Goal: Task Accomplishment & Management: Use online tool/utility

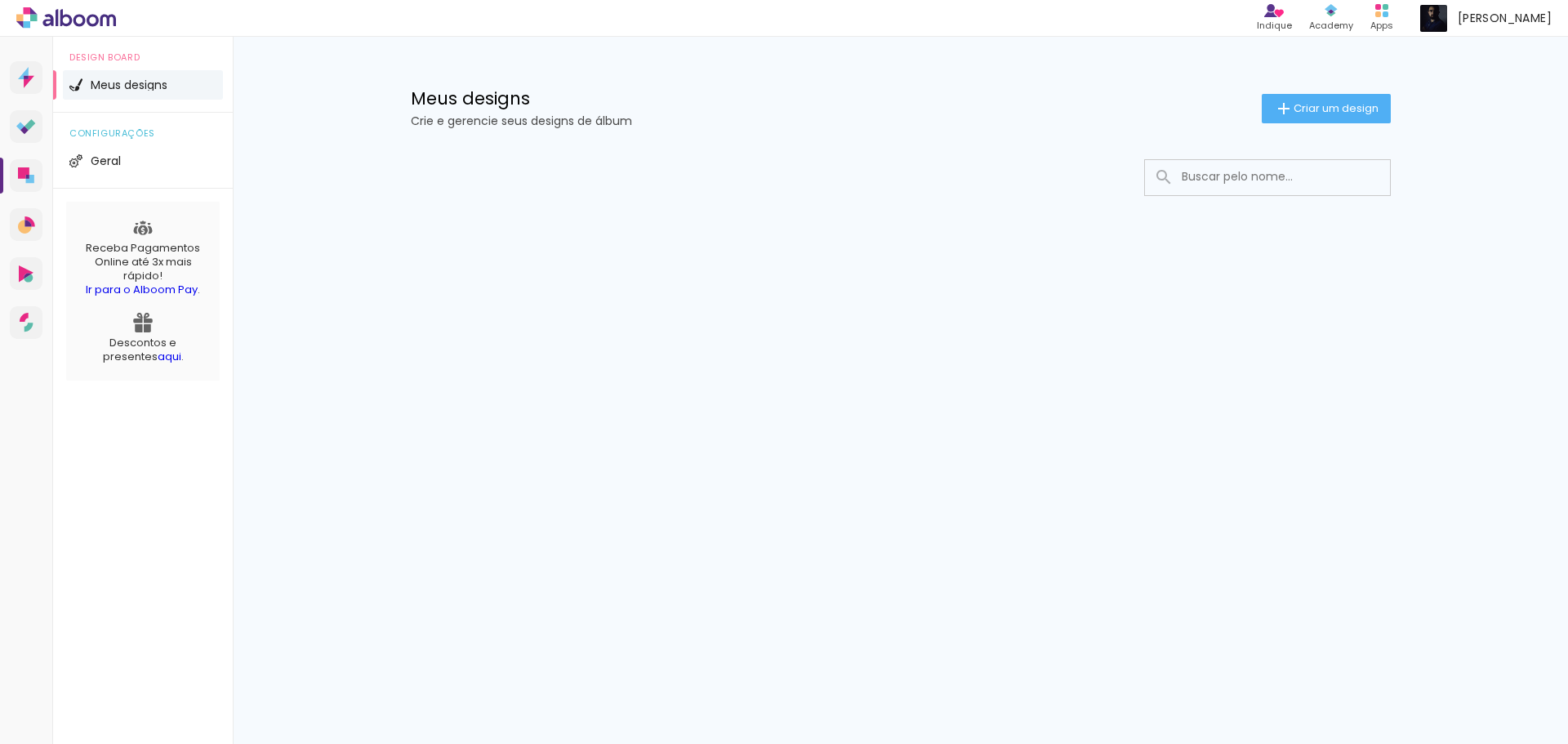
click at [1247, 178] on input at bounding box center [1290, 177] width 233 height 33
type input "s"
click at [1333, 111] on span "Criar um design" at bounding box center [1335, 108] width 85 height 10
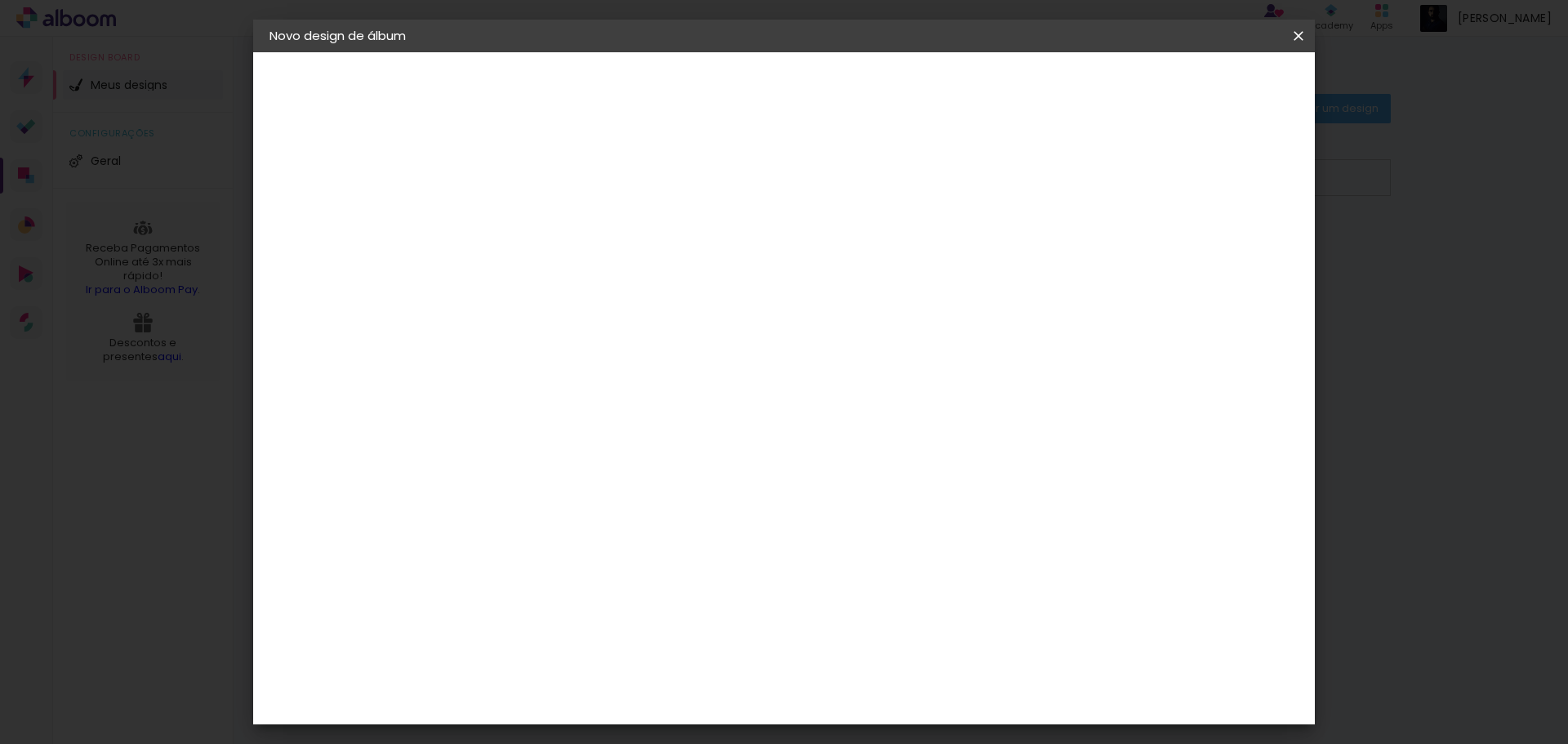
click at [537, 220] on input at bounding box center [537, 219] width 0 height 25
type input "Portfólio"
type paper-input "Portfólio"
click at [0, 0] on slot "Avançar" at bounding box center [0, 0] width 0 height 0
click at [596, 308] on input at bounding box center [578, 311] width 165 height 20
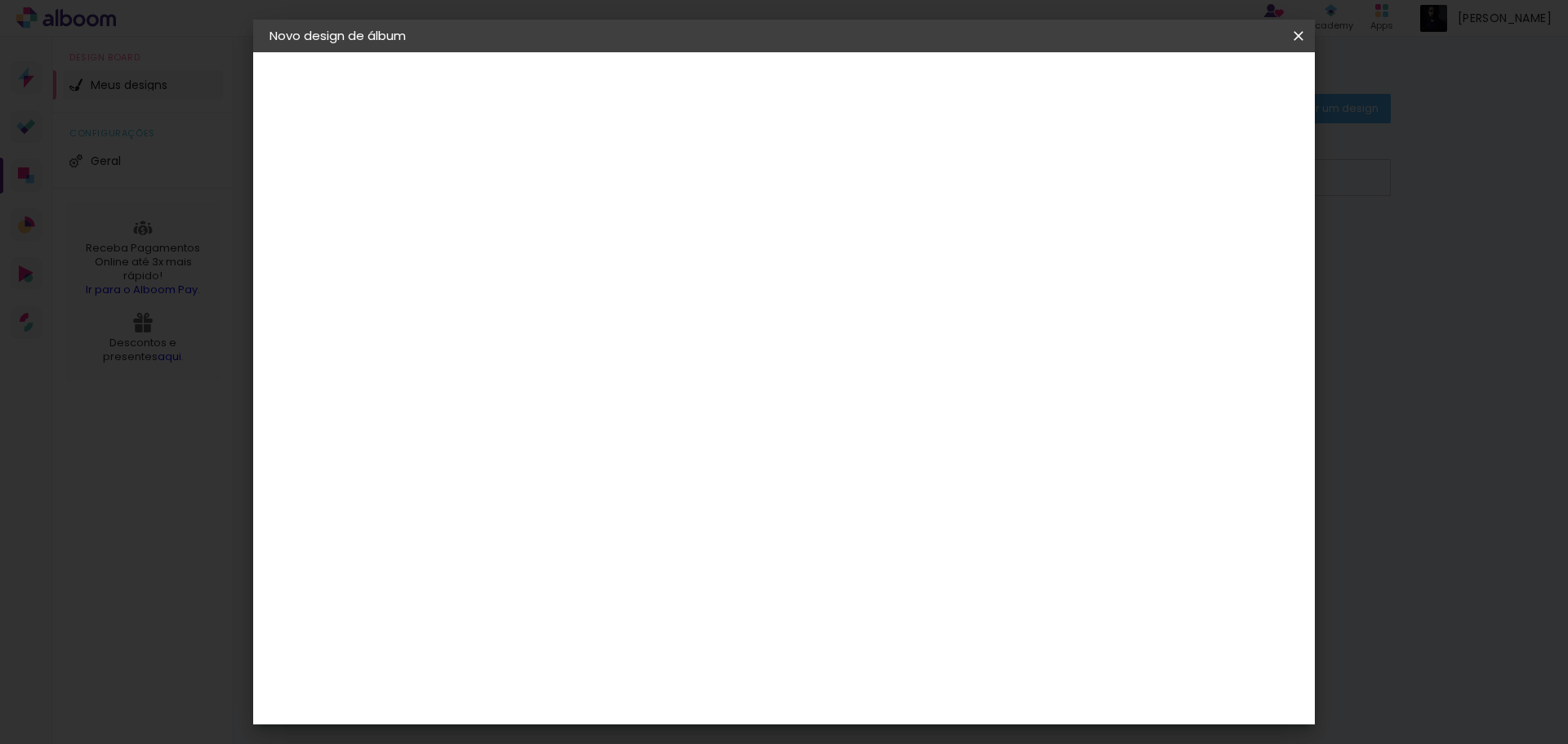
click at [596, 308] on input "sheik" at bounding box center [562, 311] width 132 height 20
type input "sh"
type paper-input "sh"
click at [573, 369] on div "Shekinah" at bounding box center [554, 369] width 58 height 13
click at [799, 250] on paper-item "Tamanho Livre" at bounding box center [725, 248] width 145 height 36
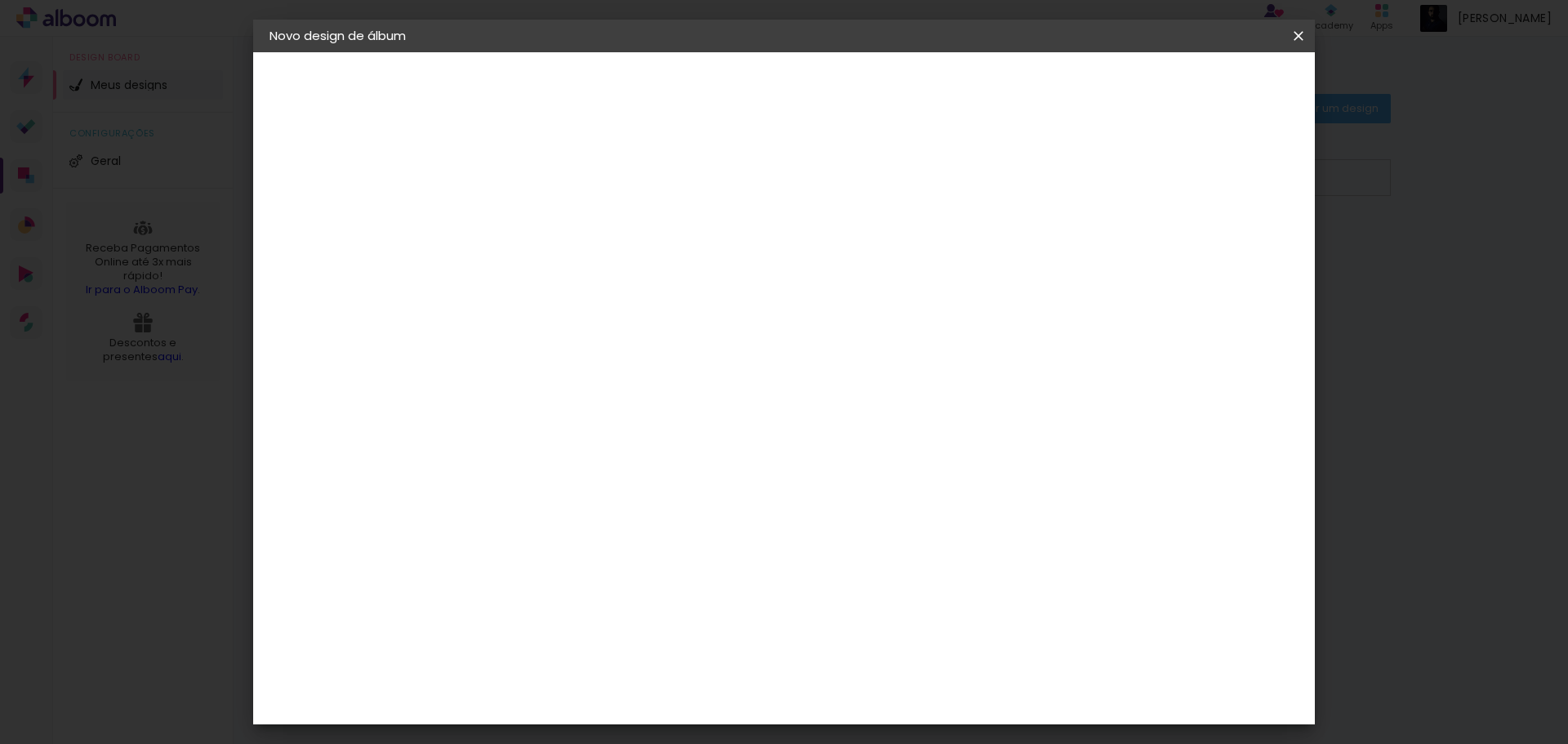
click at [633, 378] on paper-item "Shekinah" at bounding box center [562, 369] width 144 height 36
click at [0, 0] on slot "Avançar" at bounding box center [0, 0] width 0 height 0
click at [646, 714] on span "30 × 30" at bounding box center [609, 731] width 76 height 33
click at [0, 0] on slot "Avançar" at bounding box center [0, 0] width 0 height 0
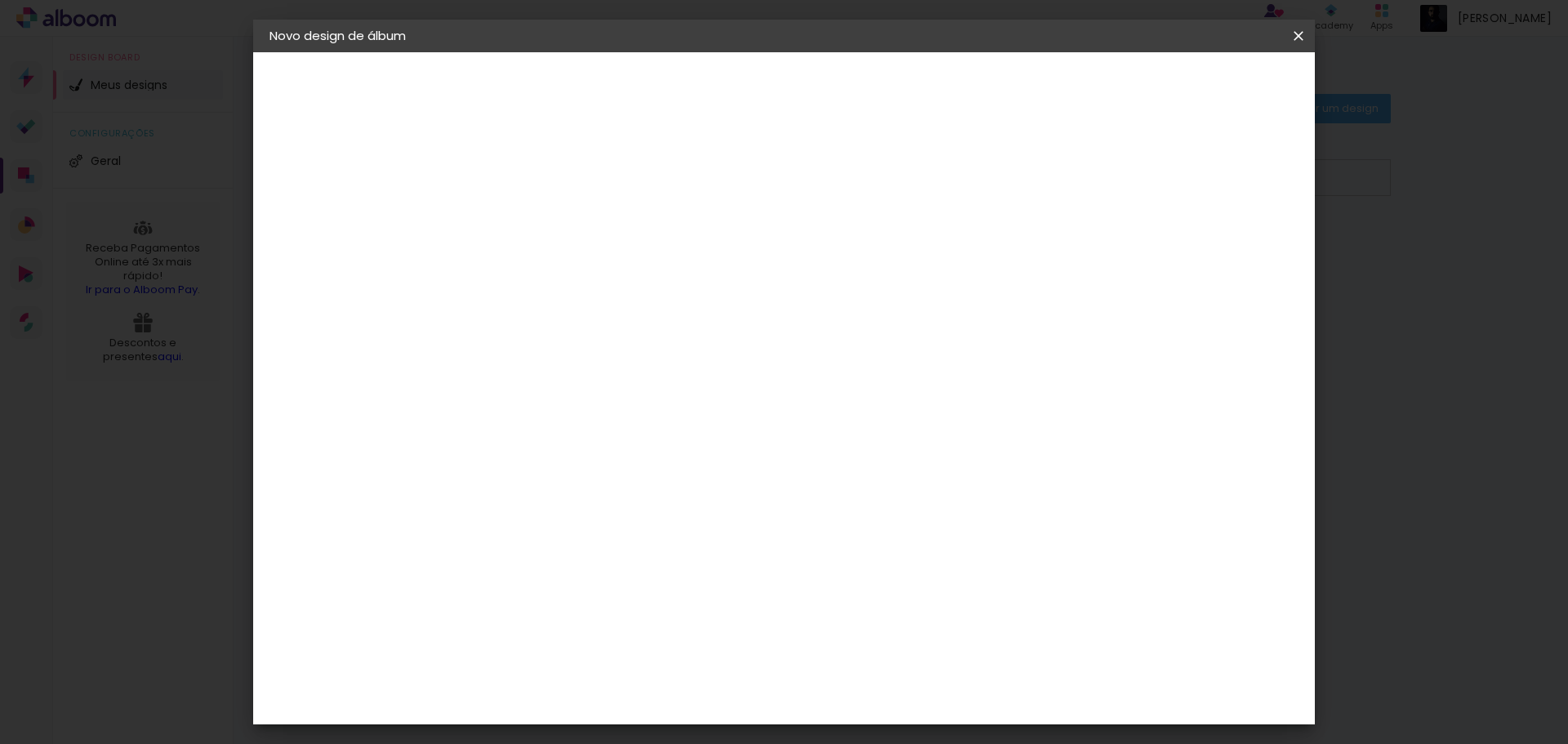
click at [1196, 87] on span "Iniciar design" at bounding box center [1159, 86] width 74 height 11
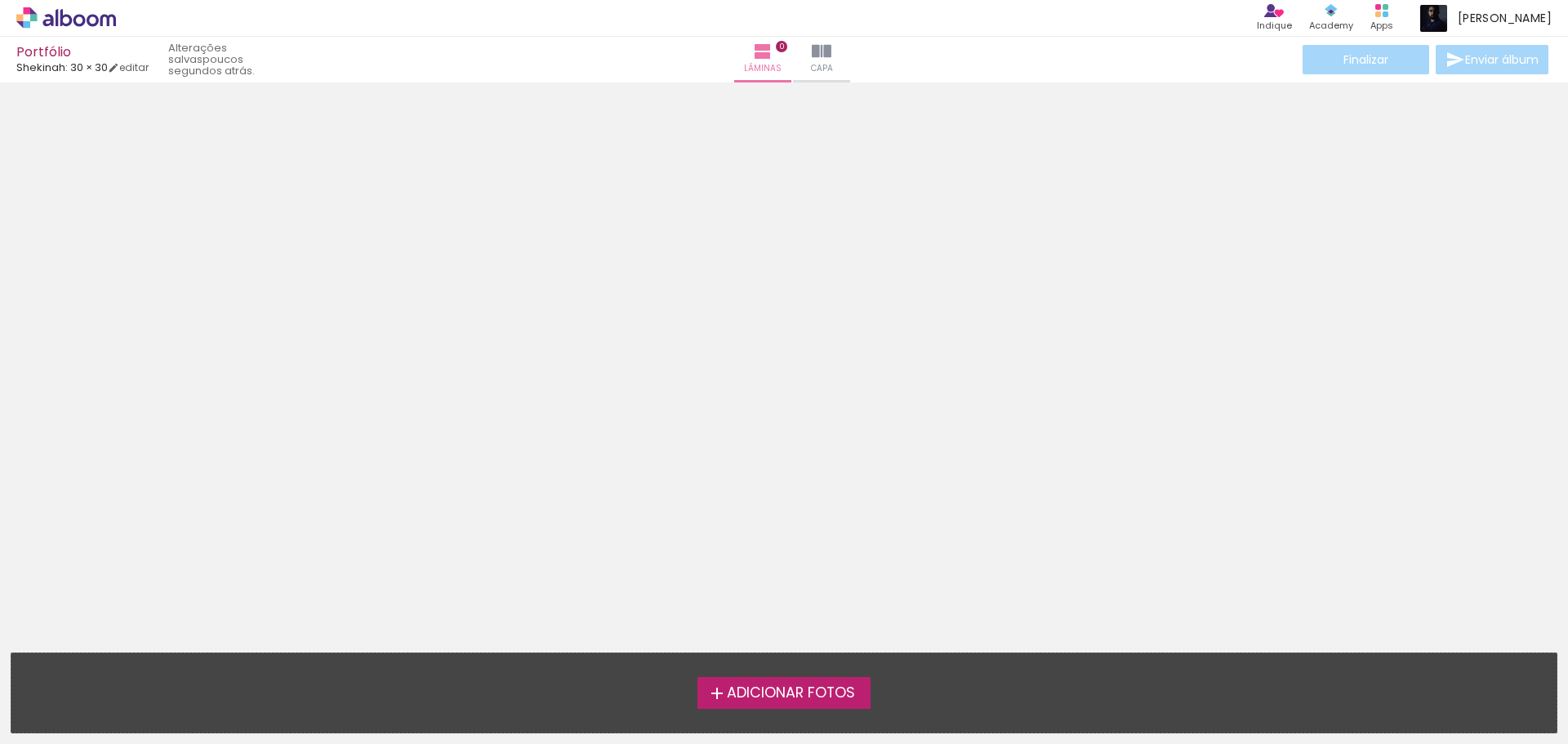
click at [810, 696] on span "Adicionar Fotos" at bounding box center [791, 693] width 128 height 15
click at [0, 0] on input "file" at bounding box center [0, 0] width 0 height 0
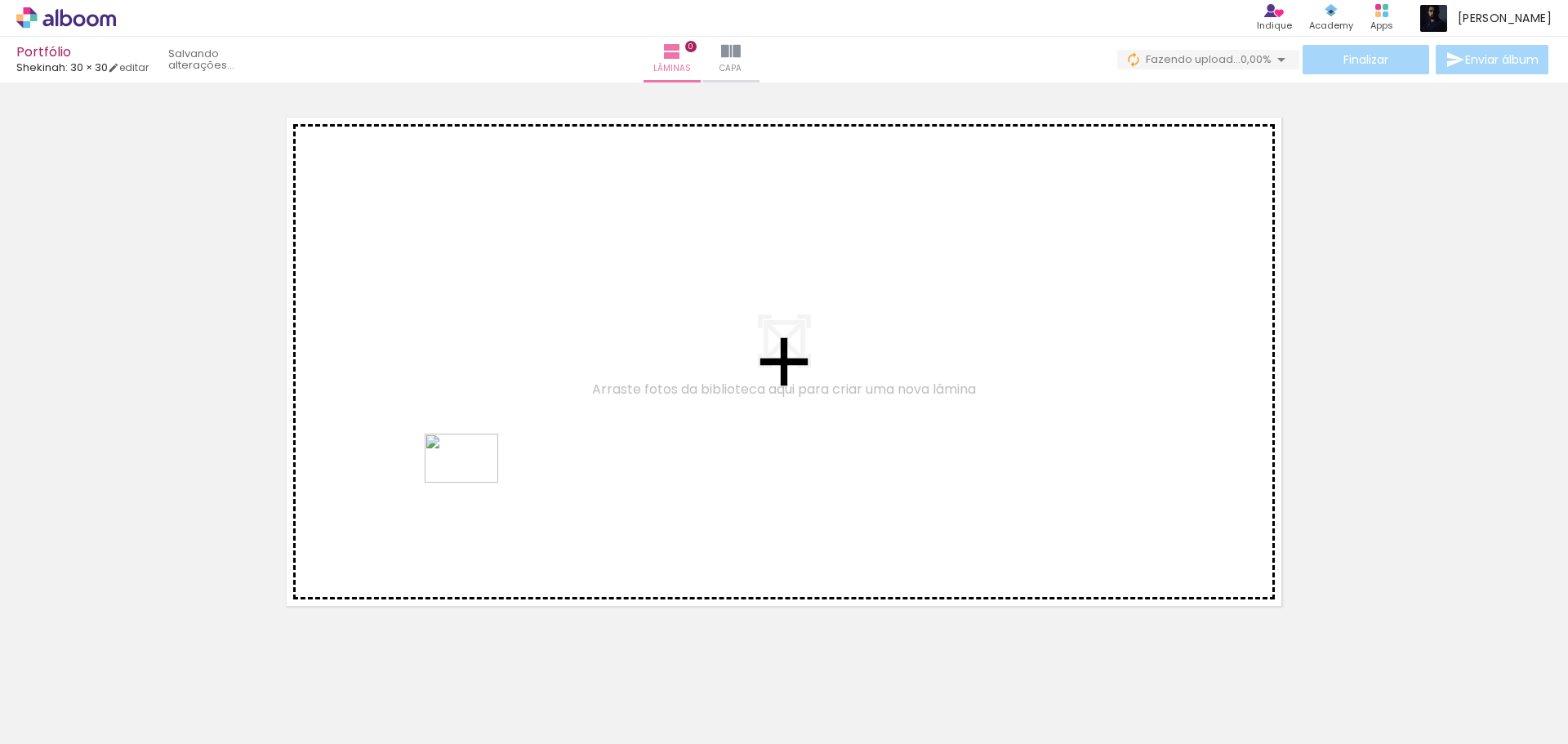
drag, startPoint x: 246, startPoint y: 709, endPoint x: 473, endPoint y: 483, distance: 320.3
click at [473, 483] on quentale-workspace at bounding box center [784, 372] width 1568 height 744
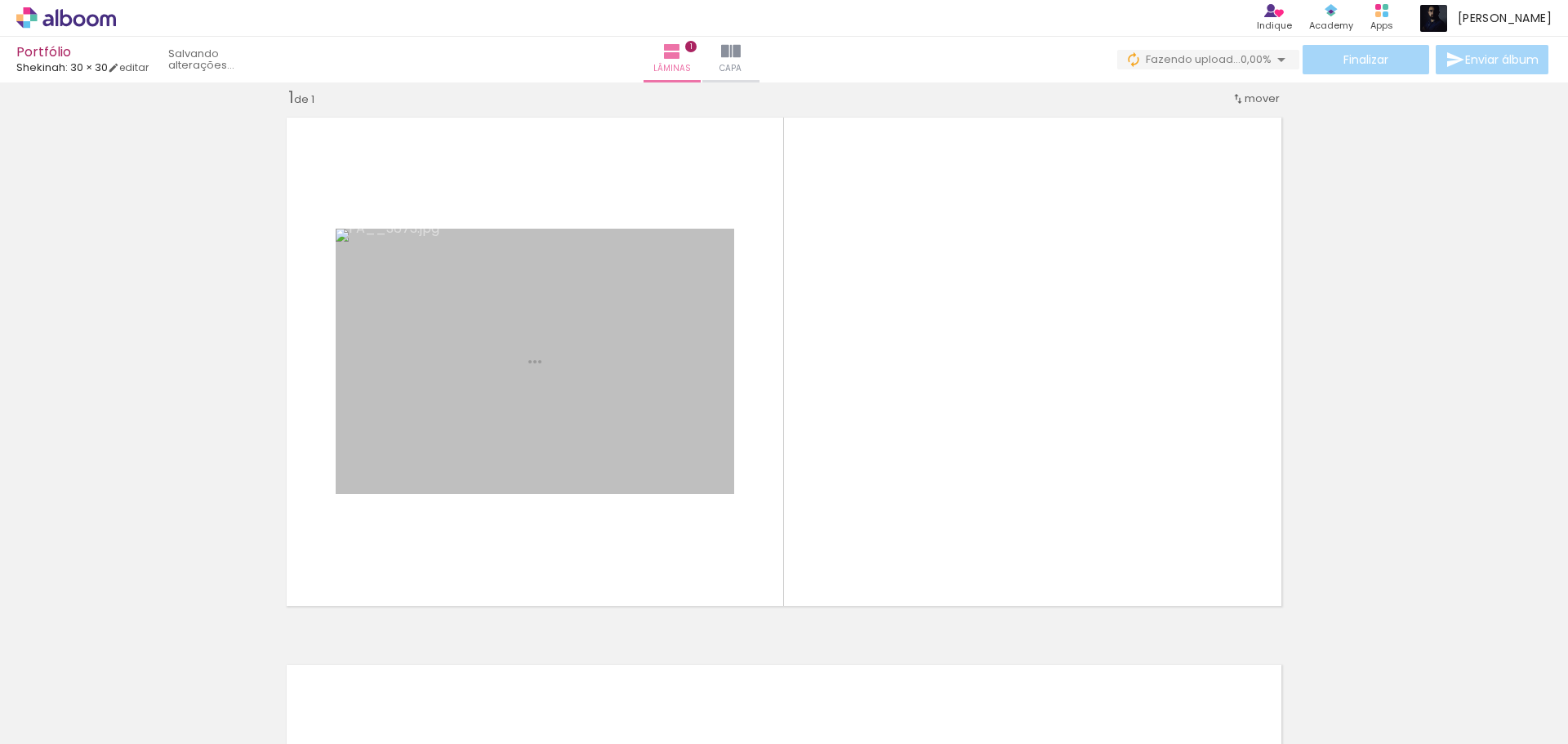
scroll to position [21, 0]
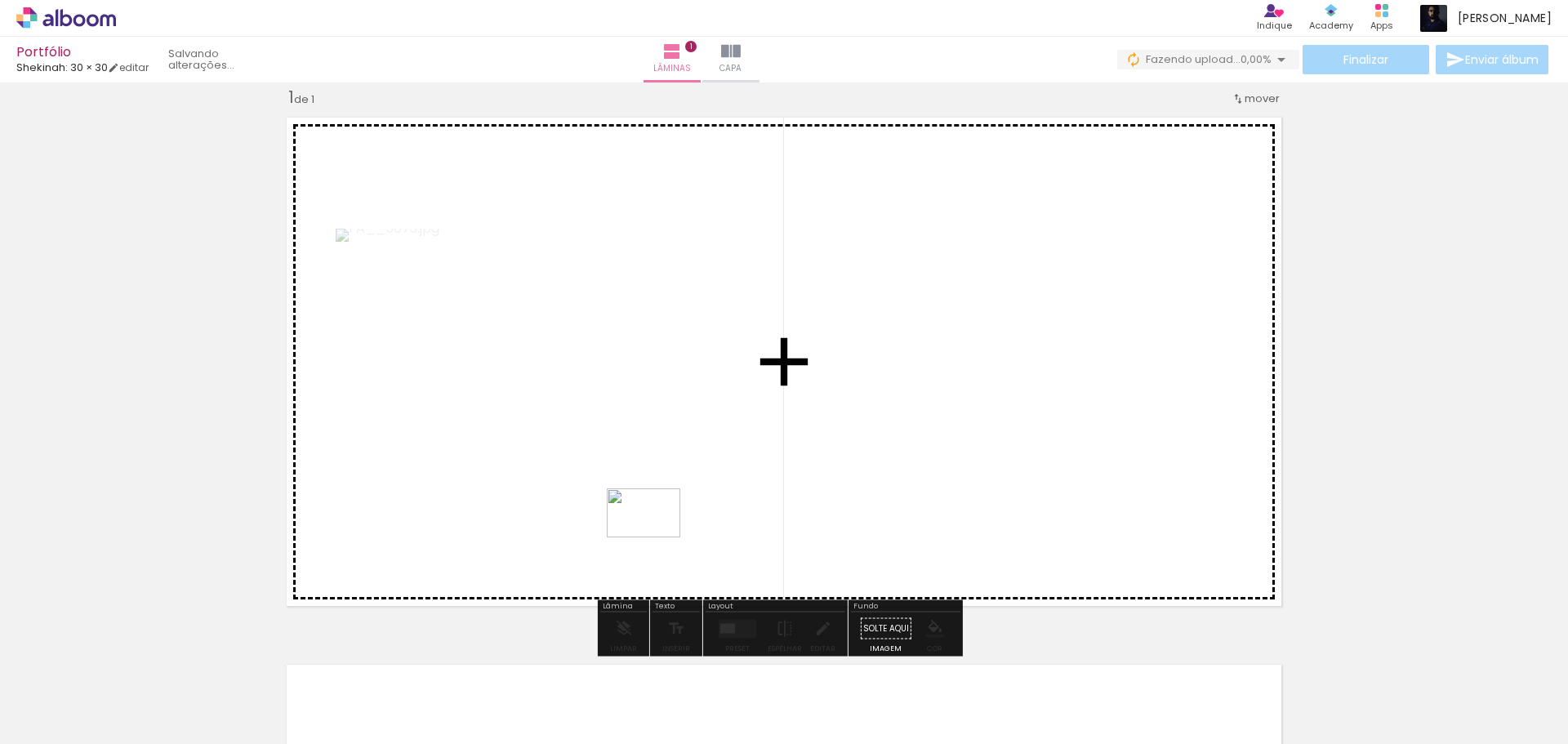
drag, startPoint x: 542, startPoint y: 715, endPoint x: 656, endPoint y: 538, distance: 210.5
click at [656, 538] on quentale-workspace at bounding box center [784, 372] width 1568 height 744
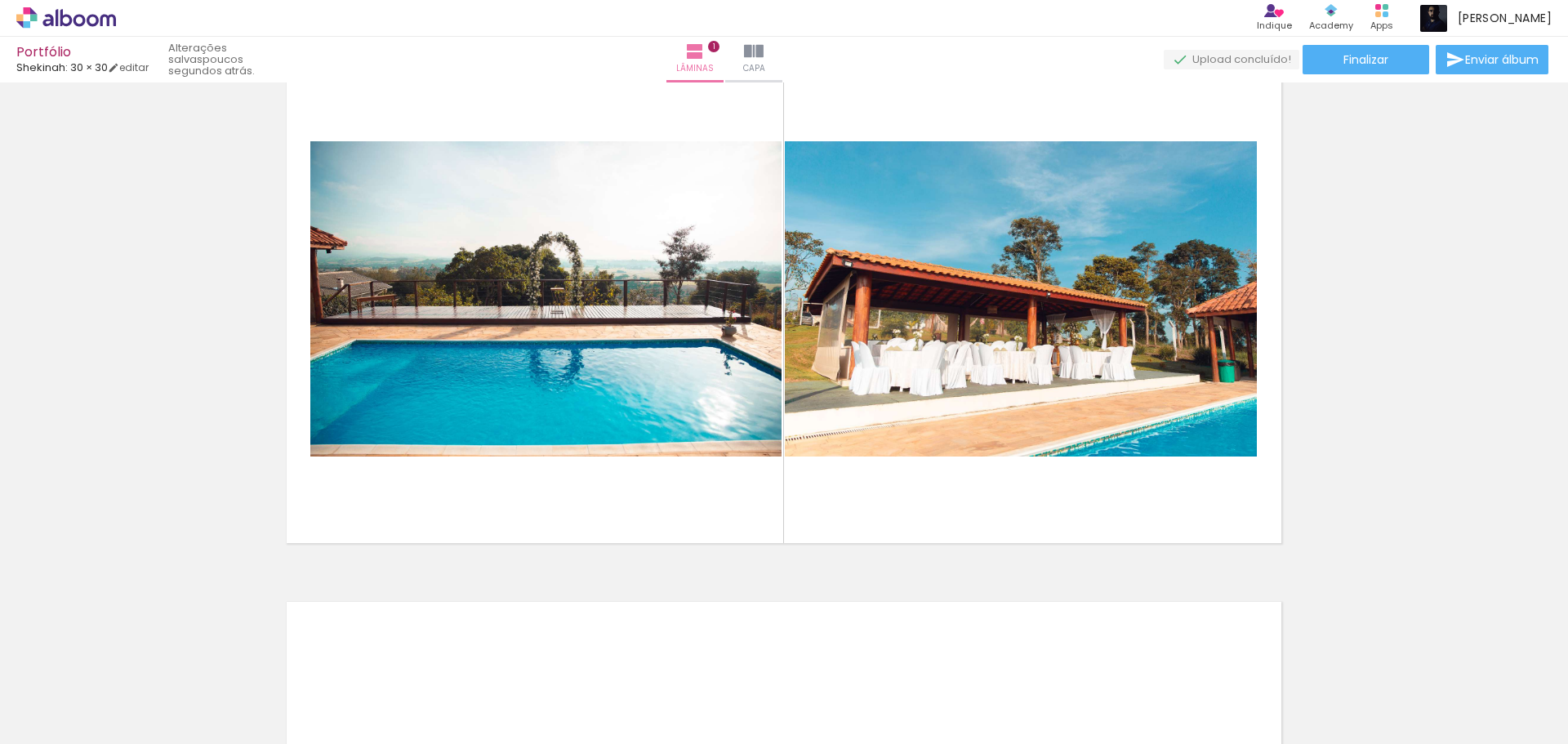
scroll to position [82, 0]
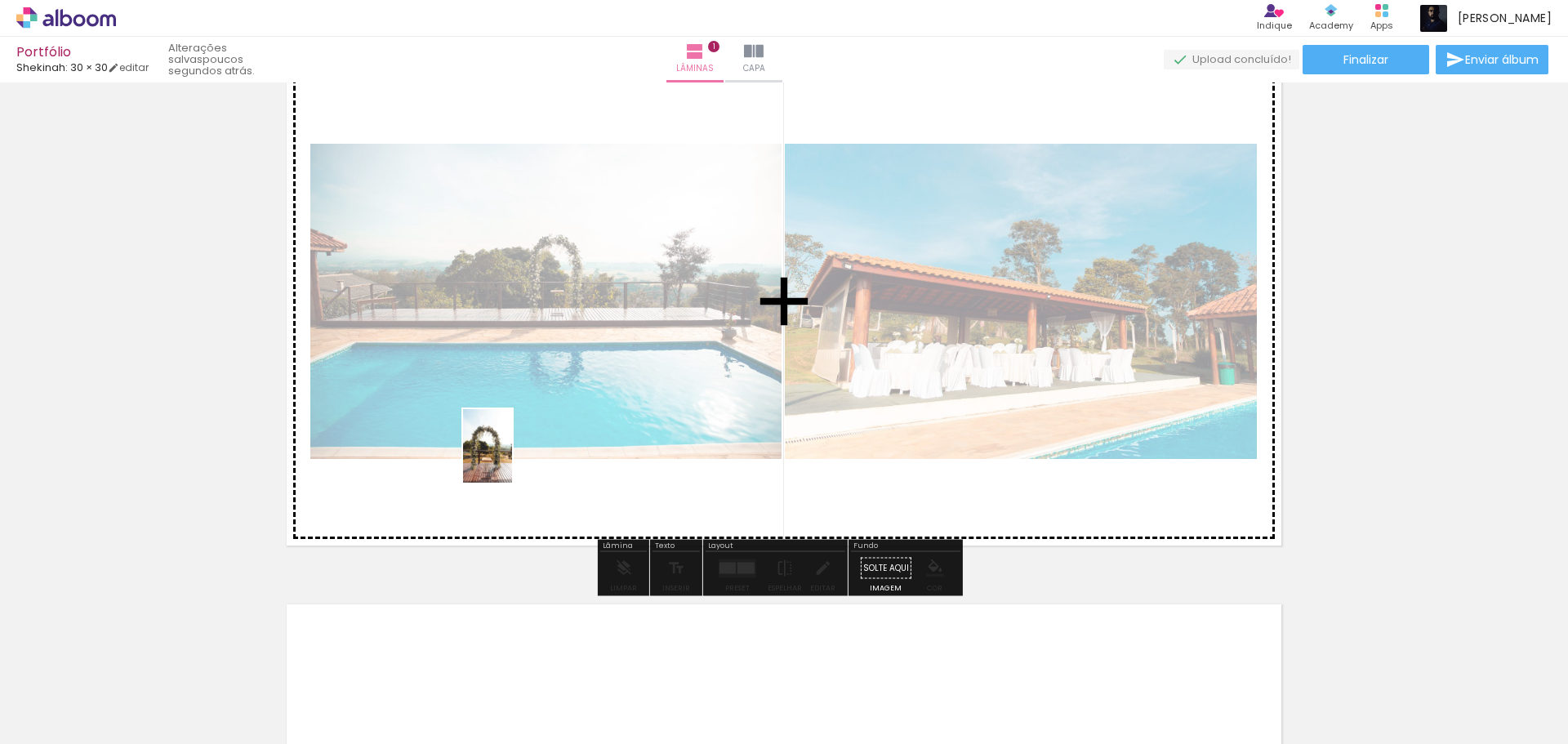
drag, startPoint x: 347, startPoint y: 716, endPoint x: 512, endPoint y: 458, distance: 306.2
click at [512, 458] on quentale-workspace at bounding box center [784, 372] width 1568 height 744
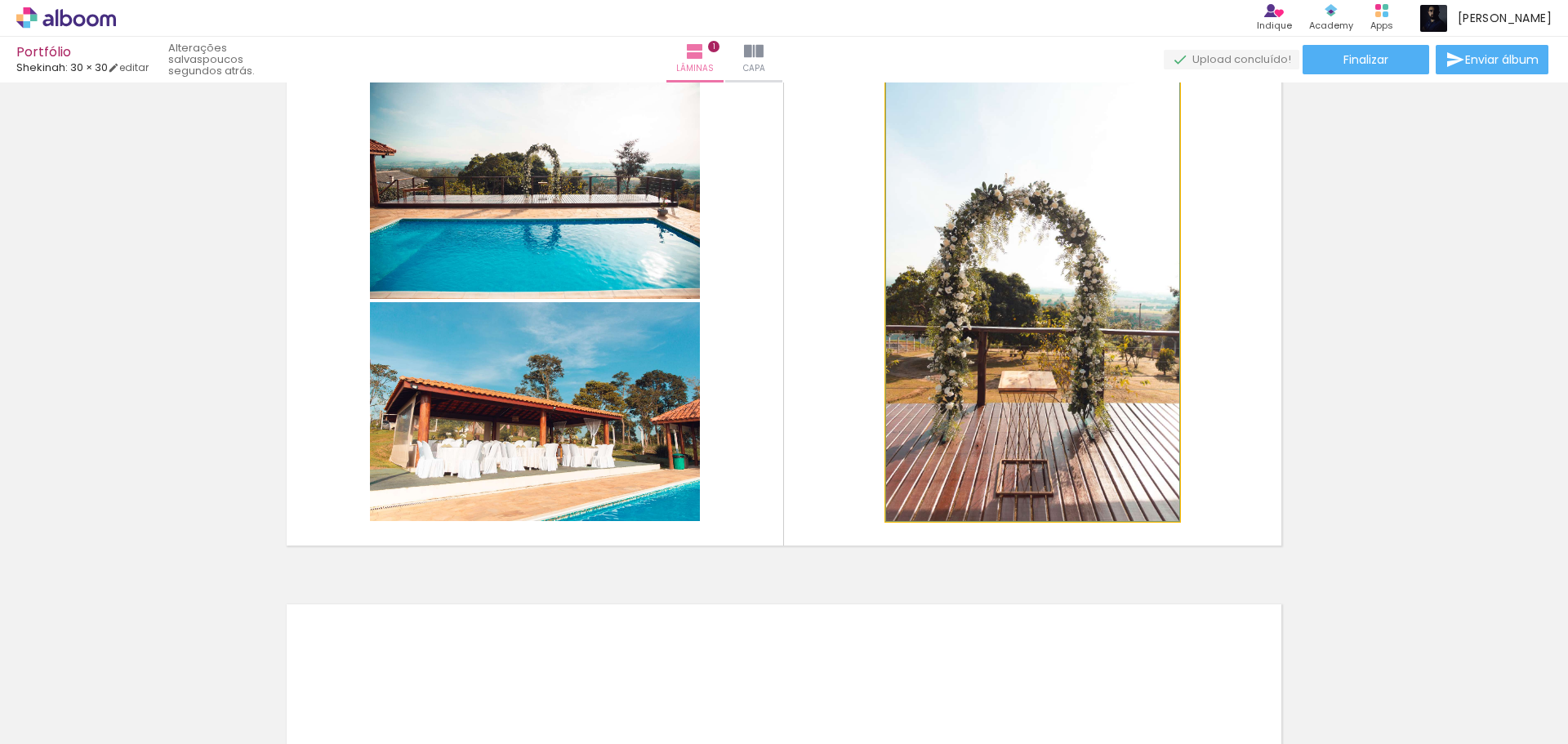
drag, startPoint x: 1033, startPoint y: 347, endPoint x: 1067, endPoint y: 350, distance: 34.1
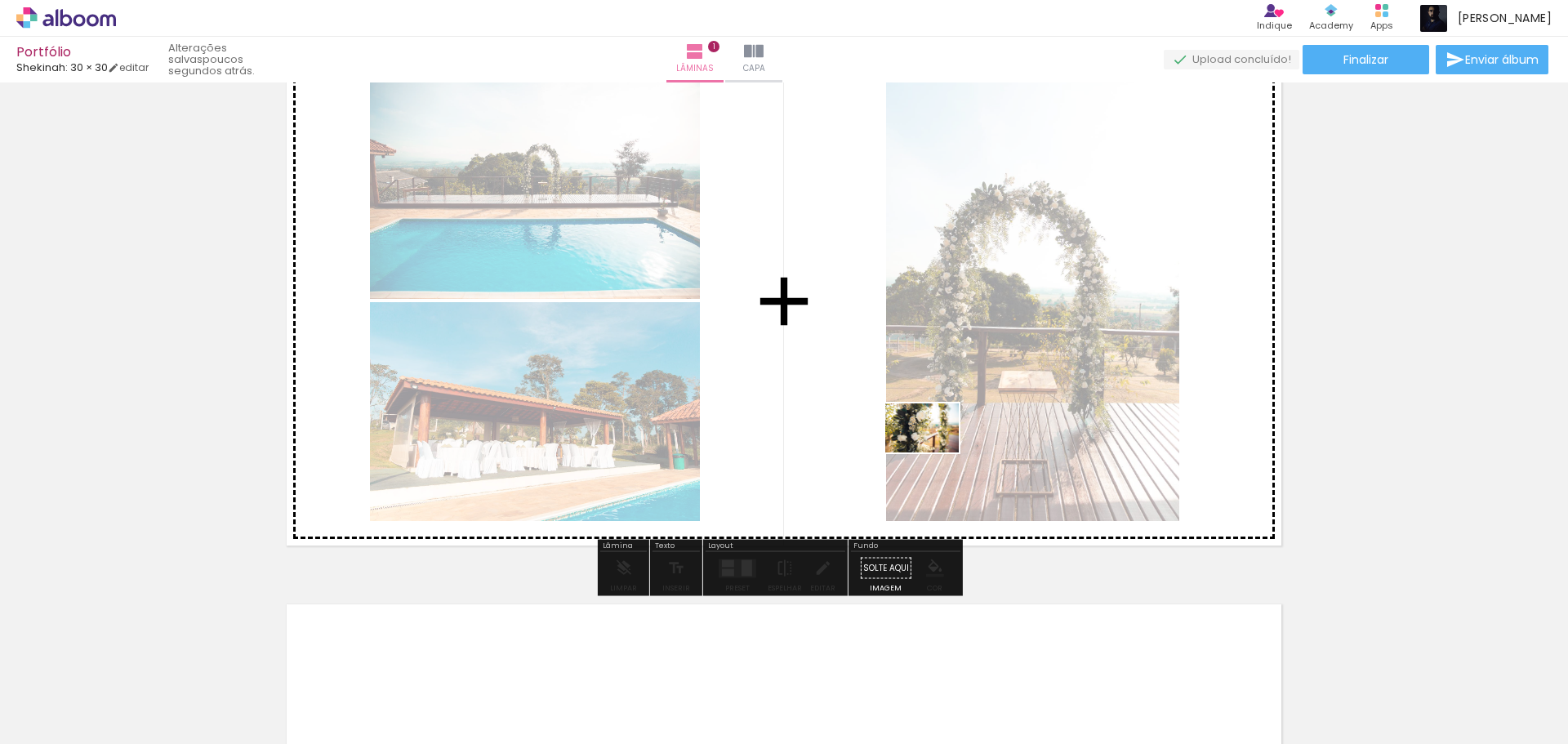
drag, startPoint x: 560, startPoint y: 644, endPoint x: 934, endPoint y: 452, distance: 420.4
click at [934, 452] on quentale-workspace at bounding box center [784, 372] width 1568 height 744
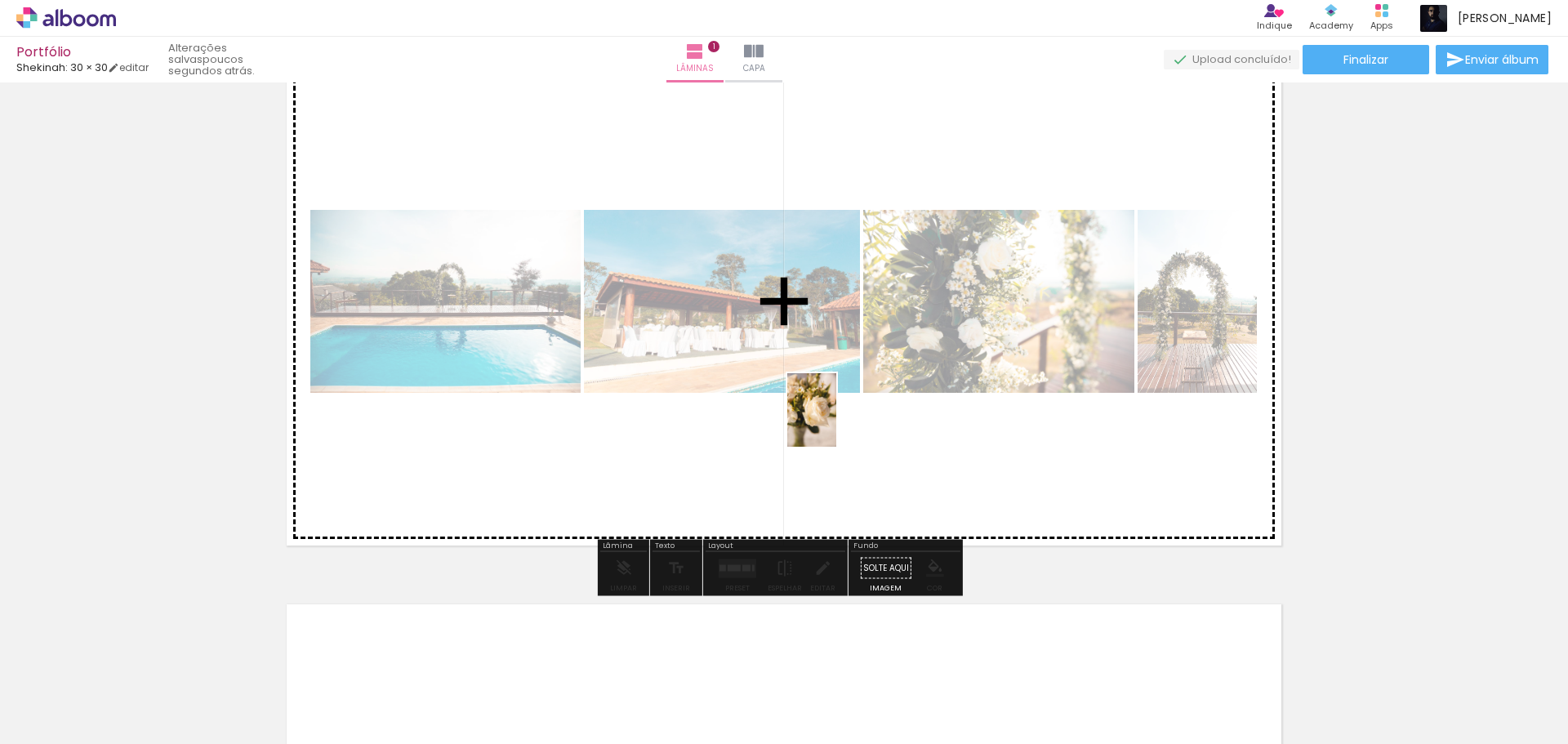
drag, startPoint x: 174, startPoint y: 698, endPoint x: 841, endPoint y: 420, distance: 722.6
click at [841, 420] on quentale-workspace at bounding box center [784, 372] width 1568 height 744
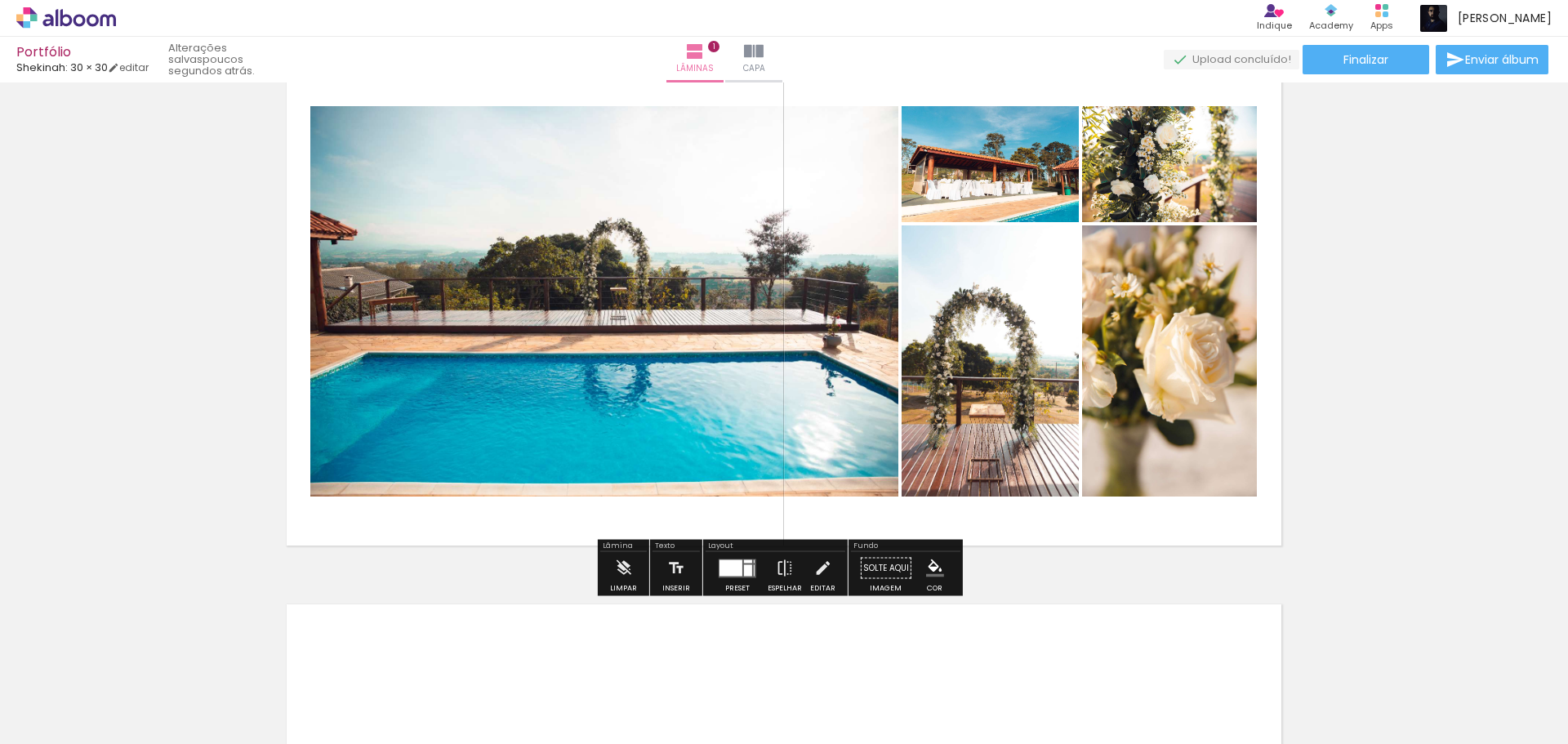
click at [736, 572] on div at bounding box center [730, 567] width 23 height 17
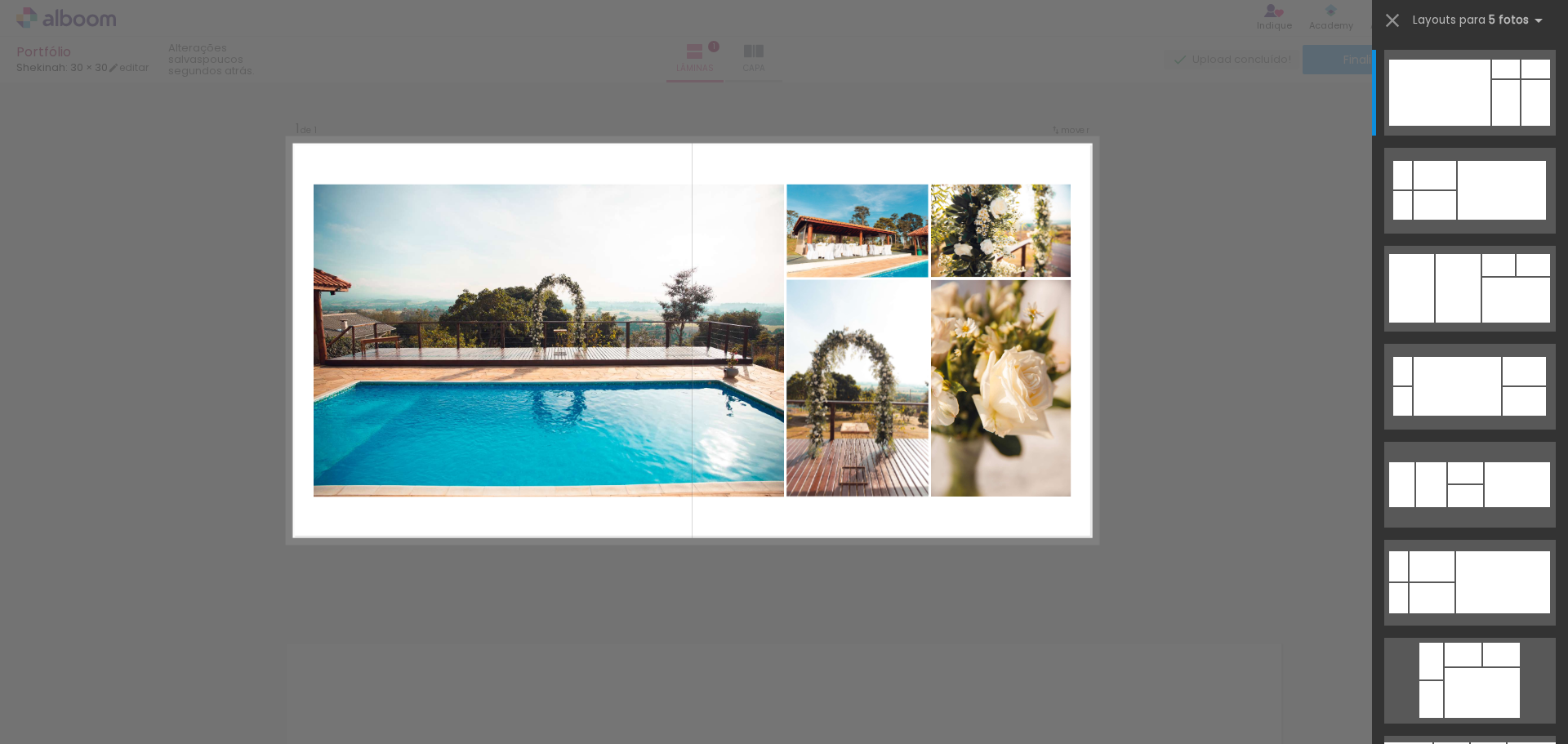
scroll to position [21, 0]
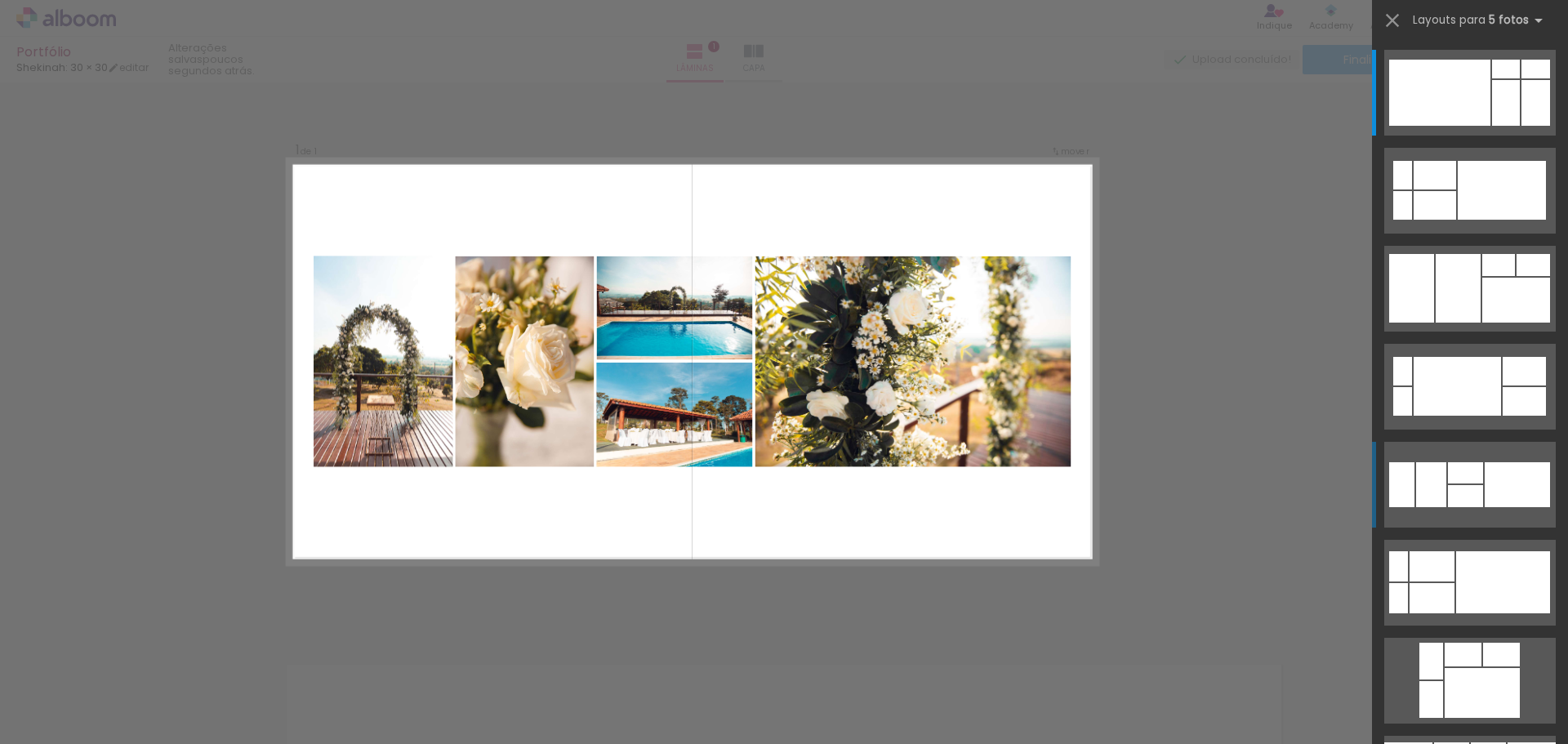
click at [1448, 497] on div at bounding box center [1466, 496] width 35 height 22
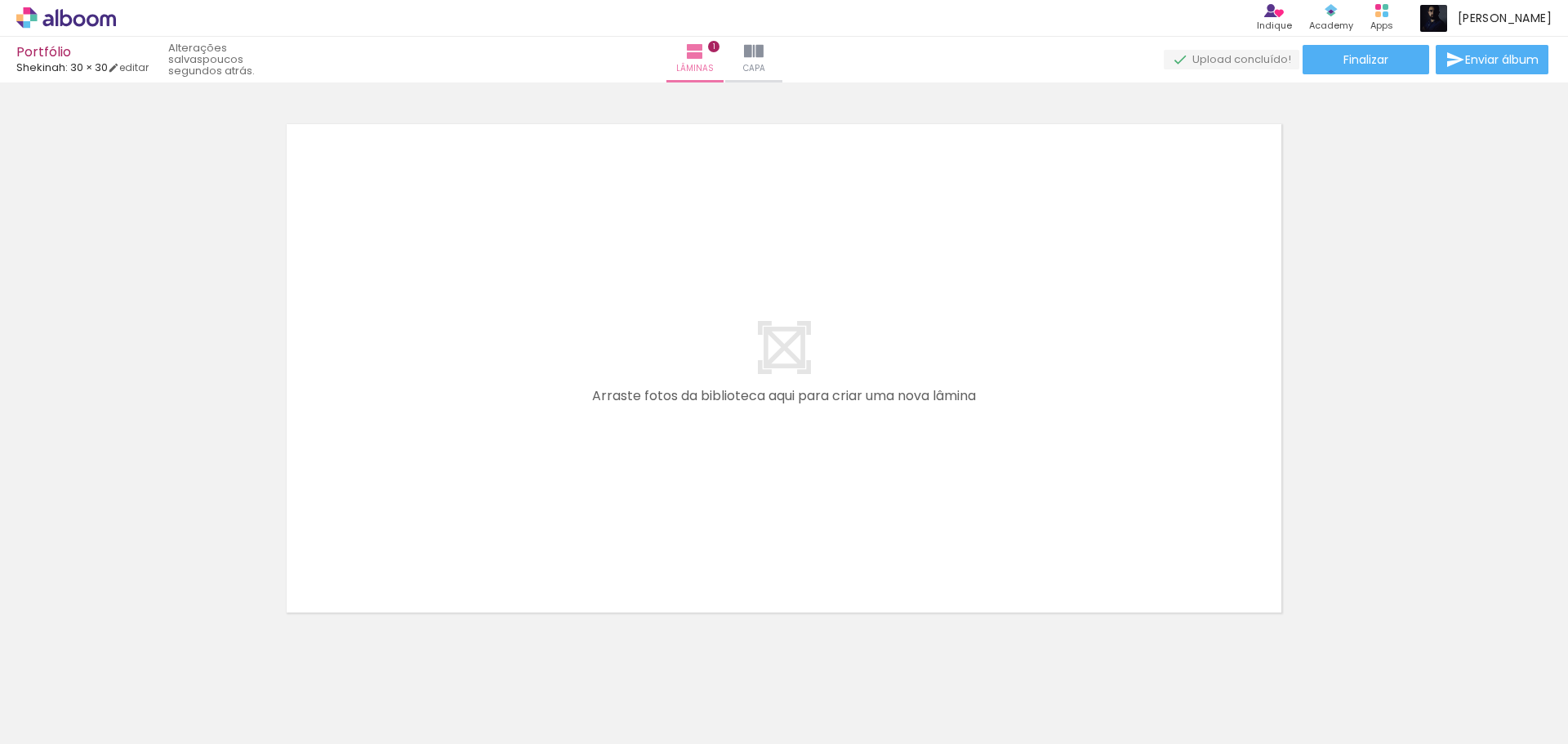
scroll to position [599, 0]
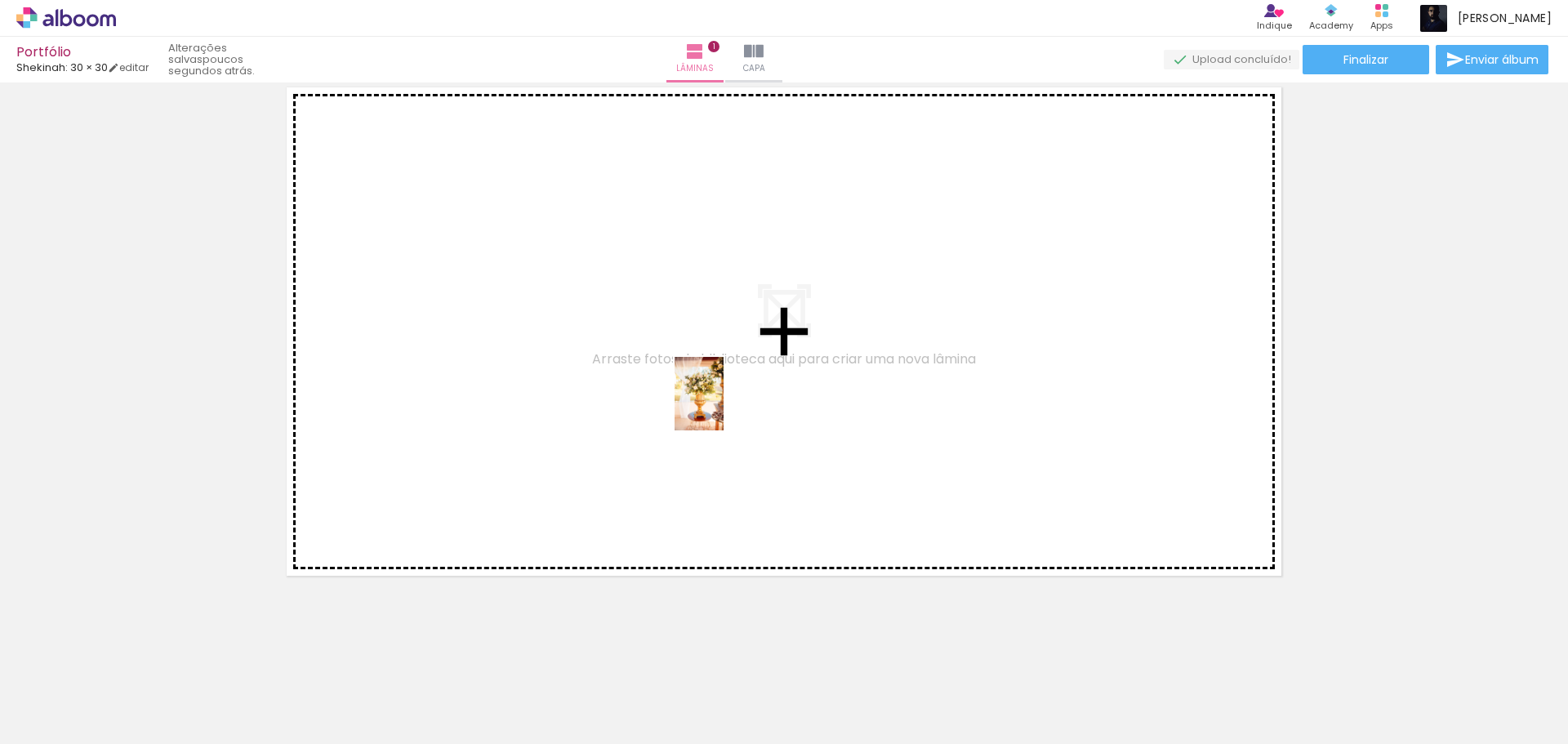
drag, startPoint x: 644, startPoint y: 702, endPoint x: 725, endPoint y: 405, distance: 307.8
click at [725, 405] on quentale-workspace at bounding box center [784, 372] width 1568 height 744
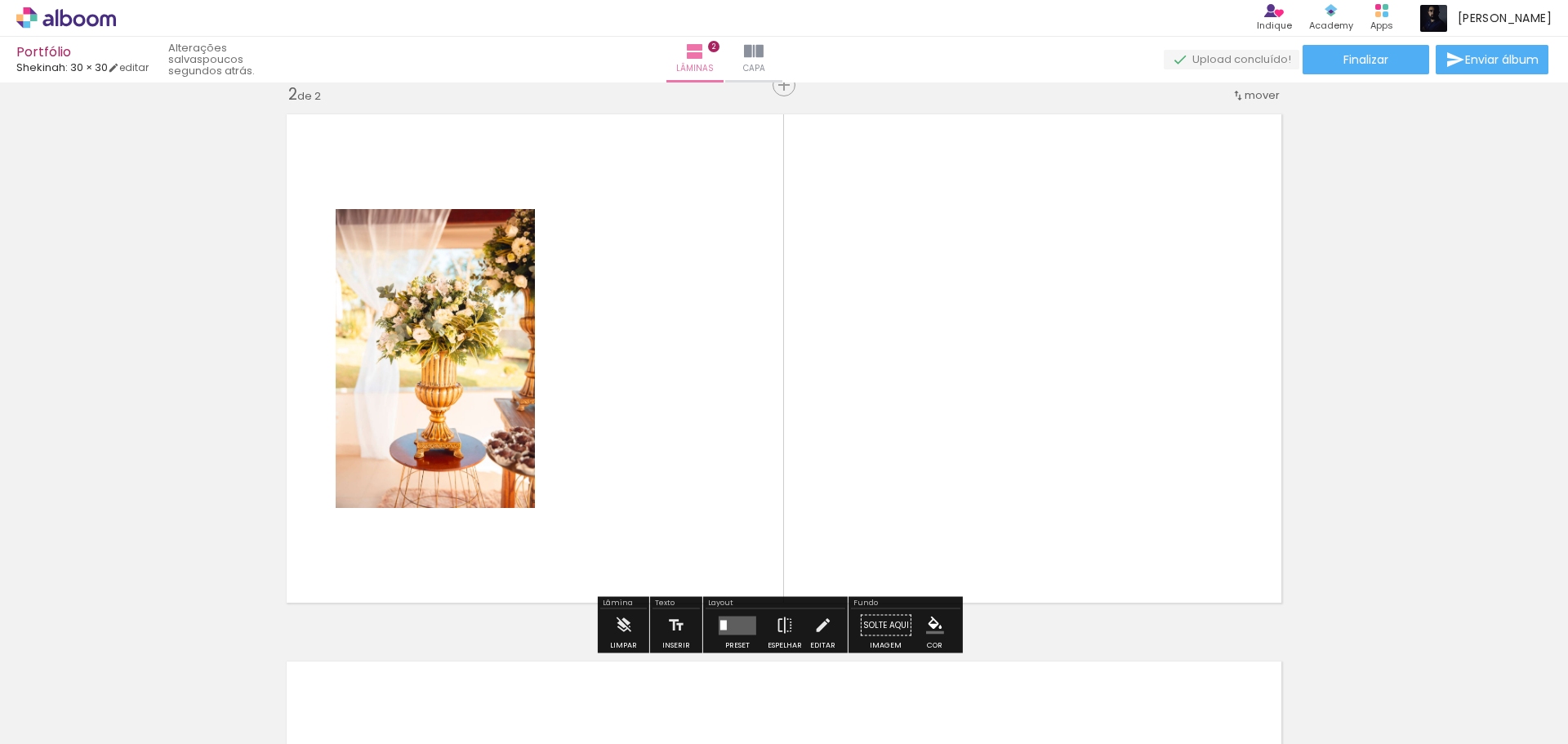
scroll to position [568, 0]
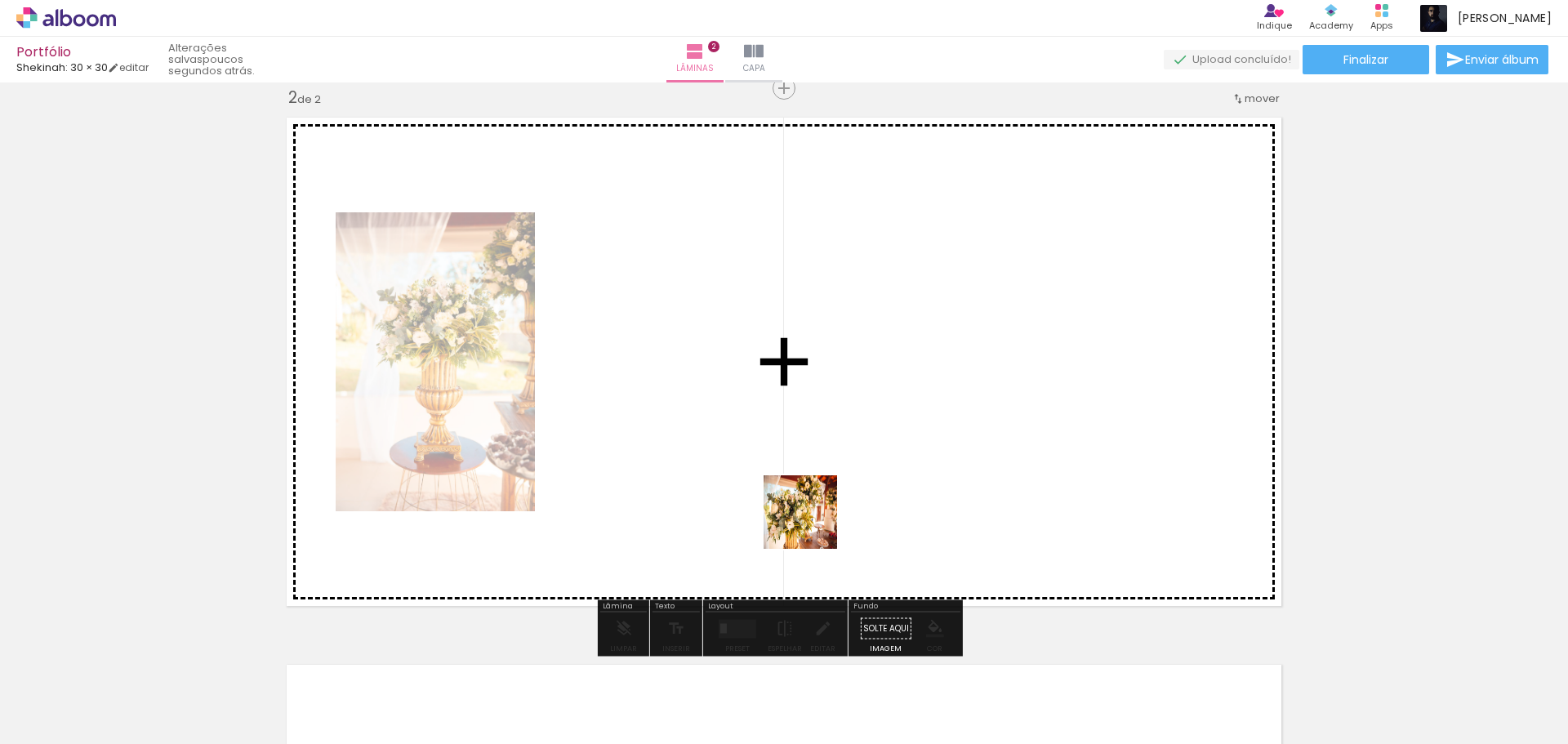
drag, startPoint x: 715, startPoint y: 709, endPoint x: 848, endPoint y: 458, distance: 284.1
click at [848, 458] on quentale-workspace at bounding box center [784, 372] width 1568 height 744
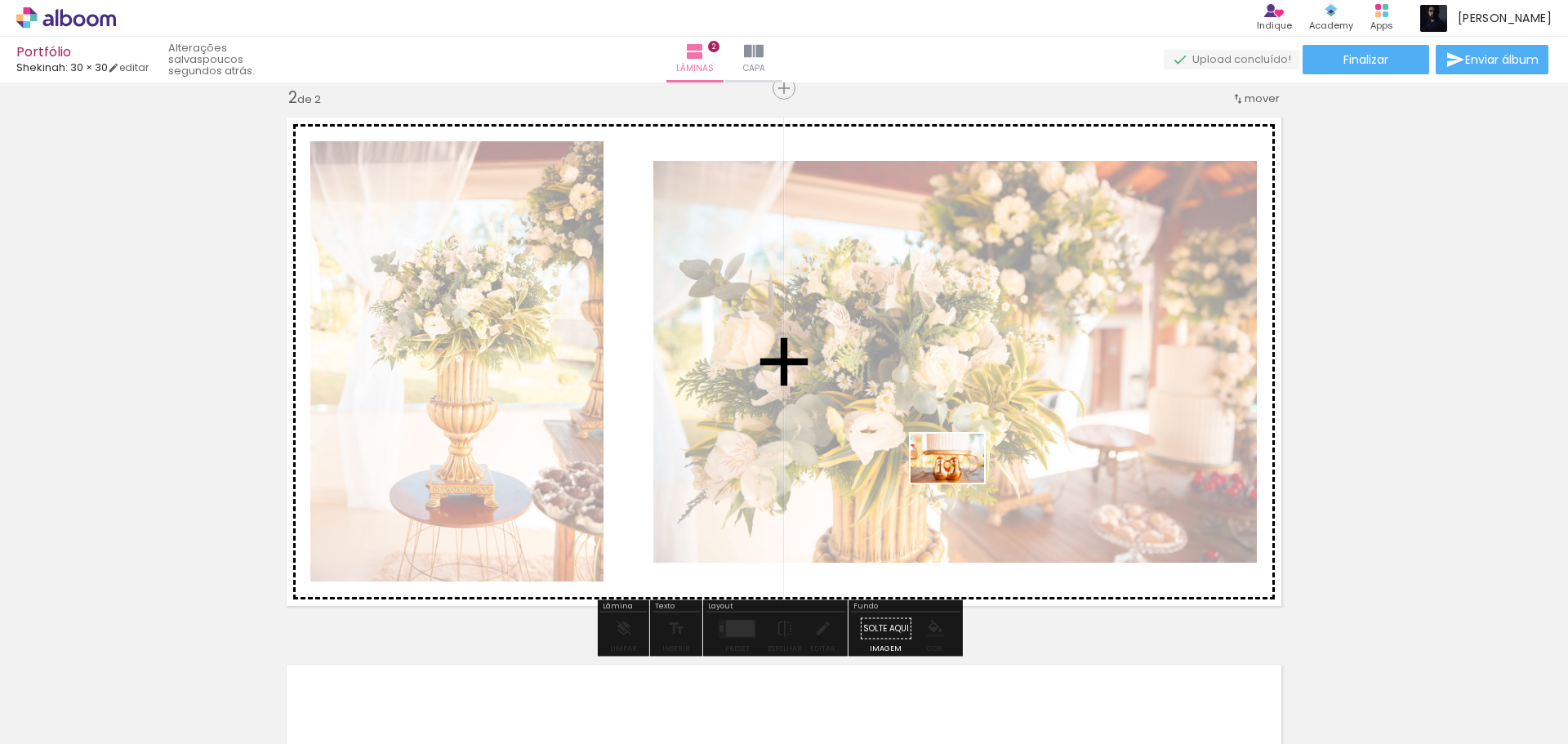
drag, startPoint x: 813, startPoint y: 686, endPoint x: 960, endPoint y: 482, distance: 251.4
click at [960, 482] on quentale-workspace at bounding box center [784, 372] width 1568 height 744
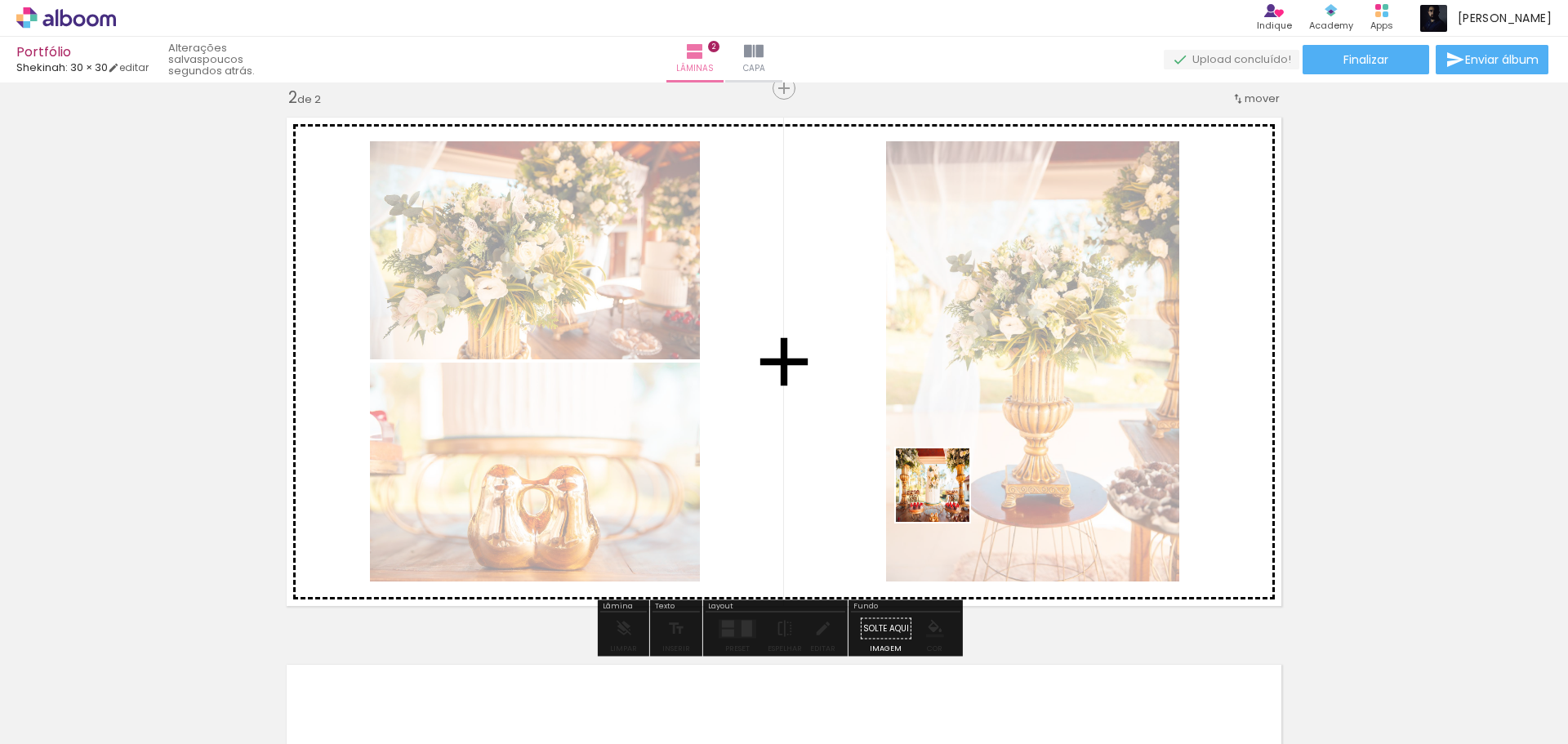
drag, startPoint x: 893, startPoint y: 700, endPoint x: 947, endPoint y: 485, distance: 221.7
click at [947, 485] on quentale-workspace at bounding box center [784, 372] width 1568 height 744
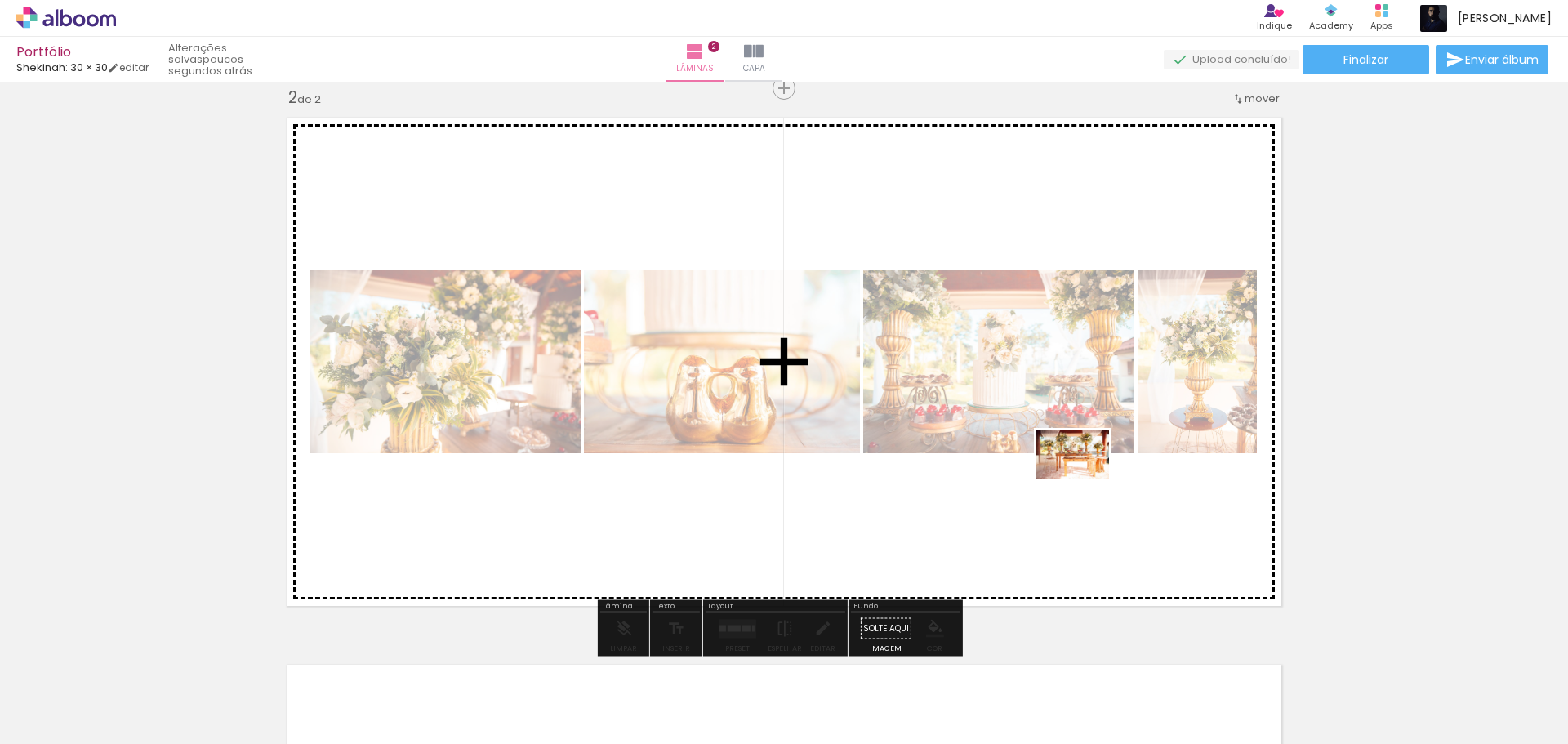
drag, startPoint x: 1035, startPoint y: 599, endPoint x: 1084, endPoint y: 478, distance: 130.5
click at [1084, 478] on quentale-workspace at bounding box center [784, 372] width 1568 height 744
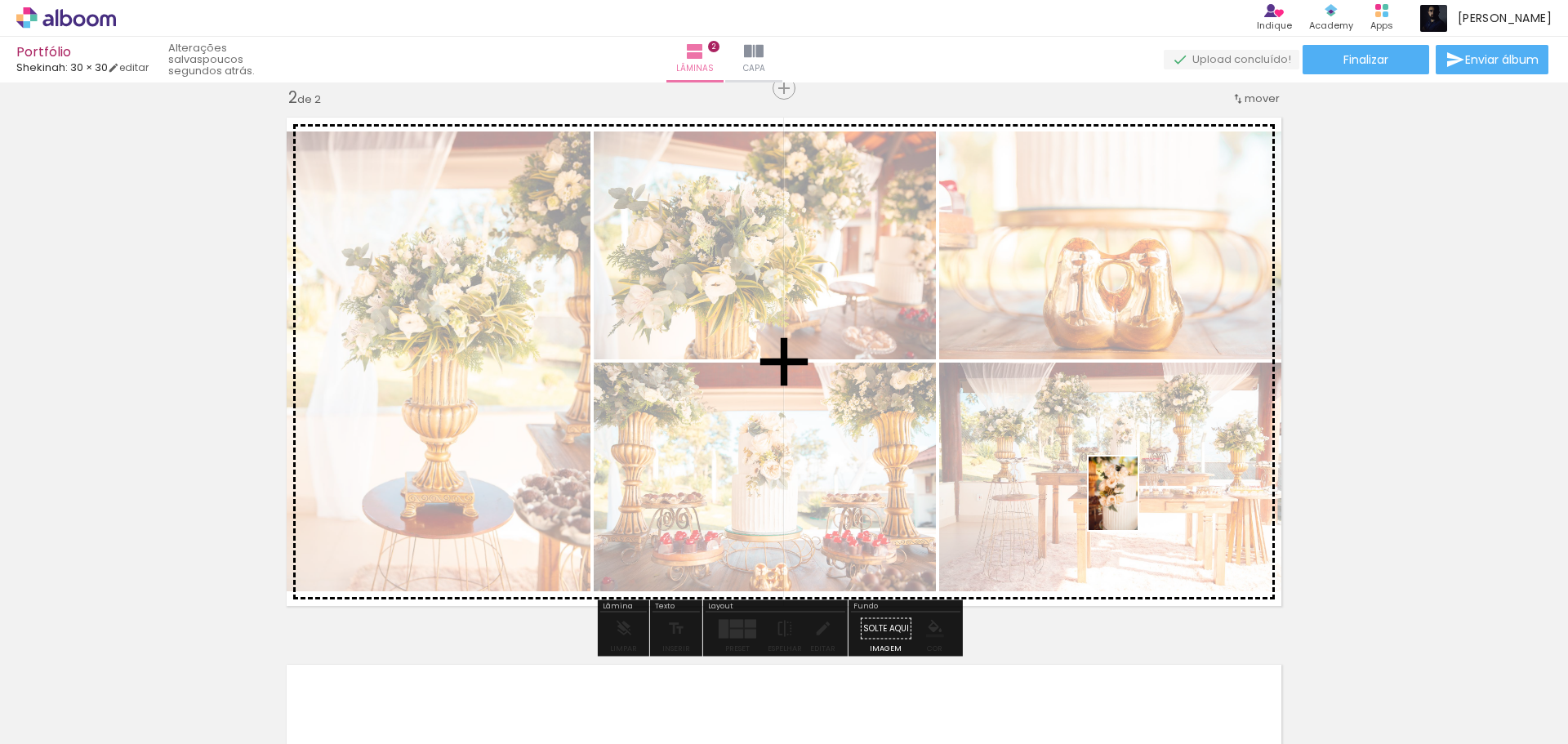
drag, startPoint x: 1085, startPoint y: 698, endPoint x: 1137, endPoint y: 505, distance: 199.9
click at [1137, 505] on quentale-workspace at bounding box center [784, 372] width 1568 height 744
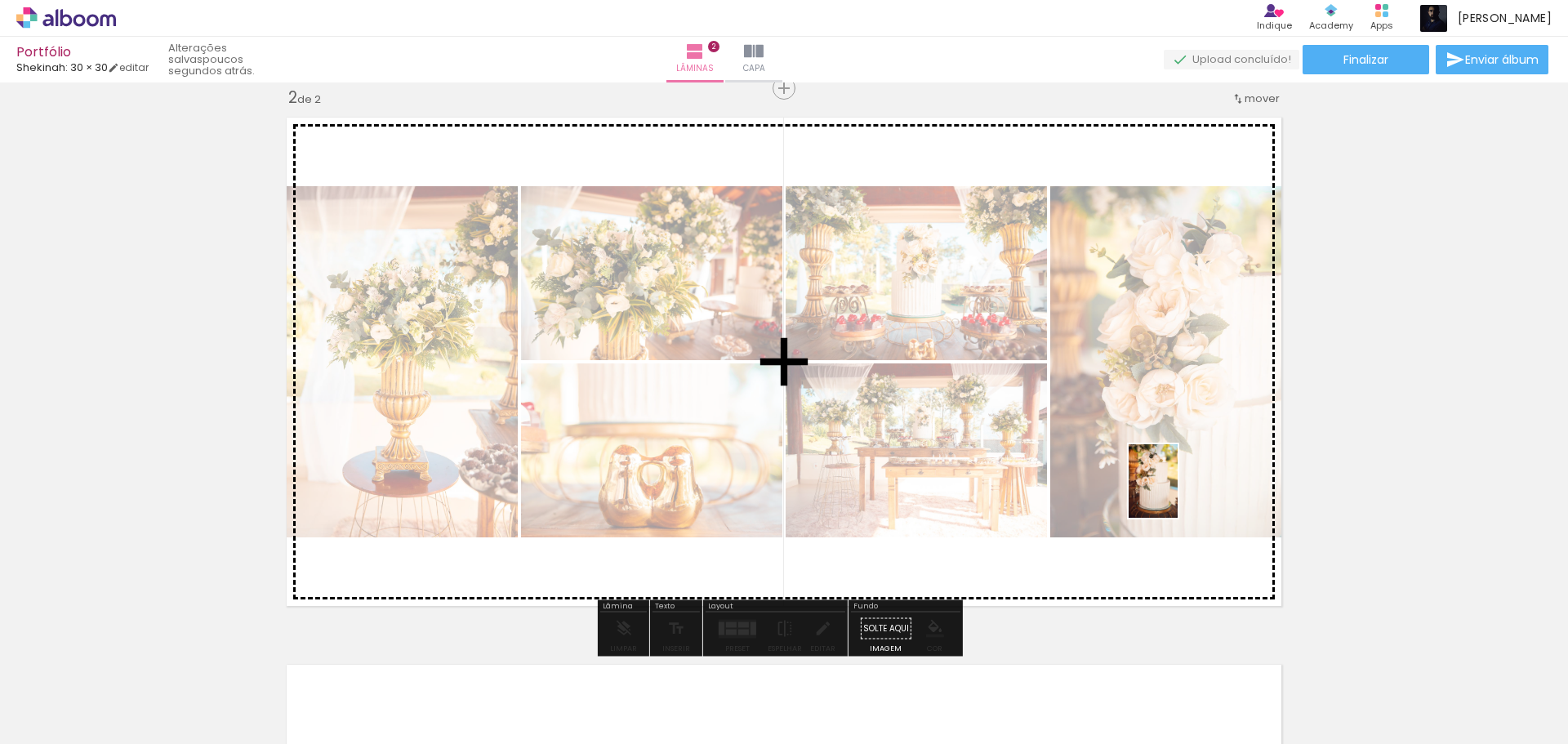
drag, startPoint x: 1175, startPoint y: 700, endPoint x: 1177, endPoint y: 493, distance: 207.0
click at [1177, 493] on quentale-workspace at bounding box center [784, 372] width 1568 height 744
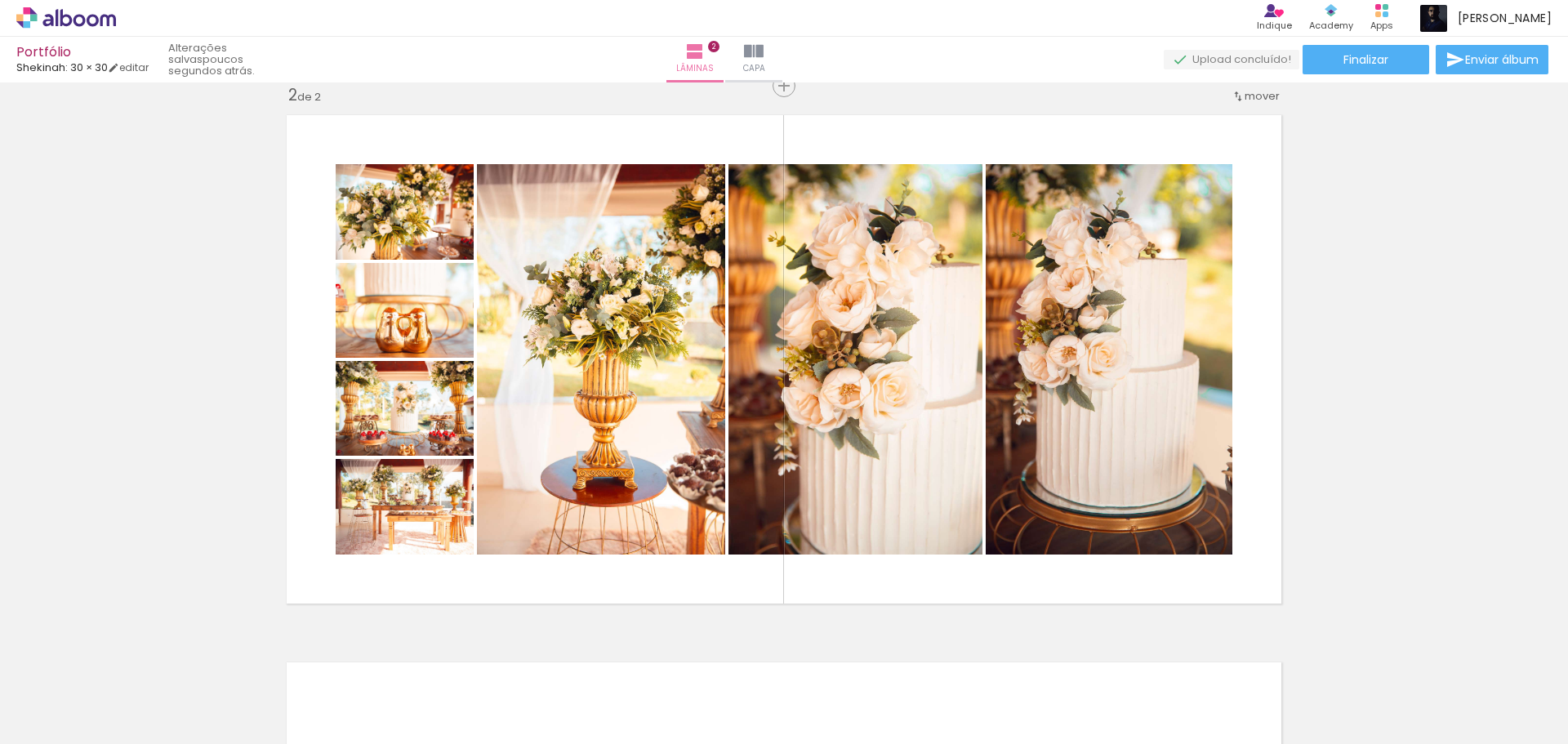
scroll to position [572, 0]
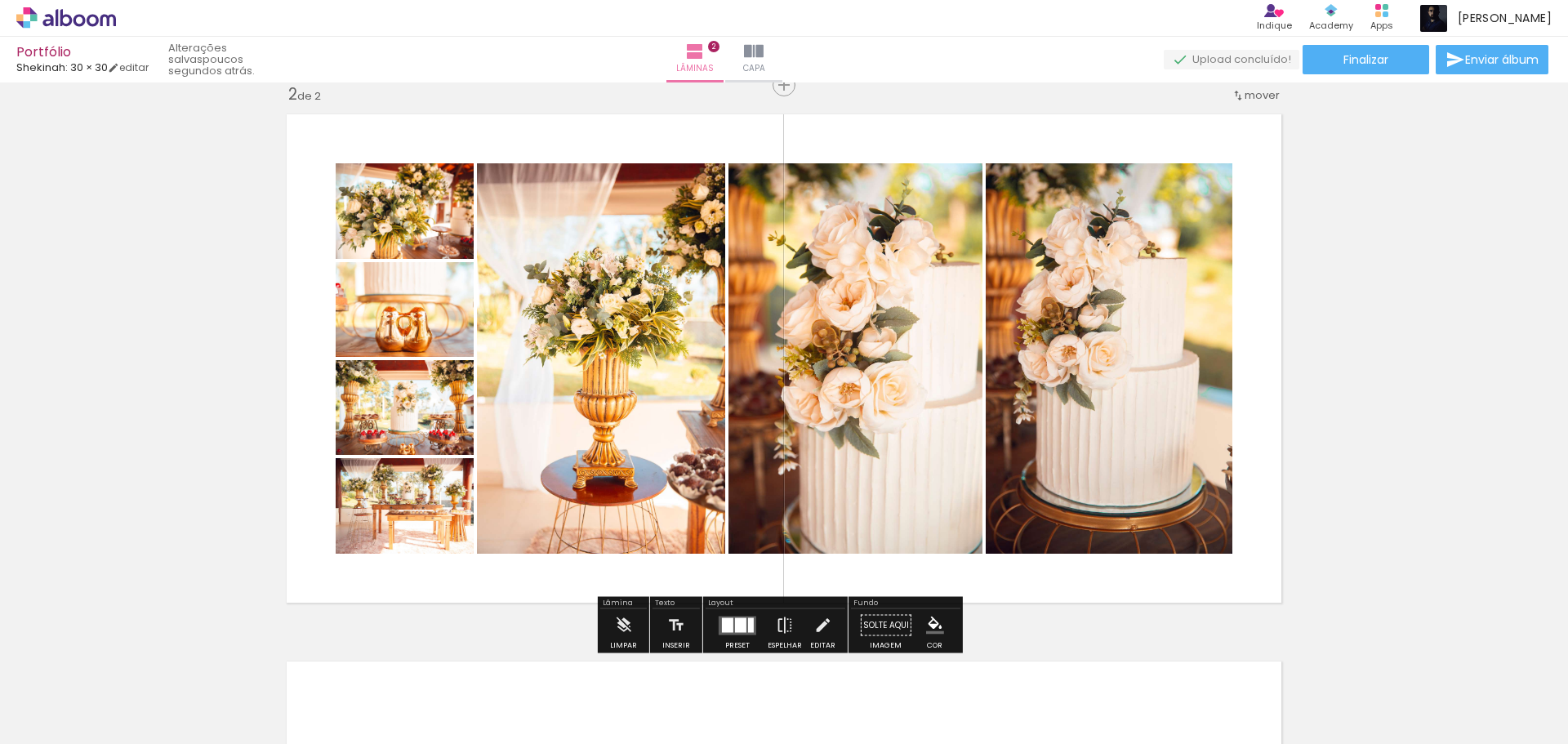
click at [722, 626] on div at bounding box center [727, 625] width 11 height 15
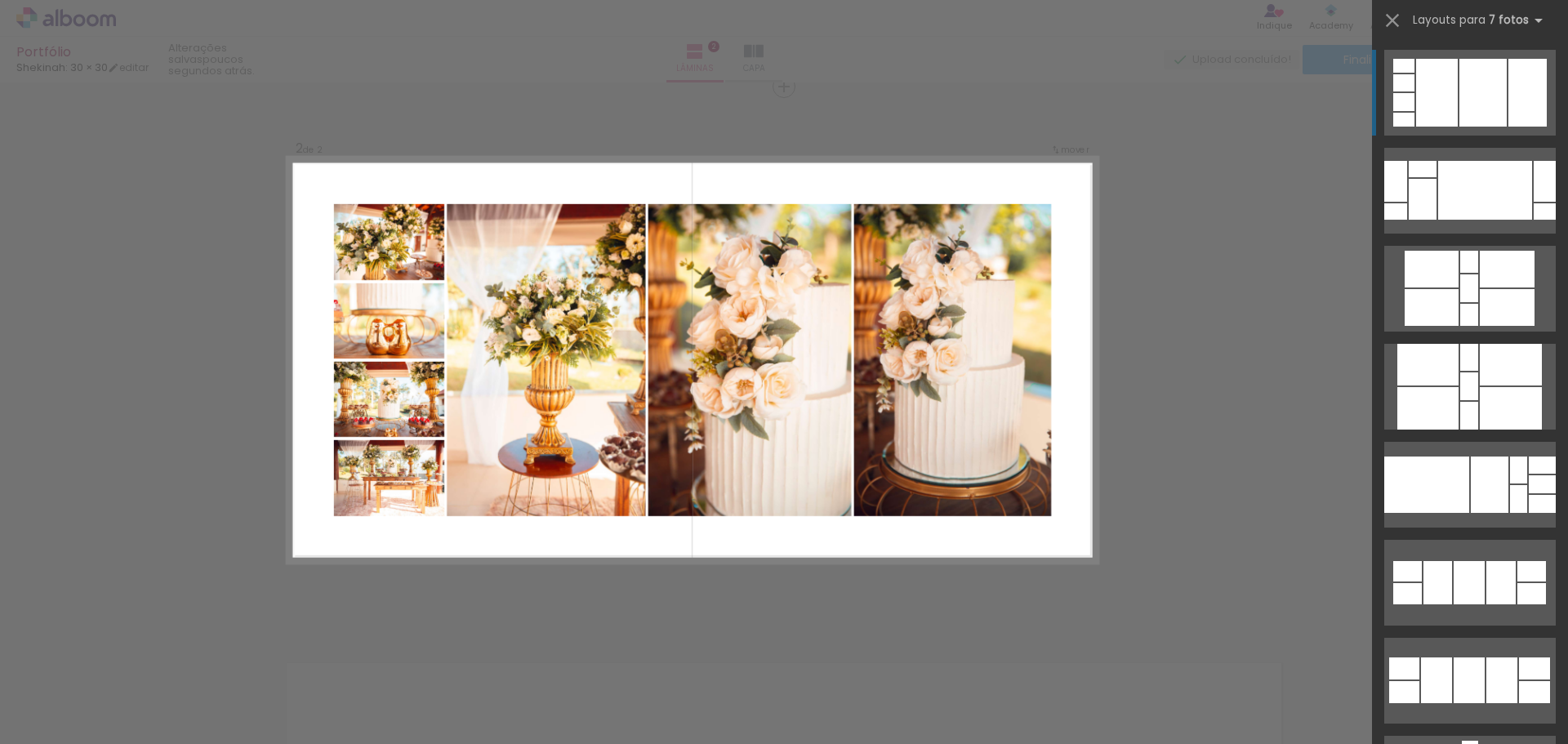
scroll to position [568, 0]
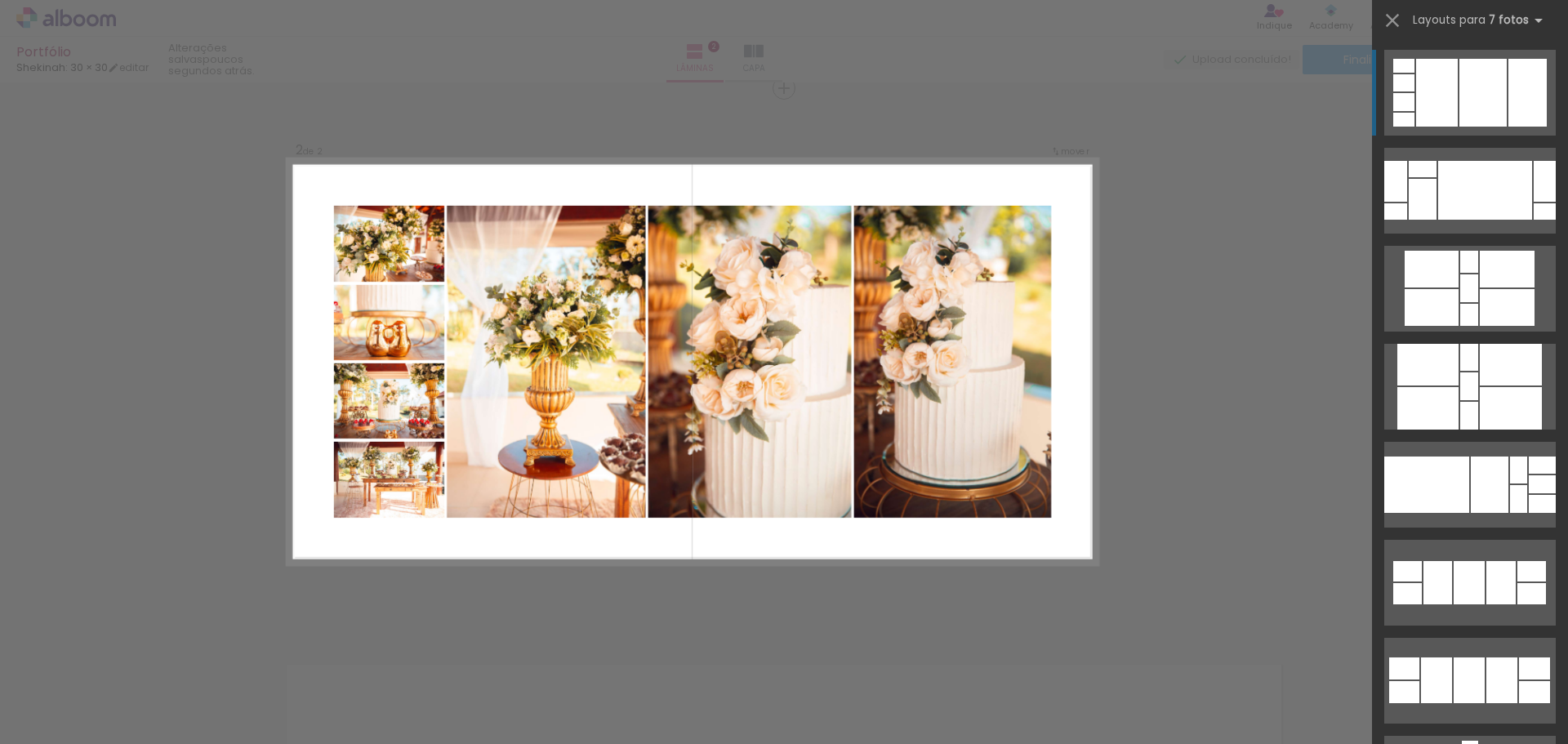
click at [1459, 103] on div at bounding box center [1482, 92] width 47 height 68
click at [1490, 91] on div at bounding box center [1482, 92] width 47 height 68
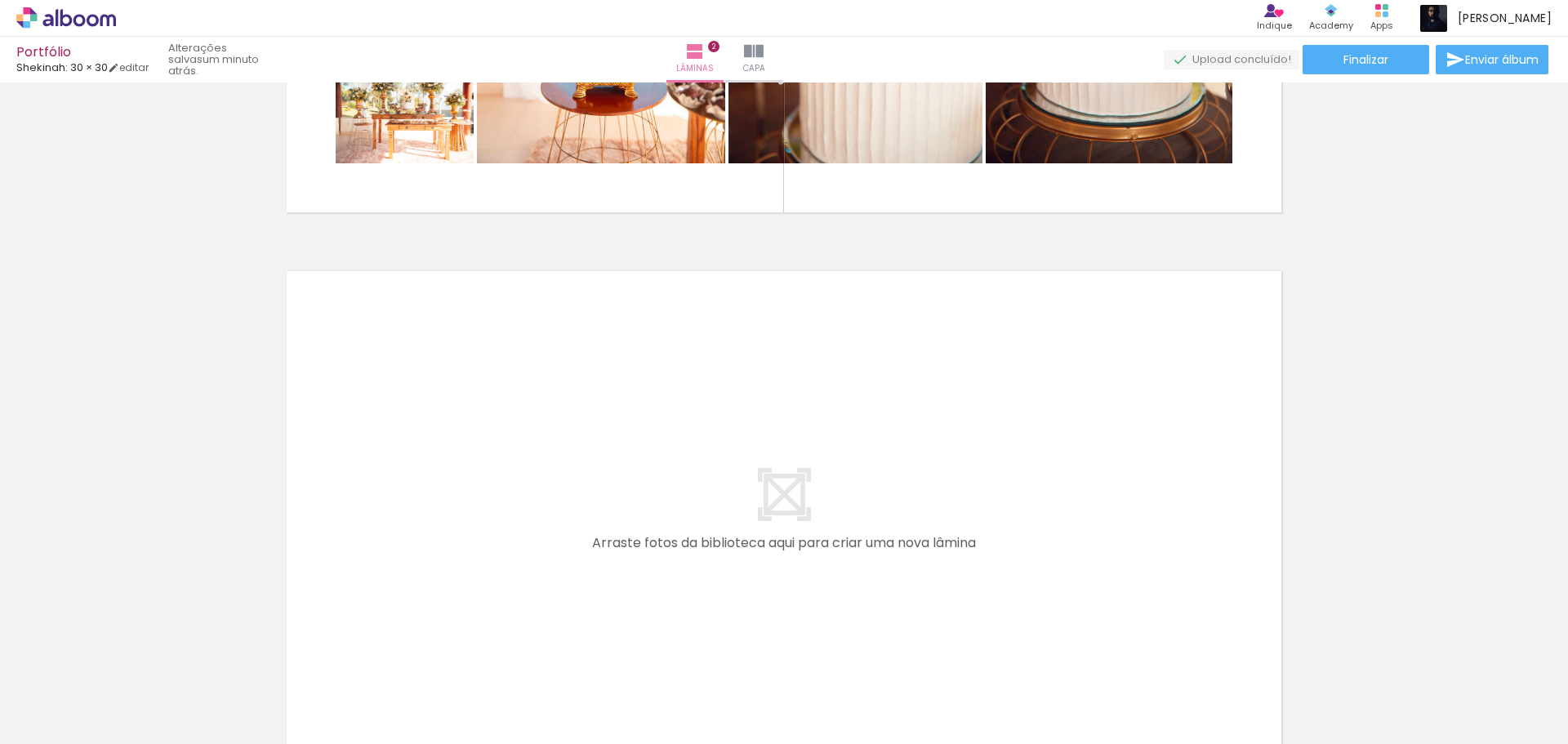
scroll to position [976, 0]
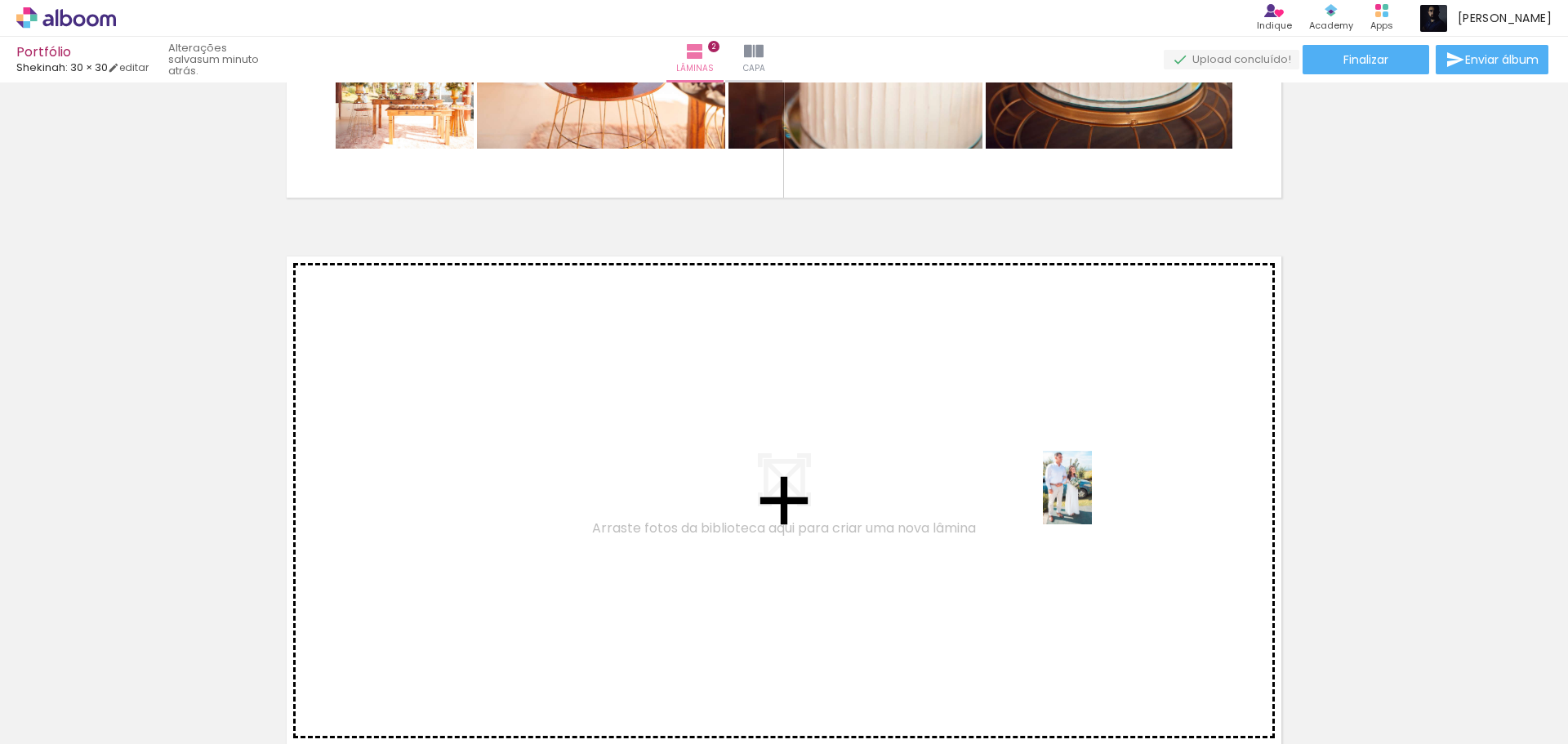
drag, startPoint x: 1281, startPoint y: 686, endPoint x: 1090, endPoint y: 498, distance: 268.0
click at [1090, 498] on quentale-workspace at bounding box center [784, 372] width 1568 height 744
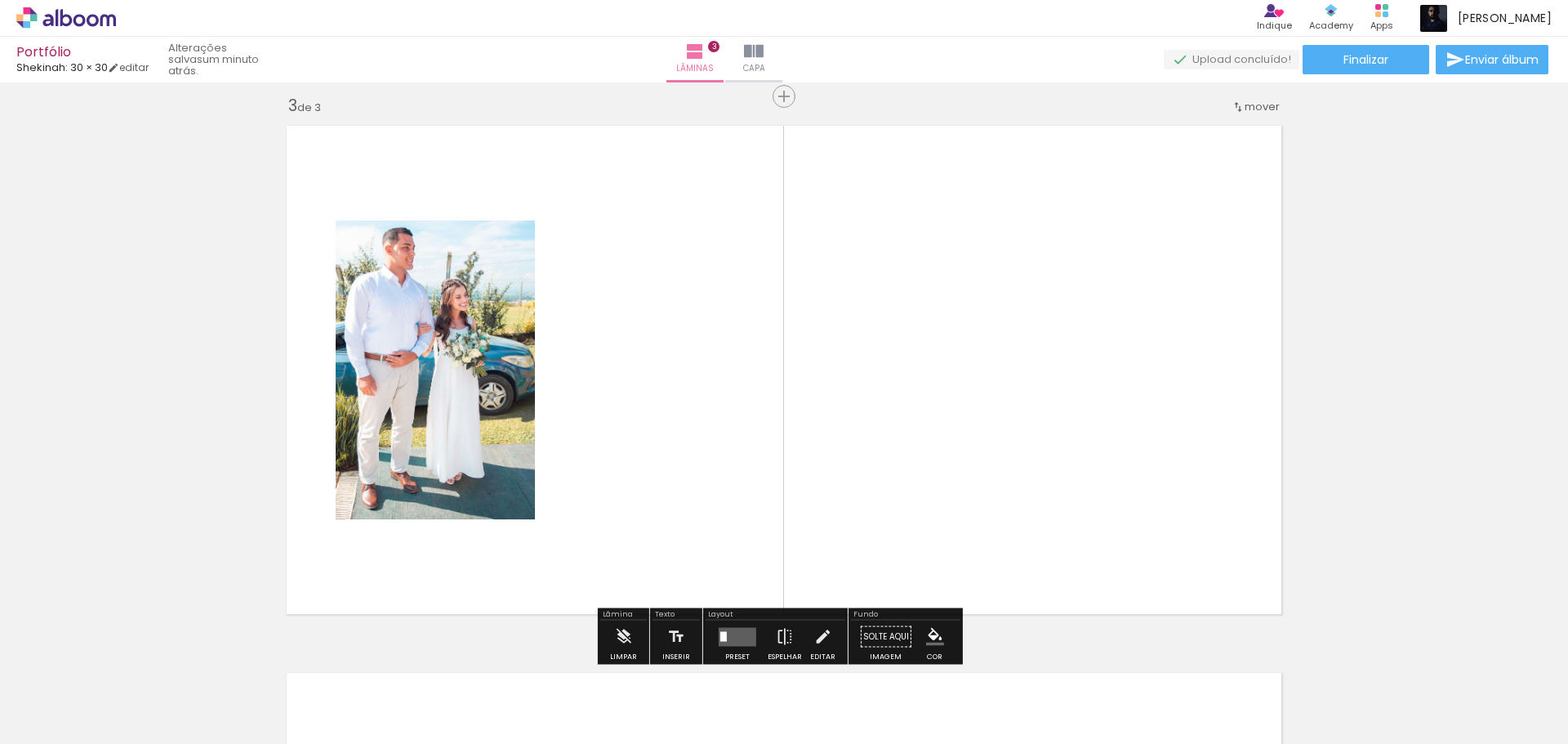
scroll to position [1115, 0]
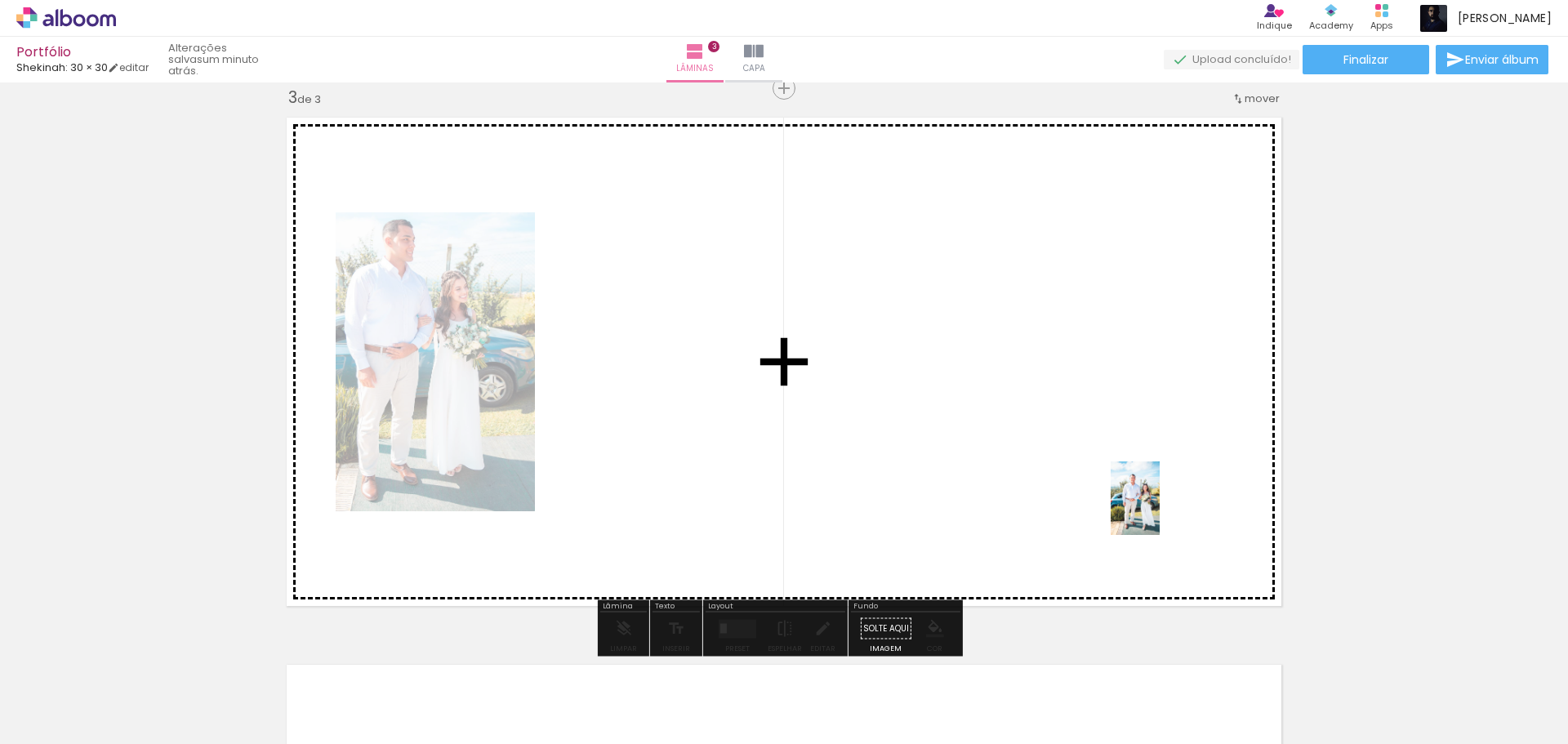
drag, startPoint x: 1374, startPoint y: 706, endPoint x: 1158, endPoint y: 508, distance: 293.0
click at [1158, 508] on quentale-workspace at bounding box center [784, 372] width 1568 height 744
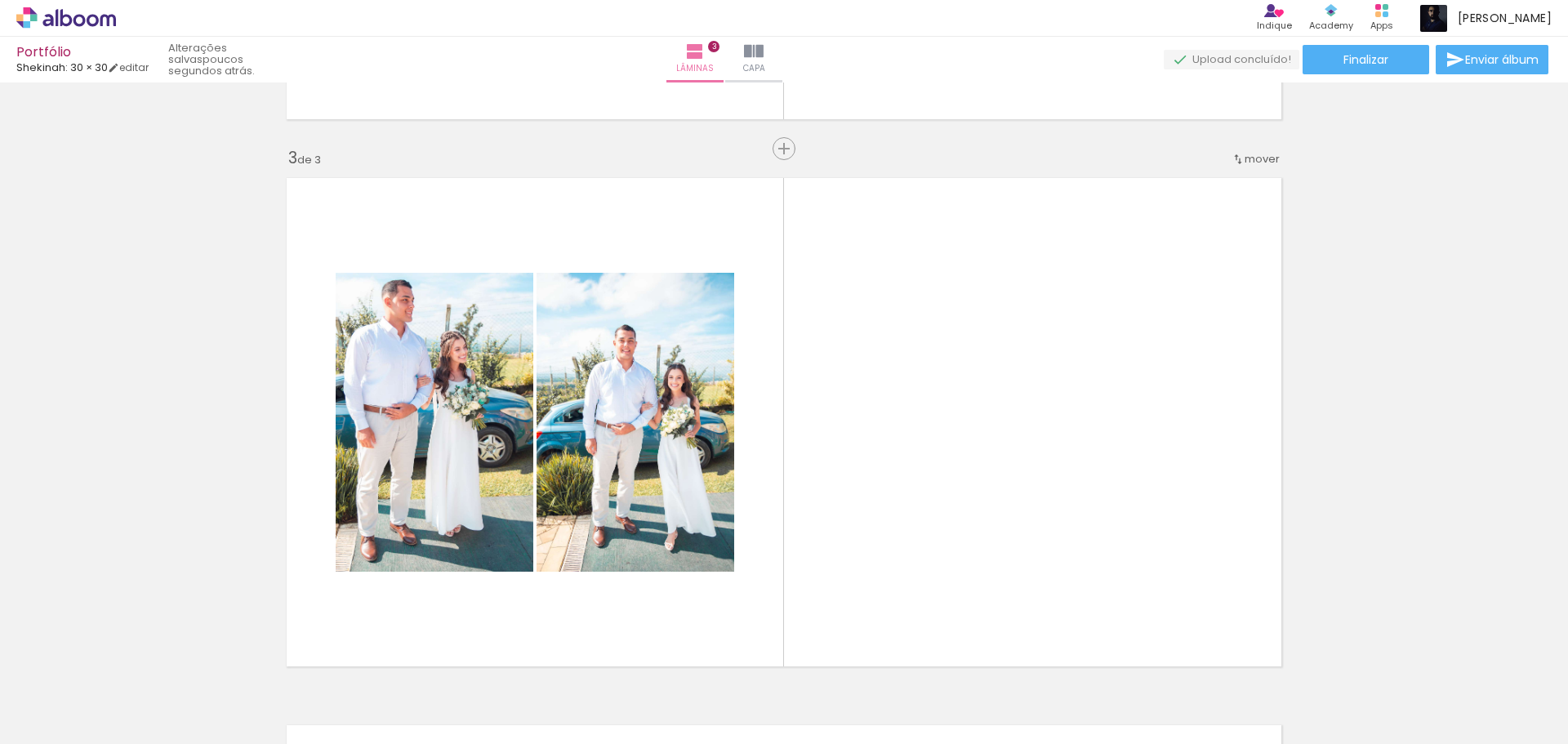
scroll to position [1061, 0]
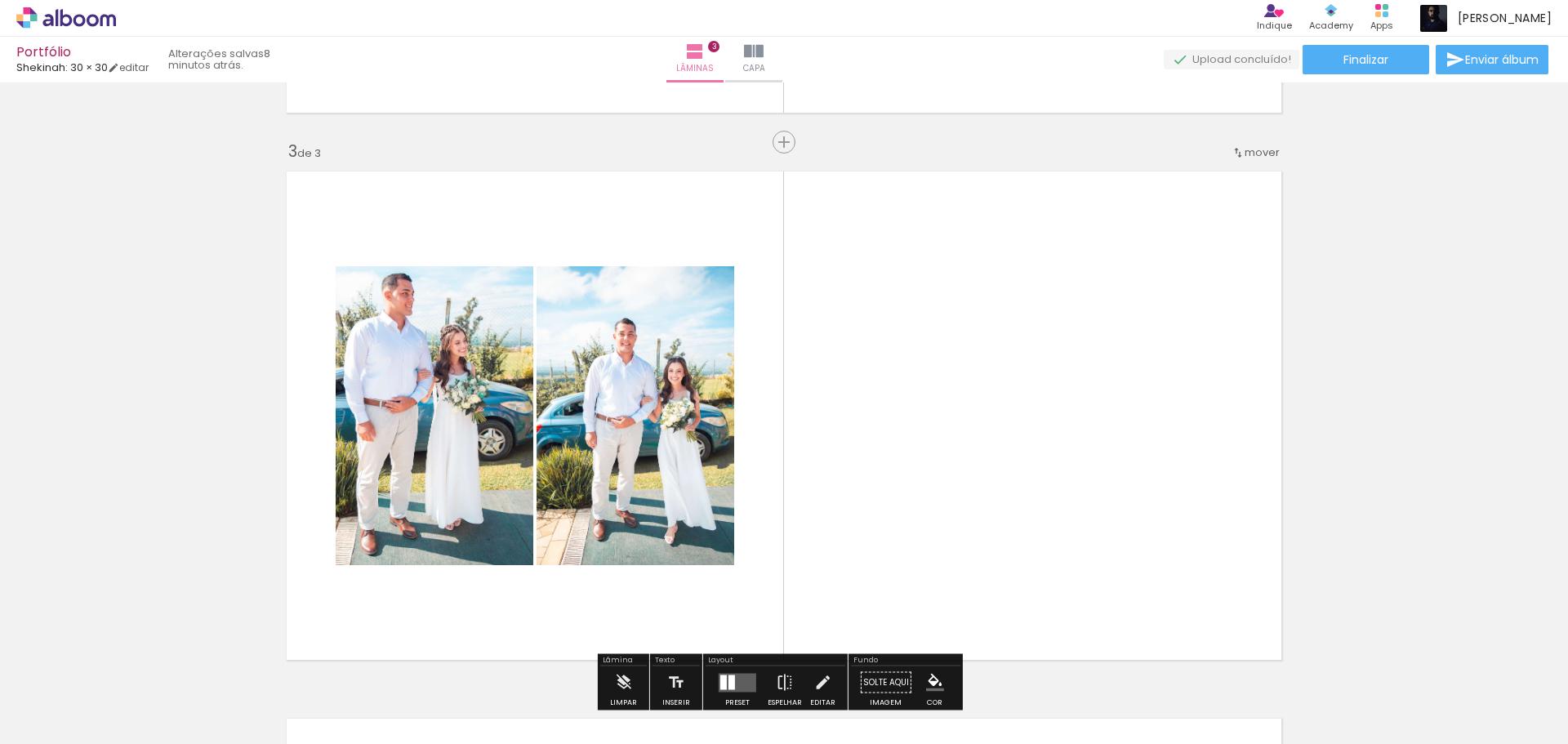
click at [54, 723] on span "Adicionar Fotos" at bounding box center [58, 721] width 49 height 18
click at [0, 0] on input "file" at bounding box center [0, 0] width 0 height 0
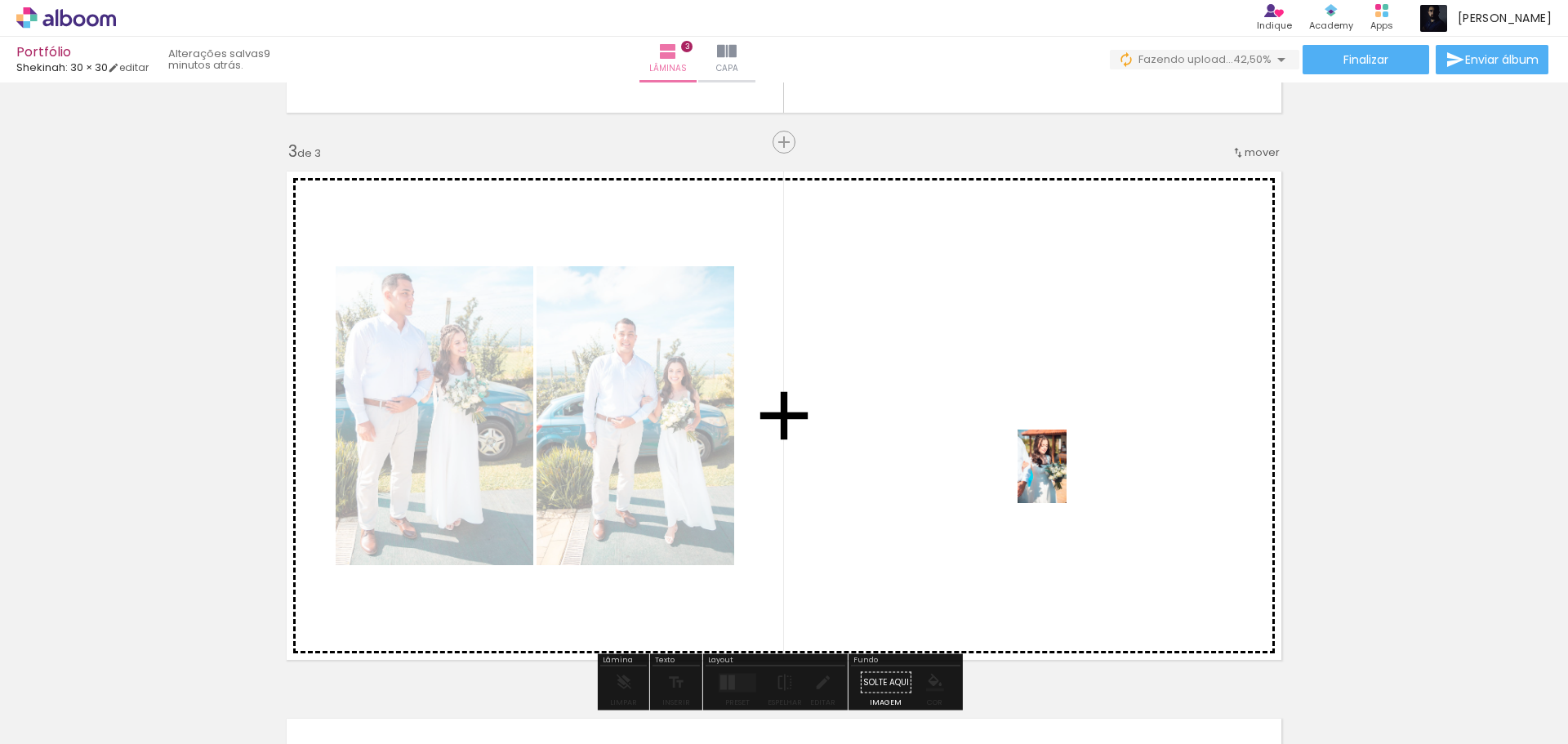
drag, startPoint x: 1455, startPoint y: 695, endPoint x: 1067, endPoint y: 478, distance: 444.6
click at [1067, 478] on quentale-workspace at bounding box center [784, 372] width 1568 height 744
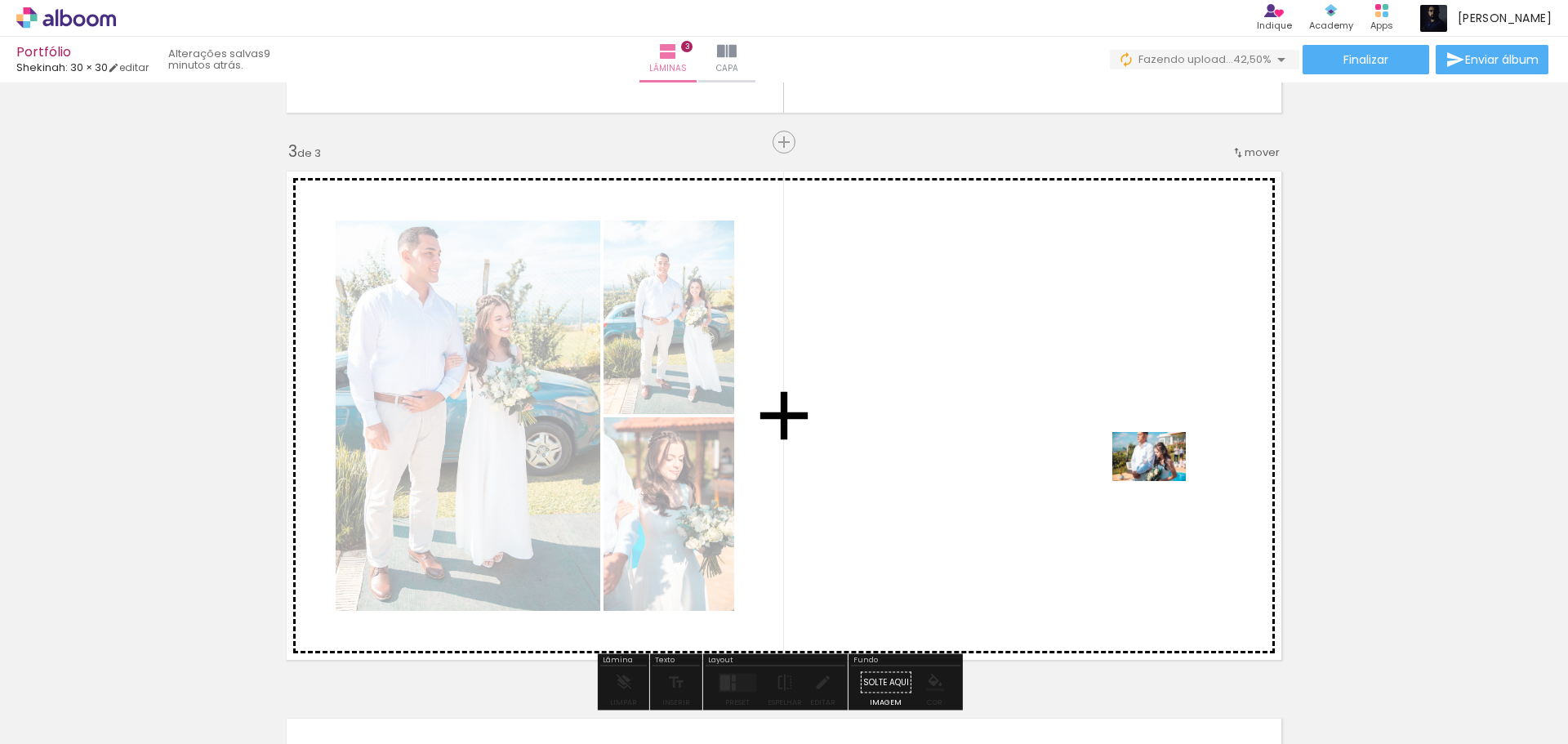
drag, startPoint x: 1536, startPoint y: 701, endPoint x: 1161, endPoint y: 481, distance: 434.8
click at [1161, 481] on quentale-workspace at bounding box center [784, 372] width 1568 height 744
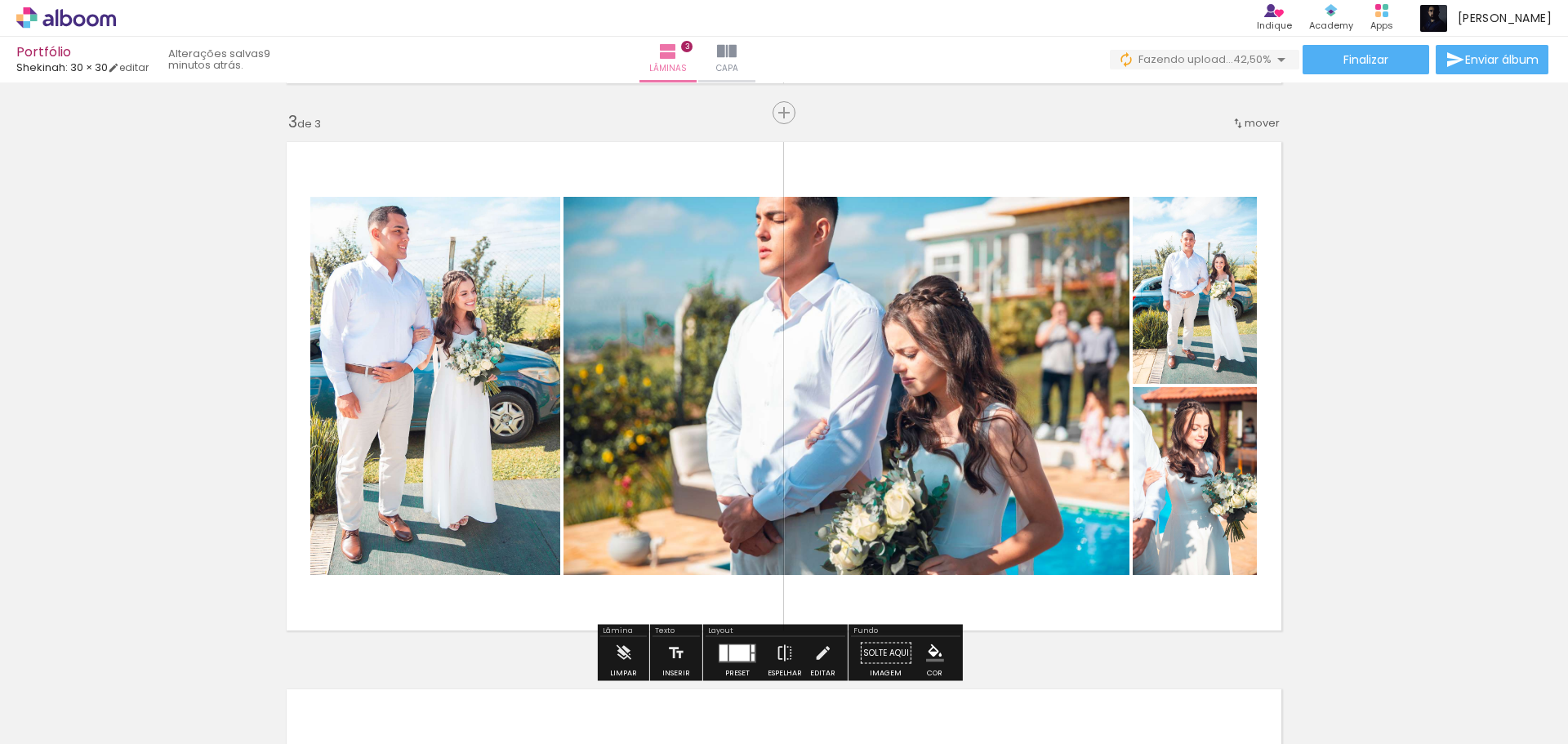
scroll to position [1143, 0]
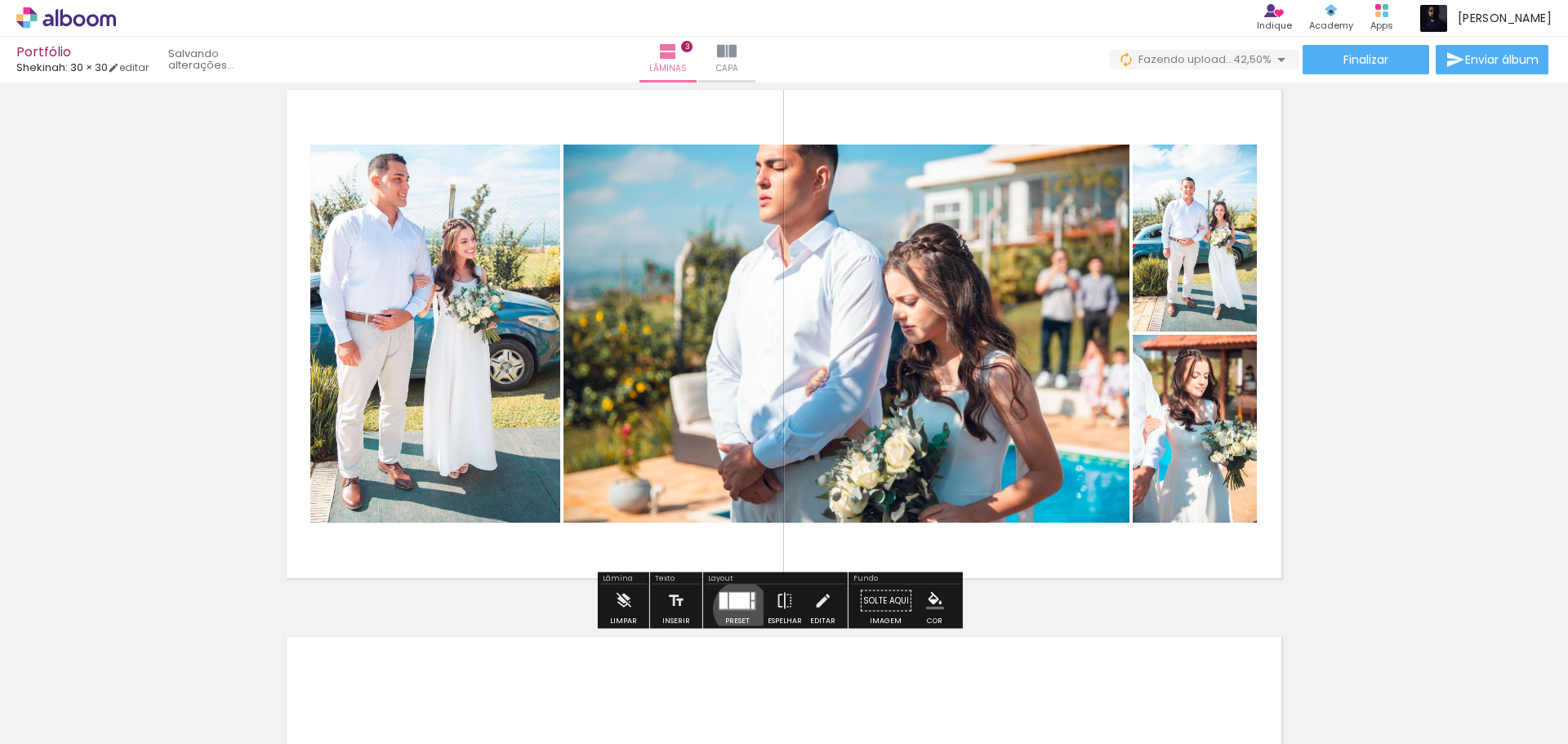
click at [737, 608] on quentale-layouter at bounding box center [737, 601] width 37 height 19
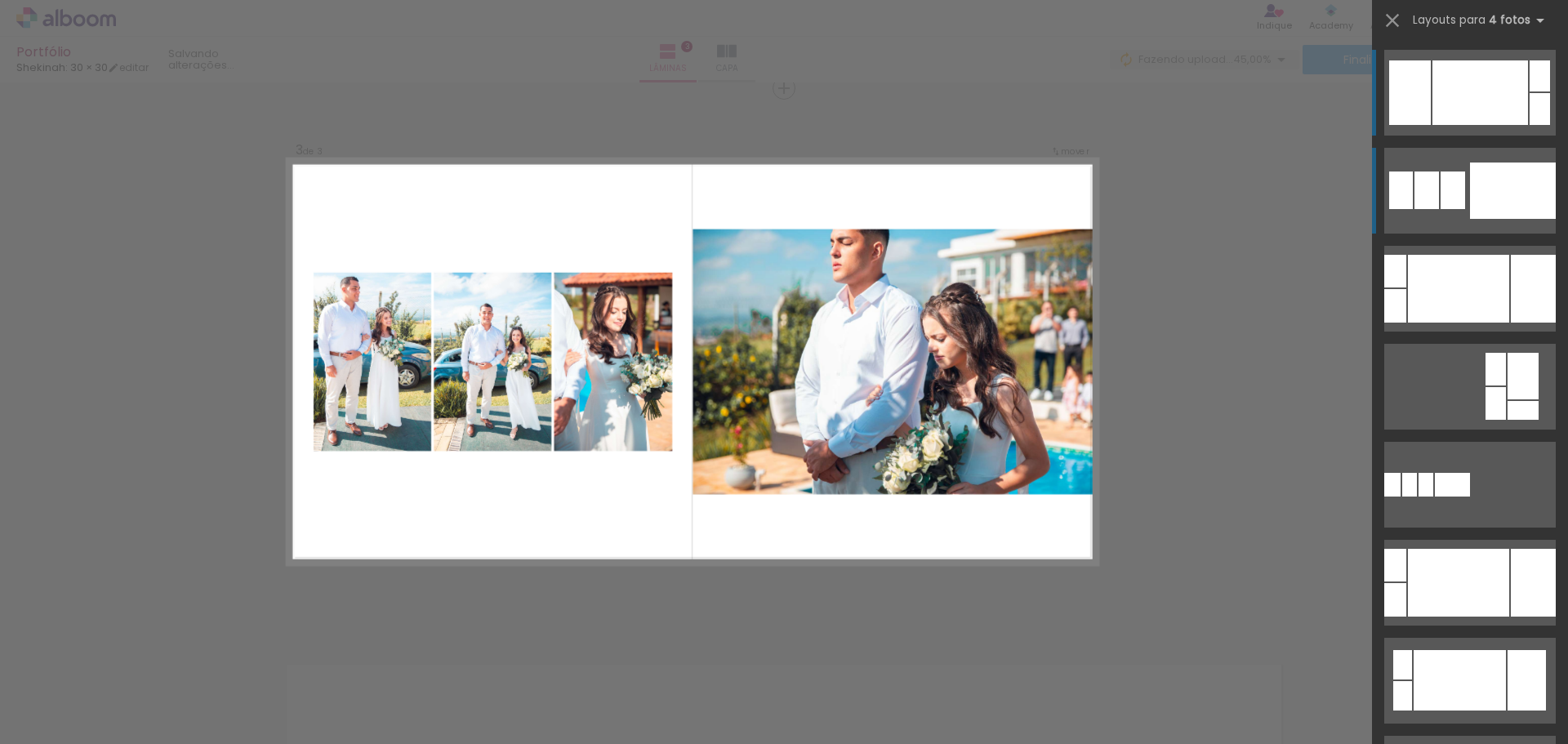
scroll to position [1115, 0]
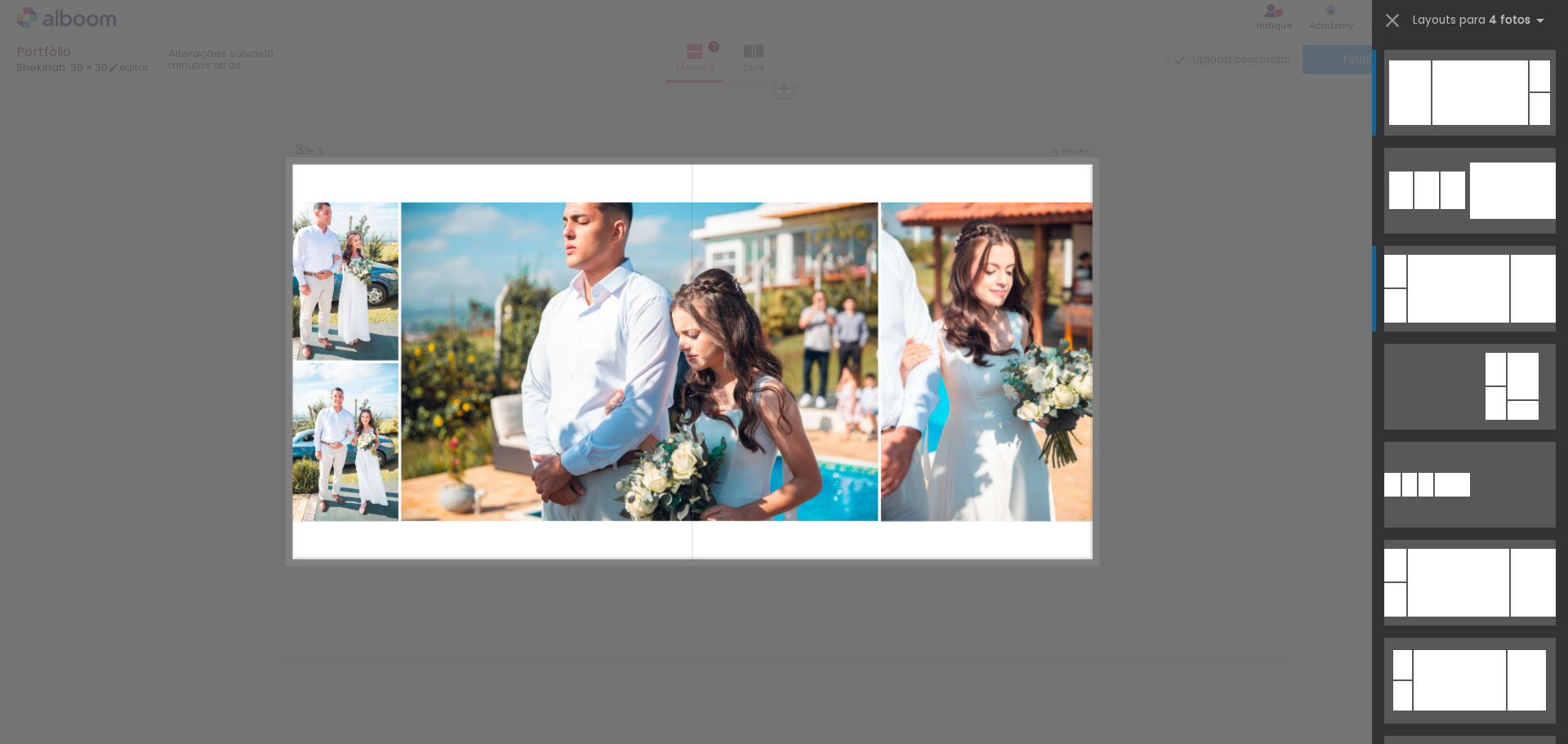
click at [1474, 280] on div at bounding box center [1458, 288] width 101 height 68
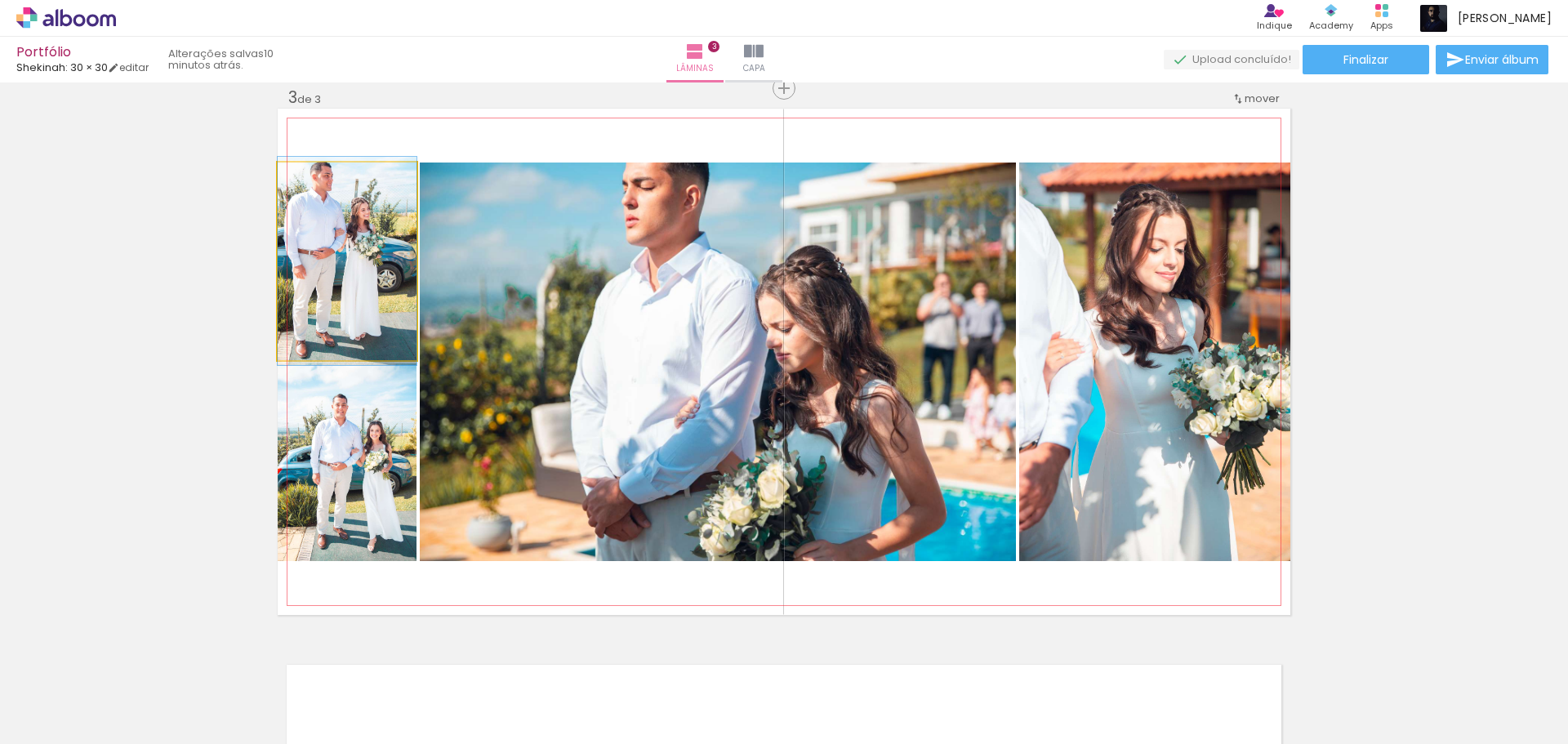
drag, startPoint x: 357, startPoint y: 299, endPoint x: 372, endPoint y: 299, distance: 15.0
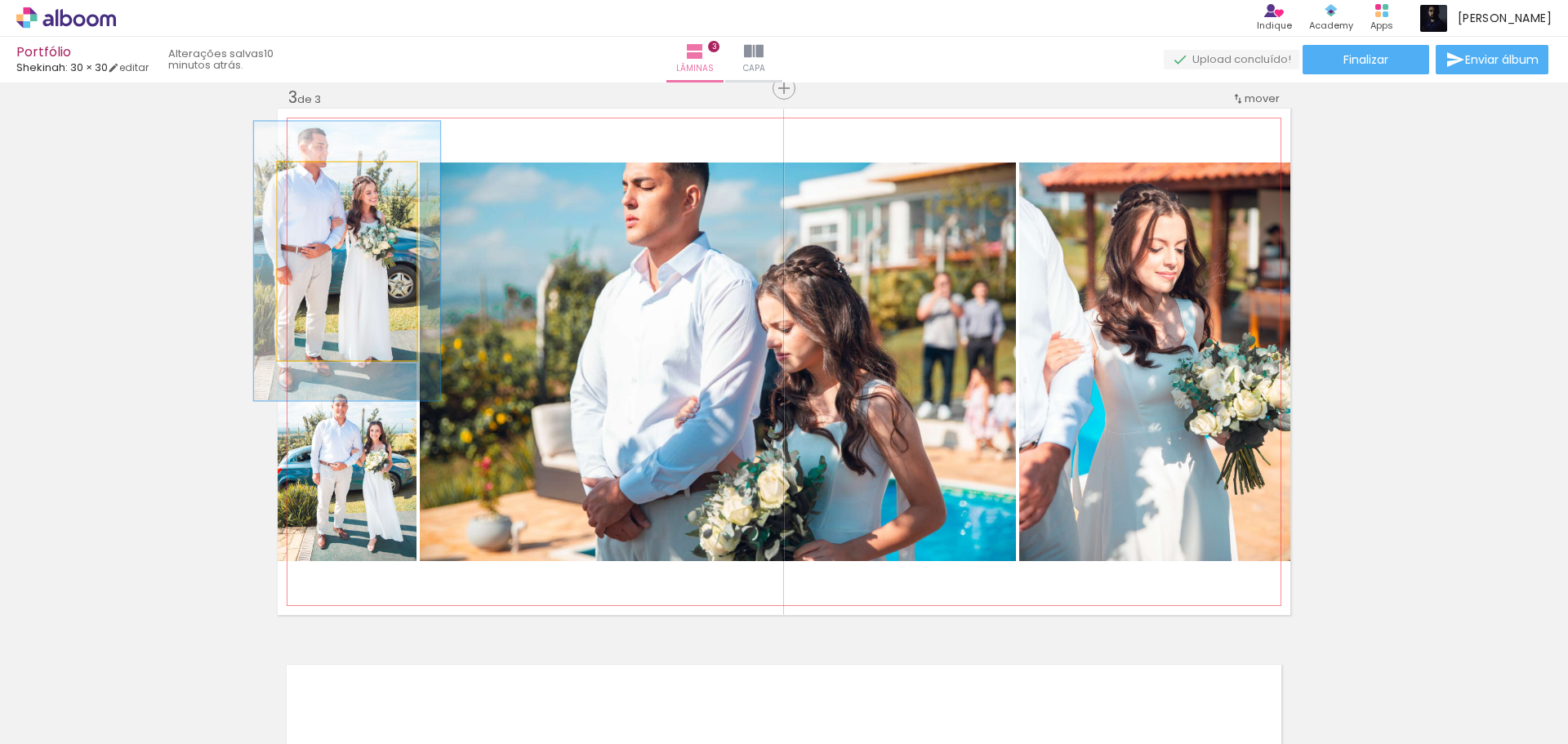
drag, startPoint x: 312, startPoint y: 179, endPoint x: 331, endPoint y: 178, distance: 19.0
click at [331, 178] on div at bounding box center [336, 179] width 15 height 15
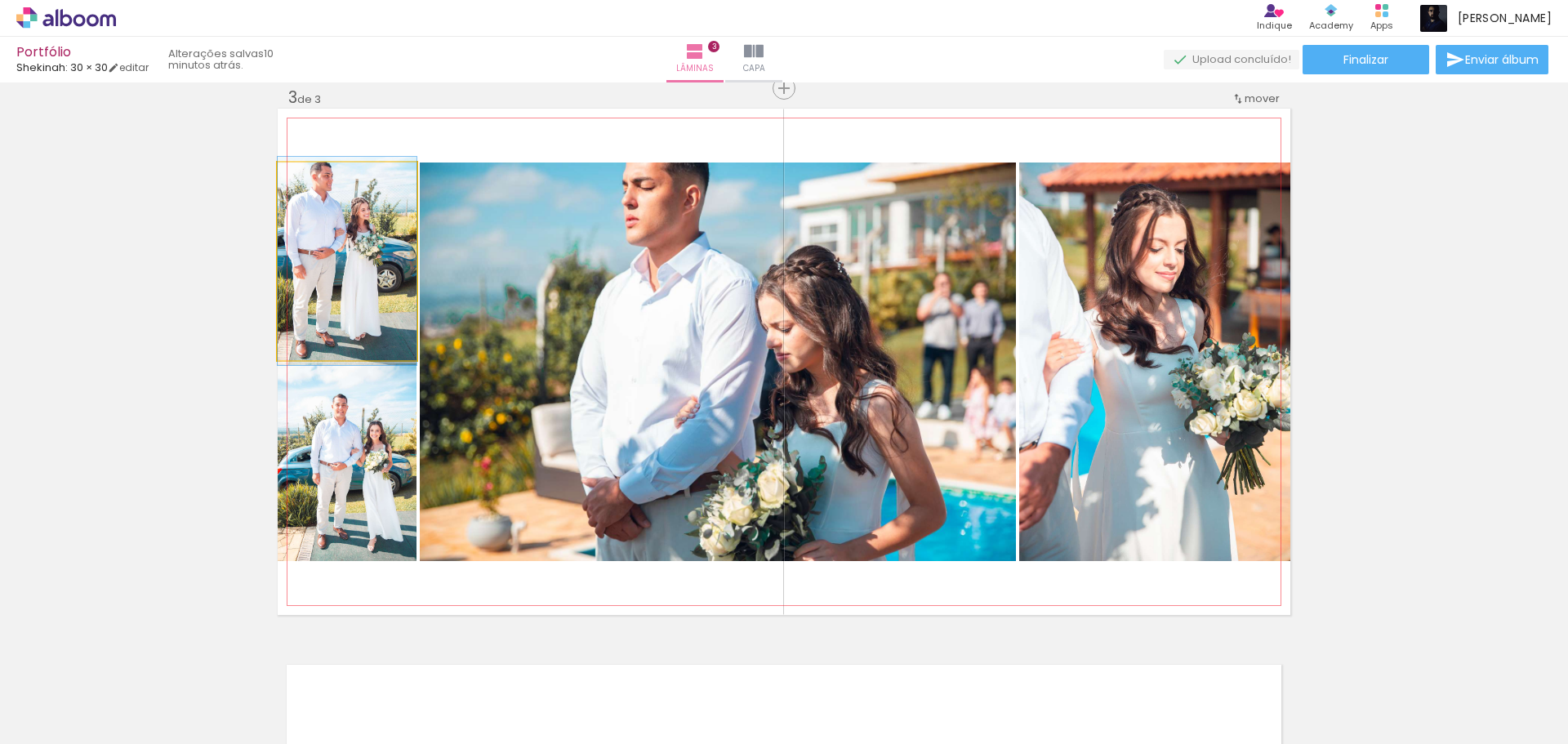
drag, startPoint x: 331, startPoint y: 181, endPoint x: 276, endPoint y: 179, distance: 55.0
type paper-slider "100"
click at [283, 179] on div at bounding box center [339, 179] width 113 height 24
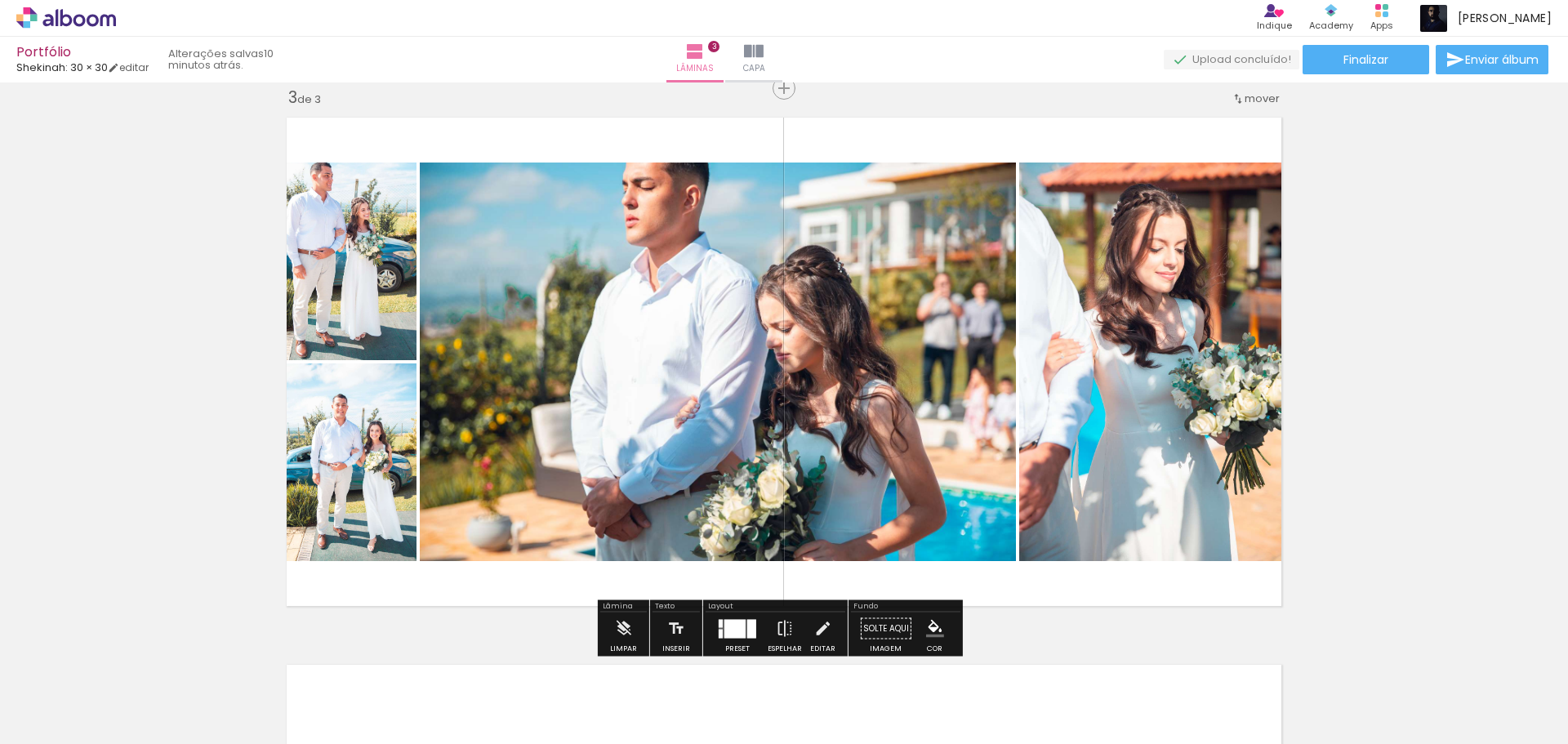
click at [734, 631] on div at bounding box center [735, 628] width 21 height 19
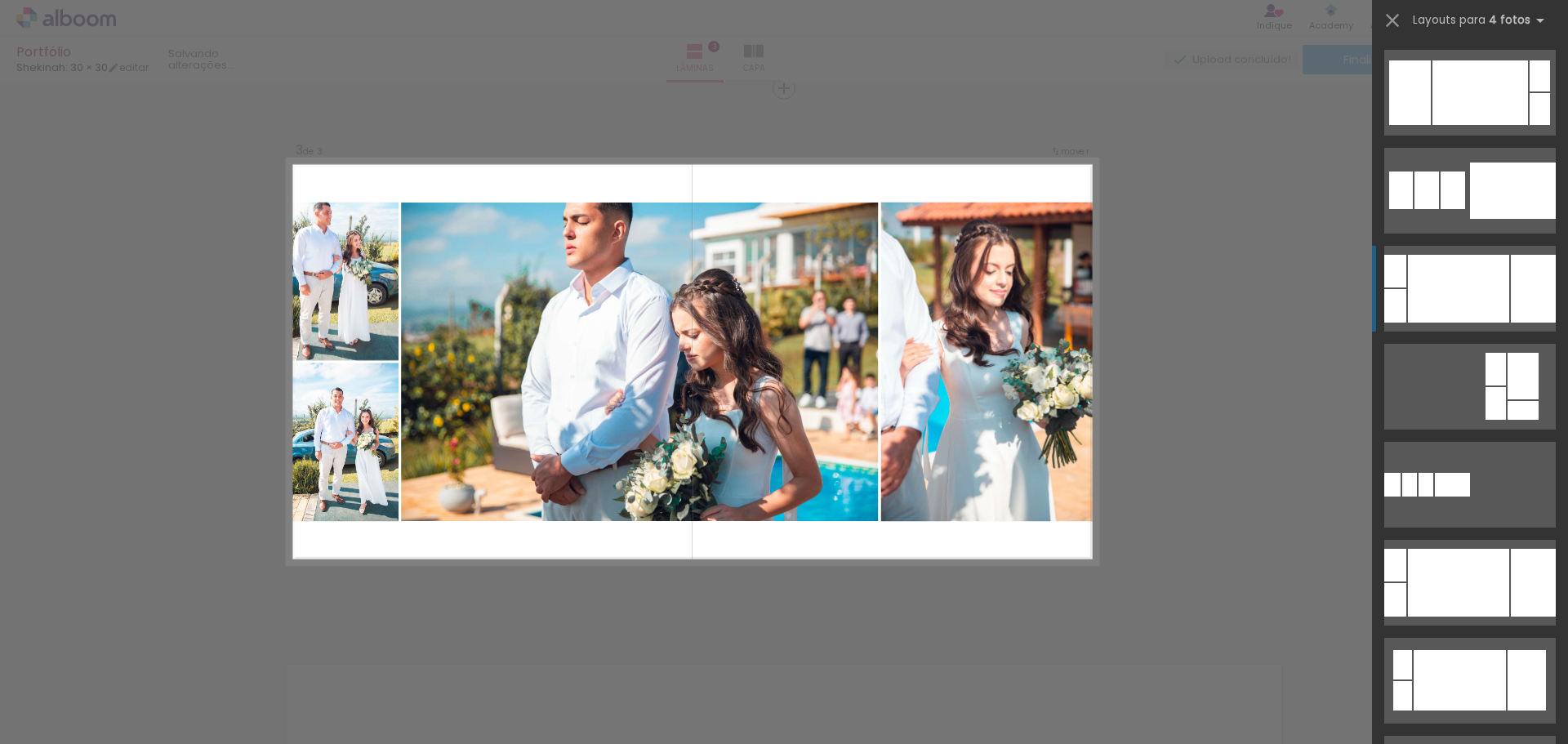
scroll to position [196, 0]
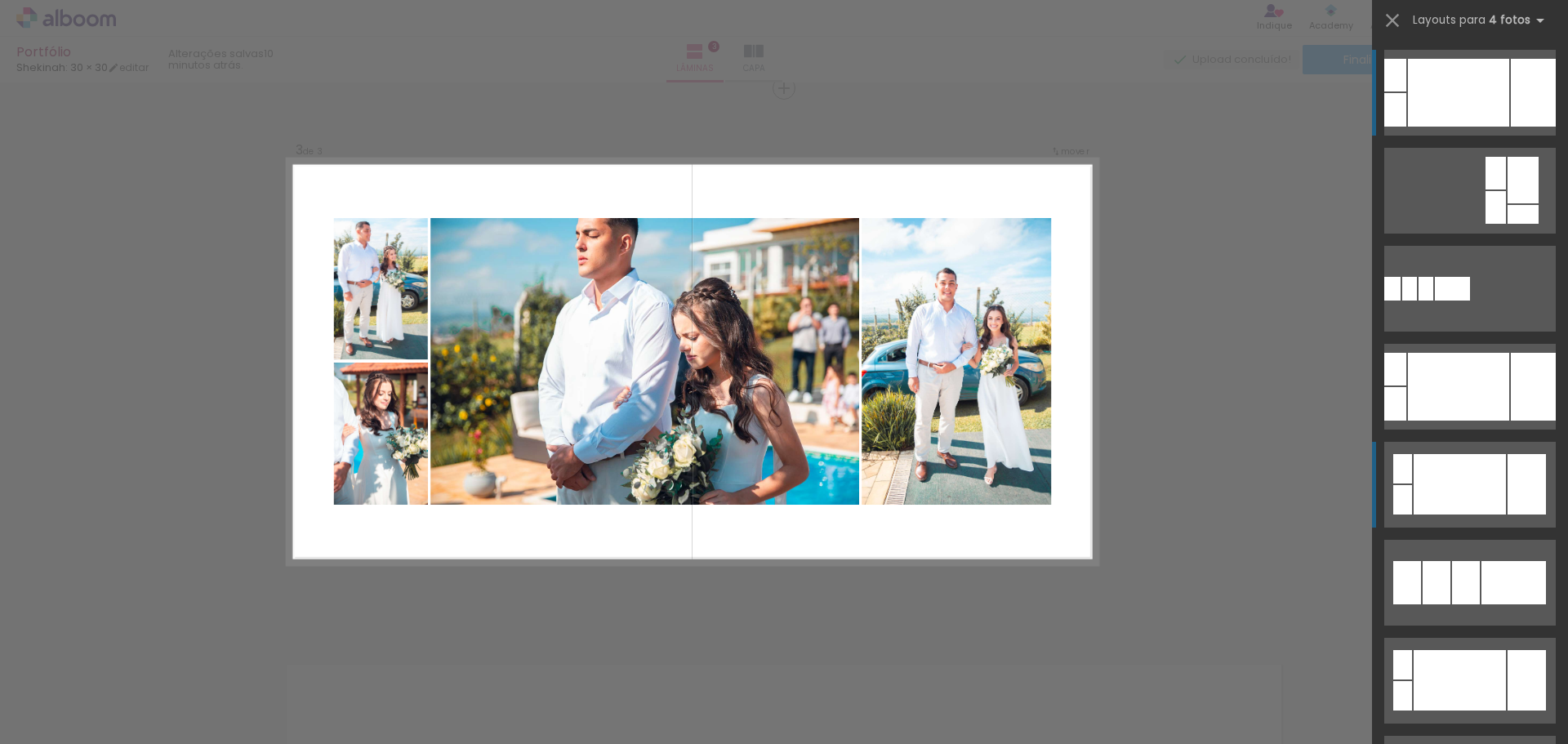
click at [1466, 481] on div at bounding box center [1459, 484] width 92 height 60
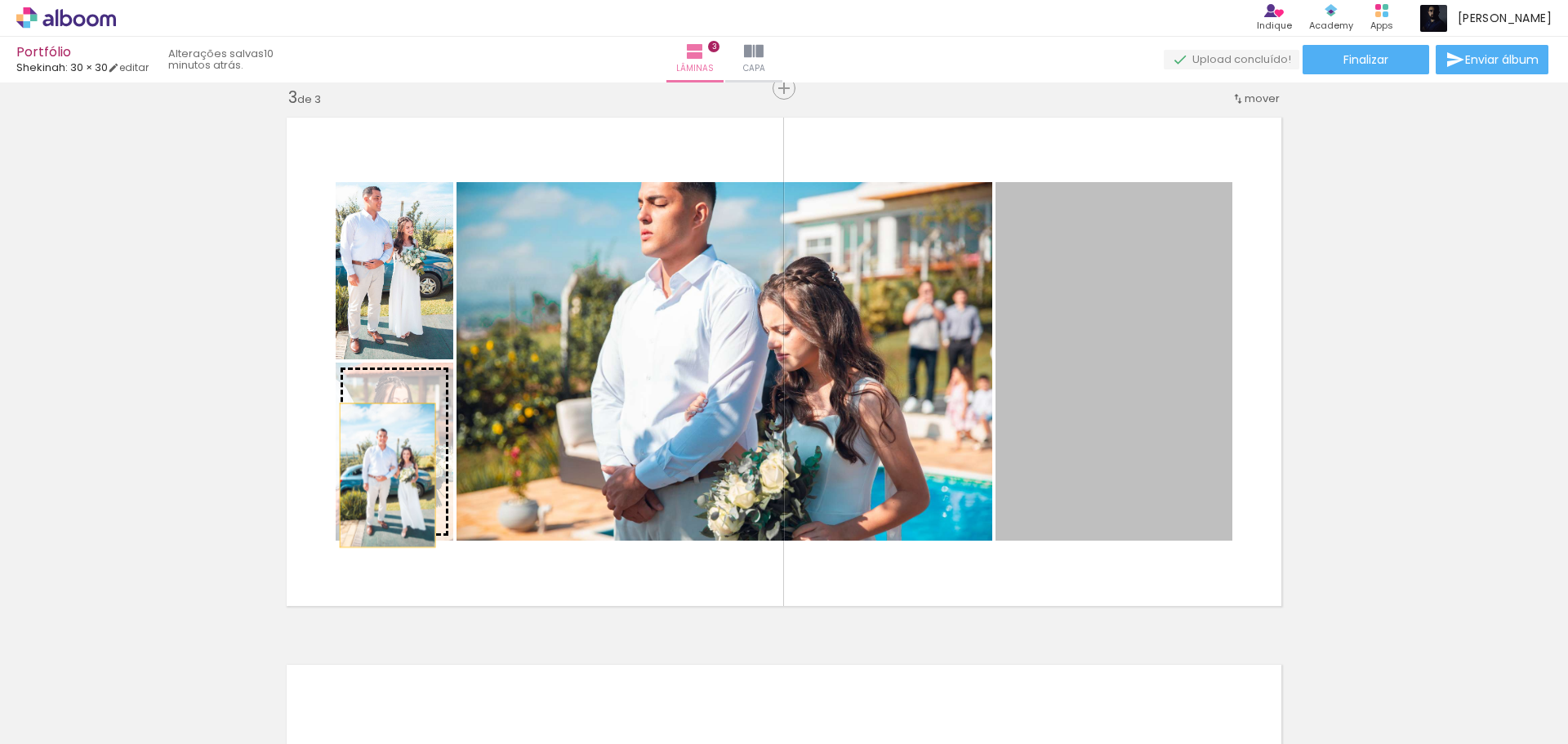
drag, startPoint x: 1133, startPoint y: 400, endPoint x: 380, endPoint y: 475, distance: 756.7
click at [0, 0] on slot at bounding box center [0, 0] width 0 height 0
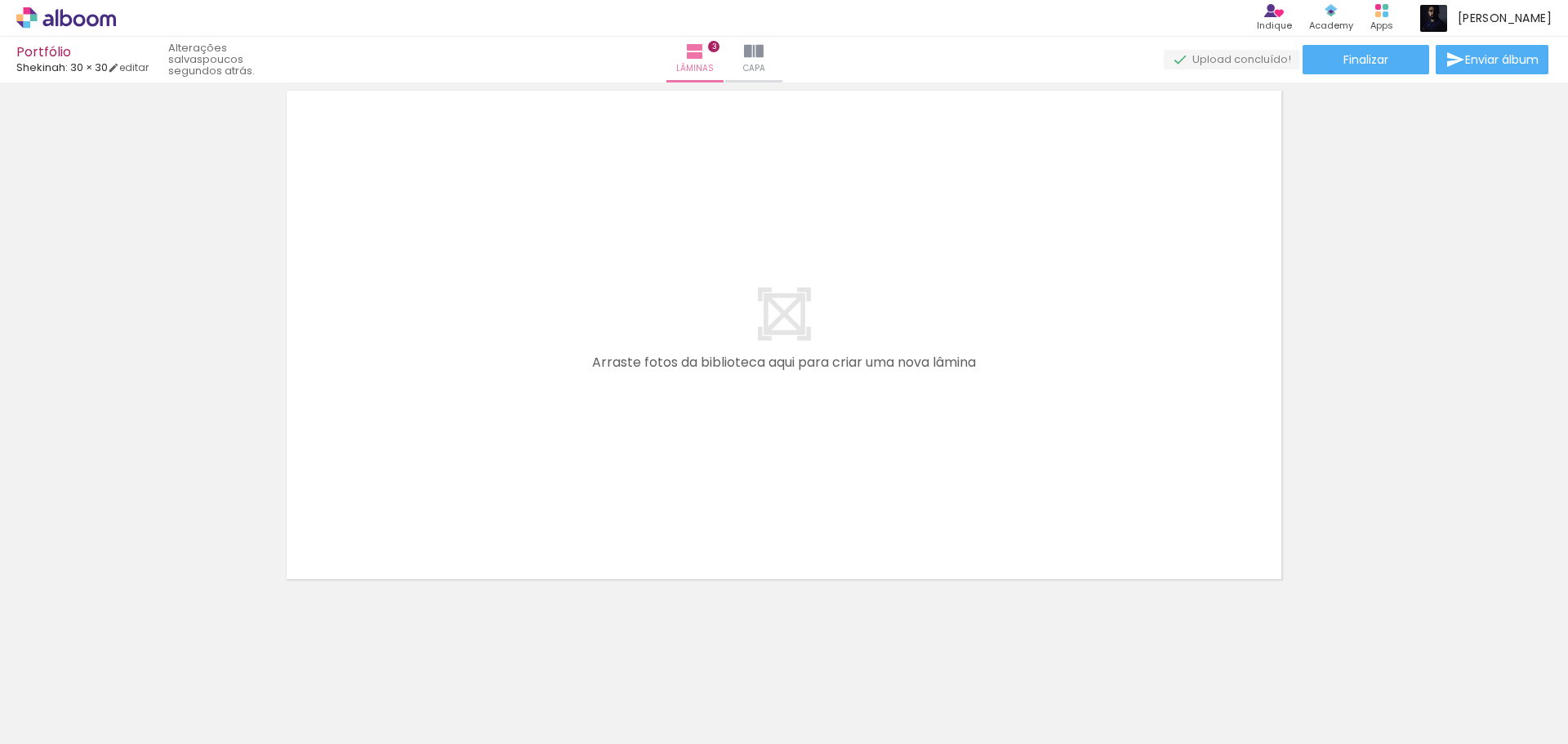
scroll to position [1693, 0]
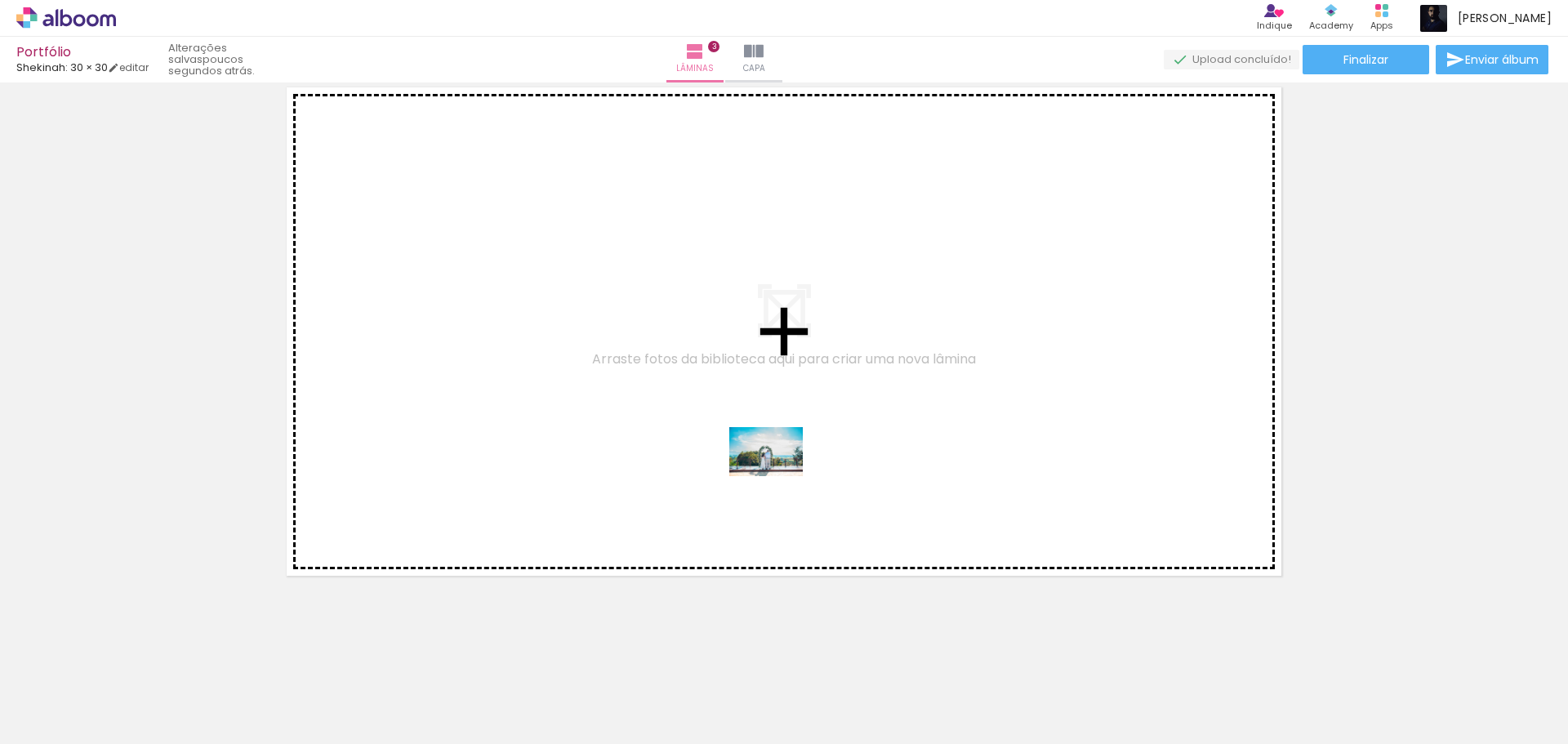
drag, startPoint x: 703, startPoint y: 703, endPoint x: 778, endPoint y: 476, distance: 239.1
click at [778, 476] on quentale-workspace at bounding box center [784, 372] width 1568 height 744
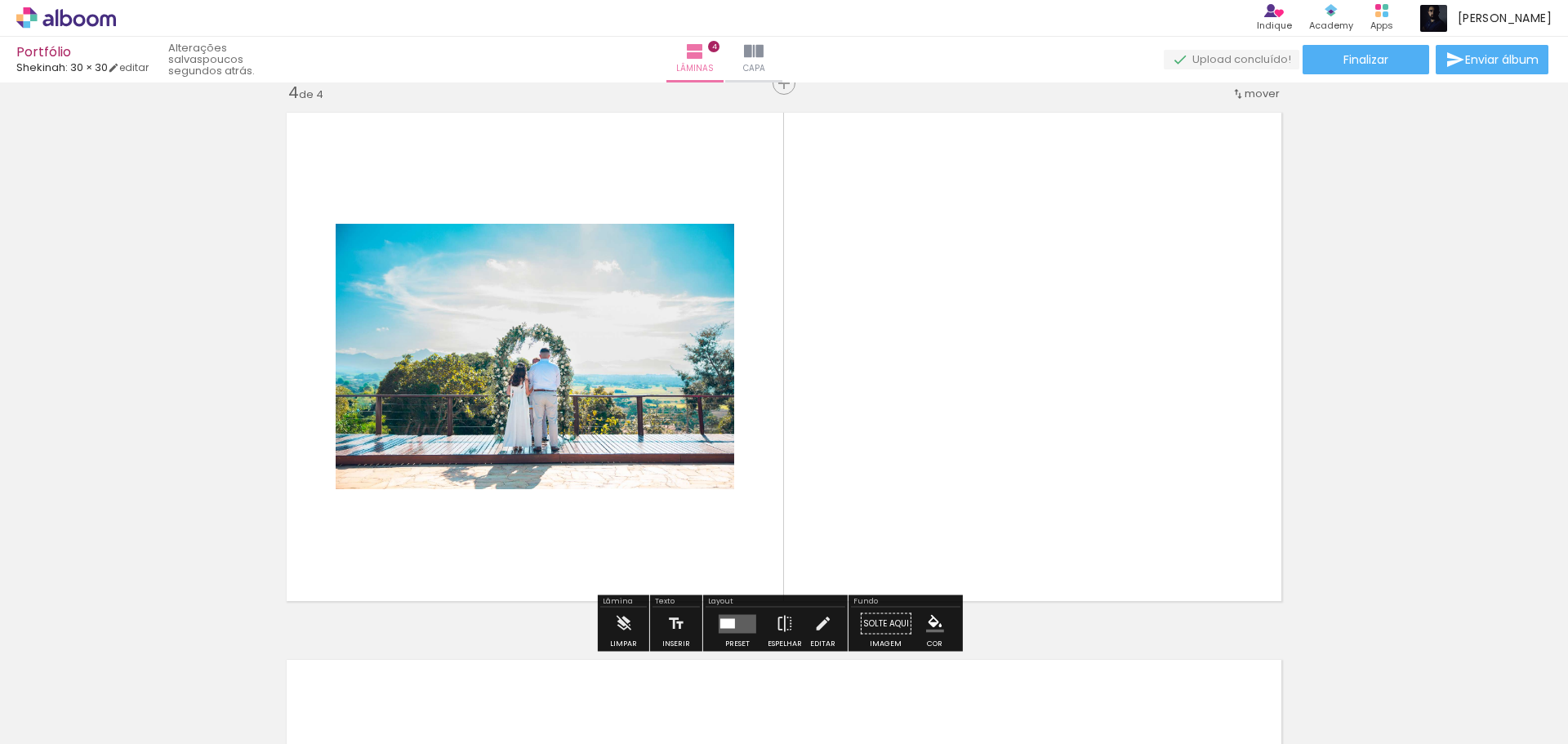
scroll to position [1662, 0]
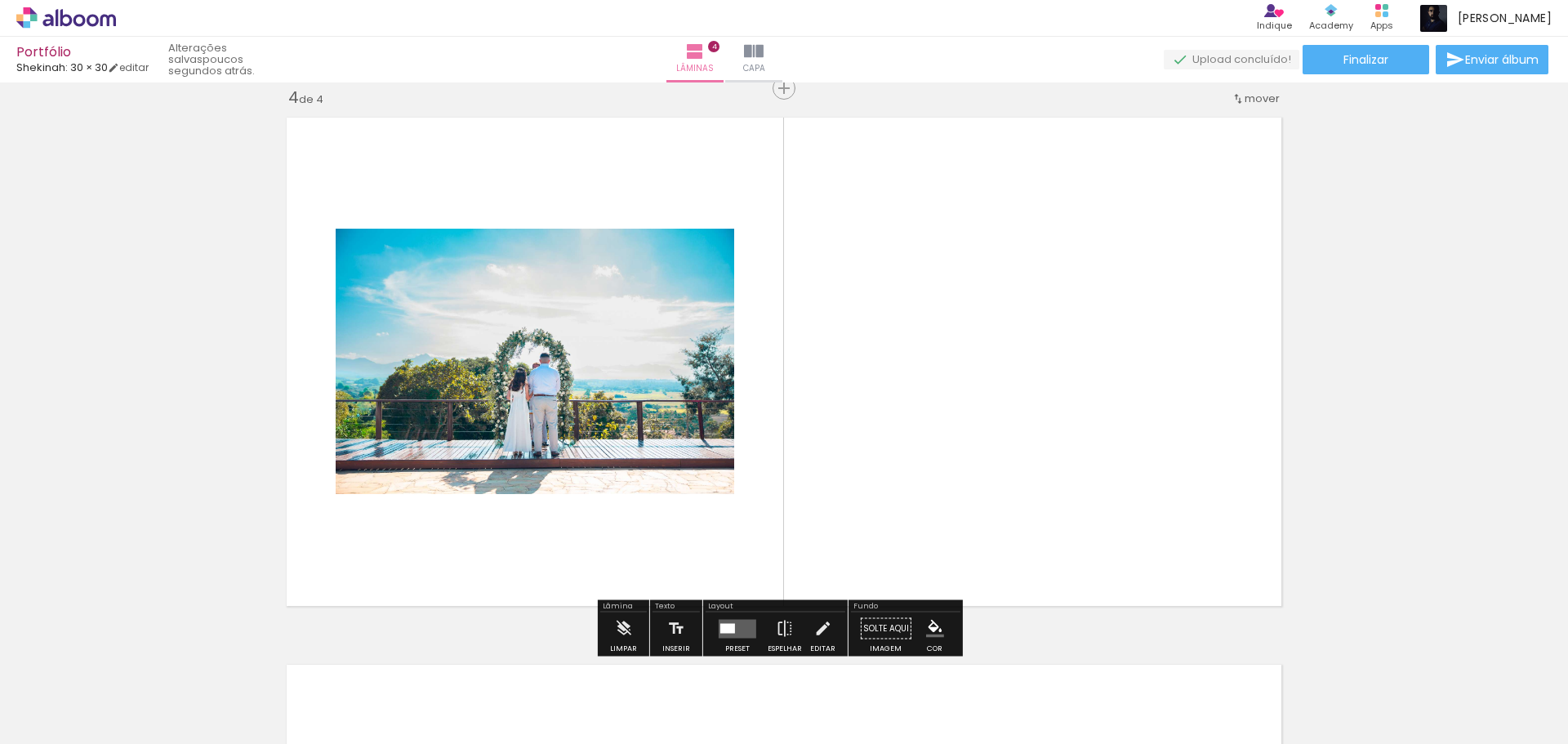
click at [726, 628] on div at bounding box center [727, 628] width 15 height 10
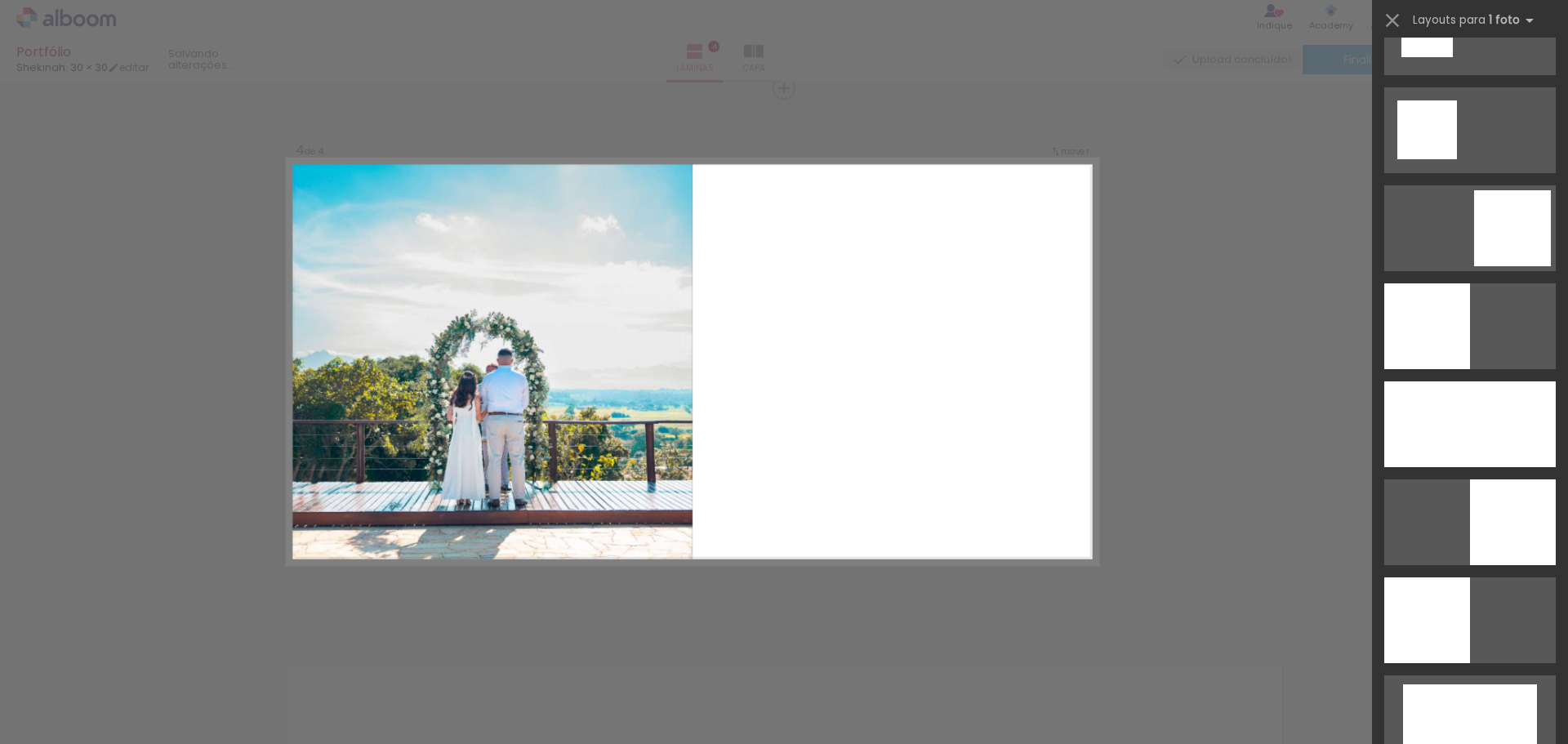
scroll to position [2123, 0]
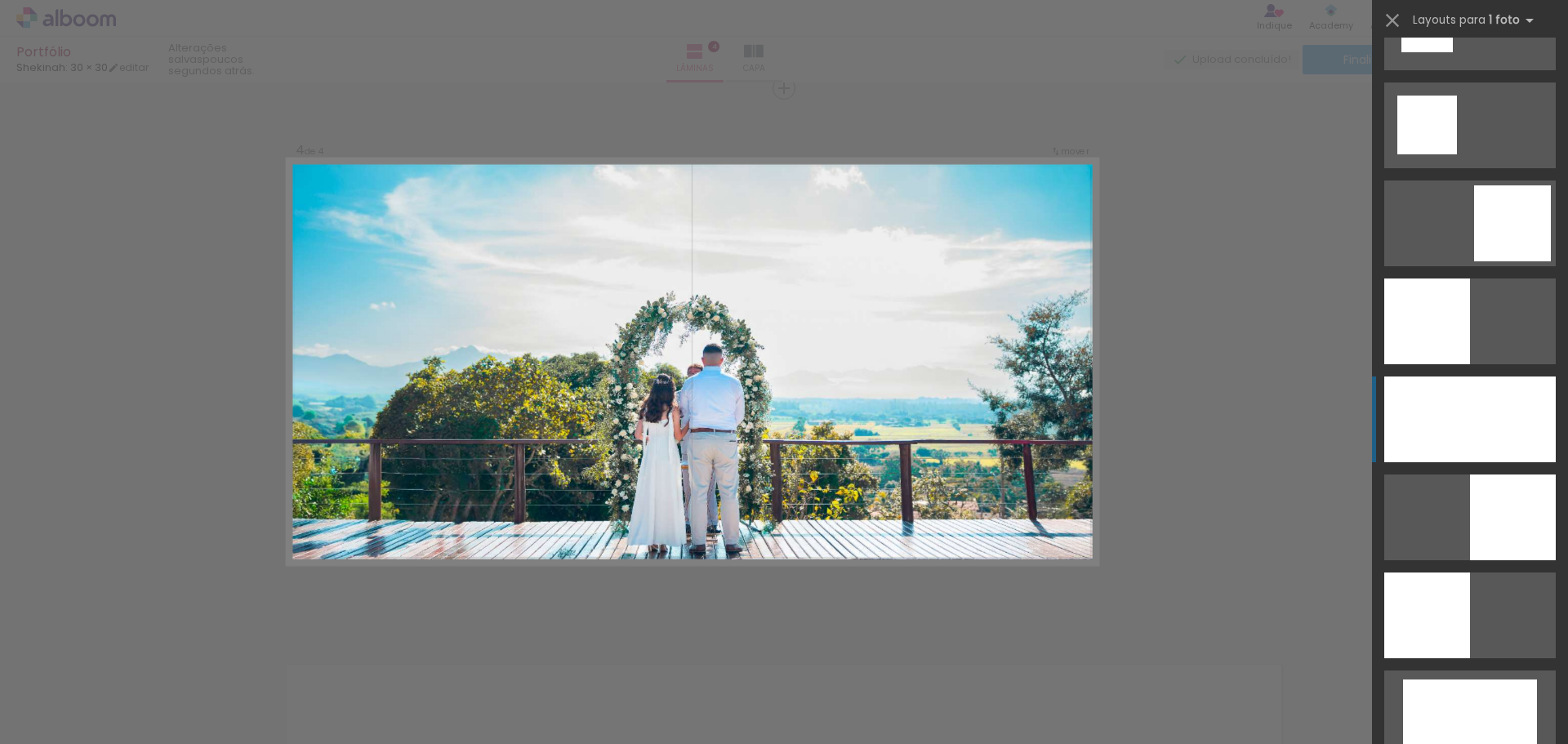
click at [1449, 405] on div at bounding box center [1469, 419] width 171 height 86
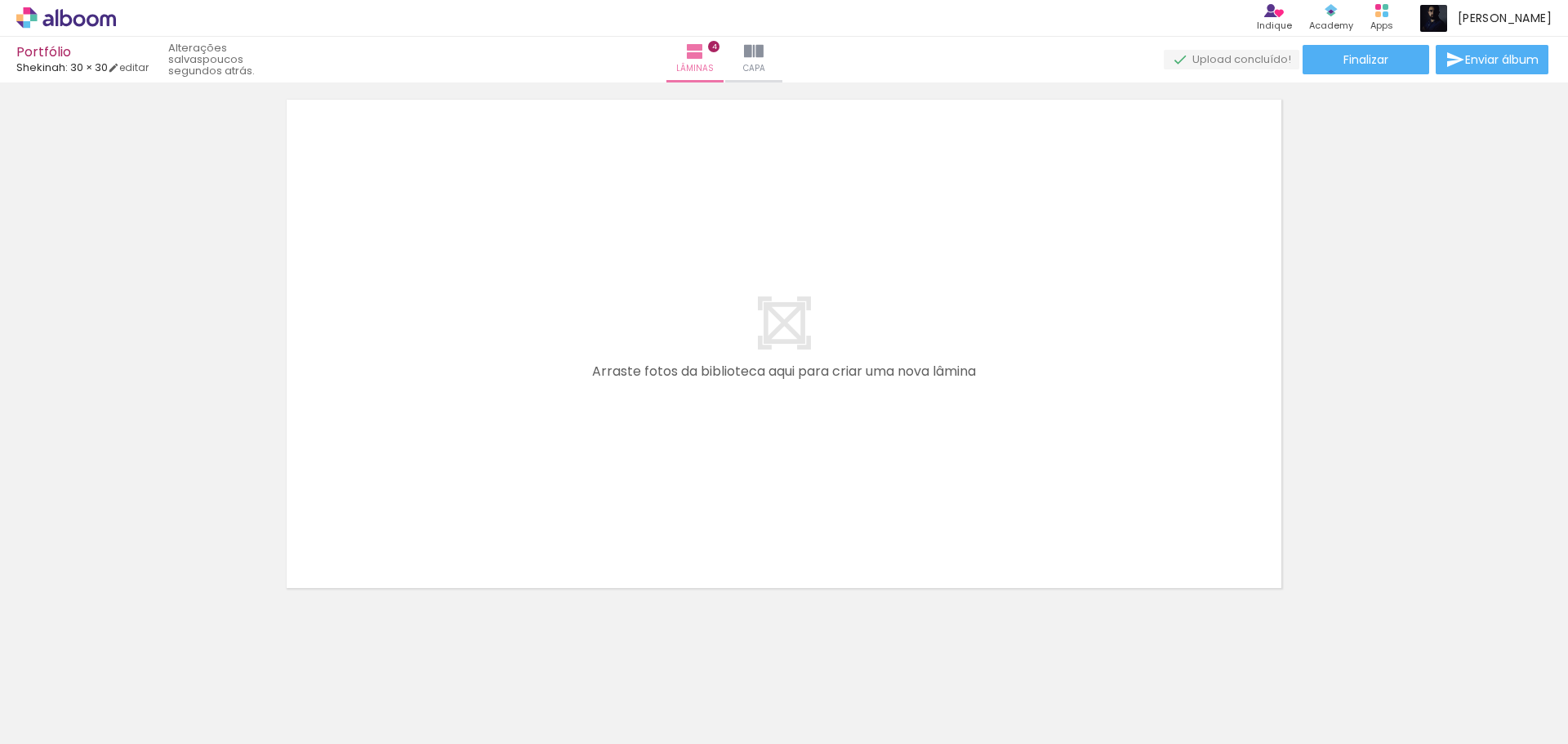
scroll to position [2234, 0]
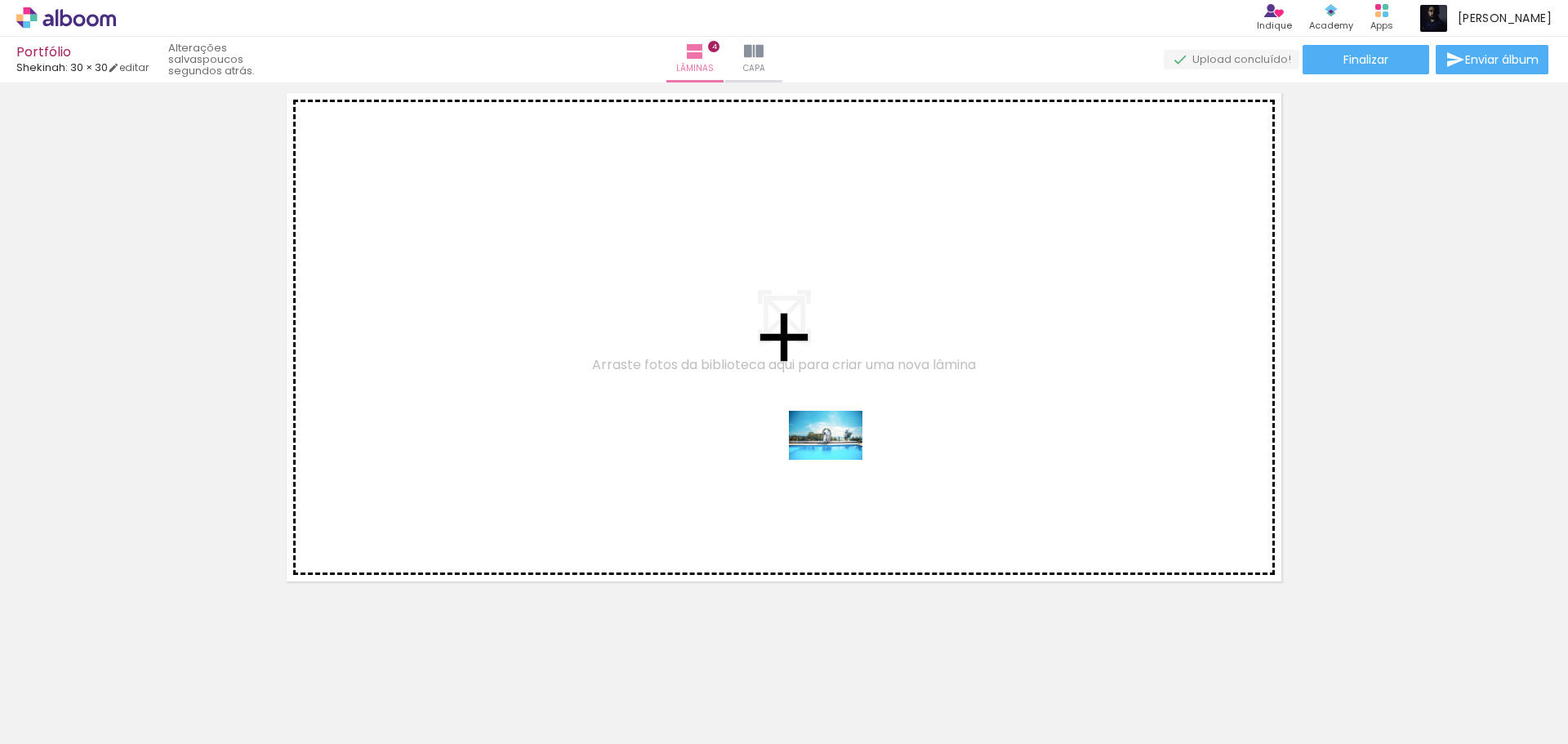
drag, startPoint x: 788, startPoint y: 709, endPoint x: 838, endPoint y: 459, distance: 255.0
click at [838, 459] on quentale-workspace at bounding box center [784, 372] width 1568 height 744
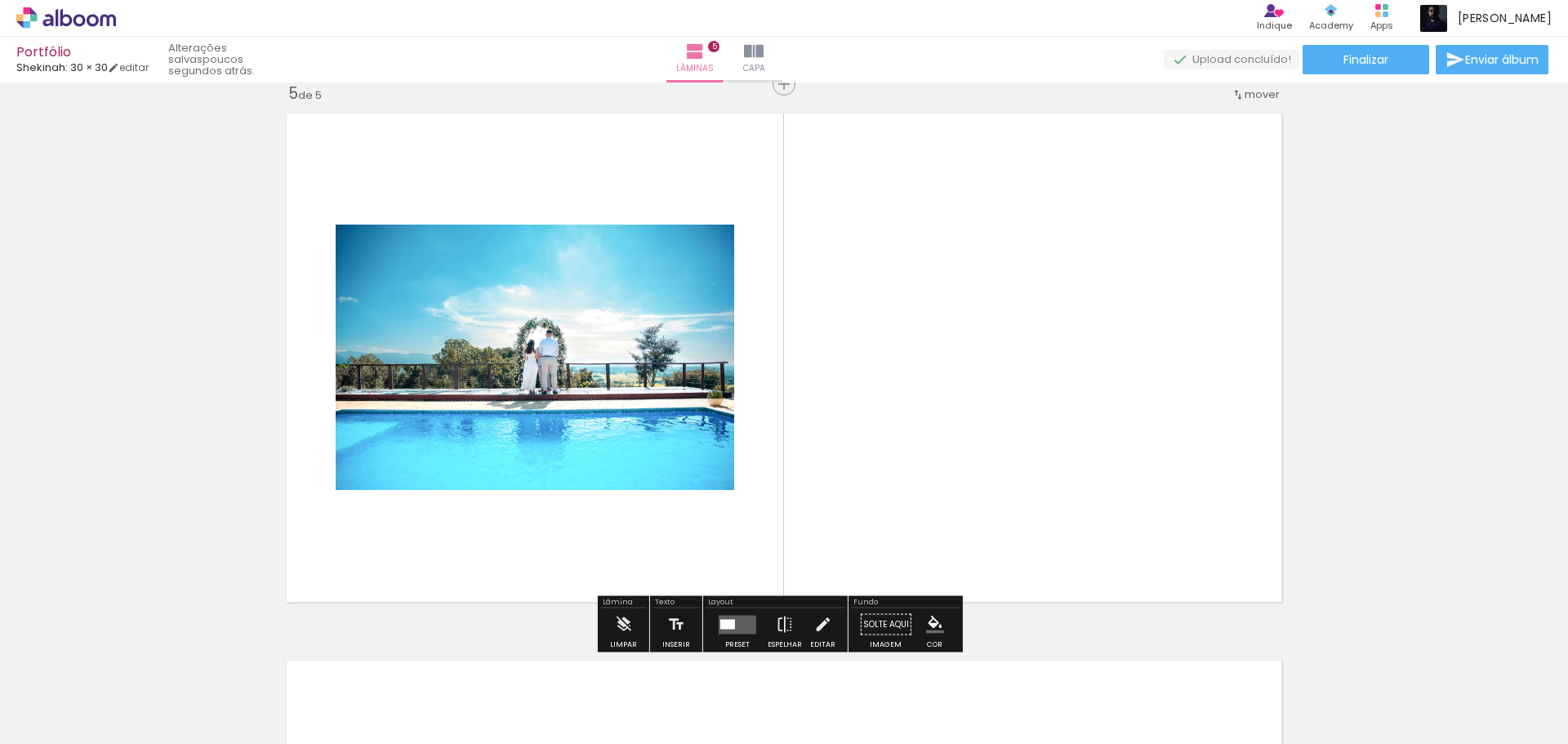
scroll to position [2210, 0]
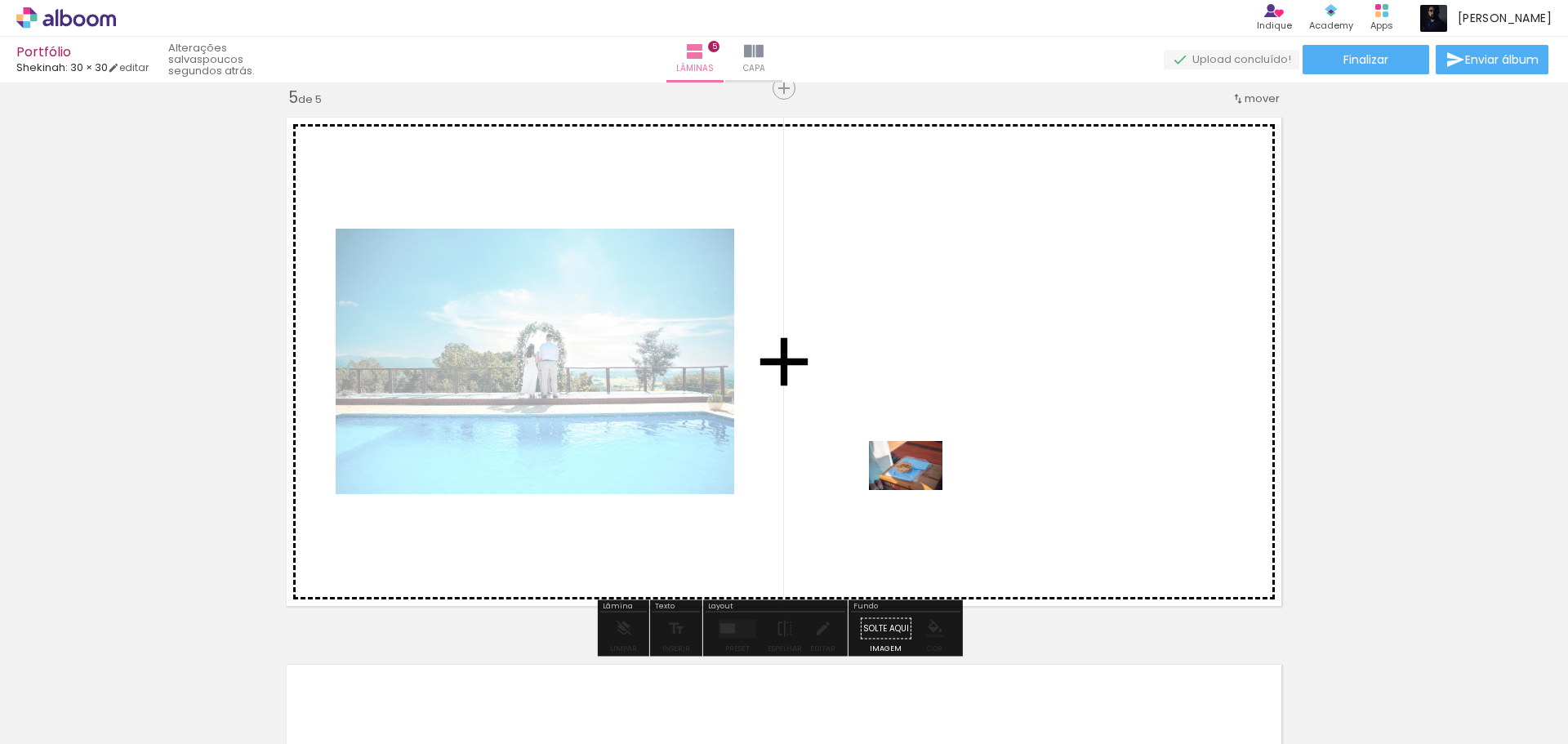
drag, startPoint x: 910, startPoint y: 704, endPoint x: 918, endPoint y: 490, distance: 214.1
click at [918, 490] on quentale-workspace at bounding box center [784, 372] width 1568 height 744
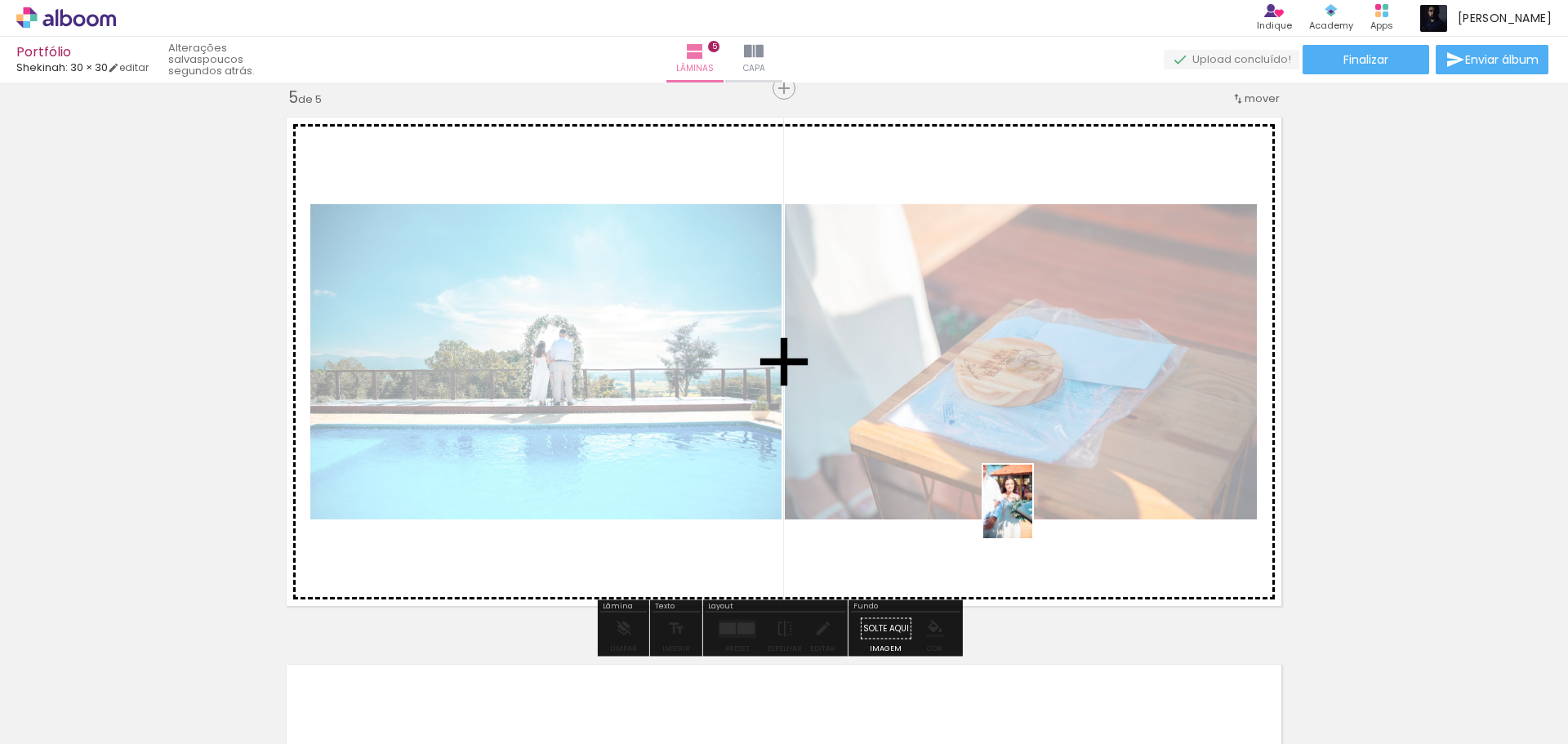
drag, startPoint x: 1004, startPoint y: 714, endPoint x: 1044, endPoint y: 462, distance: 255.2
click at [1044, 462] on quentale-workspace at bounding box center [784, 372] width 1568 height 744
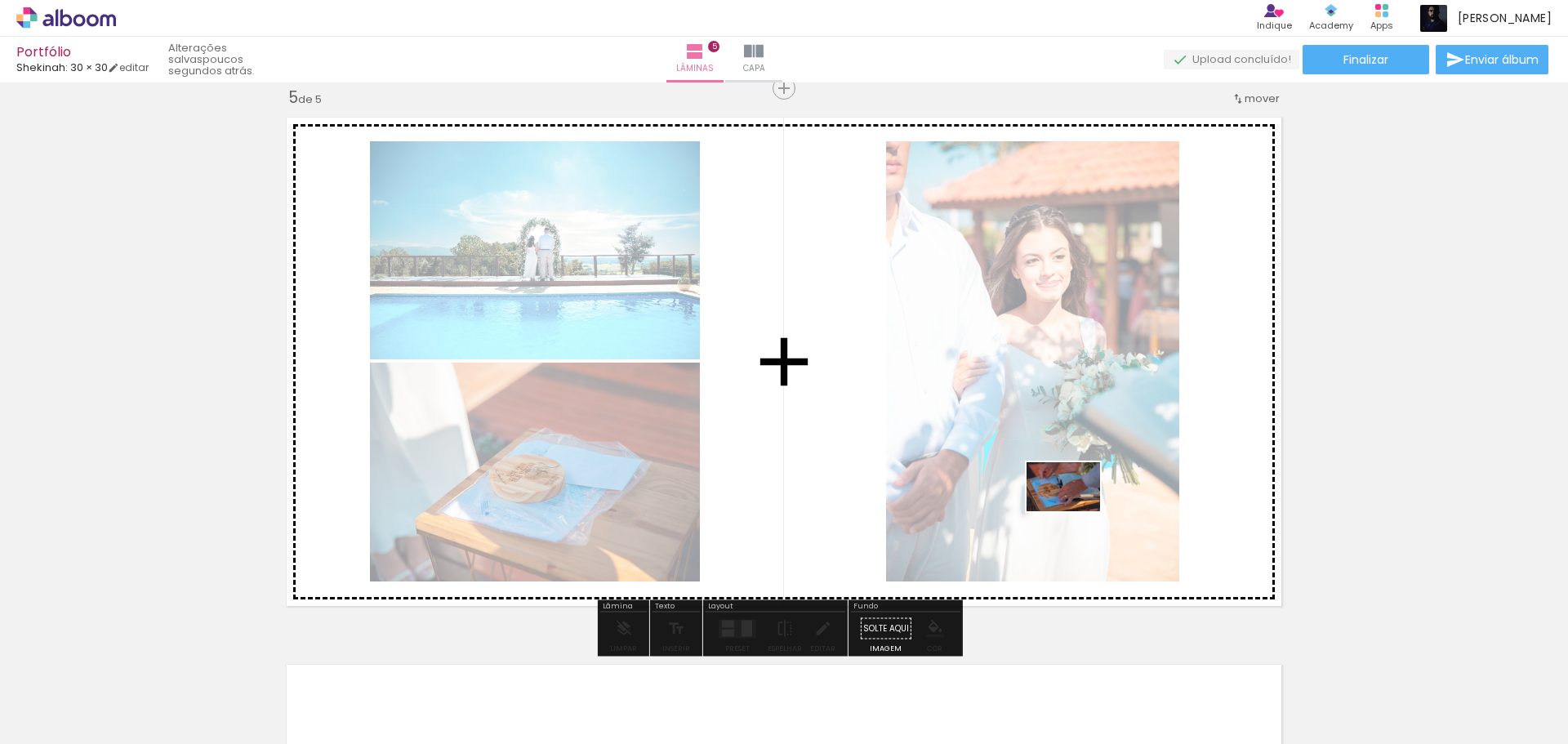
drag, startPoint x: 1076, startPoint y: 710, endPoint x: 1078, endPoint y: 498, distance: 212.0
click at [1078, 498] on quentale-workspace at bounding box center [784, 372] width 1568 height 744
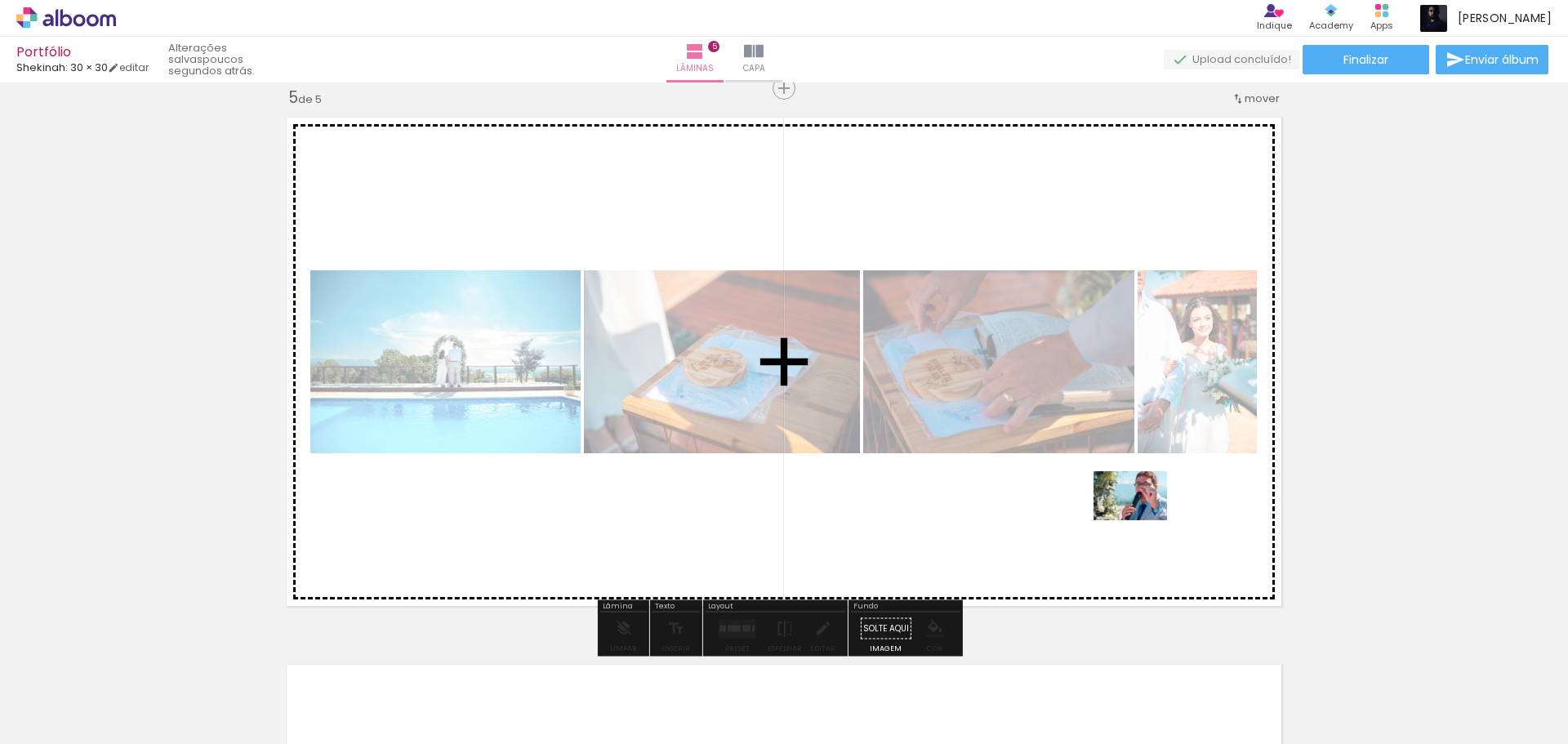
drag, startPoint x: 1174, startPoint y: 702, endPoint x: 1142, endPoint y: 520, distance: 184.8
click at [1142, 520] on quentale-workspace at bounding box center [784, 372] width 1568 height 744
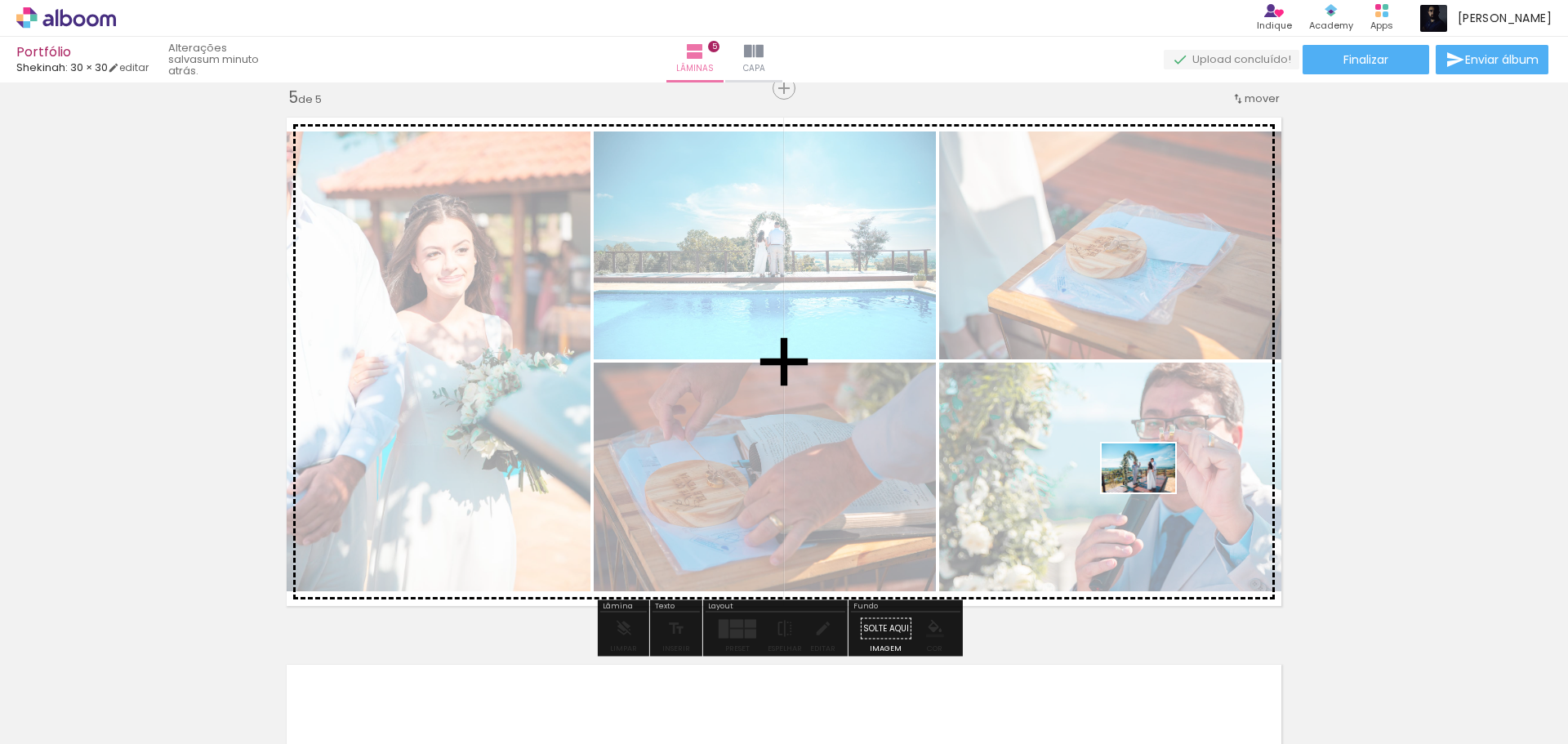
drag, startPoint x: 1248, startPoint y: 713, endPoint x: 1150, endPoint y: 492, distance: 241.8
click at [1150, 492] on quentale-workspace at bounding box center [784, 372] width 1568 height 744
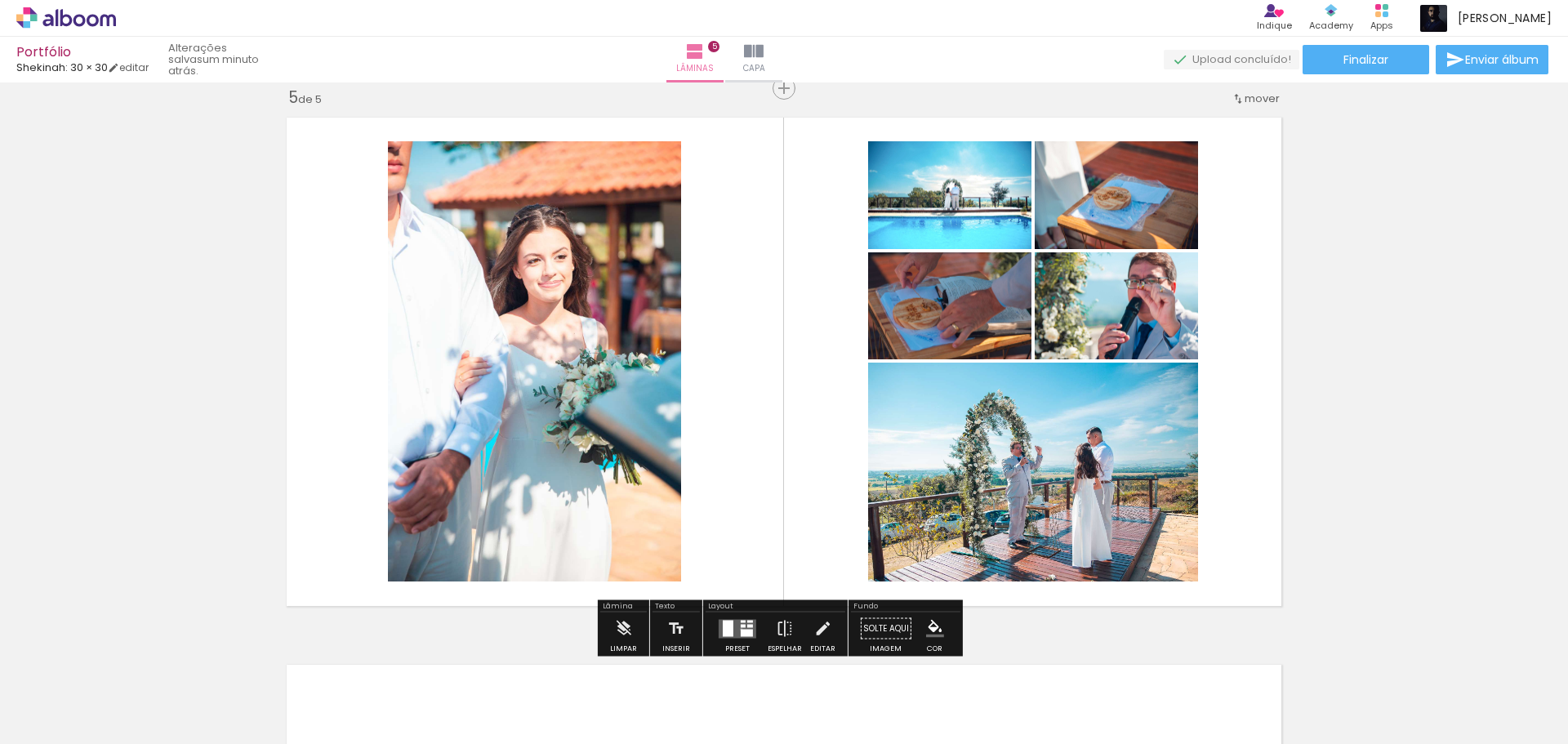
click at [740, 629] on div at bounding box center [746, 632] width 12 height 7
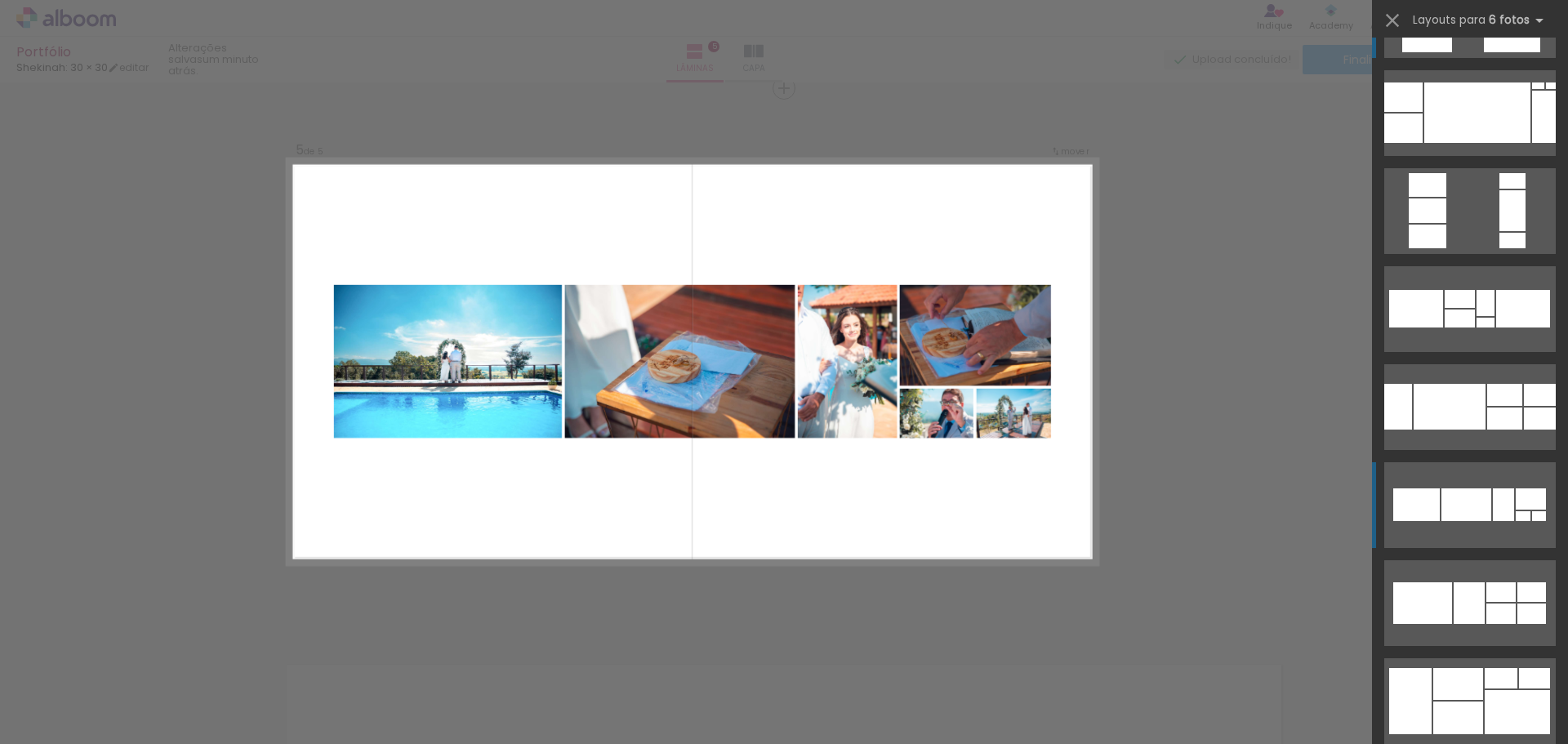
scroll to position [82, 0]
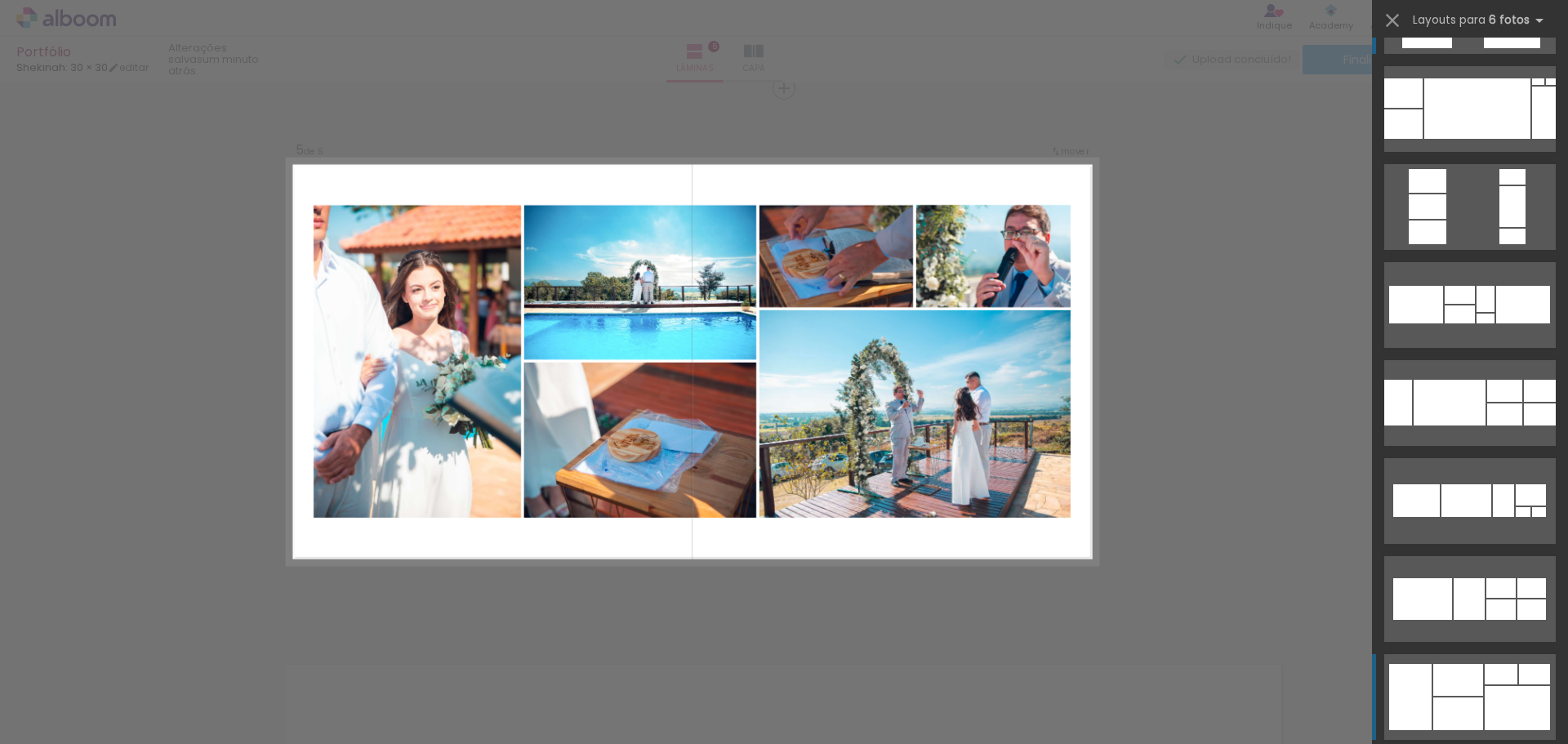
click at [1460, 698] on div at bounding box center [1458, 713] width 50 height 33
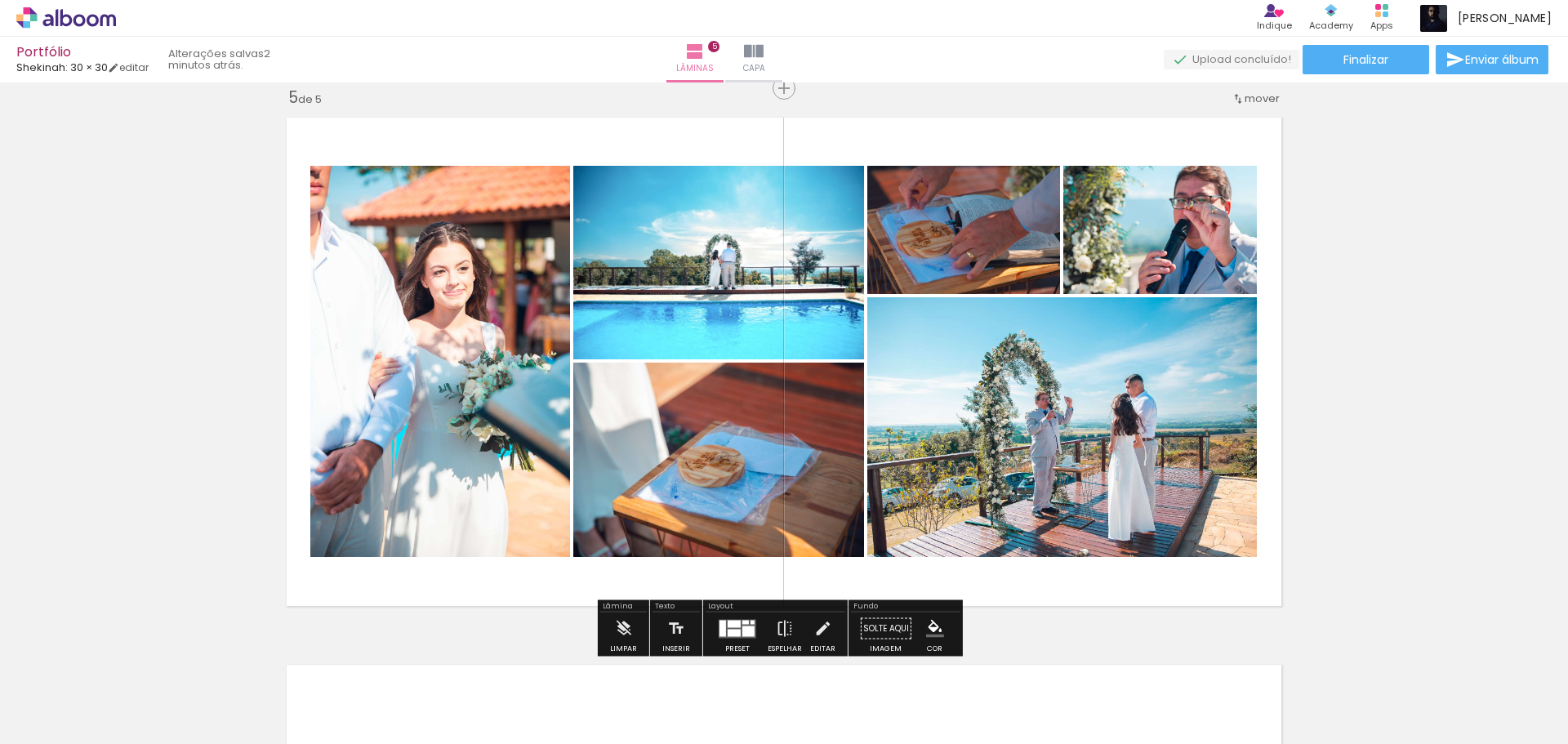
scroll to position [0, 920]
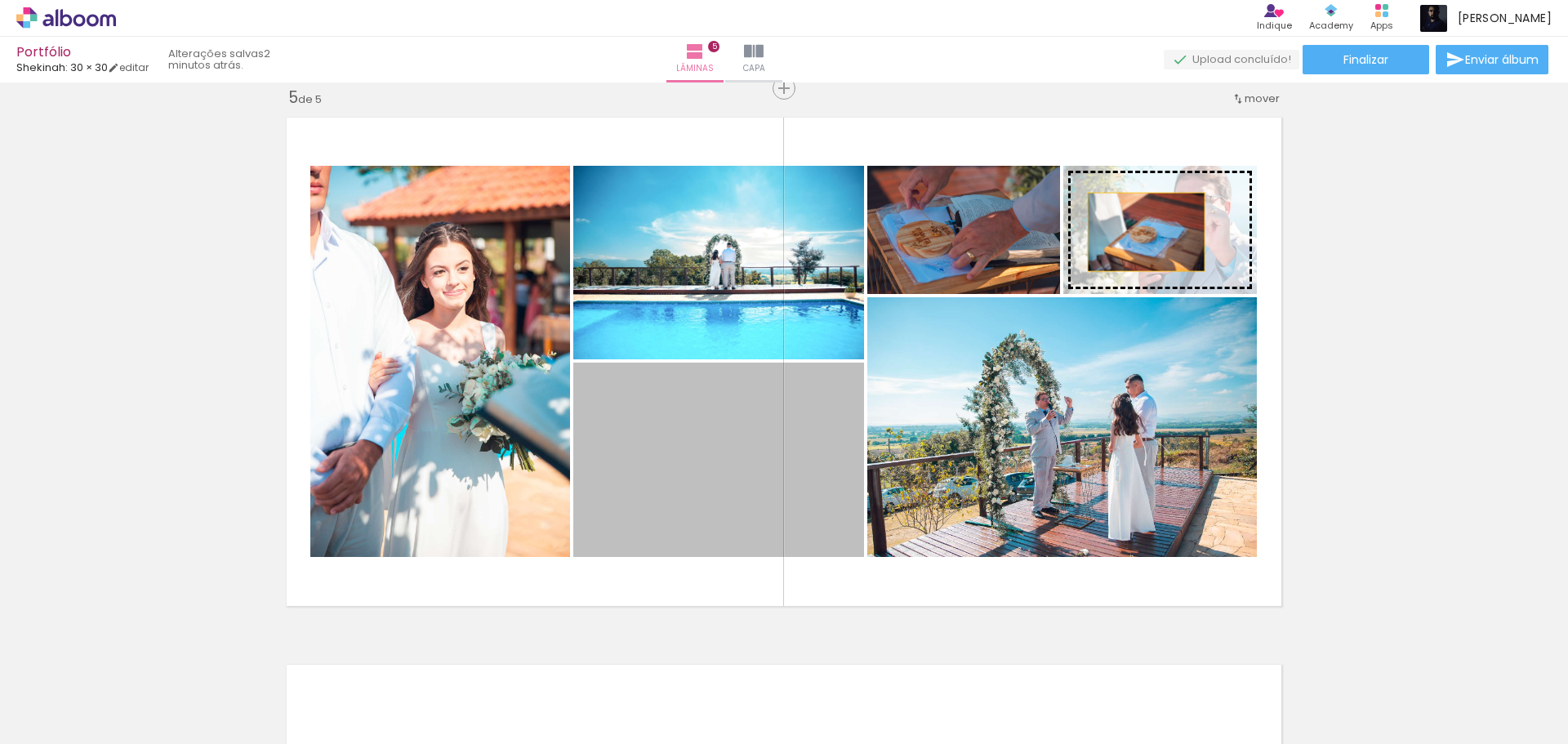
drag, startPoint x: 807, startPoint y: 418, endPoint x: 1140, endPoint y: 232, distance: 381.4
click at [0, 0] on slot at bounding box center [0, 0] width 0 height 0
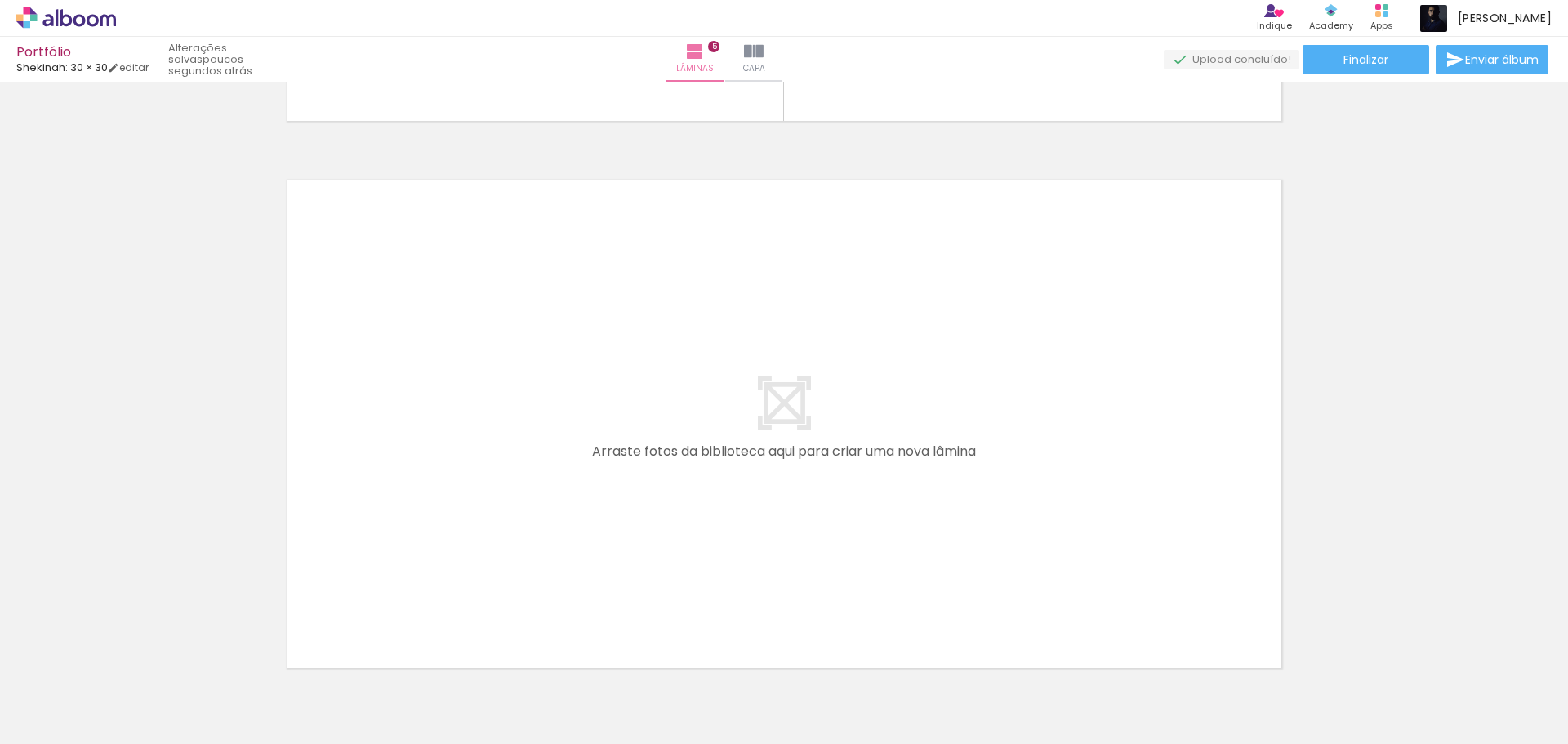
scroll to position [0, 1813]
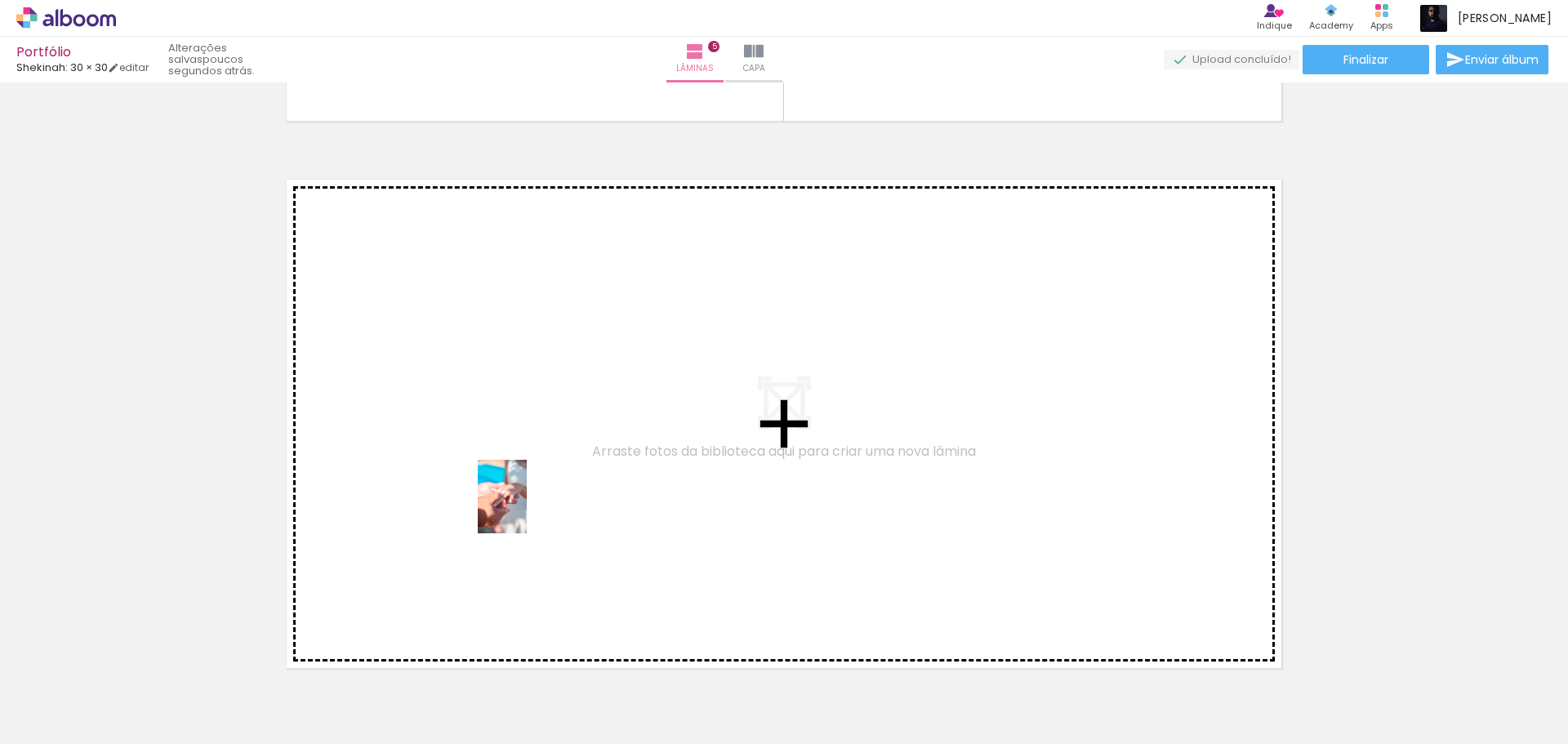
drag, startPoint x: 458, startPoint y: 712, endPoint x: 526, endPoint y: 509, distance: 214.1
click at [526, 509] on quentale-workspace at bounding box center [784, 372] width 1568 height 744
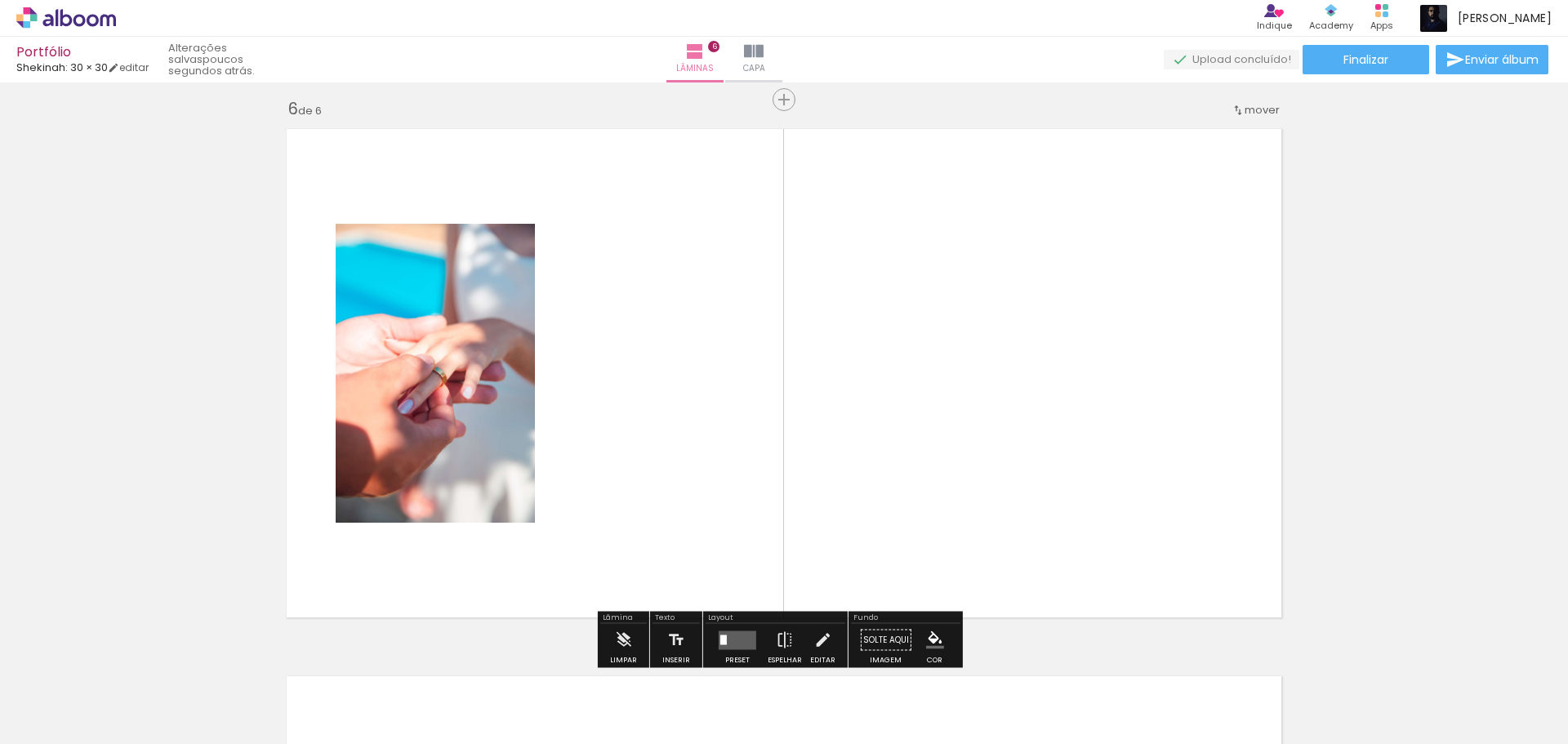
scroll to position [2757, 0]
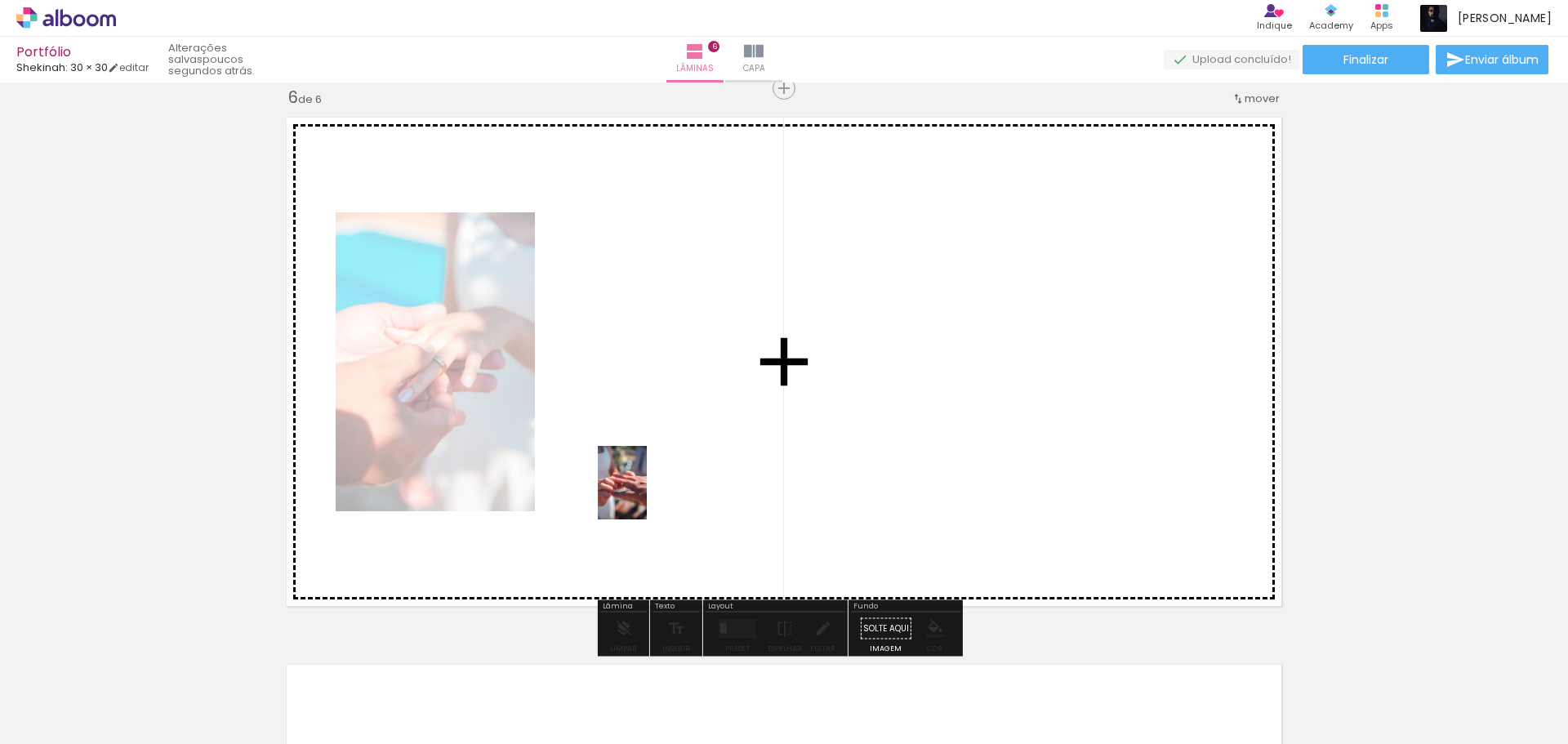
drag, startPoint x: 549, startPoint y: 697, endPoint x: 652, endPoint y: 484, distance: 236.6
click at [652, 484] on quentale-workspace at bounding box center [784, 372] width 1568 height 744
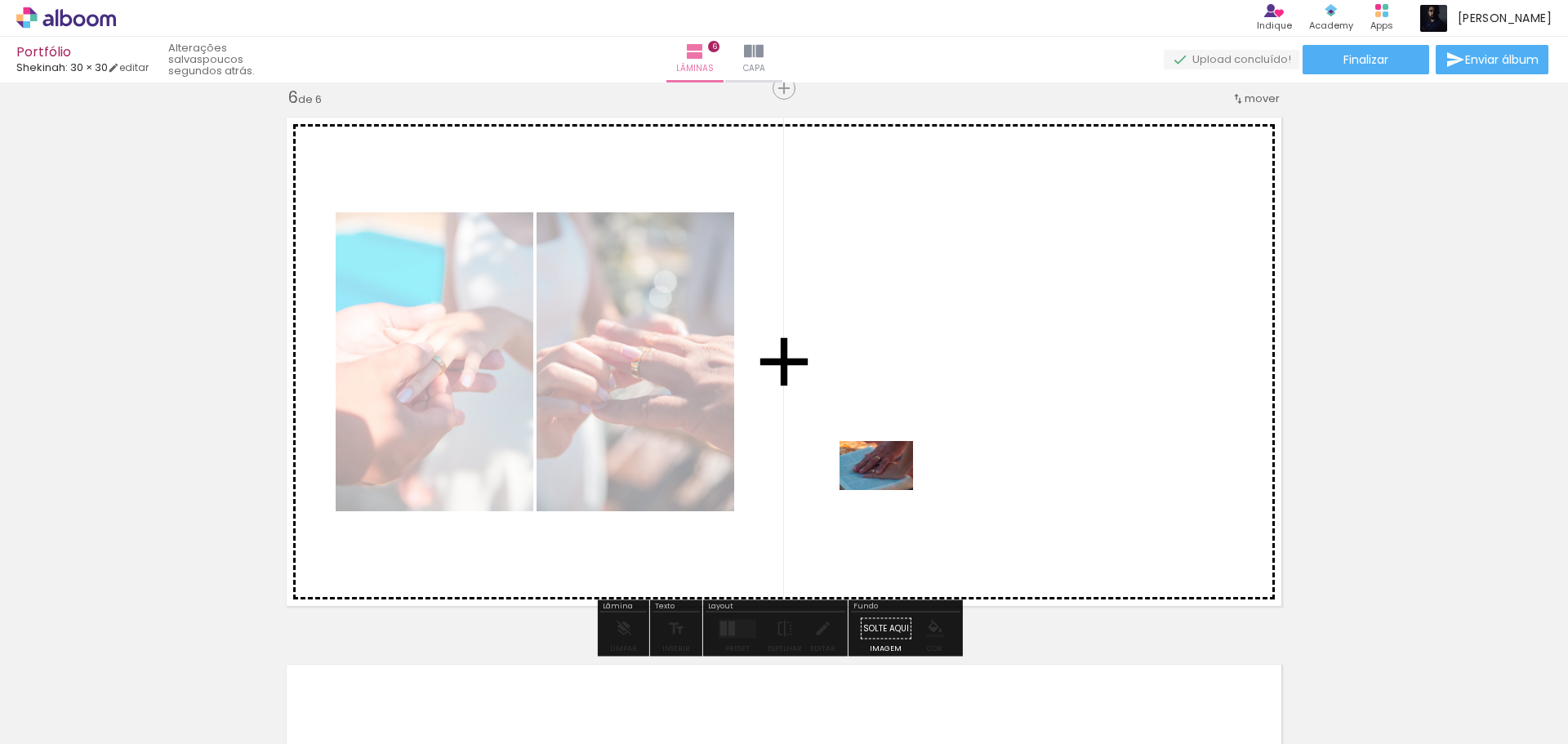
drag, startPoint x: 652, startPoint y: 701, endPoint x: 888, endPoint y: 490, distance: 316.6
click at [888, 490] on quentale-workspace at bounding box center [784, 372] width 1568 height 744
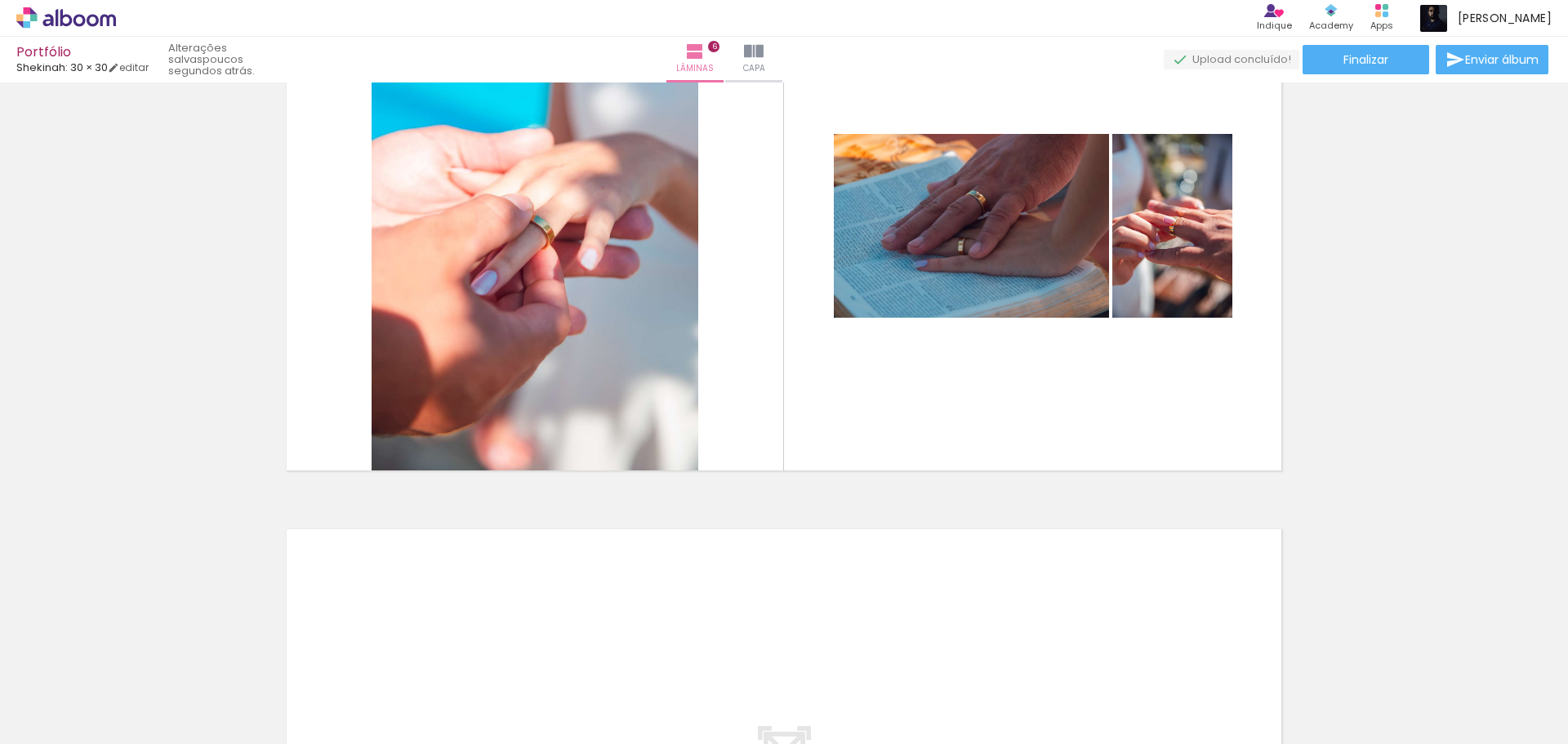
scroll to position [2838, 0]
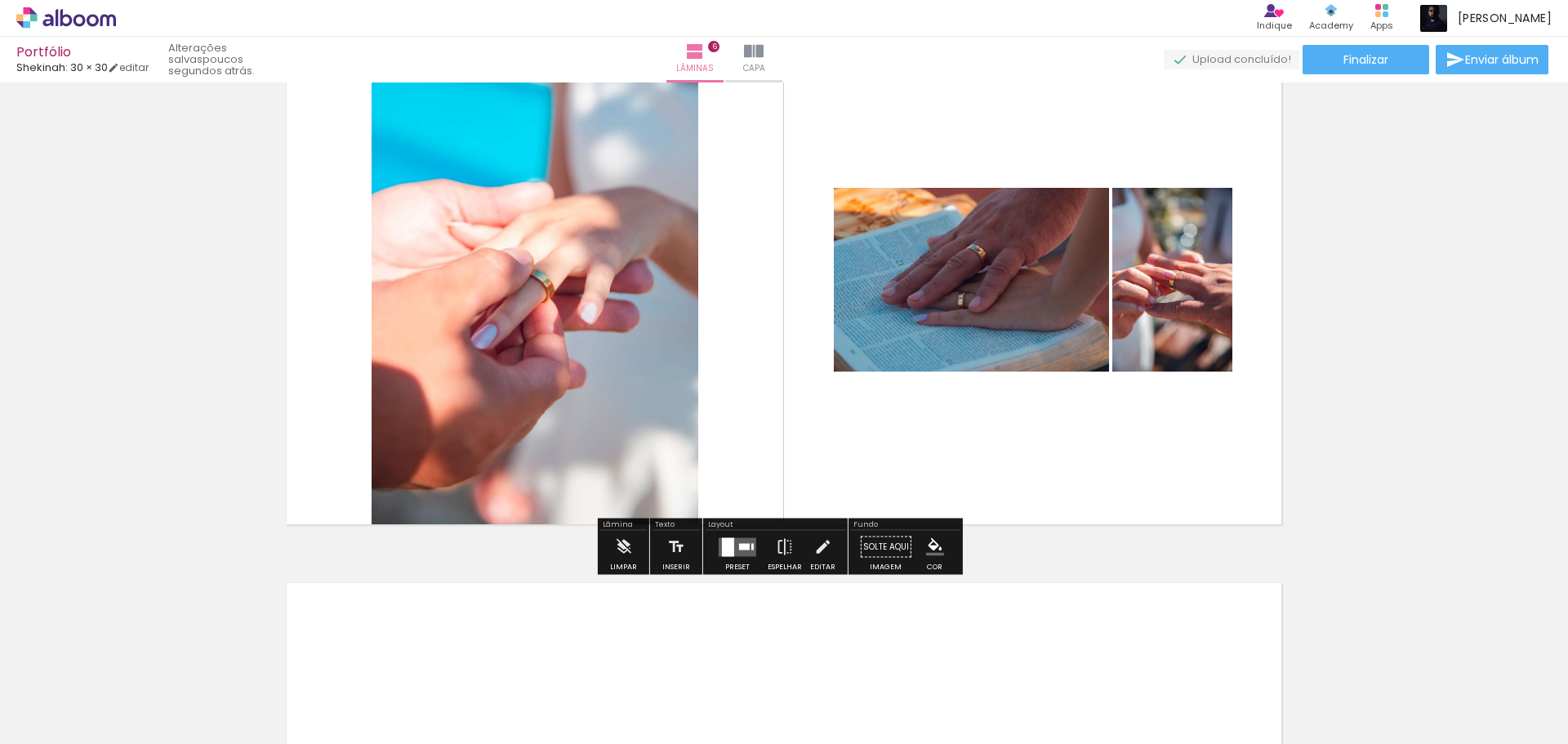
click at [722, 554] on div at bounding box center [727, 547] width 12 height 19
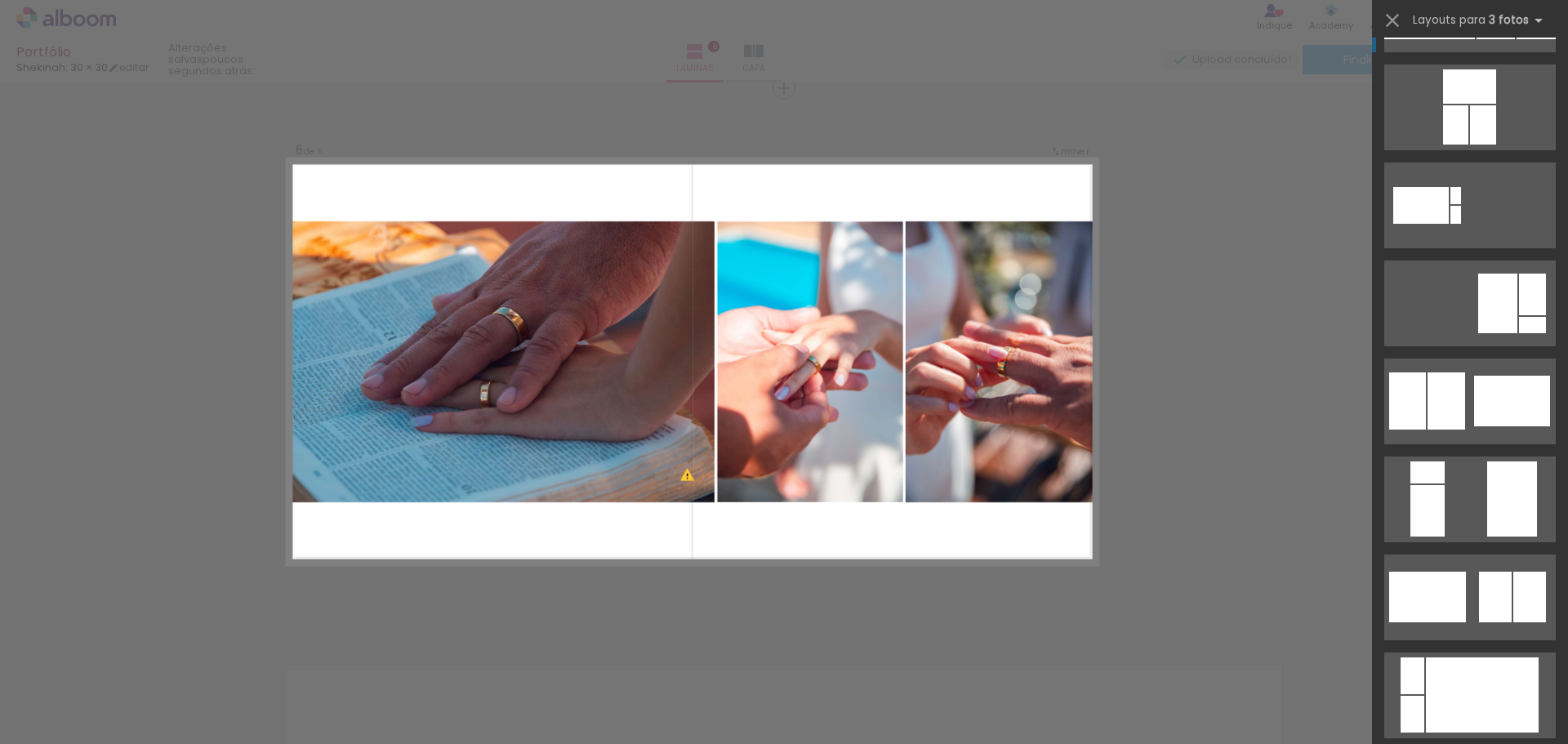
scroll to position [326, 0]
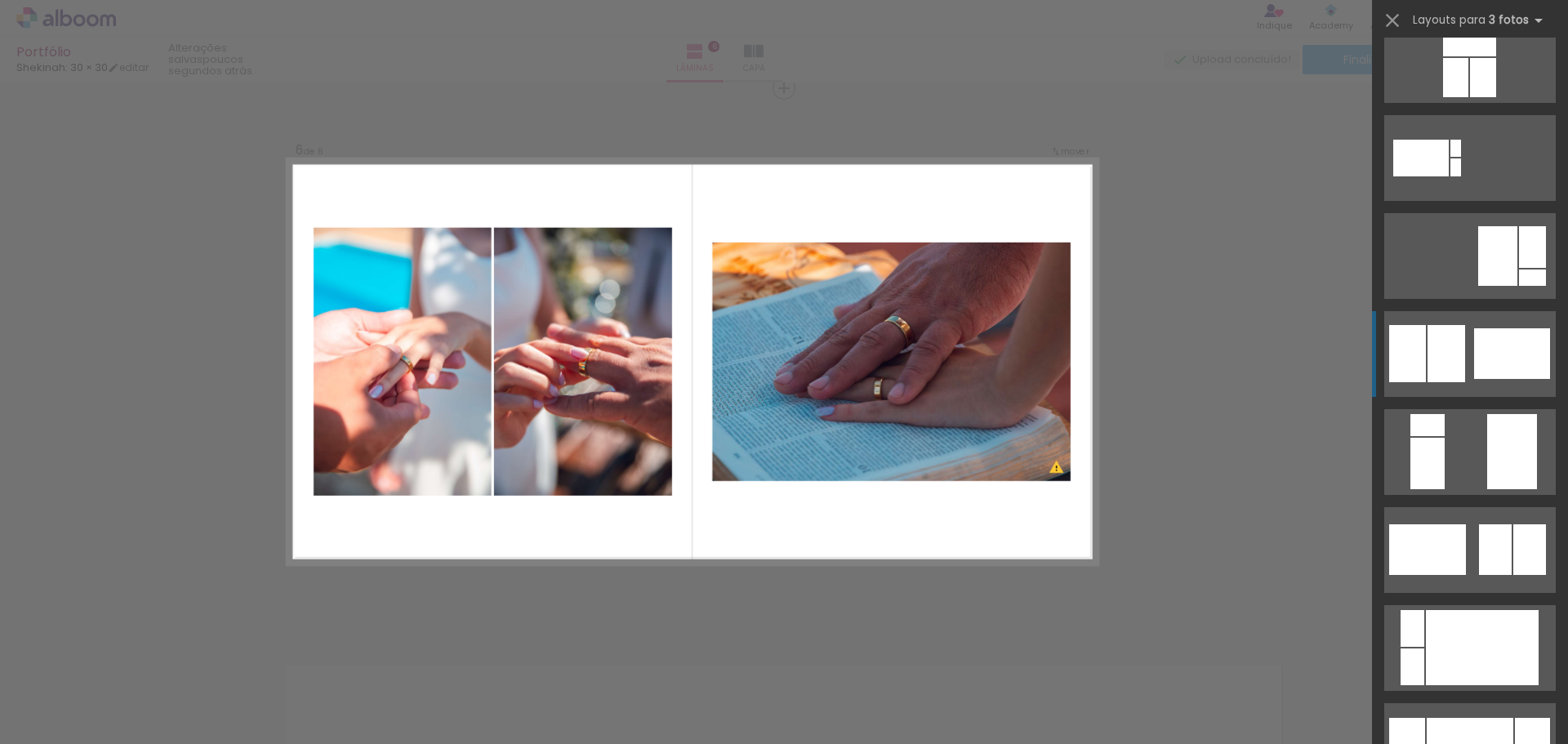
click at [1474, 359] on div at bounding box center [1512, 353] width 76 height 50
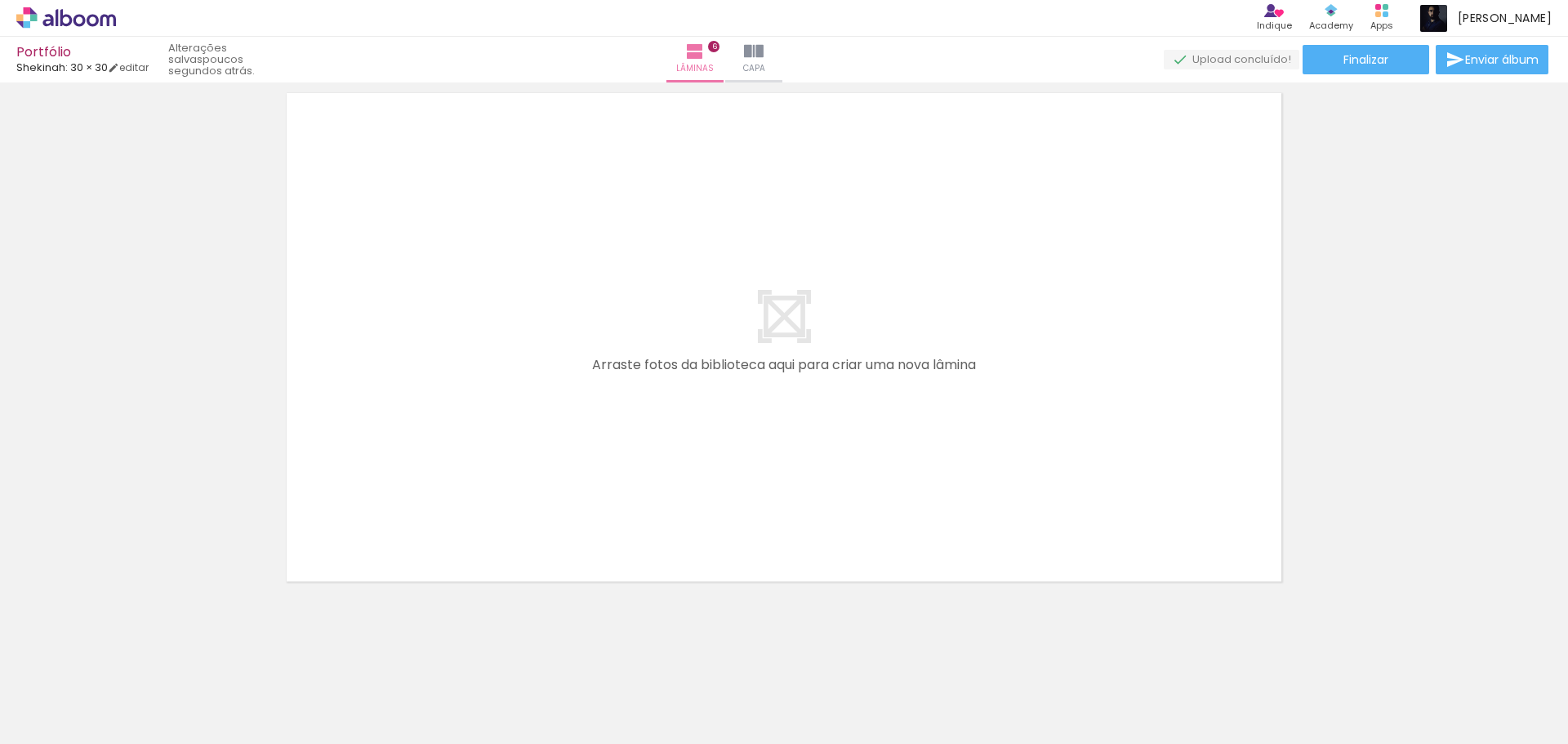
scroll to position [3334, 0]
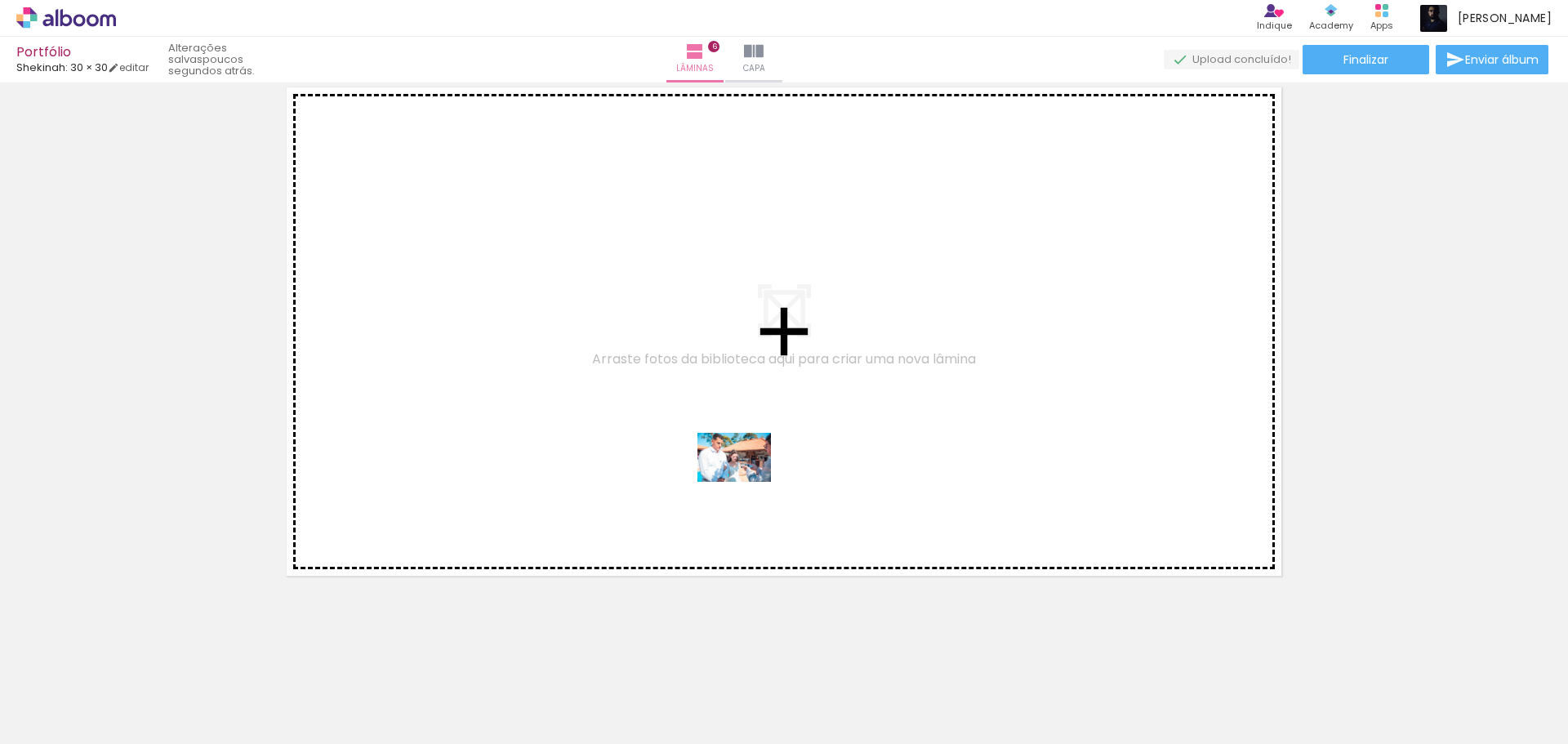
drag, startPoint x: 730, startPoint y: 708, endPoint x: 746, endPoint y: 482, distance: 226.6
click at [746, 482] on quentale-workspace at bounding box center [784, 372] width 1568 height 744
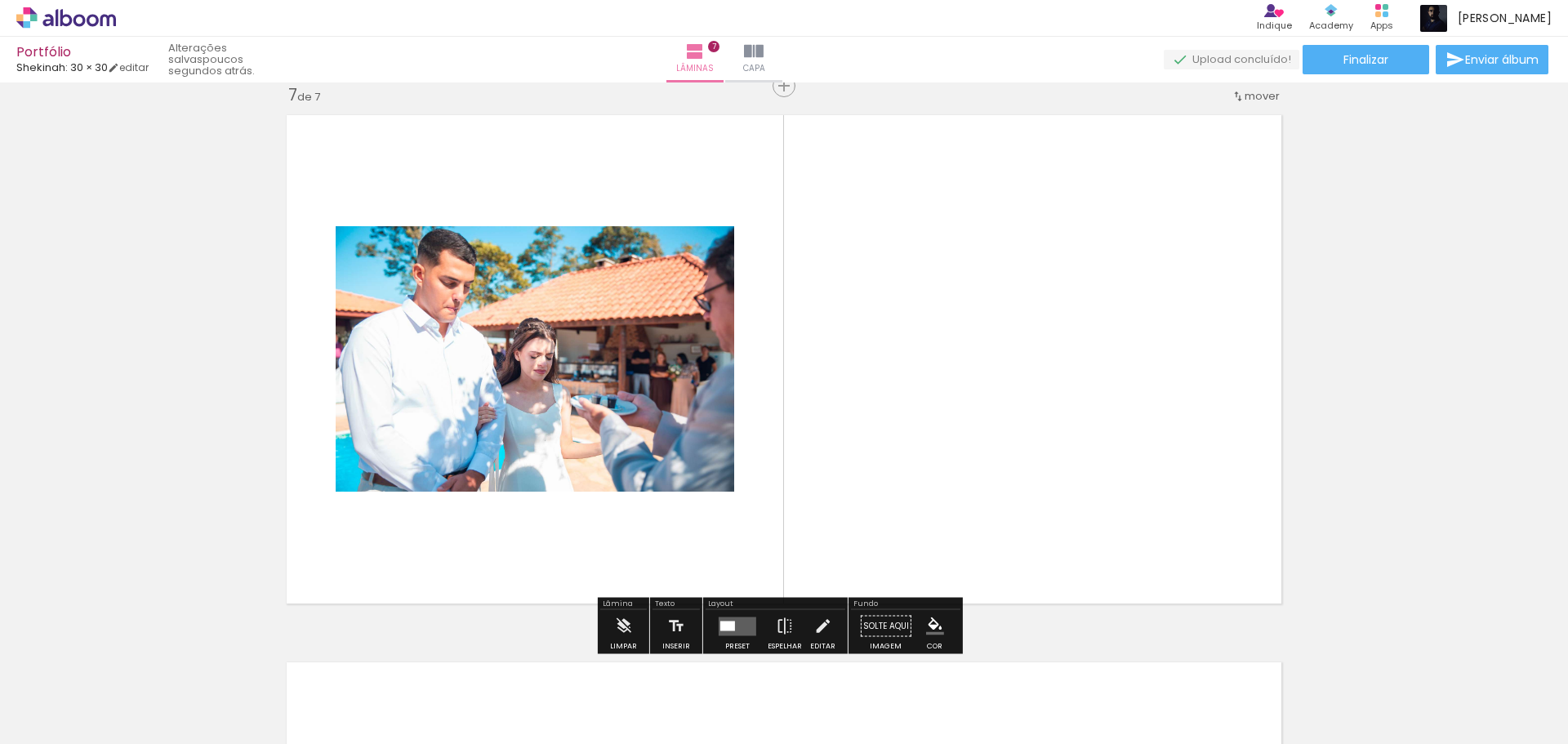
scroll to position [3303, 0]
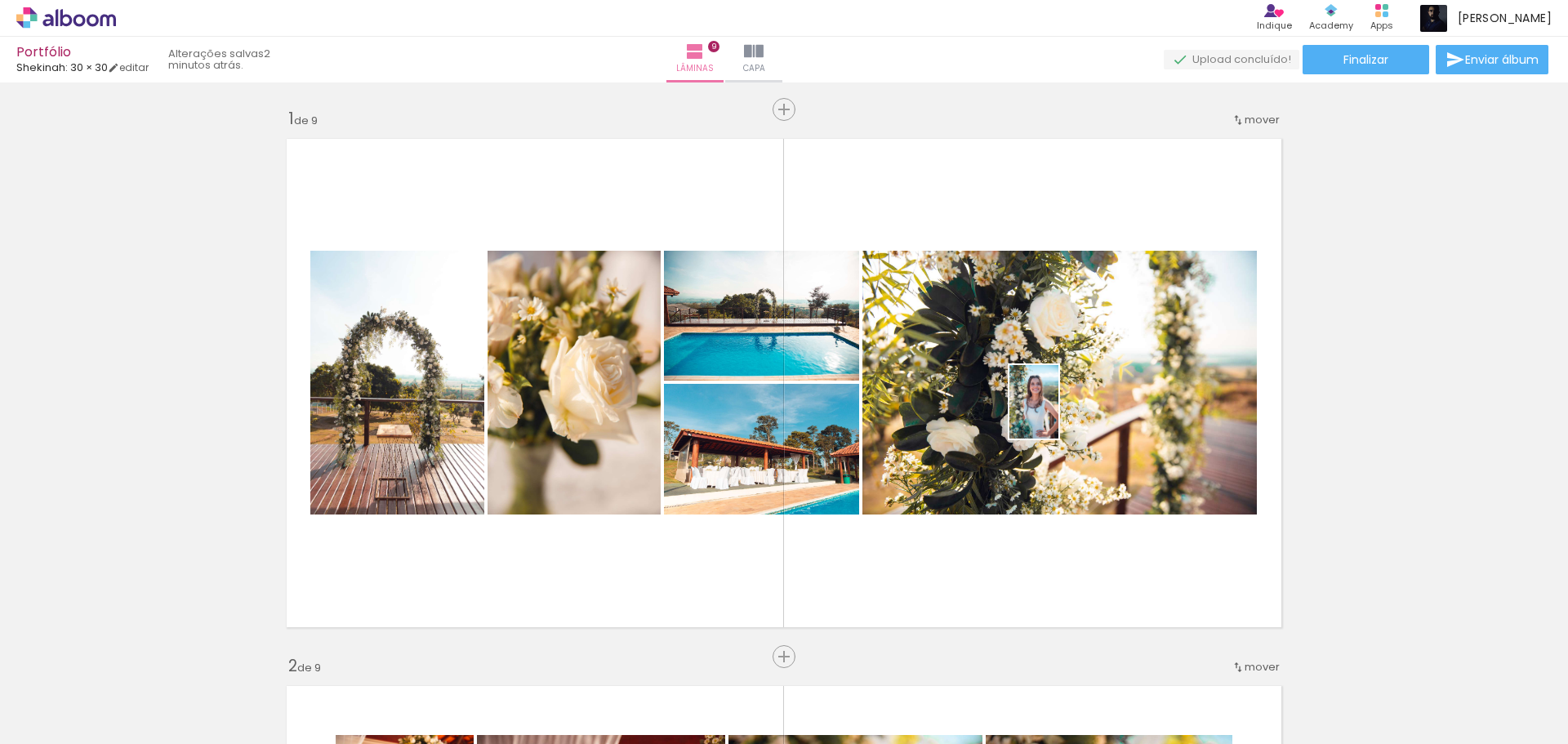
drag, startPoint x: 1066, startPoint y: 432, endPoint x: 1058, endPoint y: 414, distance: 19.7
click at [1058, 414] on quentale-workspace at bounding box center [784, 372] width 1568 height 744
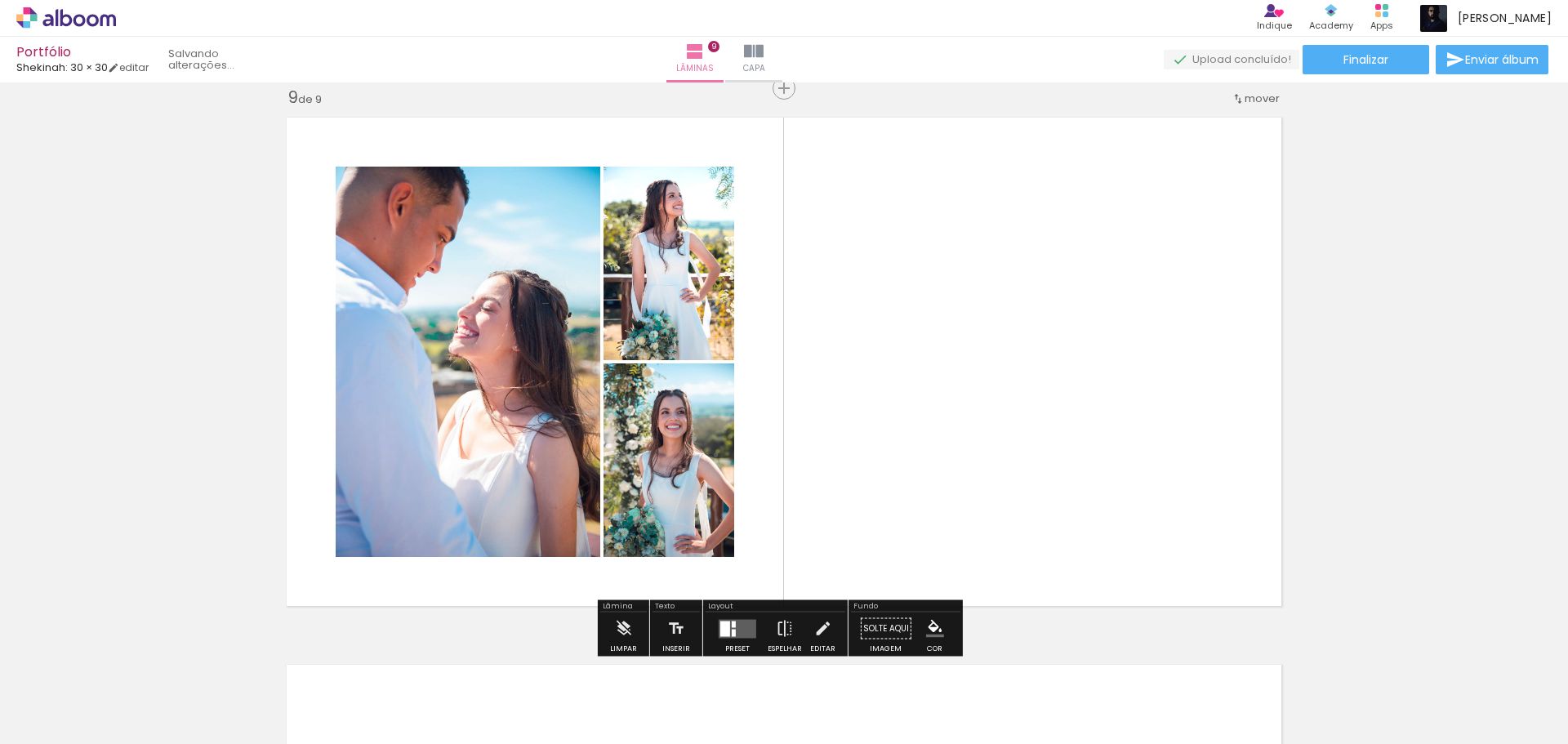
scroll to position [0, 2229]
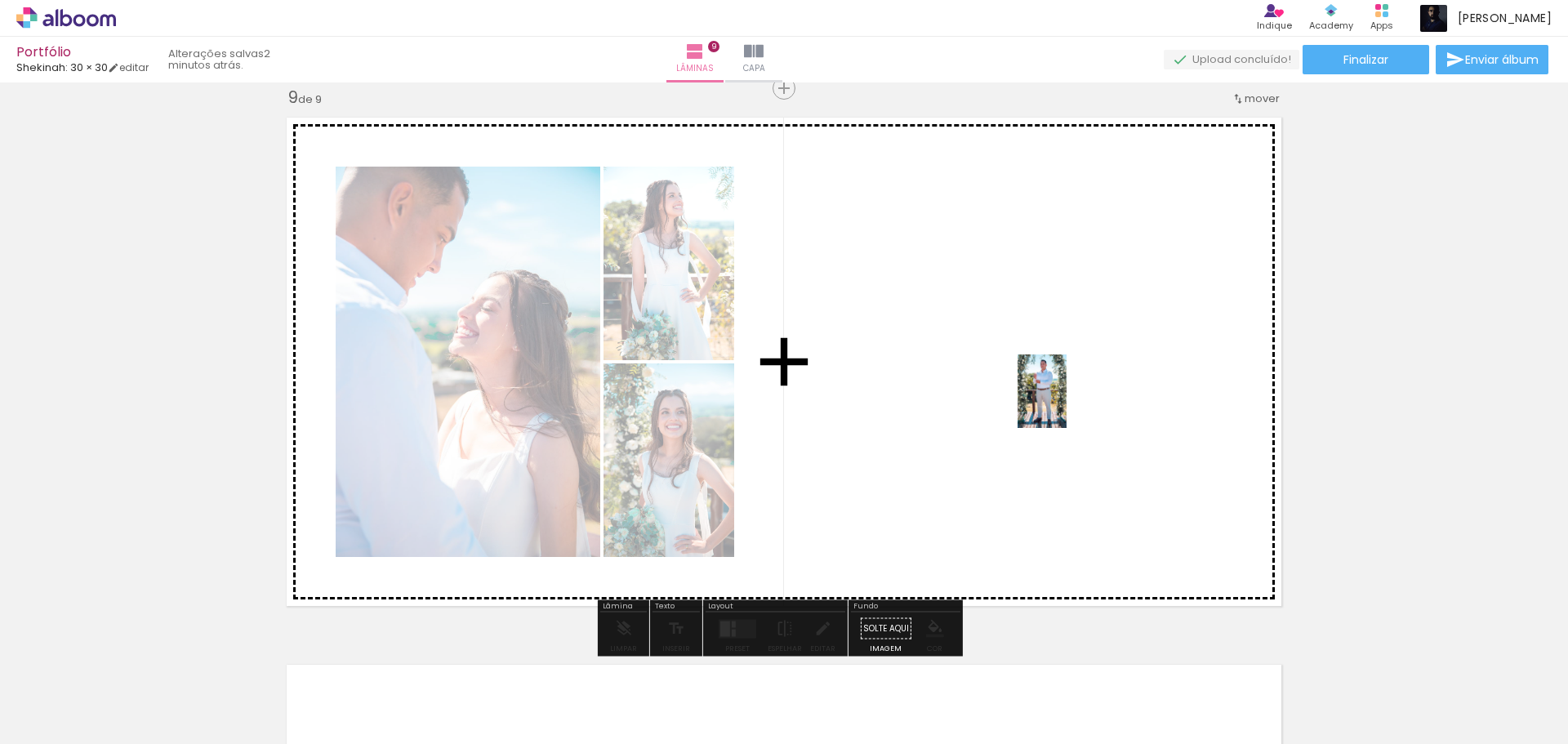
drag, startPoint x: 1241, startPoint y: 698, endPoint x: 1065, endPoint y: 398, distance: 347.8
click at [1065, 398] on quentale-workspace at bounding box center [784, 372] width 1568 height 744
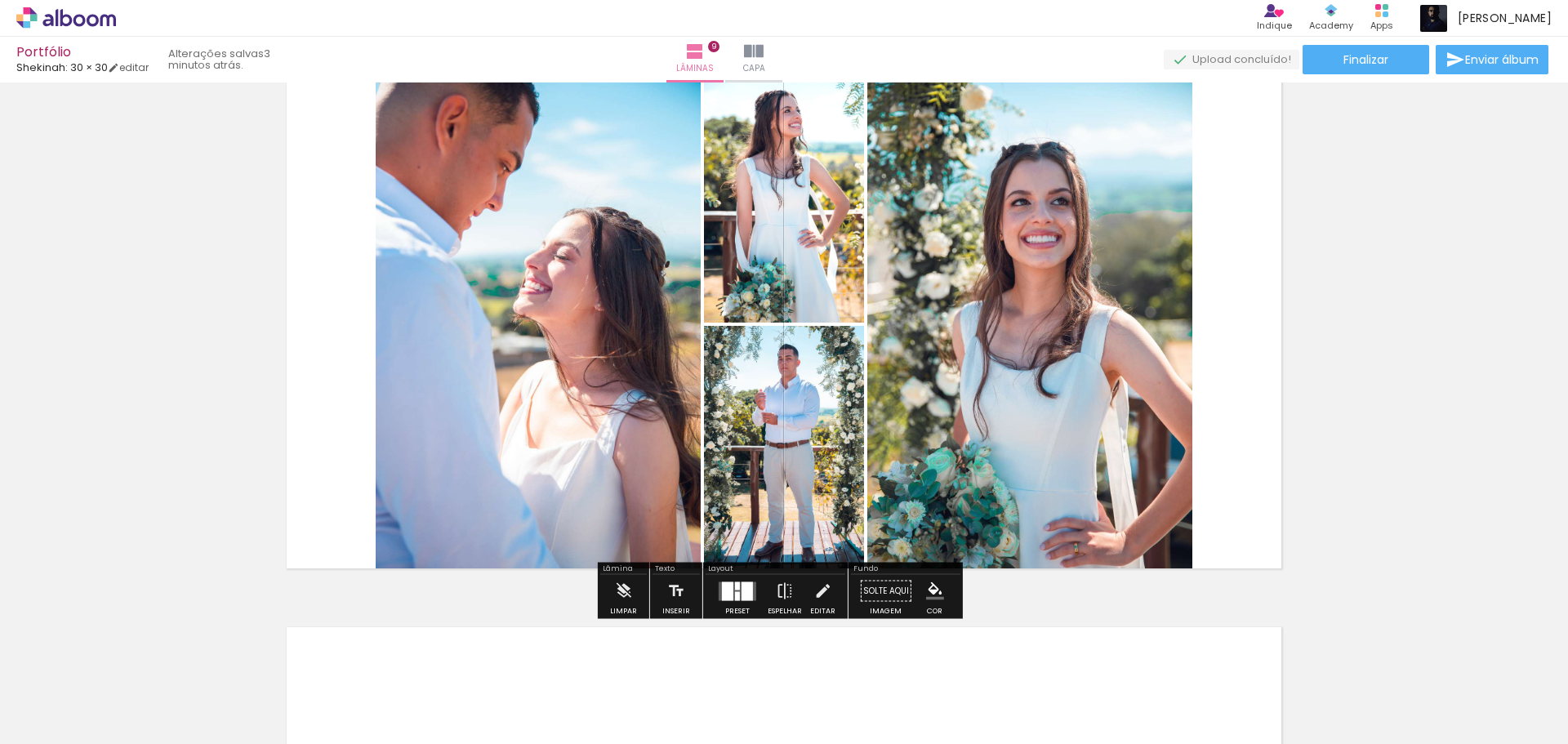
scroll to position [4316, 0]
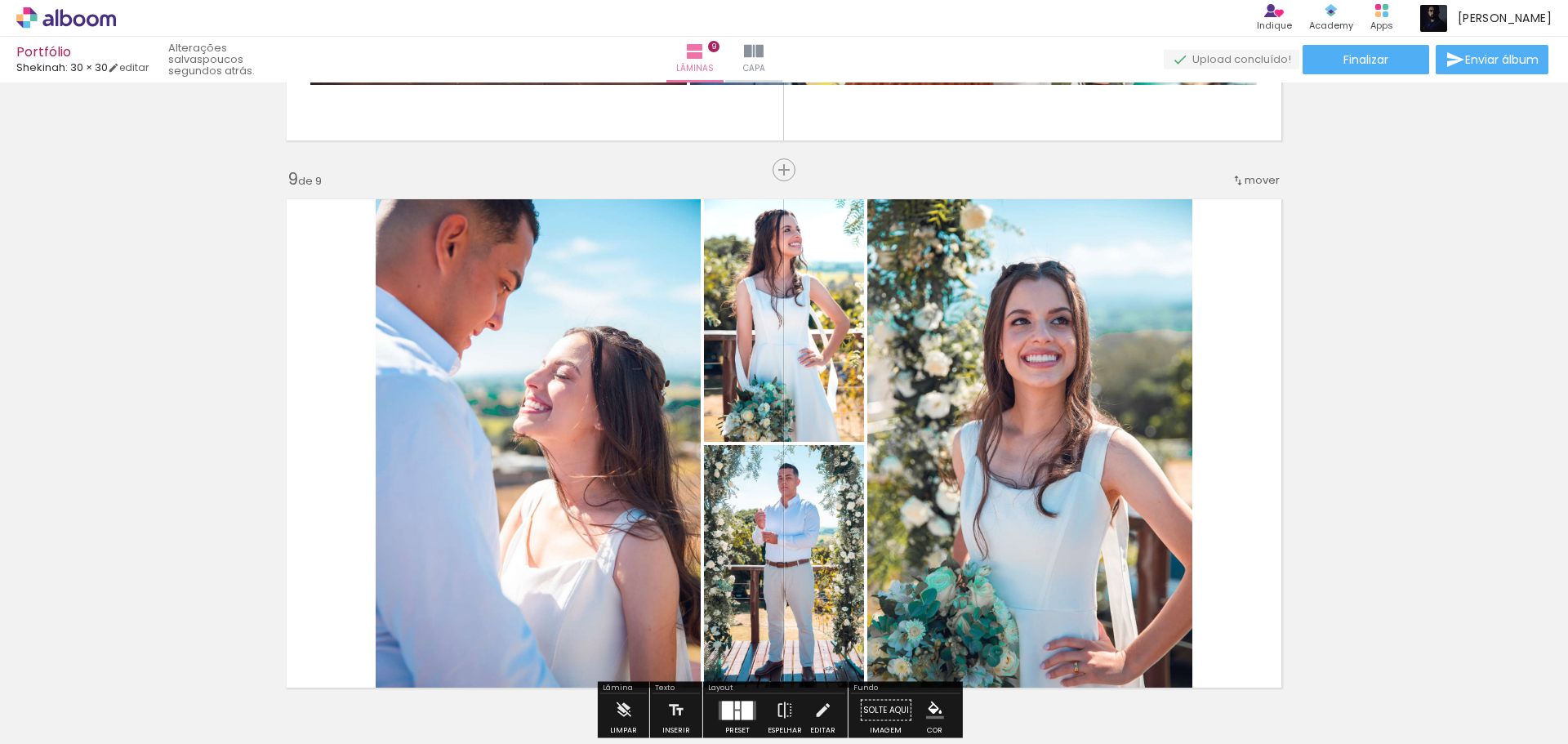
click at [1063, 433] on quentale-photo at bounding box center [1029, 444] width 325 height 506
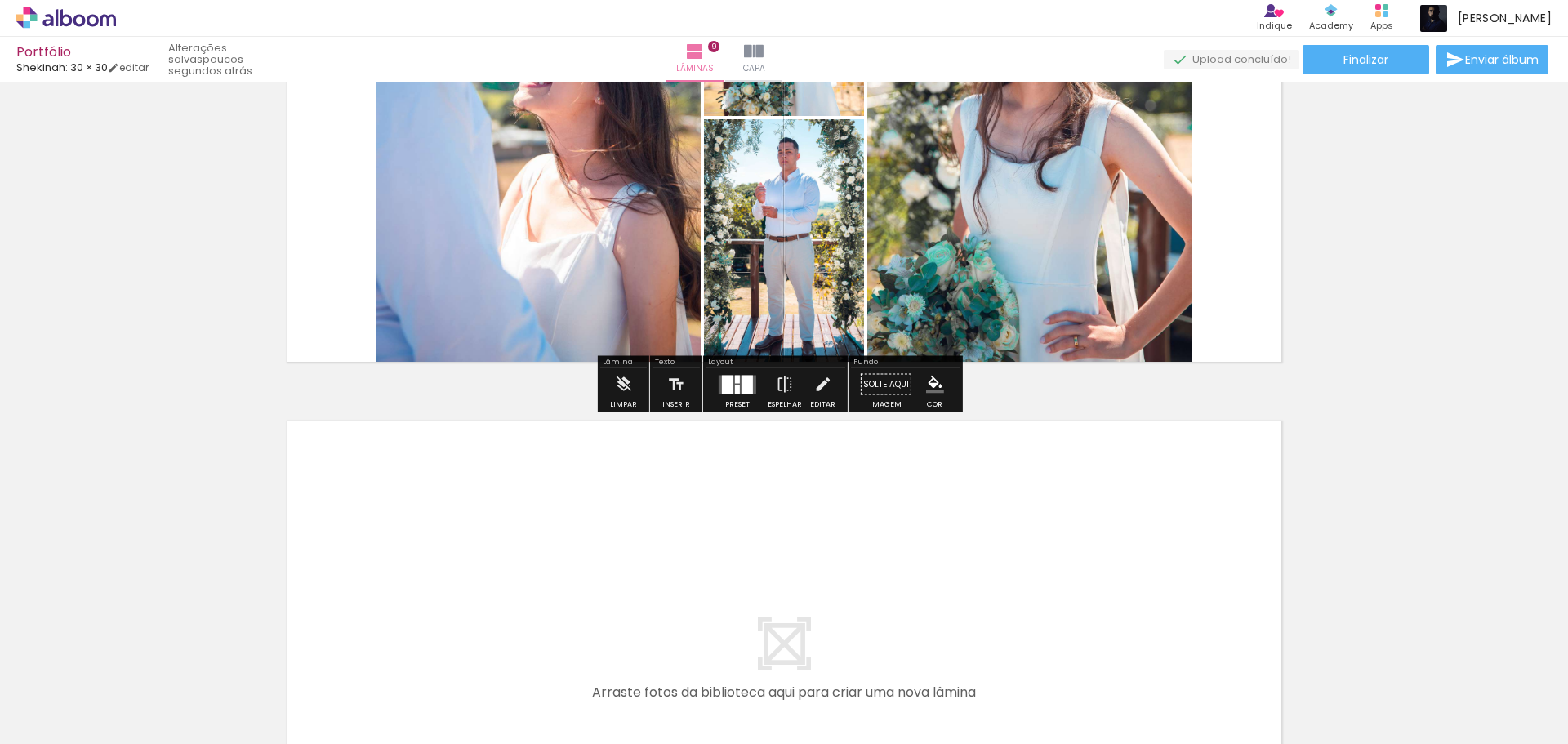
scroll to position [4643, 0]
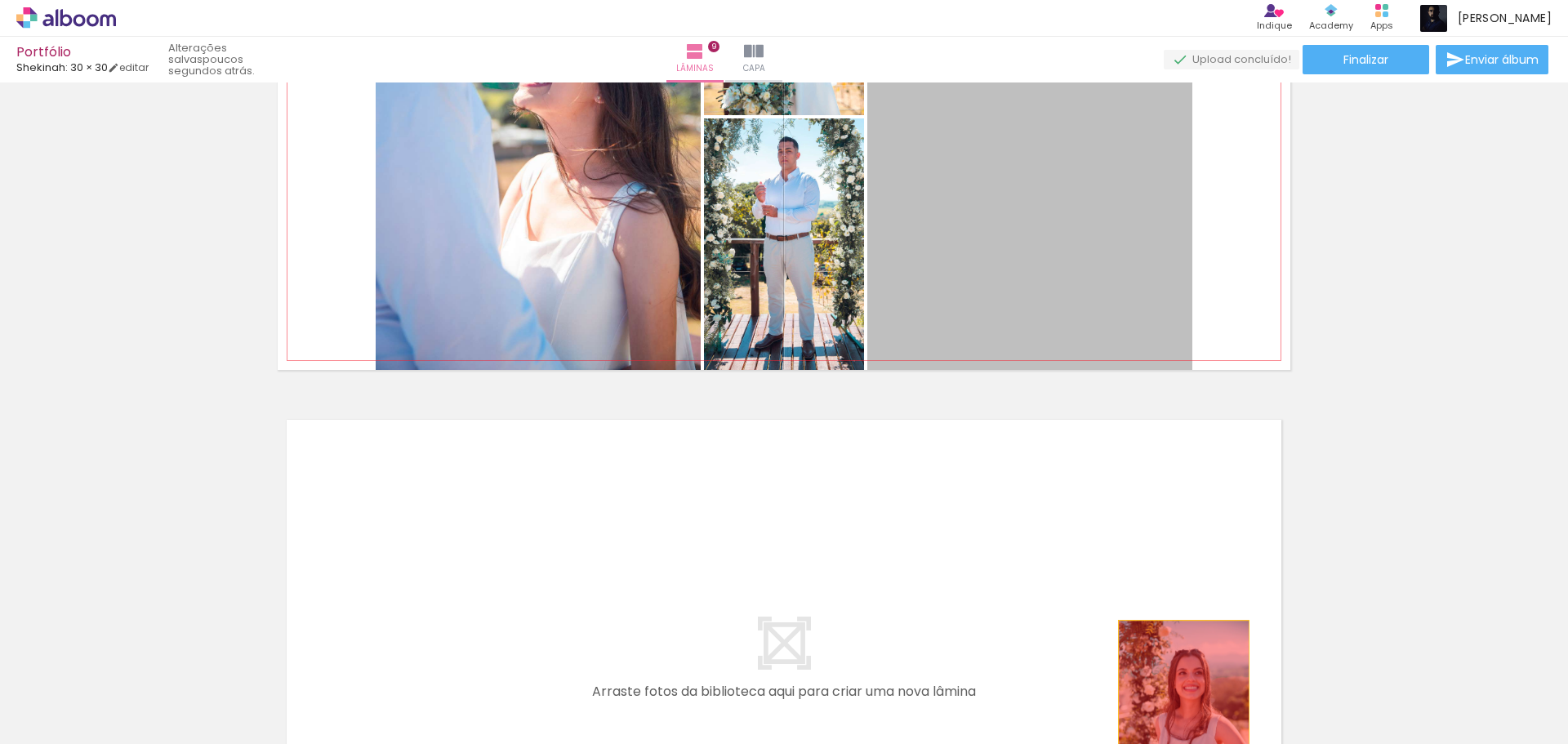
drag, startPoint x: 1042, startPoint y: 256, endPoint x: 1177, endPoint y: 722, distance: 485.2
click at [1177, 722] on quentale-workspace at bounding box center [784, 372] width 1568 height 744
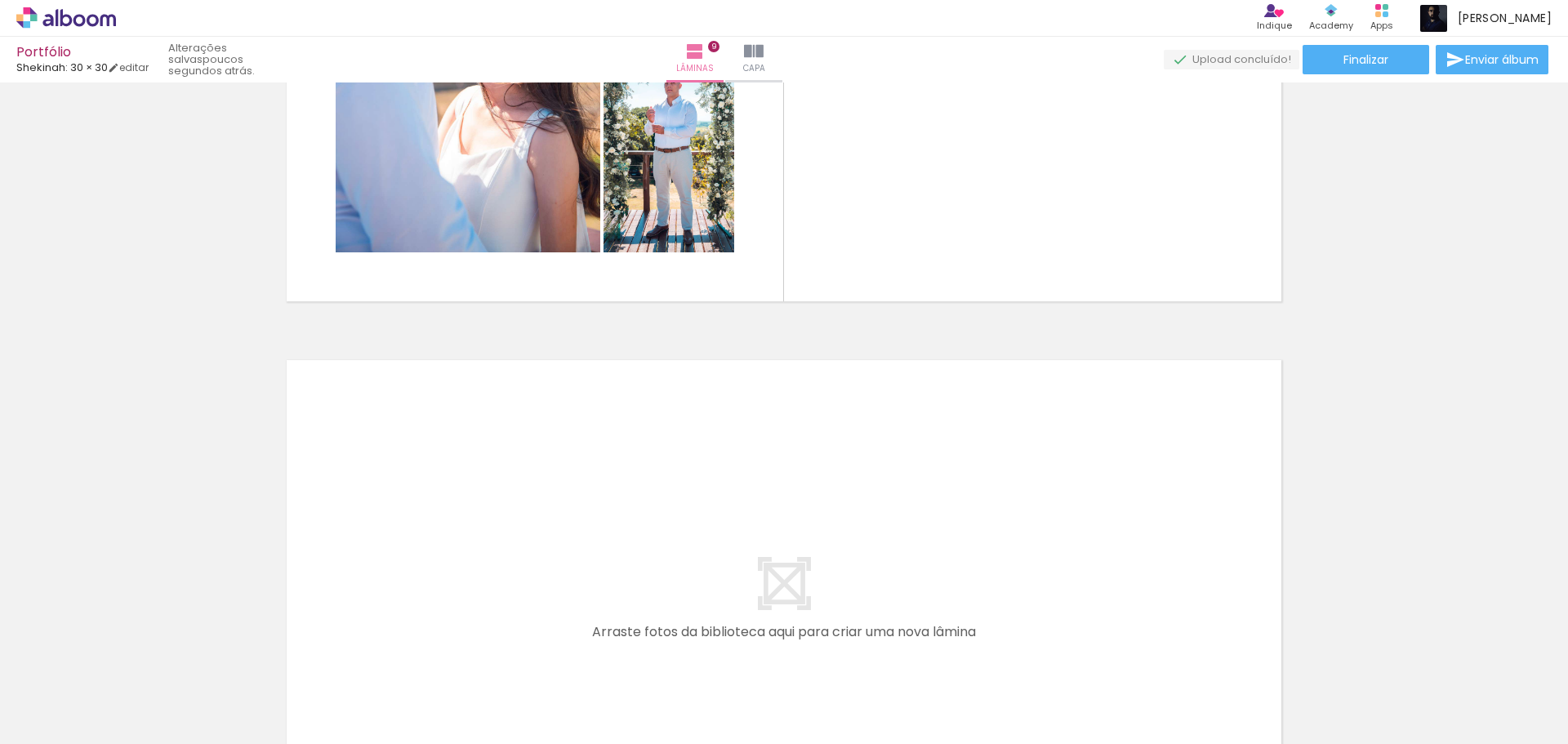
scroll to position [4975, 0]
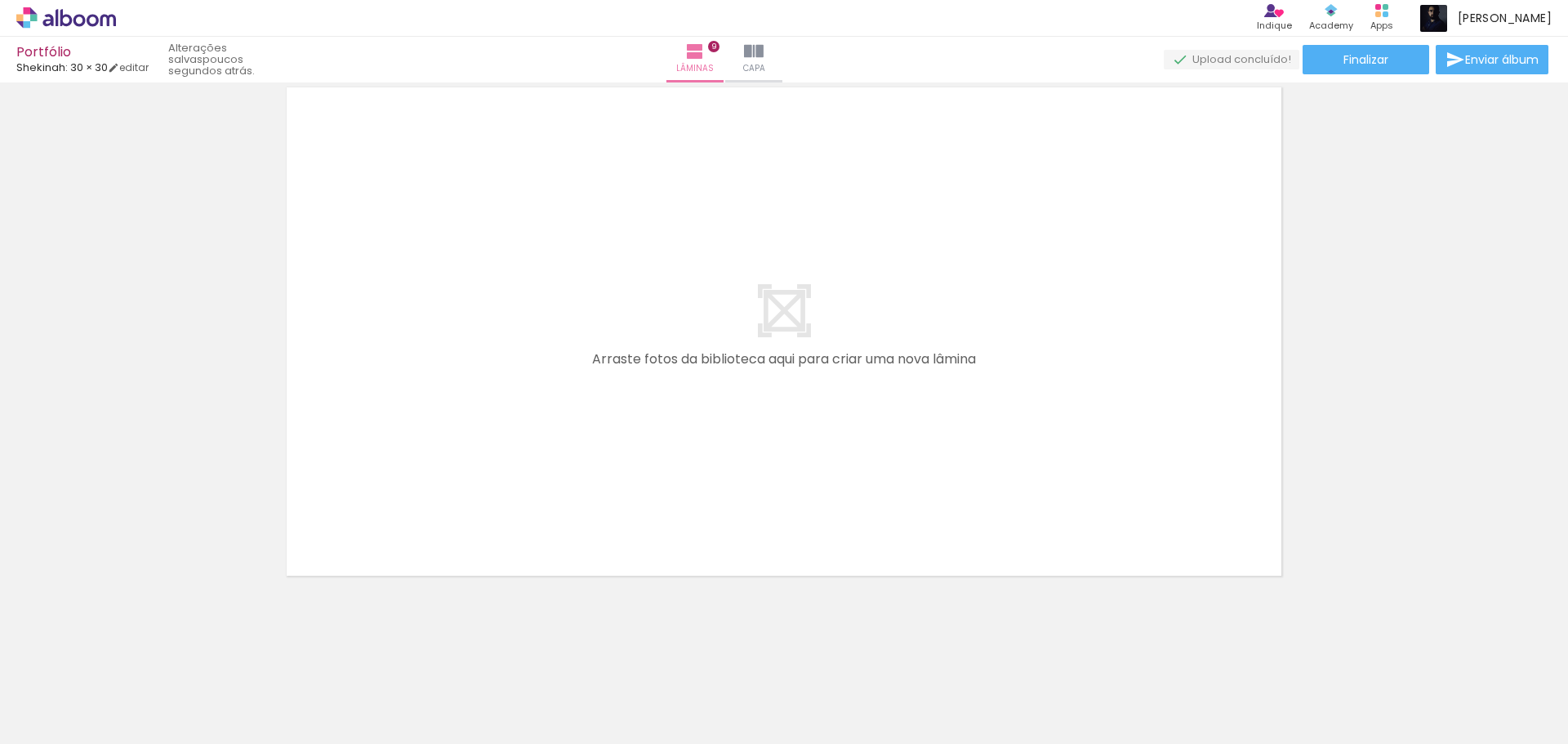
click at [1107, 658] on iron-icon at bounding box center [1099, 656] width 17 height 17
click at [36, 723] on span "Adicionar Fotos" at bounding box center [58, 721] width 49 height 18
click at [0, 0] on input "file" at bounding box center [0, 0] width 0 height 0
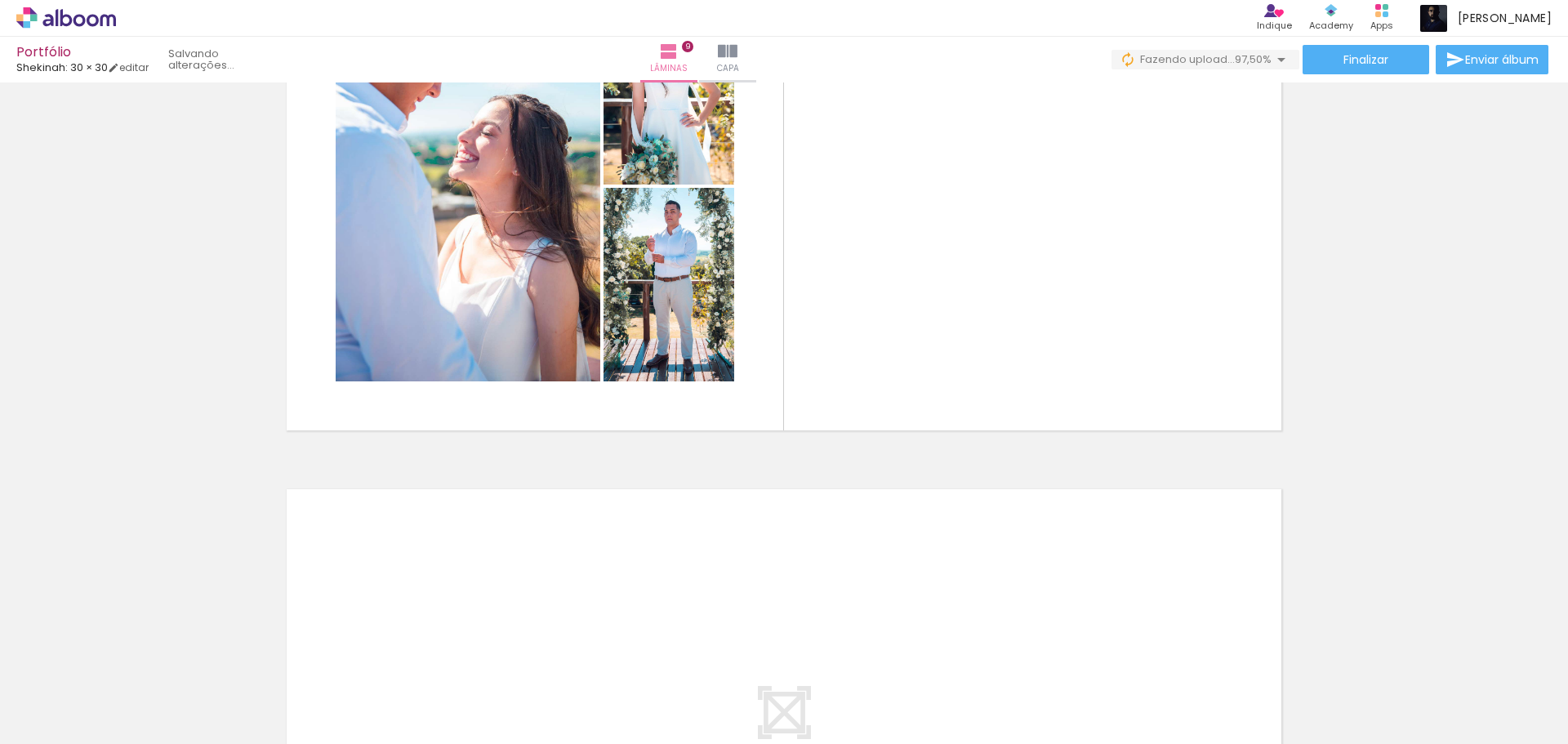
scroll to position [4566, 0]
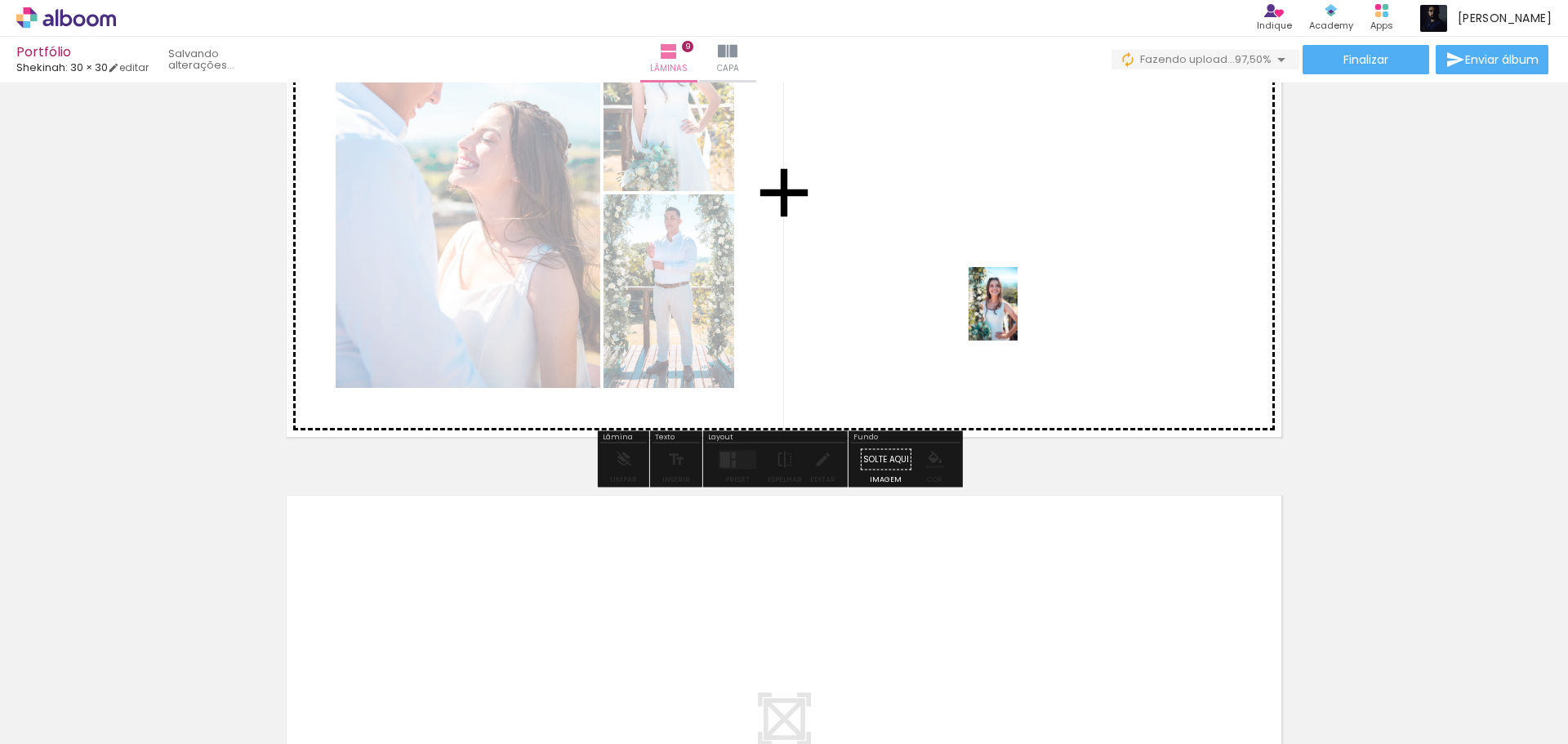
drag, startPoint x: 1515, startPoint y: 697, endPoint x: 1017, endPoint y: 315, distance: 627.6
click at [1017, 315] on quentale-workspace at bounding box center [784, 372] width 1568 height 744
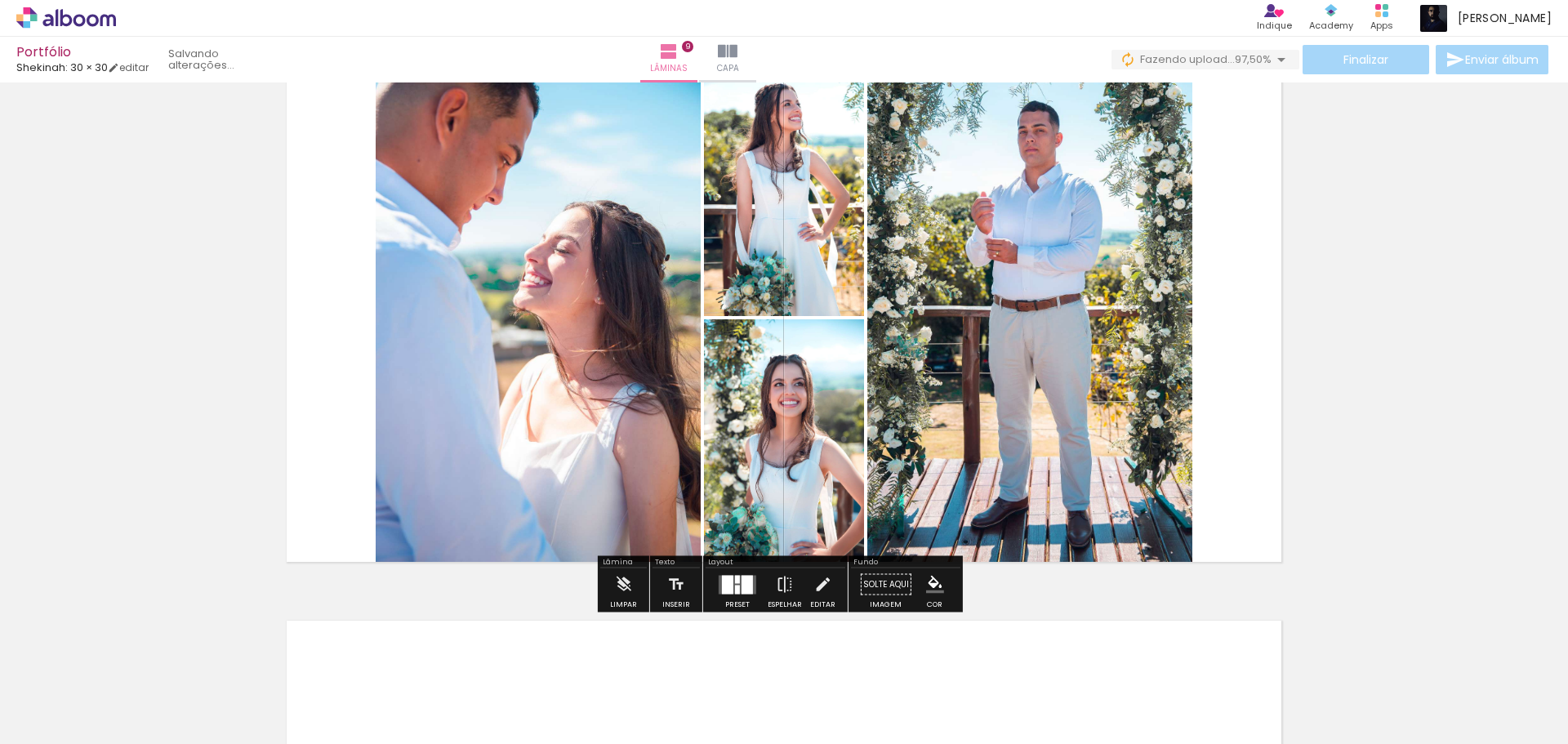
scroll to position [4404, 0]
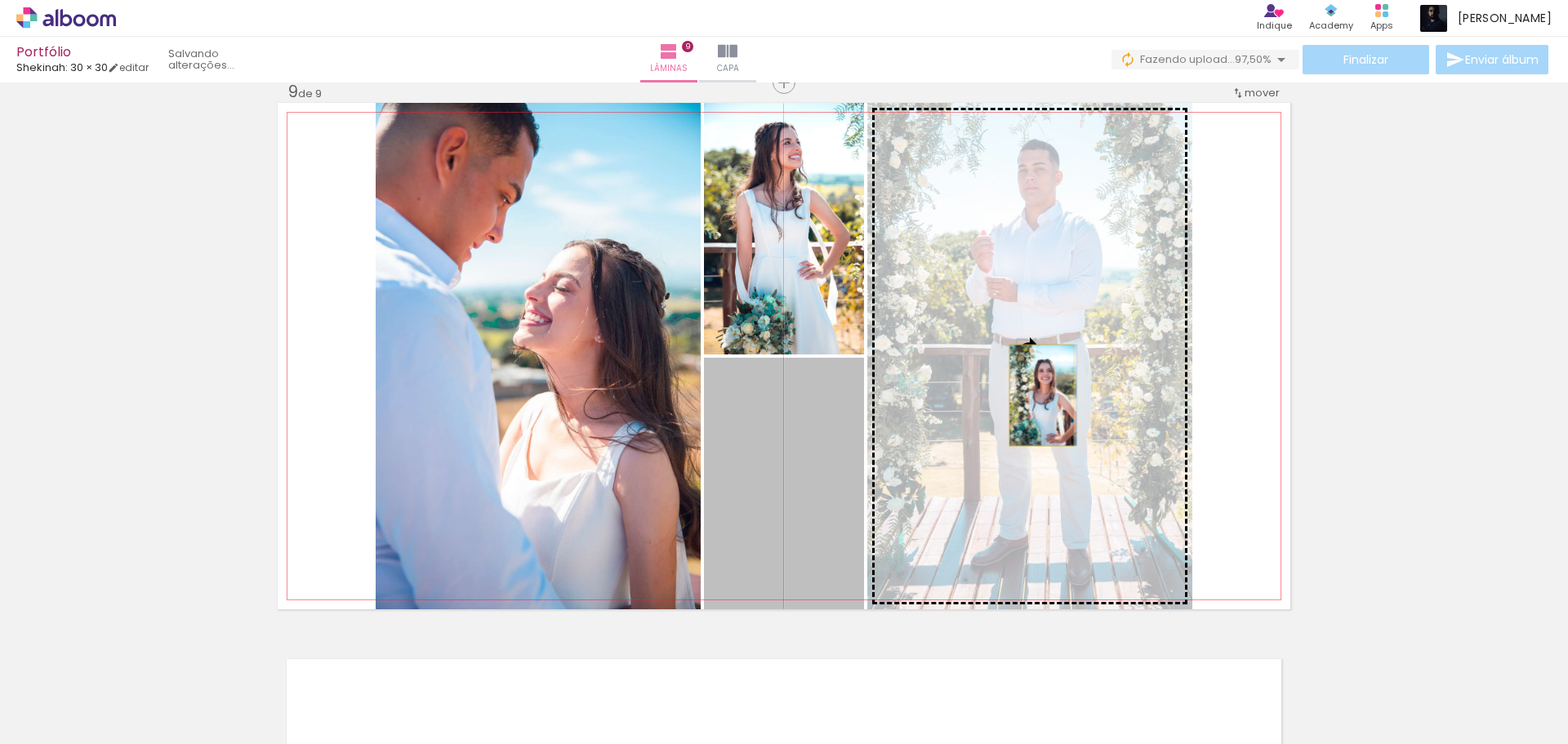
drag, startPoint x: 789, startPoint y: 465, endPoint x: 1035, endPoint y: 395, distance: 255.8
click at [0, 0] on slot at bounding box center [0, 0] width 0 height 0
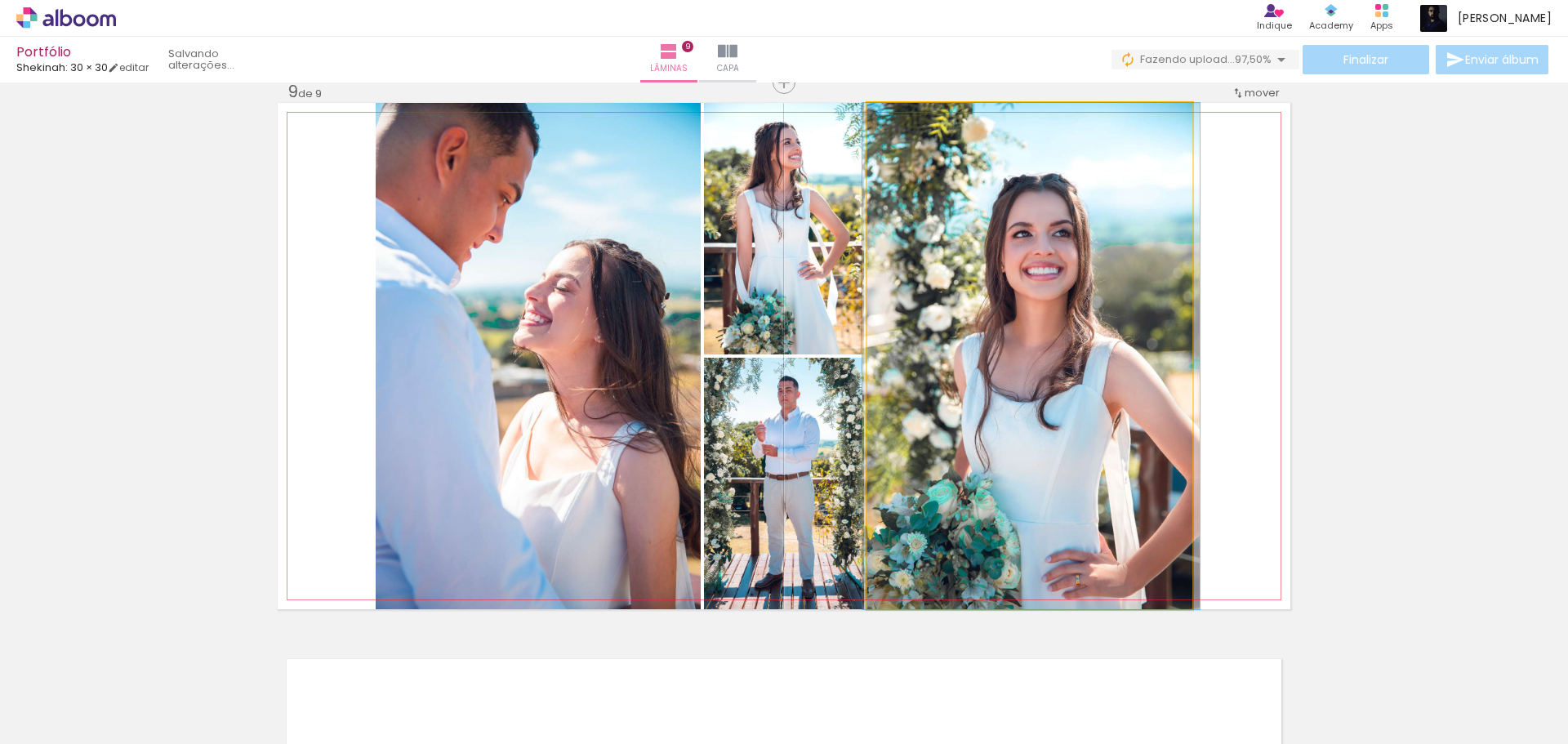
drag, startPoint x: 1073, startPoint y: 347, endPoint x: 1074, endPoint y: 317, distance: 30.0
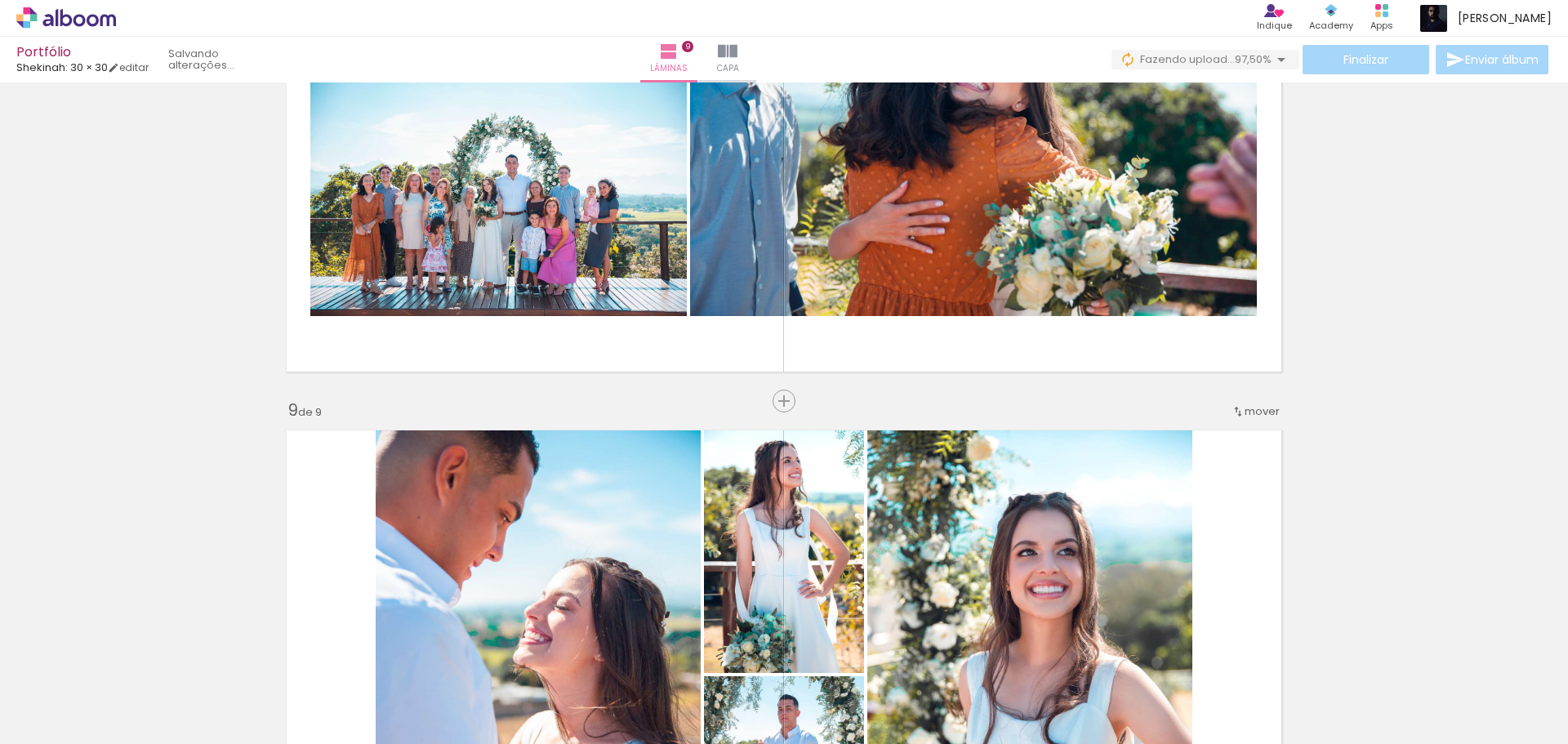
scroll to position [4076, 0]
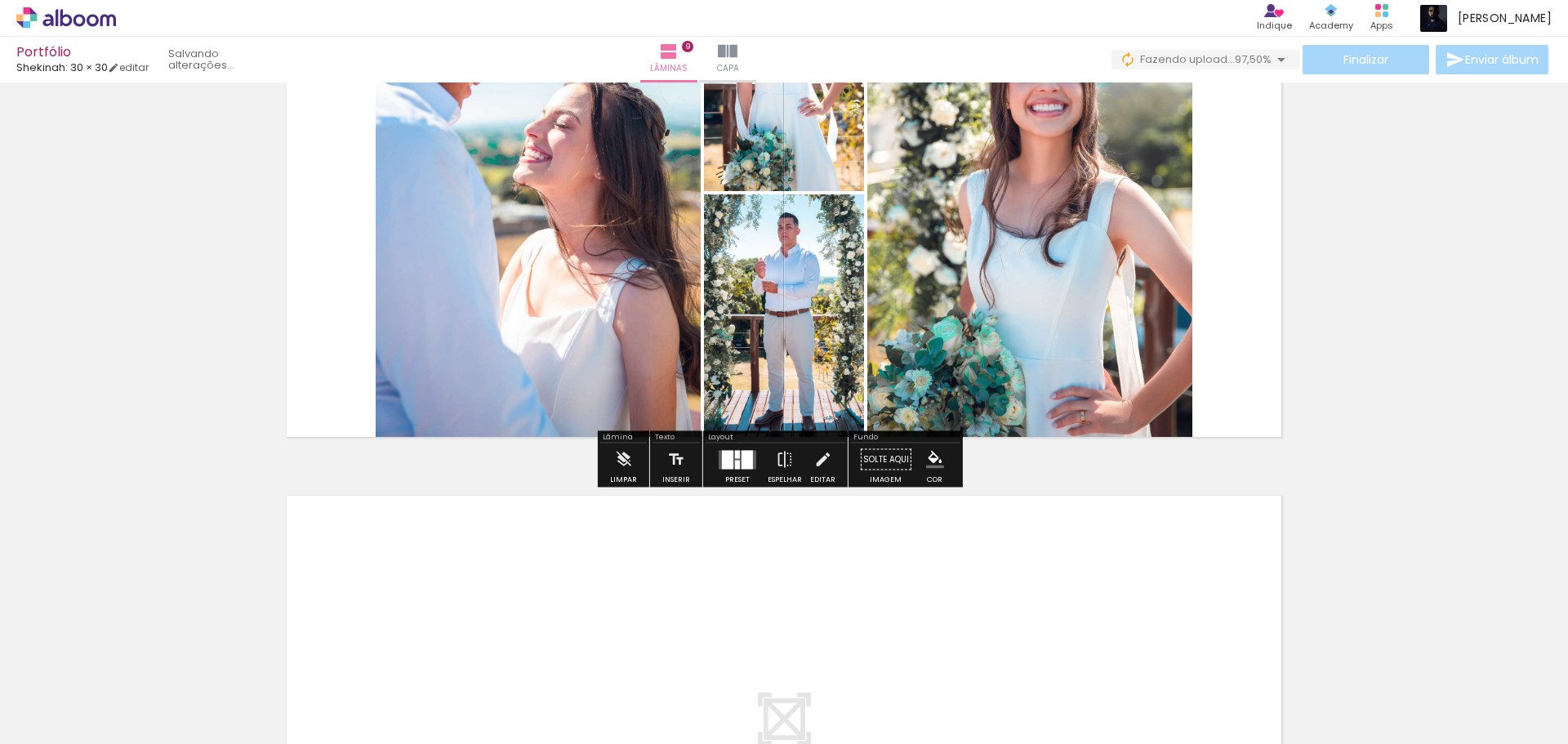
scroll to position [0, 2229]
click at [735, 463] on div at bounding box center [737, 464] width 5 height 9
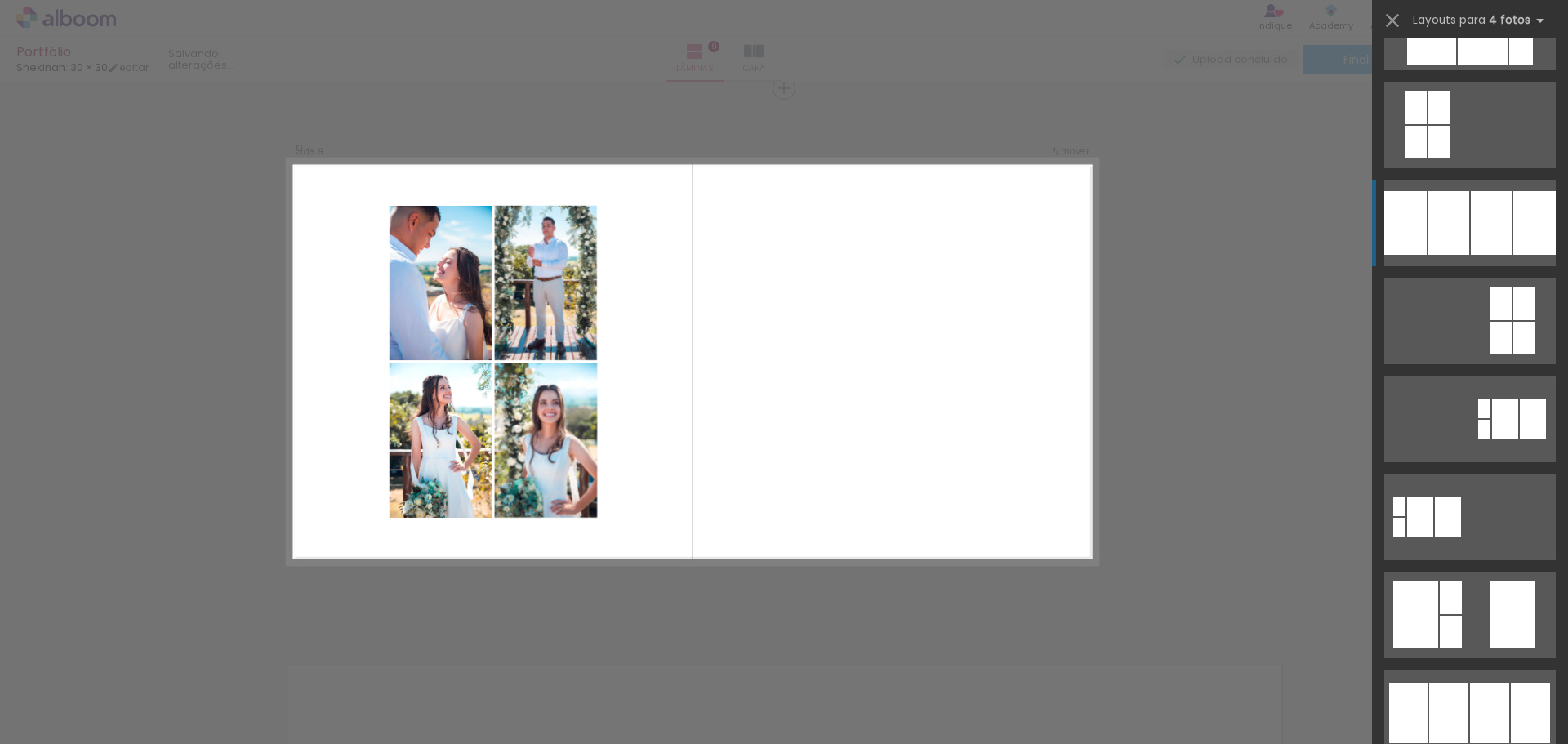
scroll to position [0, 0]
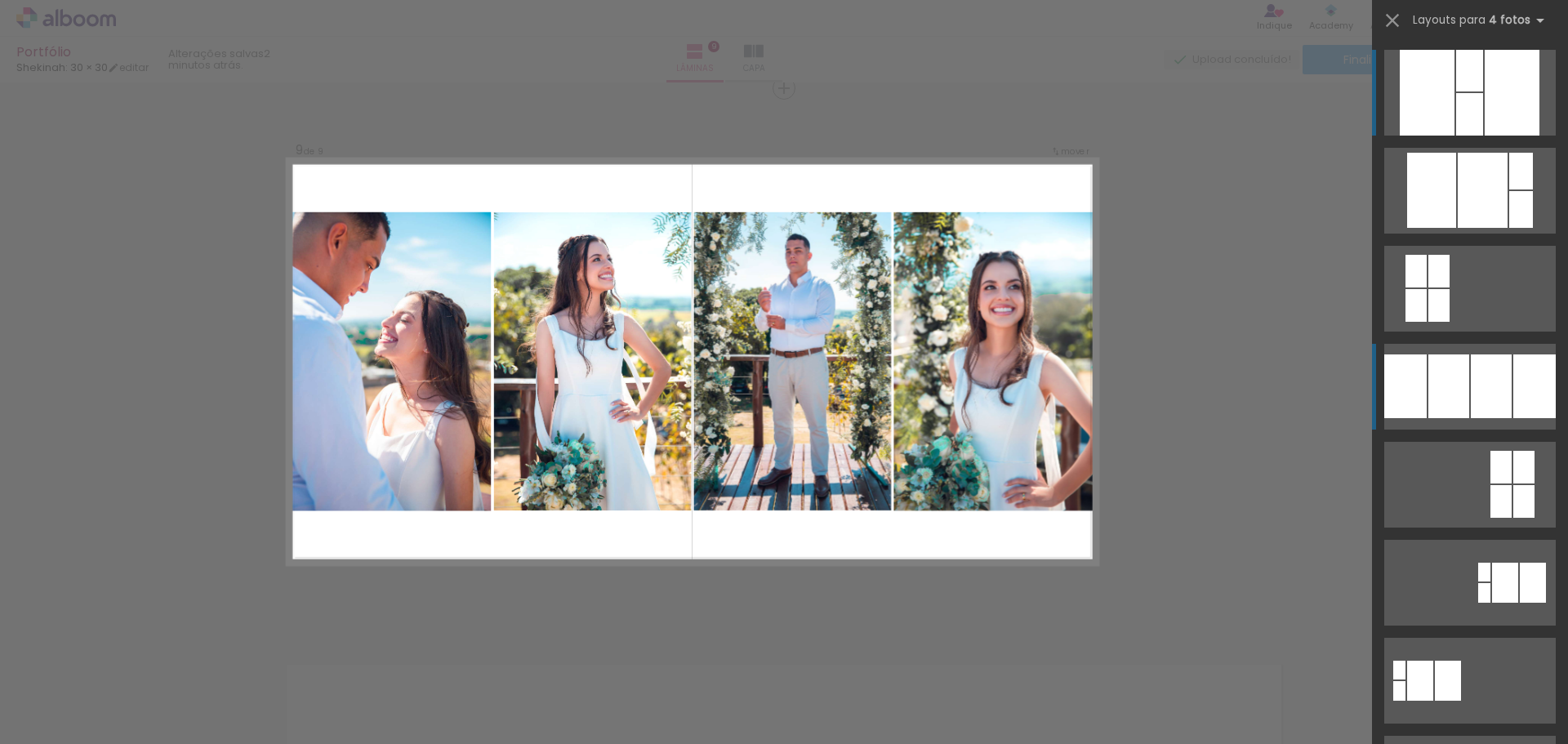
click at [1455, 384] on div at bounding box center [1448, 386] width 41 height 63
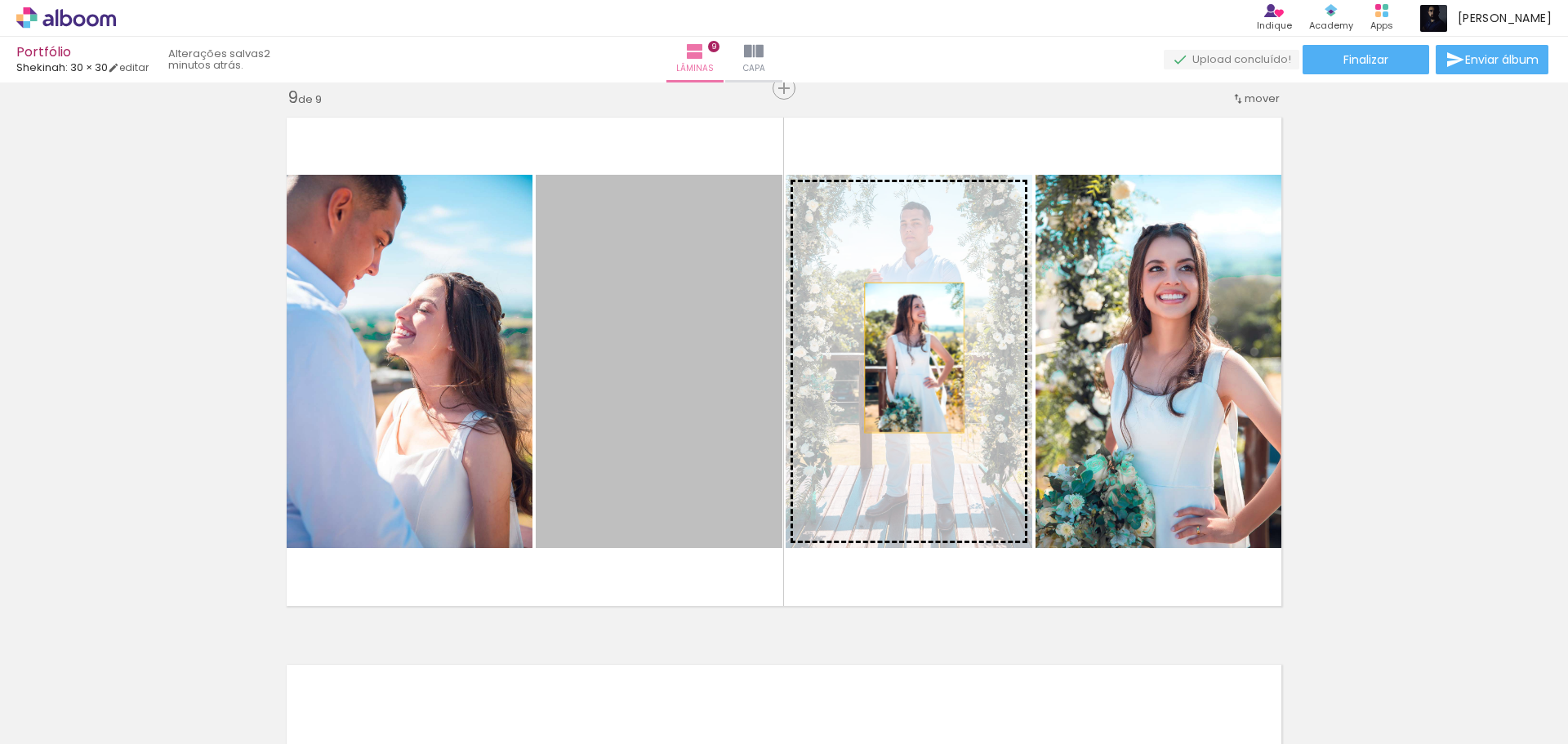
drag, startPoint x: 652, startPoint y: 354, endPoint x: 908, endPoint y: 358, distance: 256.0
click at [0, 0] on slot at bounding box center [0, 0] width 0 height 0
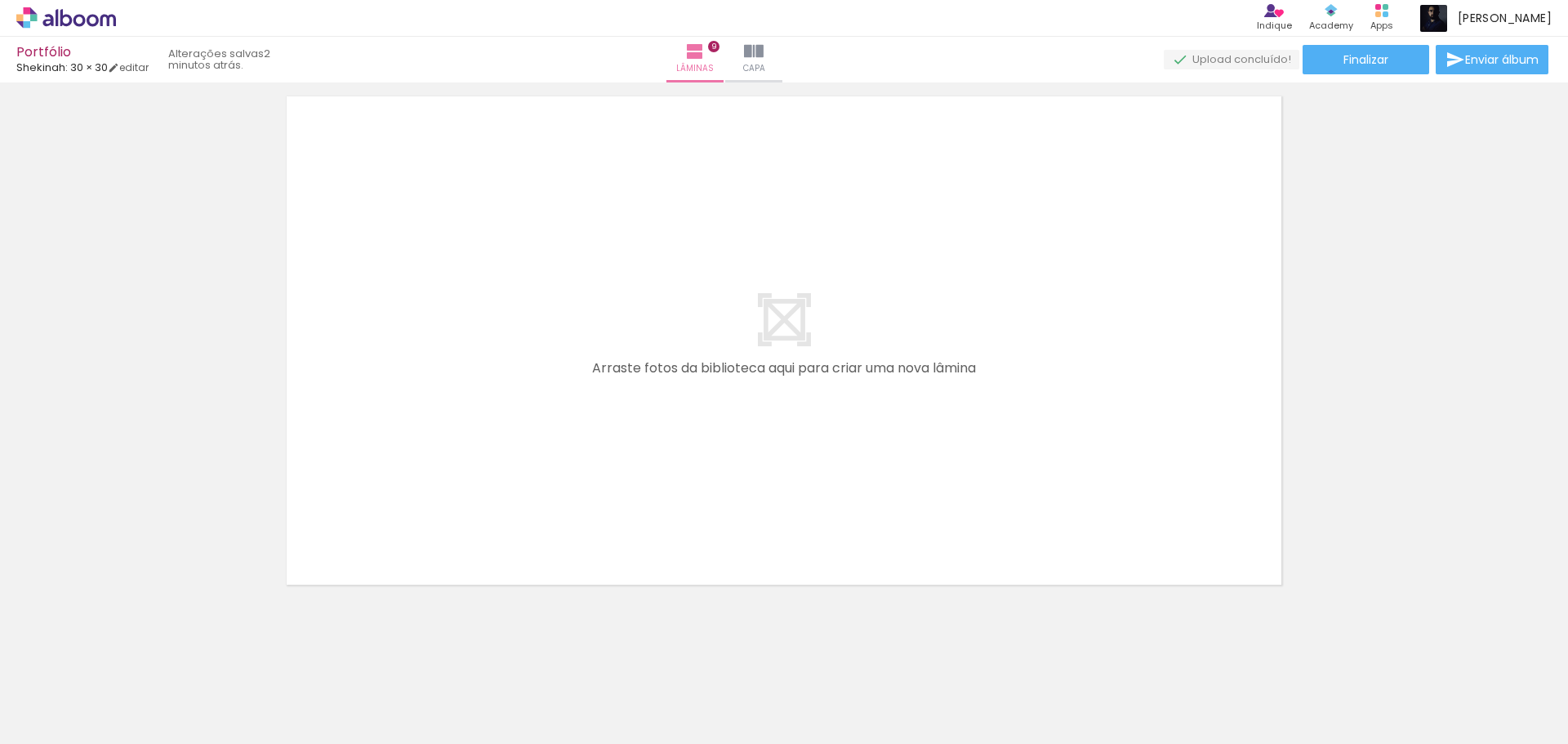
scroll to position [4975, 0]
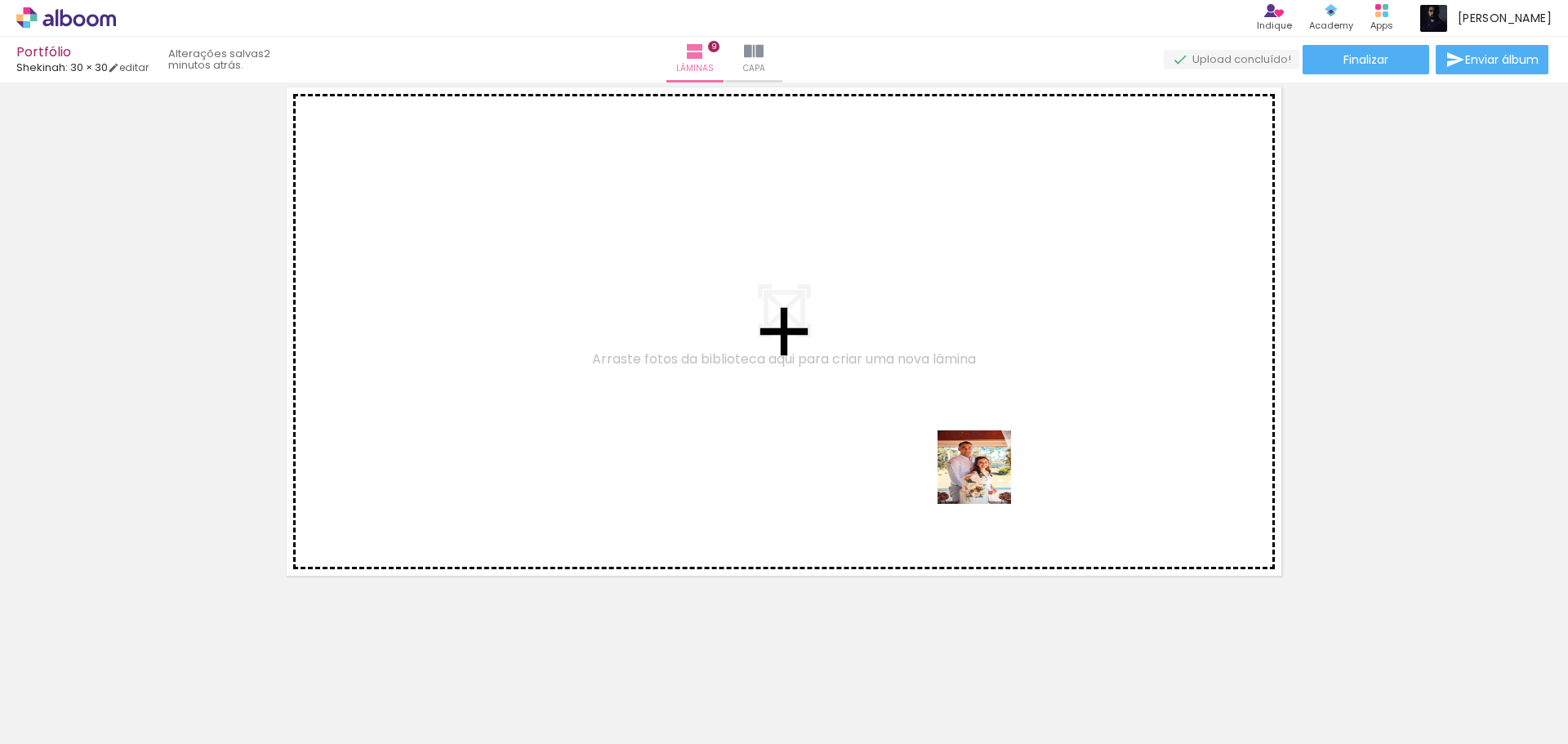
drag, startPoint x: 1238, startPoint y: 715, endPoint x: 945, endPoint y: 451, distance: 394.4
click at [945, 451] on quentale-workspace at bounding box center [784, 372] width 1568 height 744
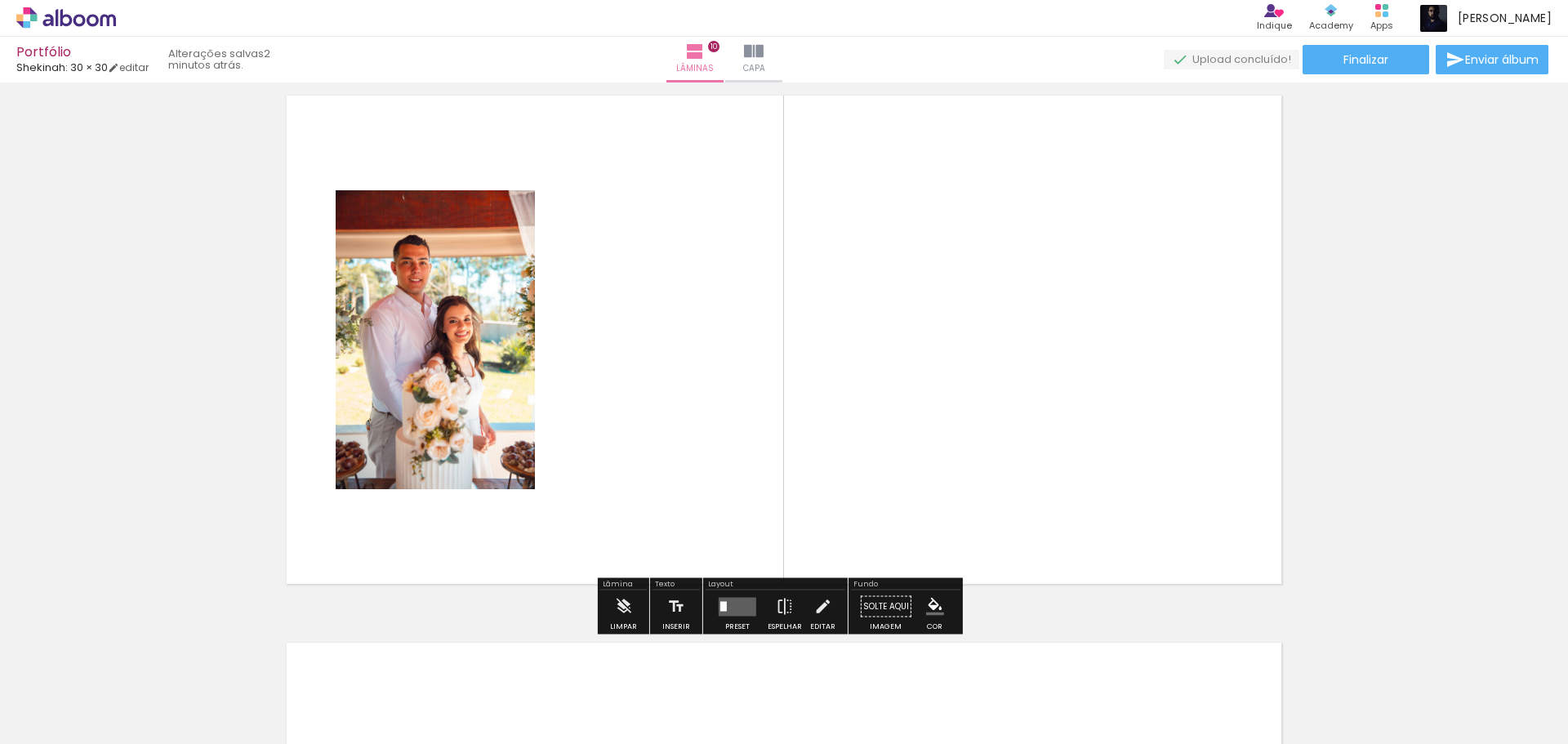
scroll to position [4945, 0]
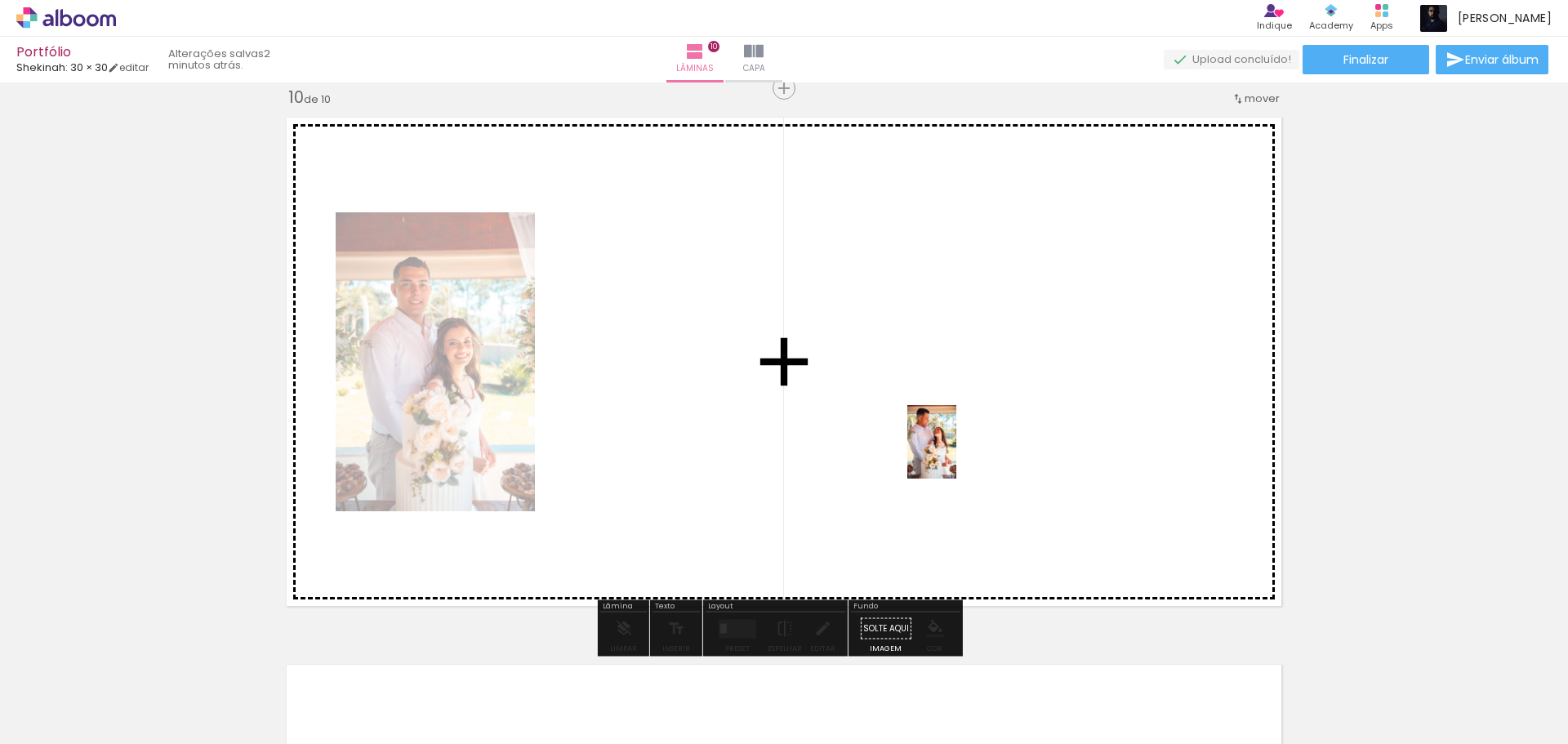
drag, startPoint x: 1323, startPoint y: 694, endPoint x: 956, endPoint y: 454, distance: 438.5
click at [956, 454] on quentale-workspace at bounding box center [784, 372] width 1568 height 744
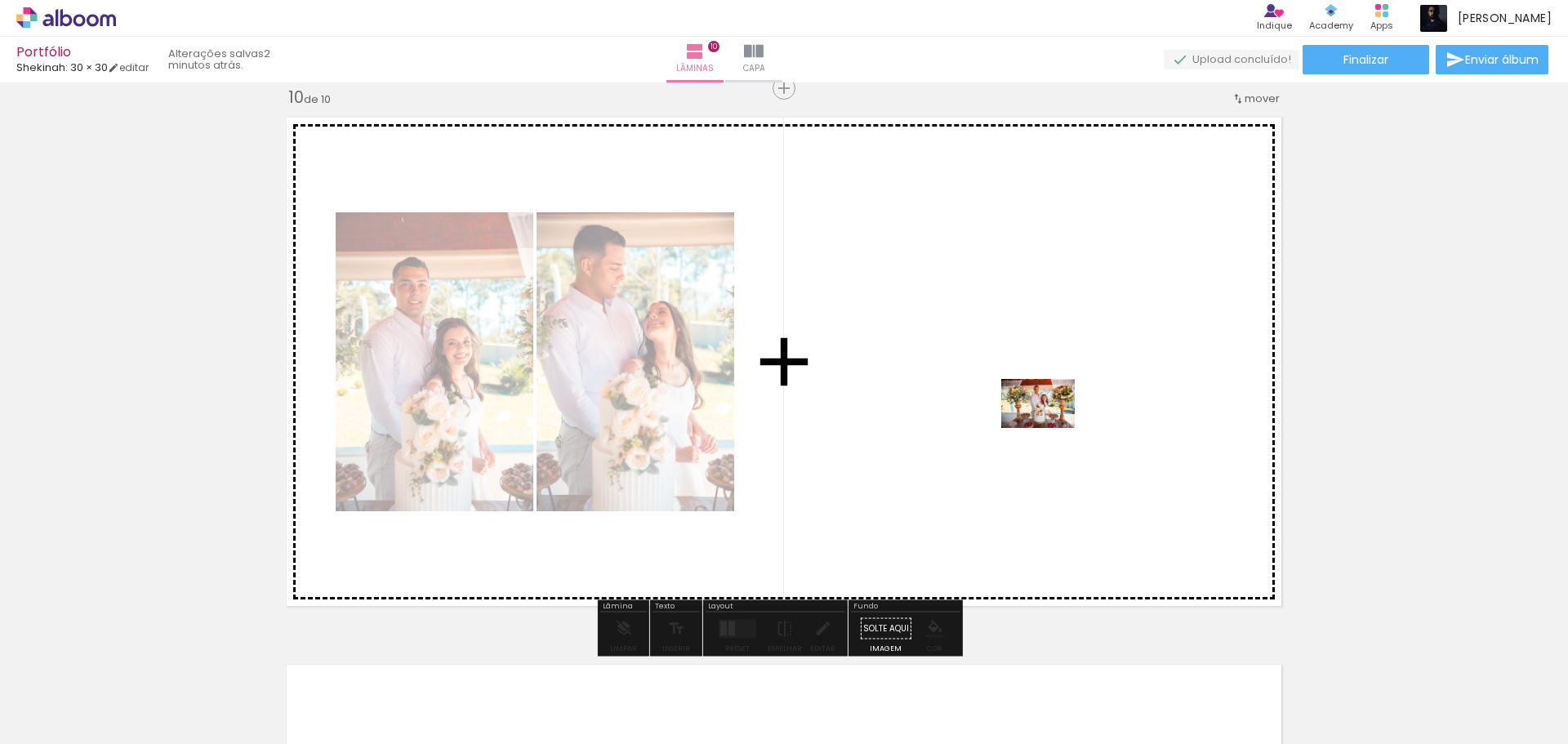
drag, startPoint x: 1430, startPoint y: 703, endPoint x: 1050, endPoint y: 428, distance: 469.1
click at [1050, 428] on quentale-workspace at bounding box center [784, 372] width 1568 height 744
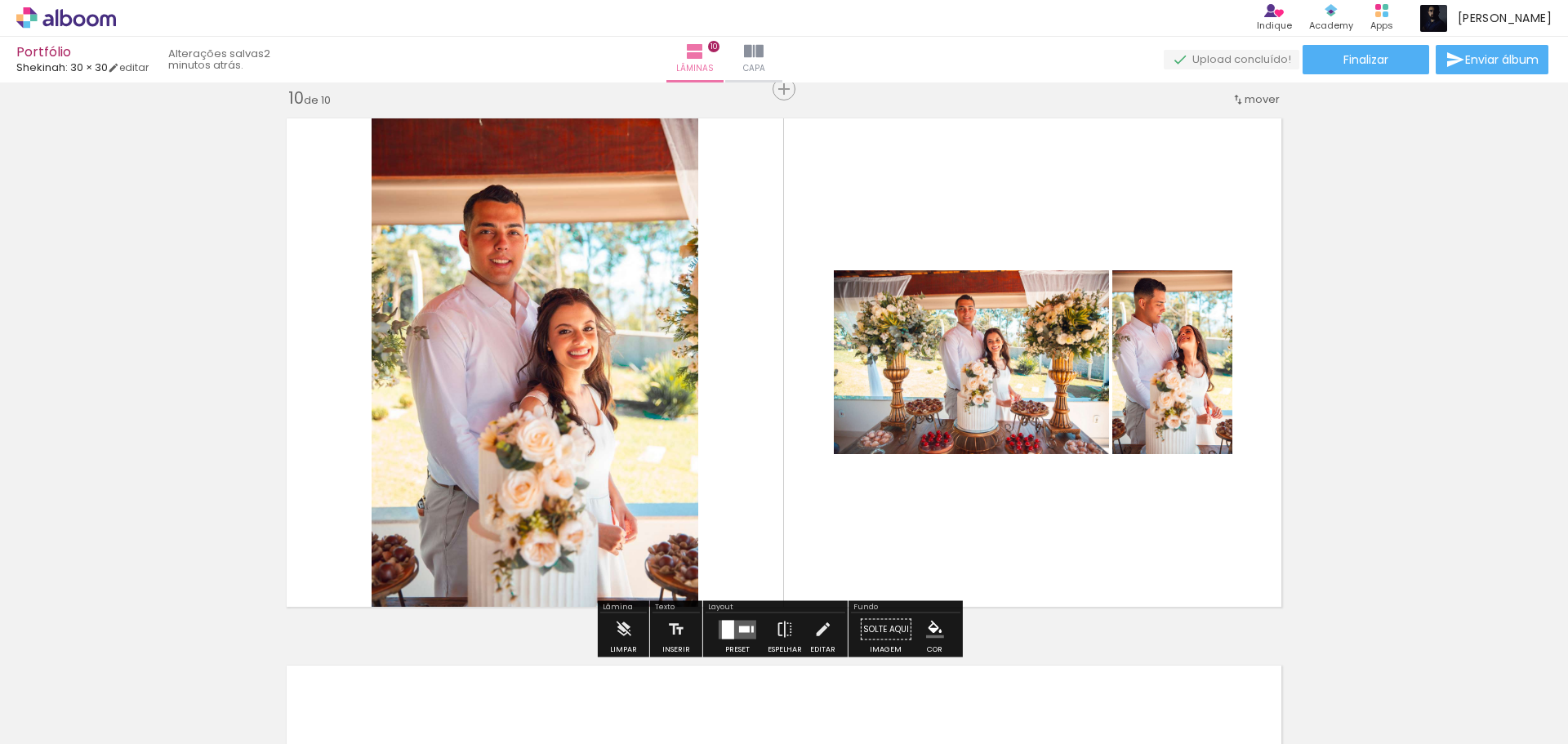
scroll to position [4950, 0]
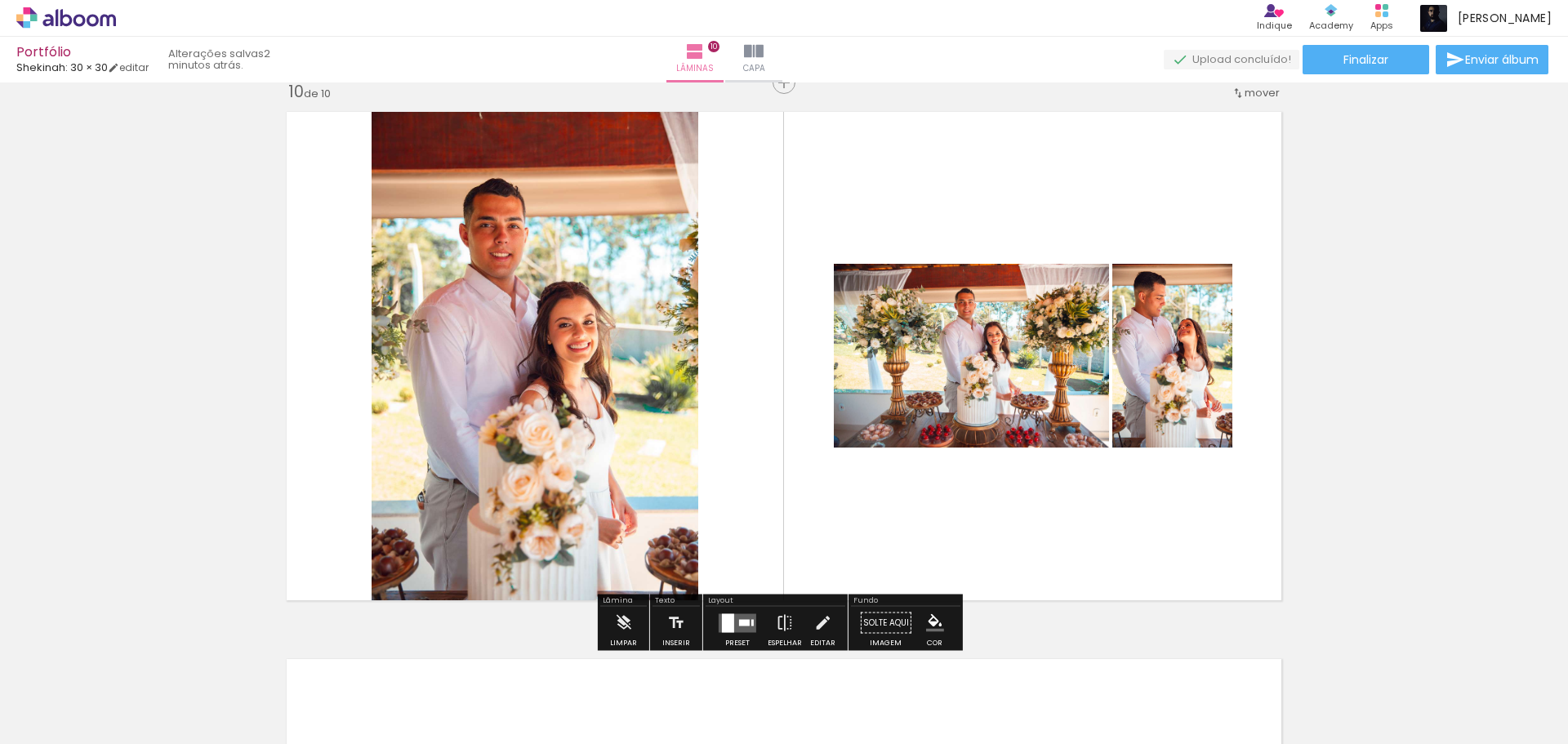
click at [723, 630] on div at bounding box center [727, 622] width 12 height 19
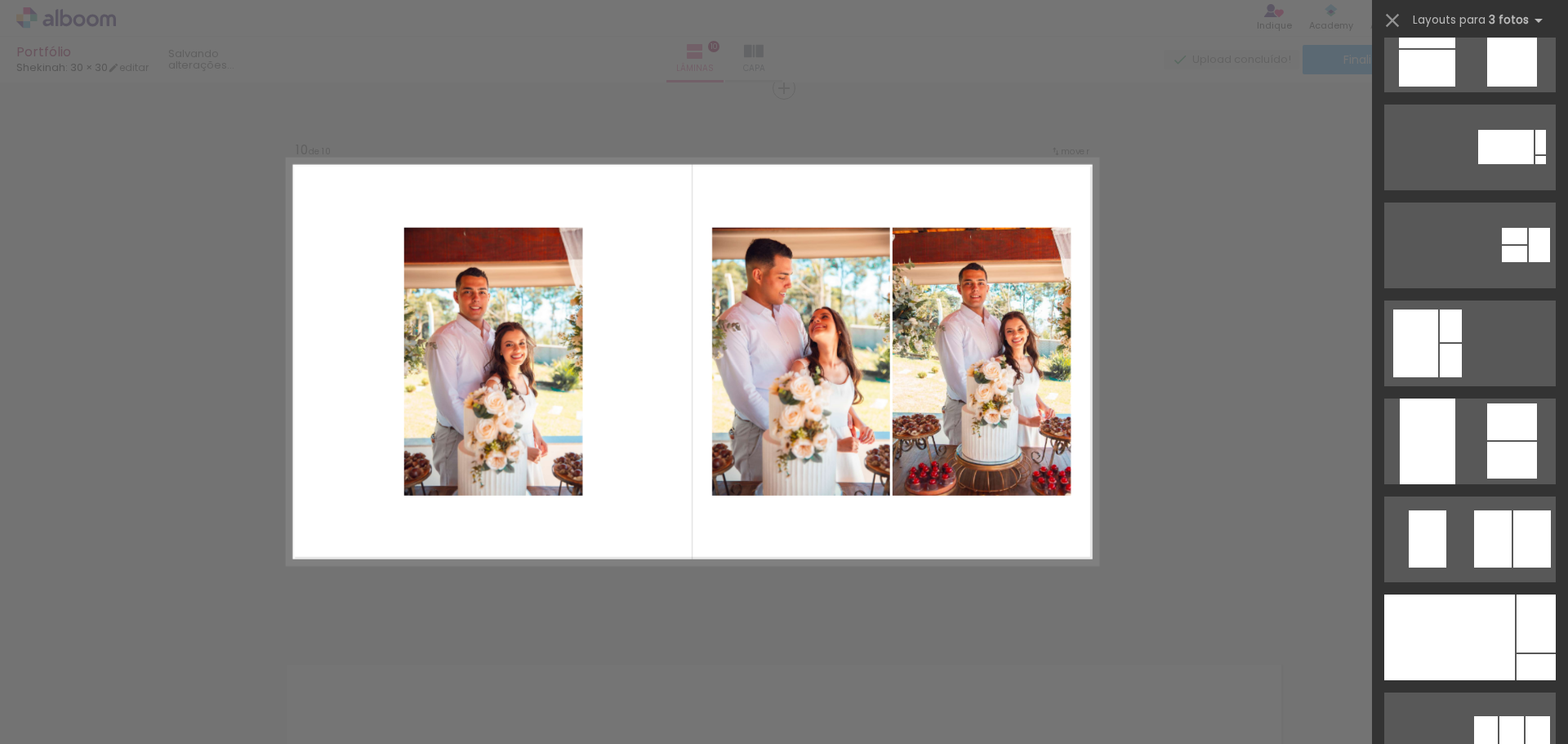
scroll to position [5144, 0]
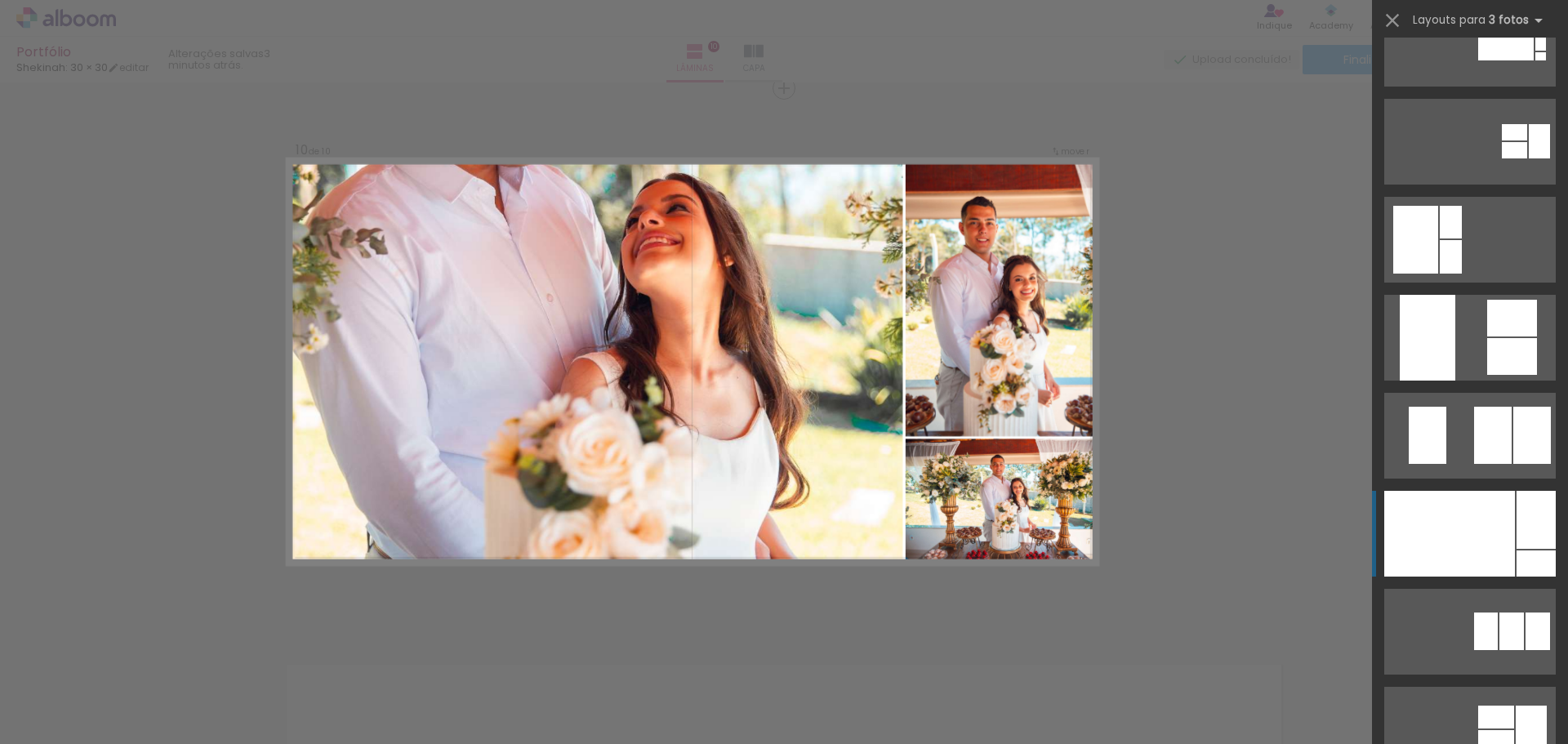
click at [1464, 520] on div at bounding box center [1449, 534] width 130 height 86
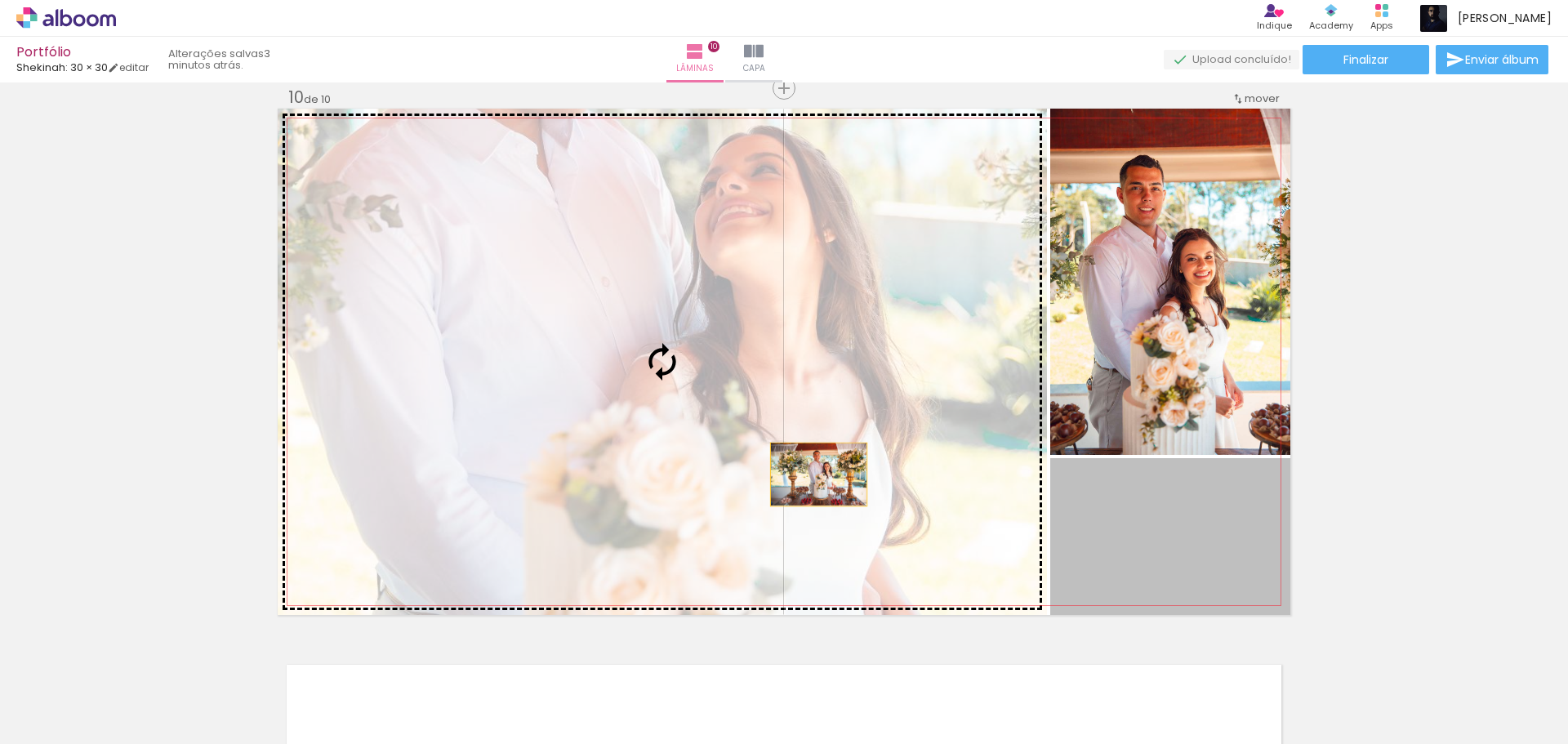
drag, startPoint x: 1173, startPoint y: 542, endPoint x: 813, endPoint y: 474, distance: 366.4
click at [0, 0] on slot at bounding box center [0, 0] width 0 height 0
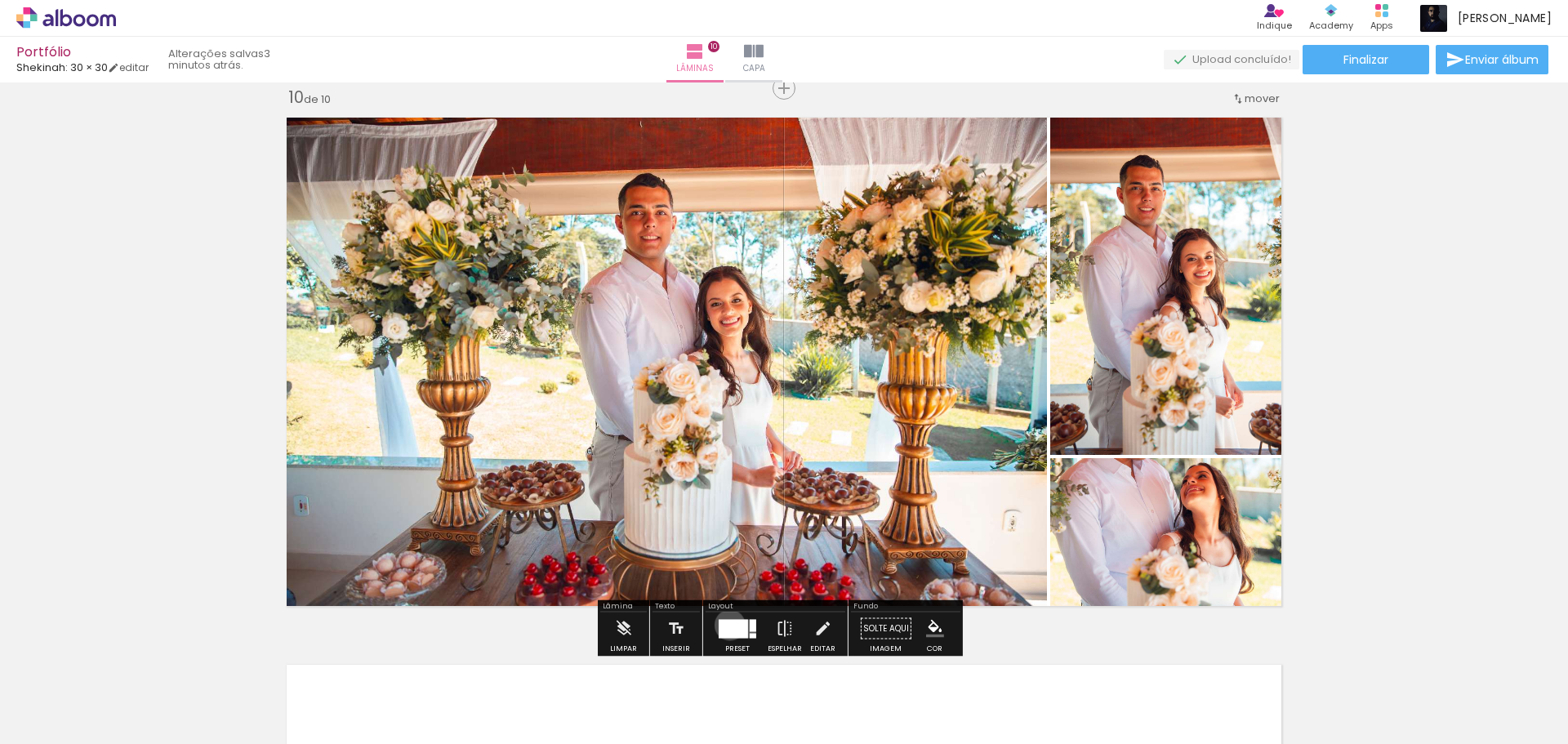
click at [725, 625] on div at bounding box center [734, 628] width 30 height 19
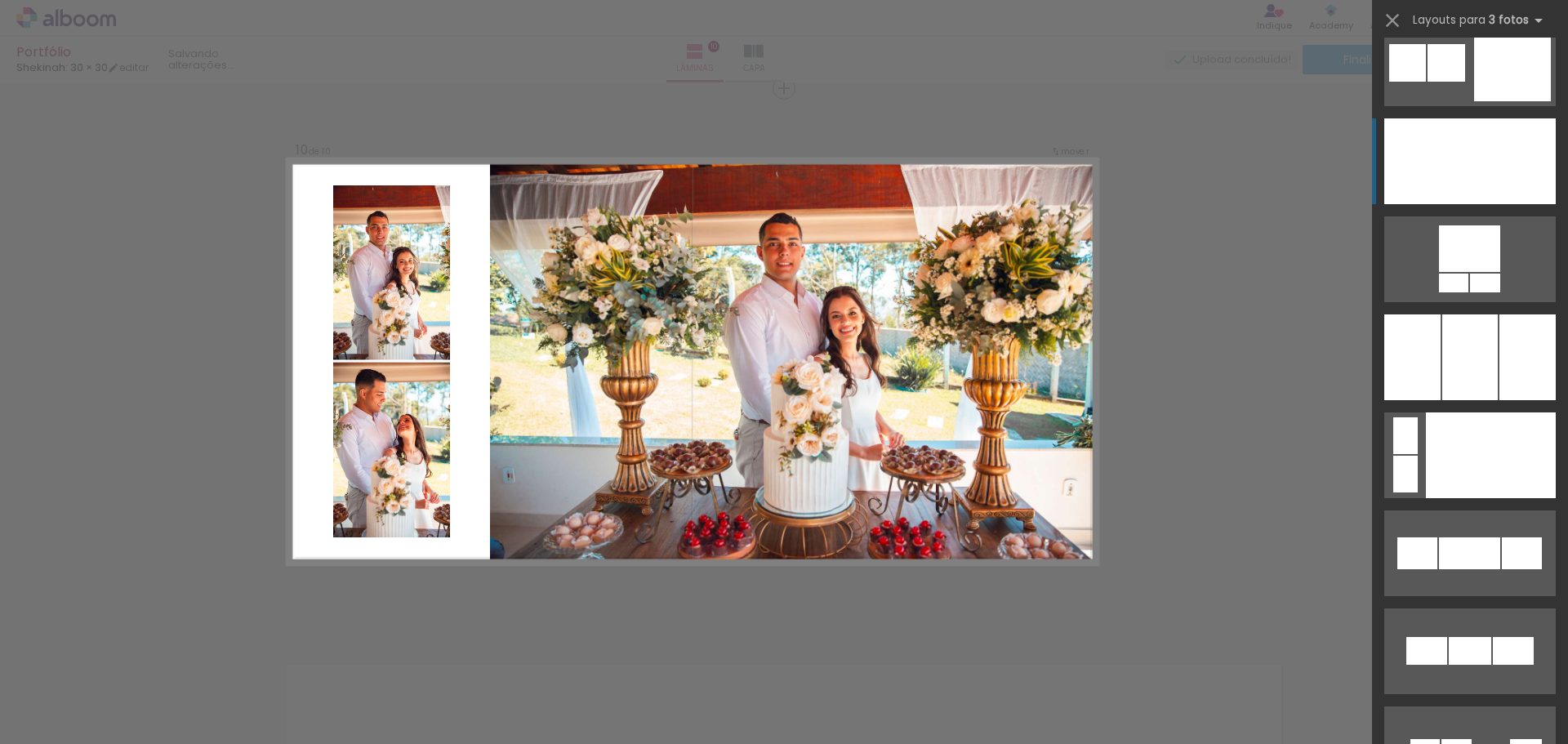
scroll to position [12770, 0]
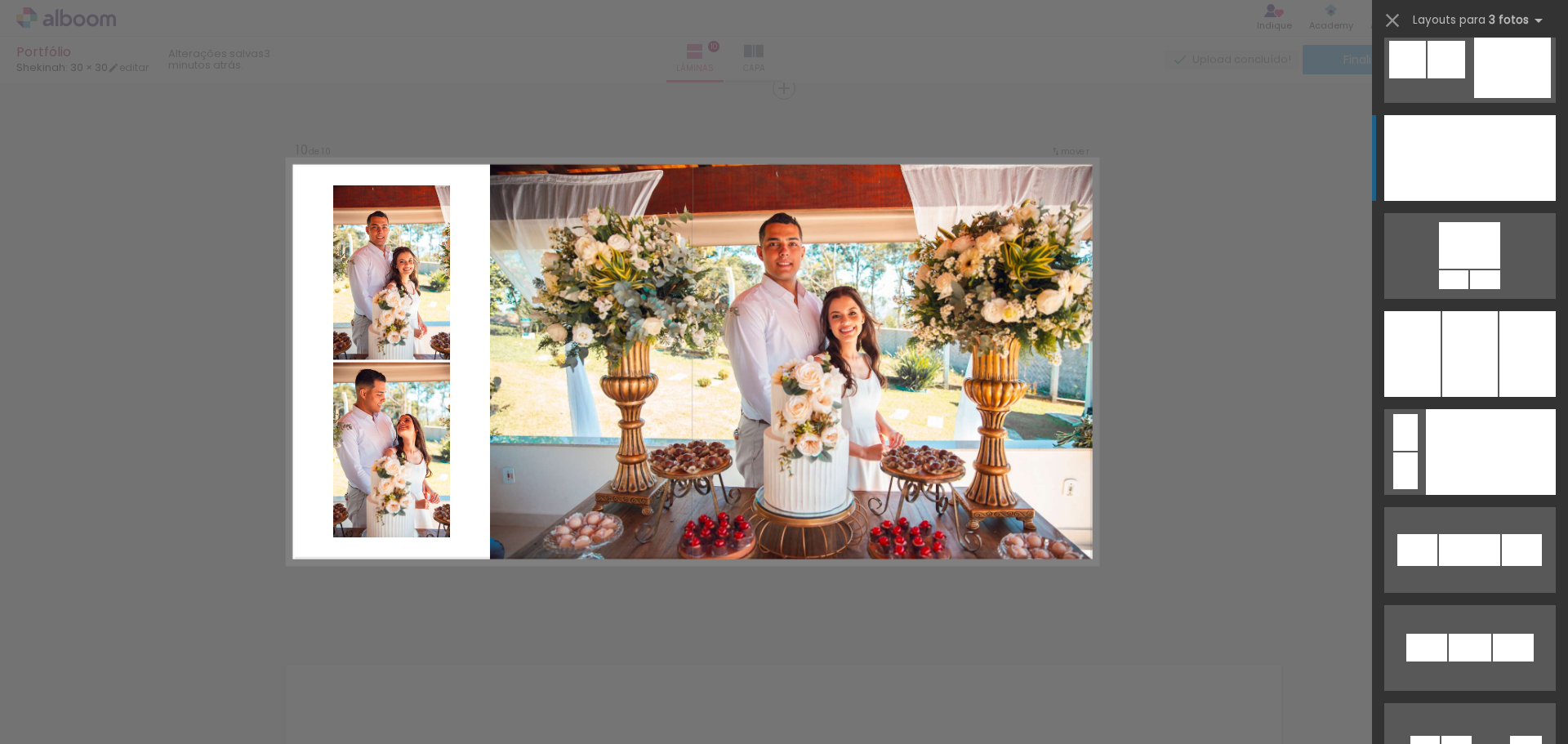
click at [1446, 469] on div at bounding box center [1491, 452] width 130 height 86
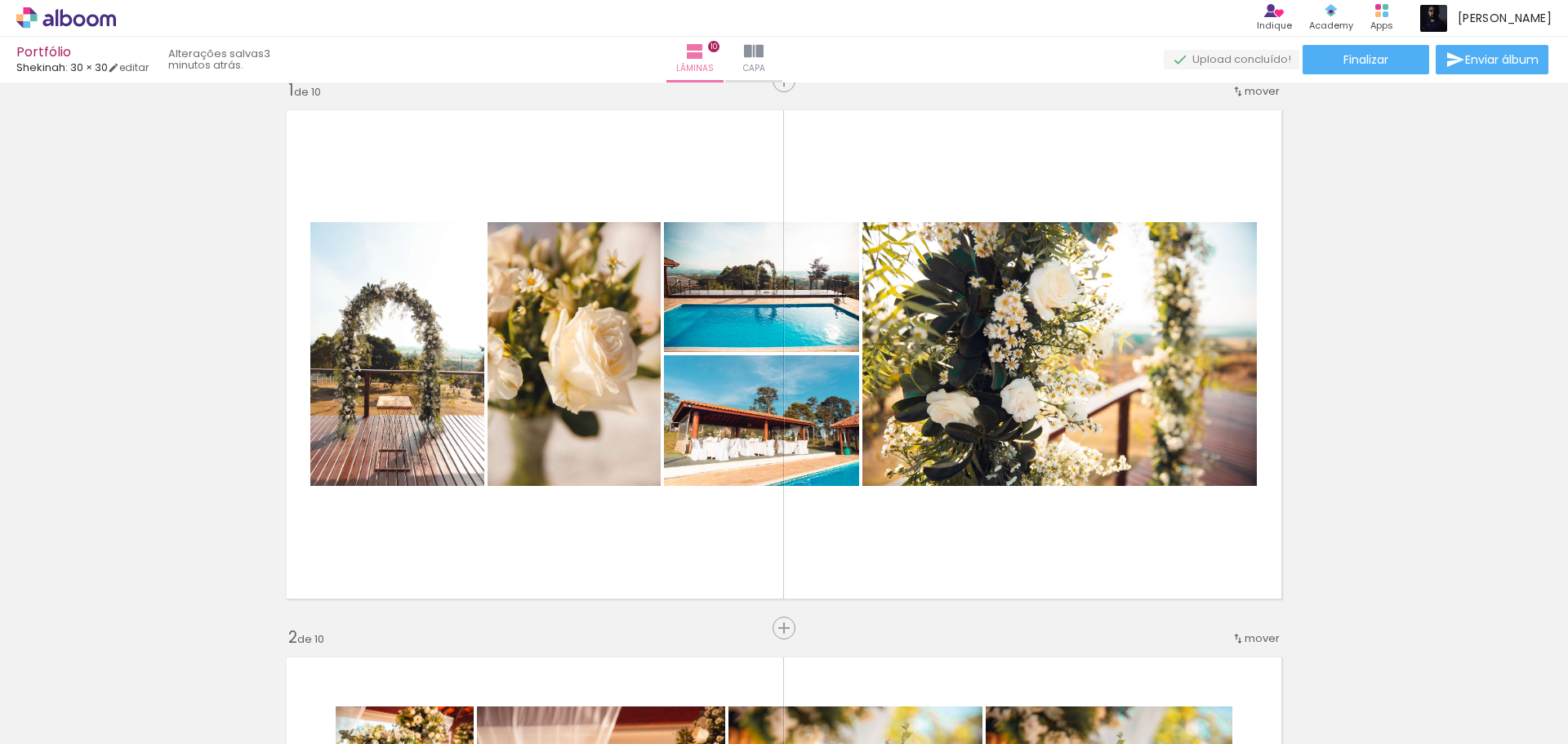
scroll to position [0, 0]
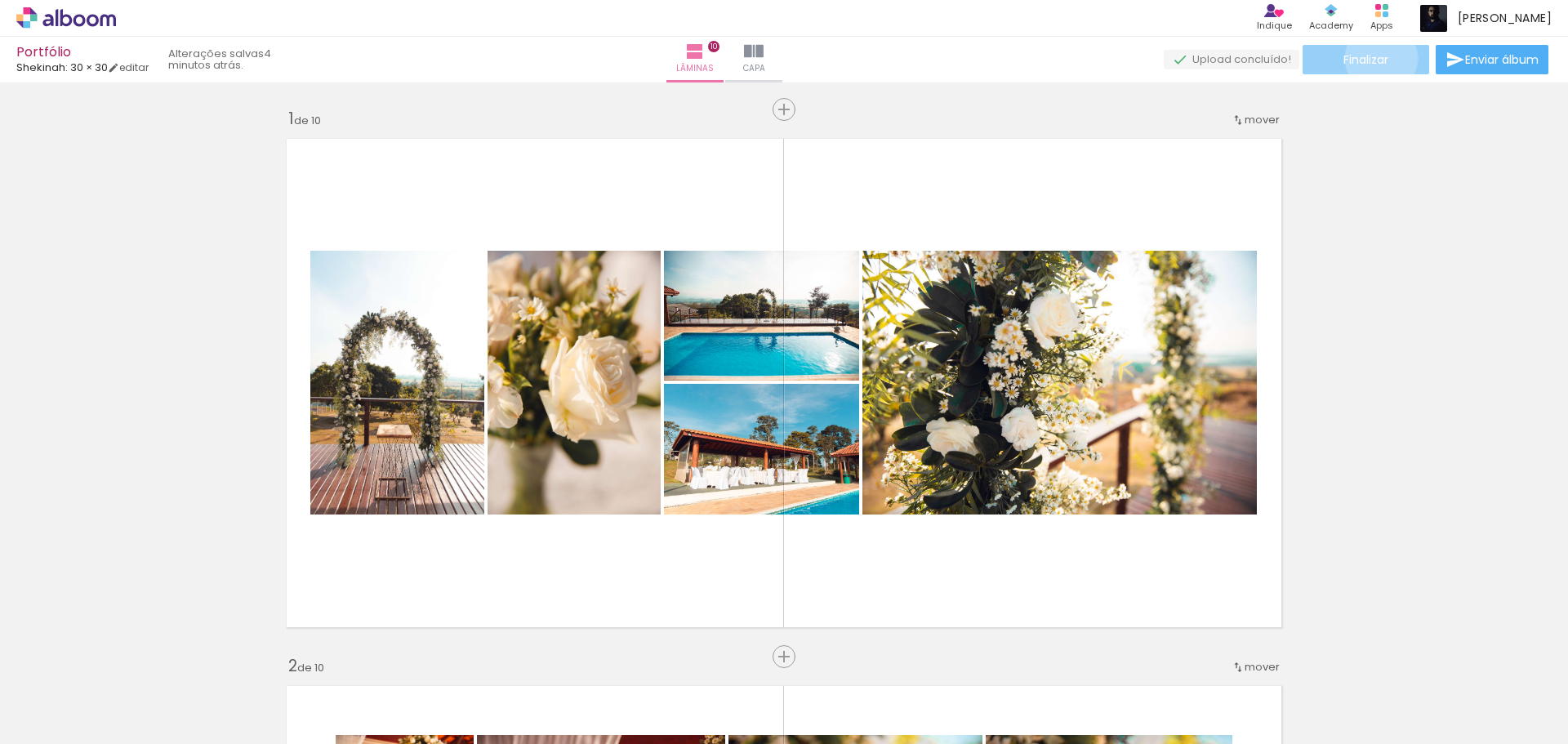
click at [1375, 58] on span "Finalizar" at bounding box center [1365, 60] width 45 height 11
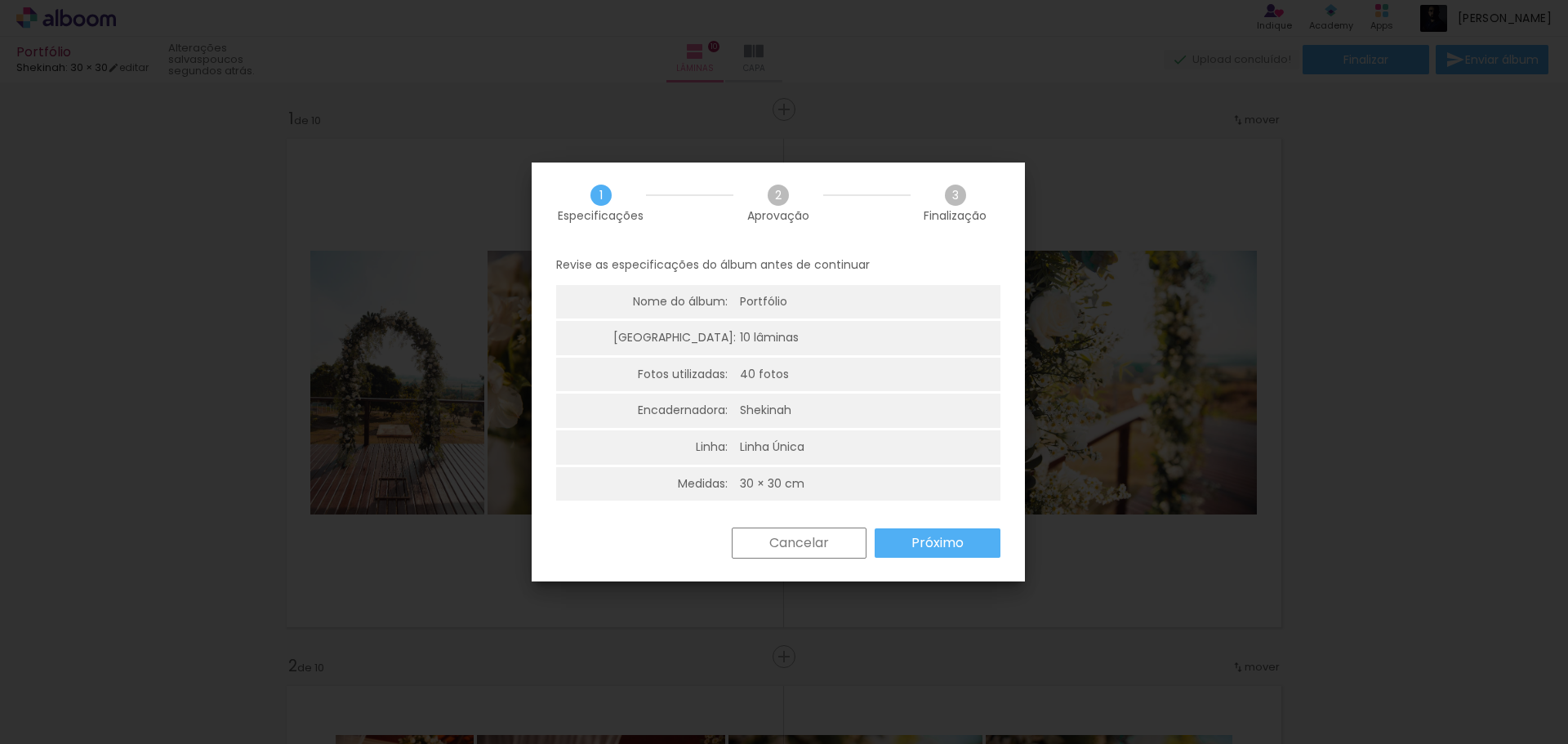
scroll to position [4, 0]
click at [0, 0] on slot "Próximo" at bounding box center [0, 0] width 0 height 0
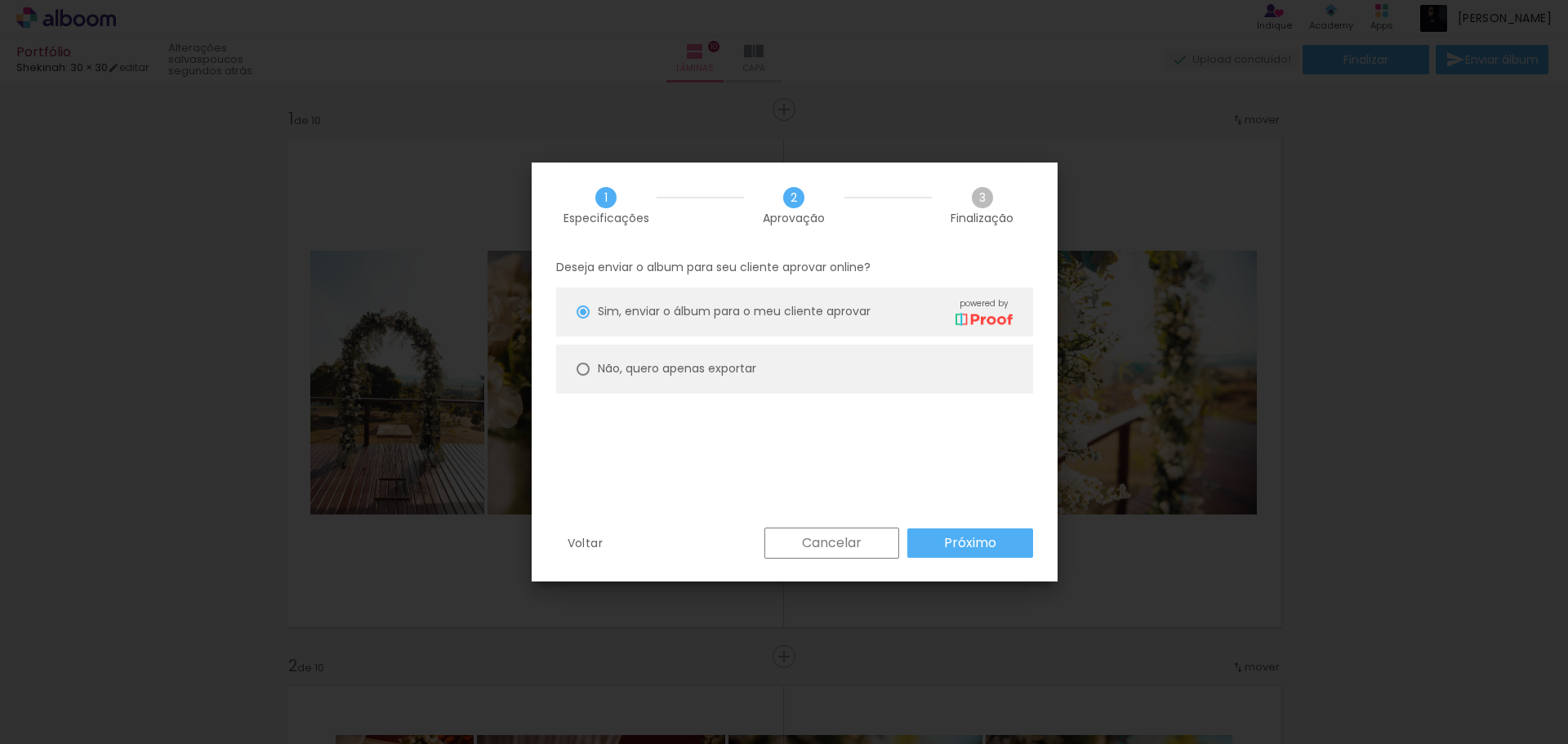
click at [0, 0] on slot "Não, quero apenas exportar" at bounding box center [0, 0] width 0 height 0
type paper-radio-button "on"
click at [0, 0] on slot "Próximo" at bounding box center [0, 0] width 0 height 0
type input "Alta, 300 DPI"
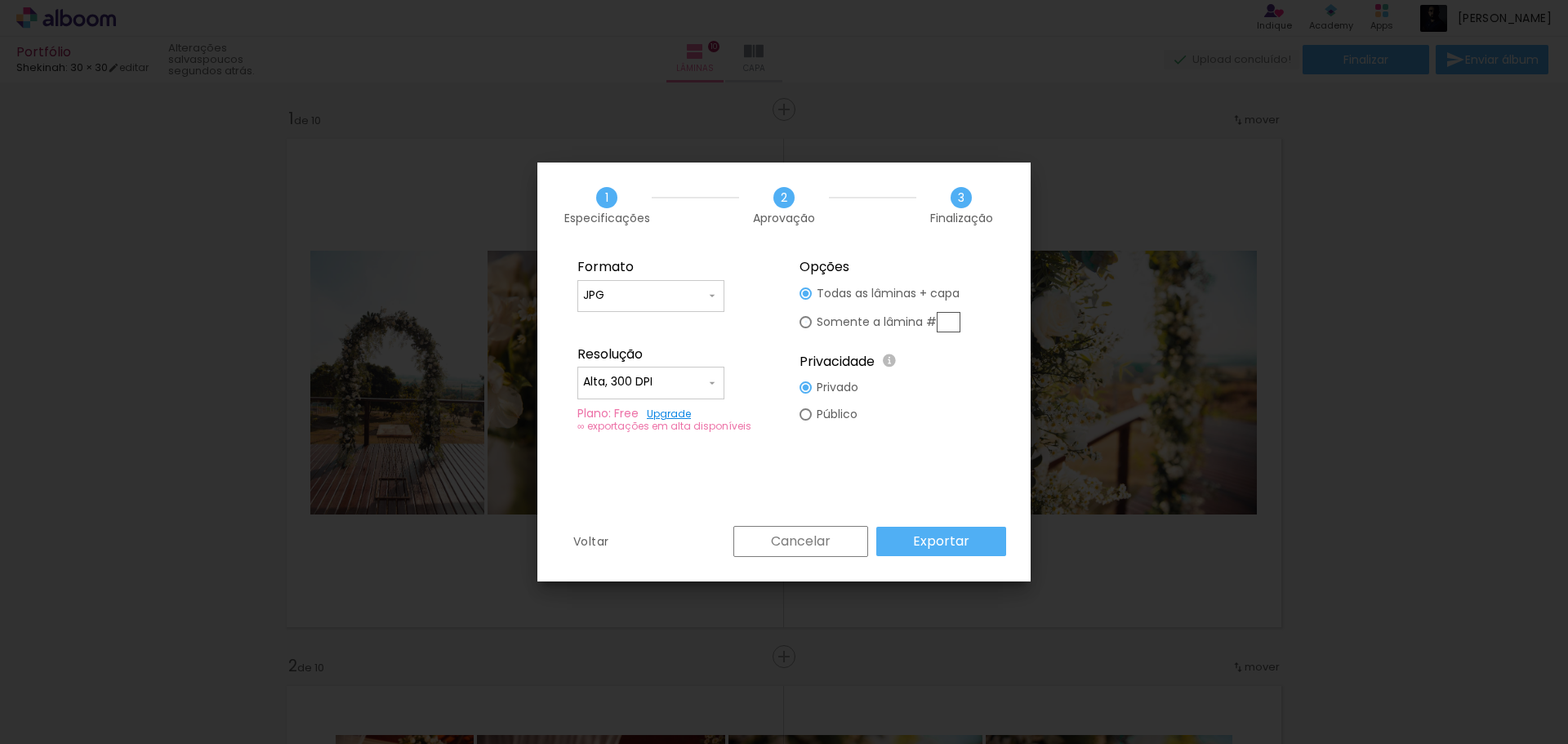
click at [803, 320] on div at bounding box center [804, 322] width 12 height 12
type paper-radio-button "on"
click at [939, 545] on div "Cancelar Exportar" at bounding box center [866, 540] width 281 height 31
click at [806, 412] on div at bounding box center [804, 414] width 12 height 12
type paper-radio-button "on"
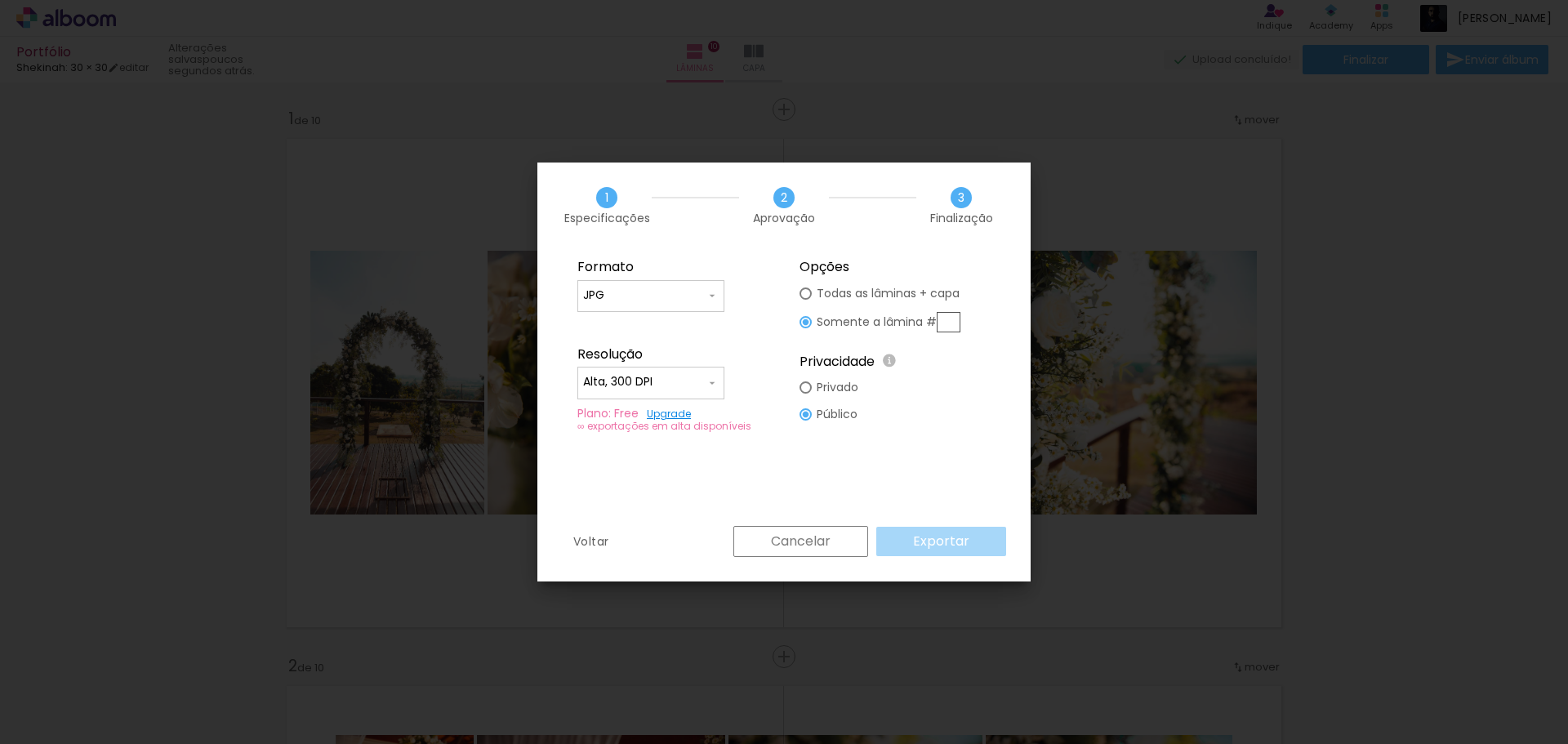
click at [813, 386] on paper-radio-button "Privado" at bounding box center [828, 387] width 59 height 27
type paper-radio-button "on"
click at [657, 415] on link "Upgrade" at bounding box center [668, 413] width 44 height 14
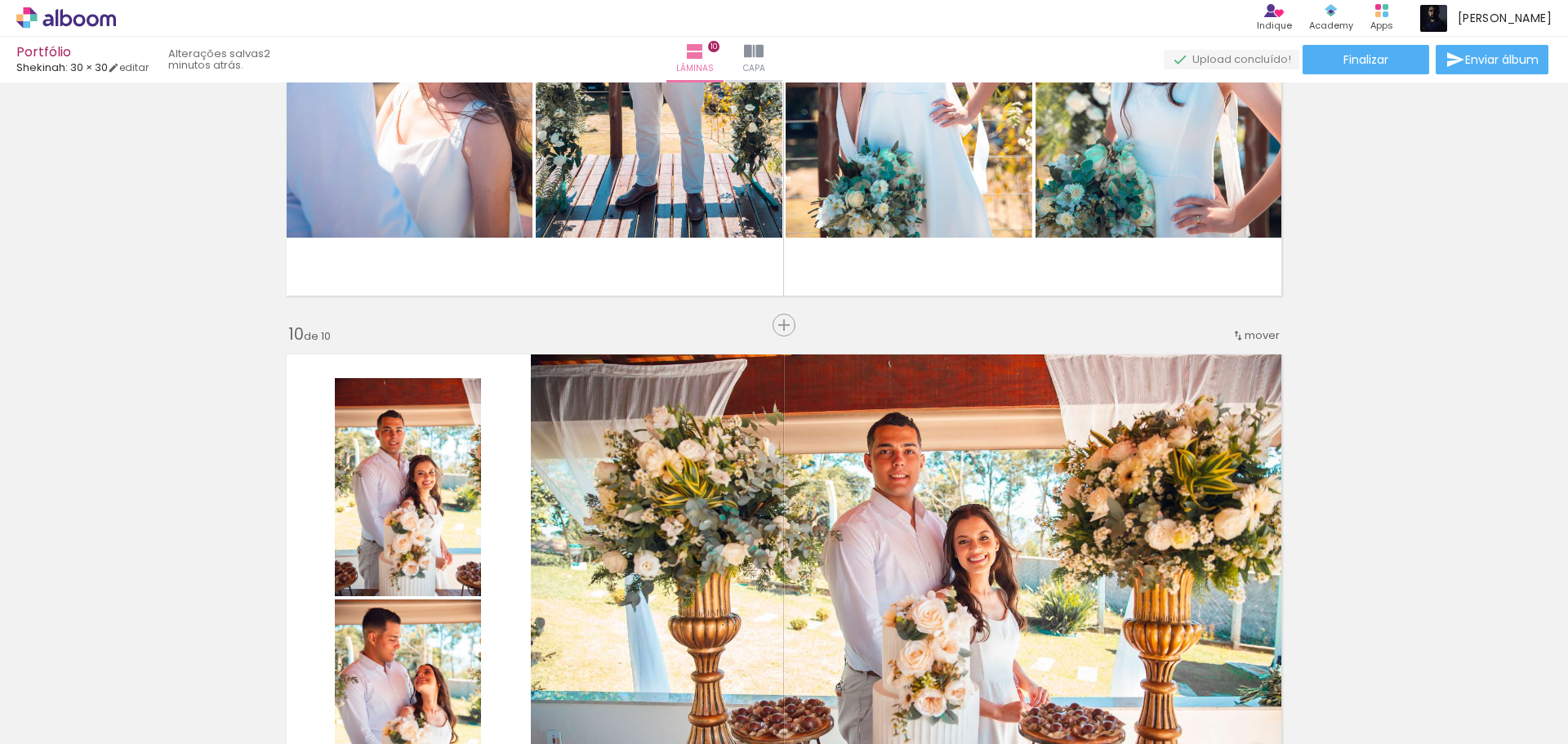
scroll to position [4705, 0]
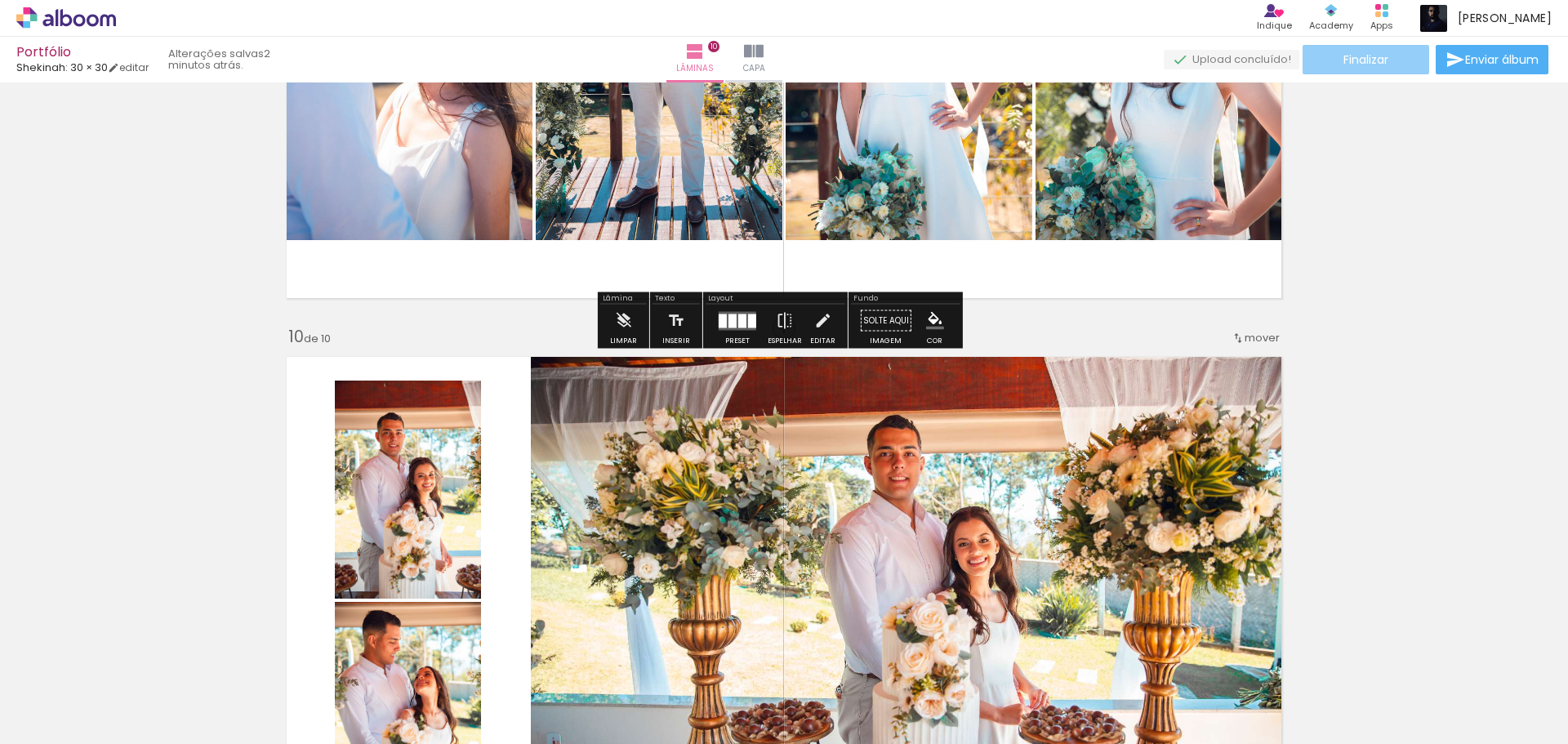
click at [1343, 56] on span "Finalizar" at bounding box center [1365, 60] width 45 height 11
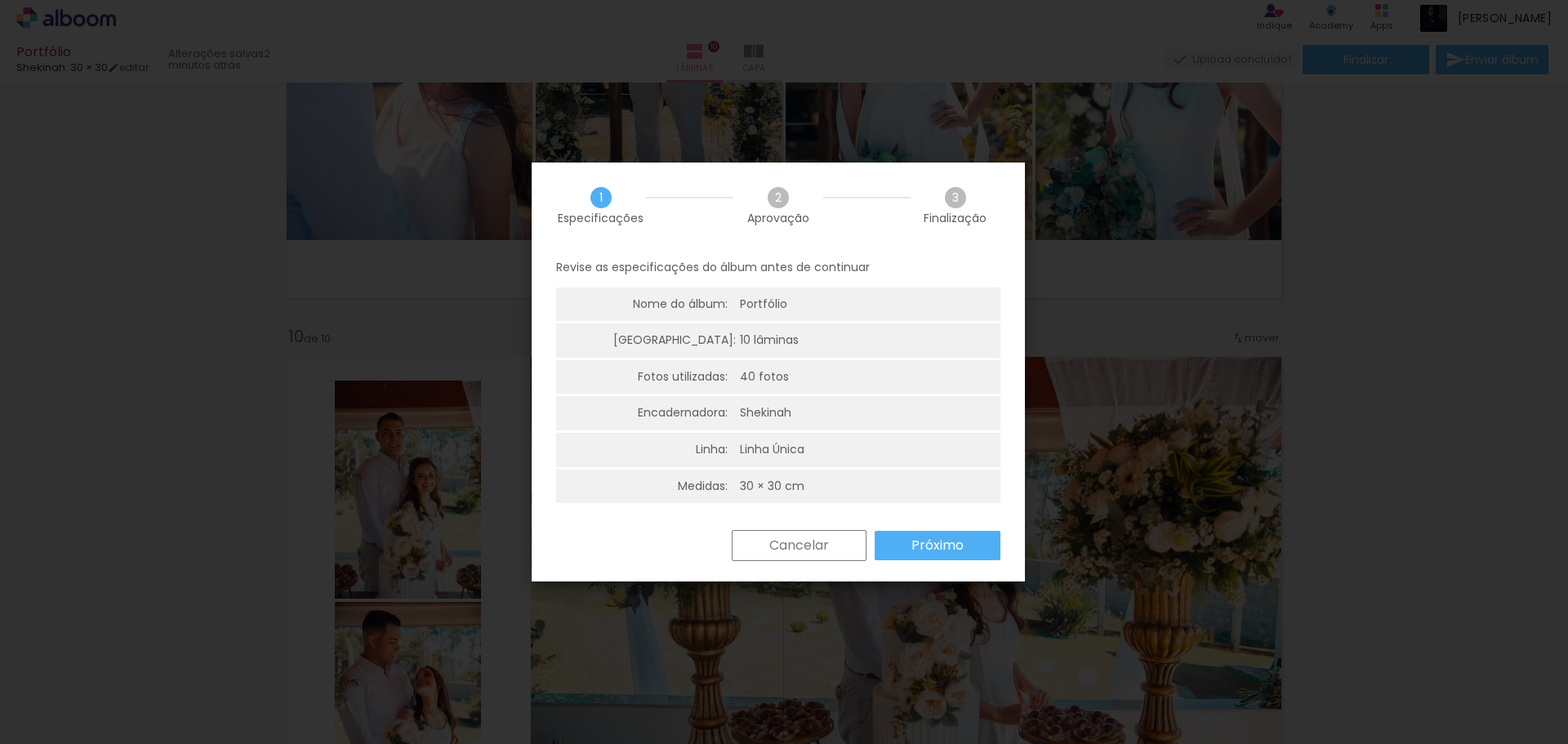
scroll to position [4, 0]
click at [0, 0] on slot "Próximo" at bounding box center [0, 0] width 0 height 0
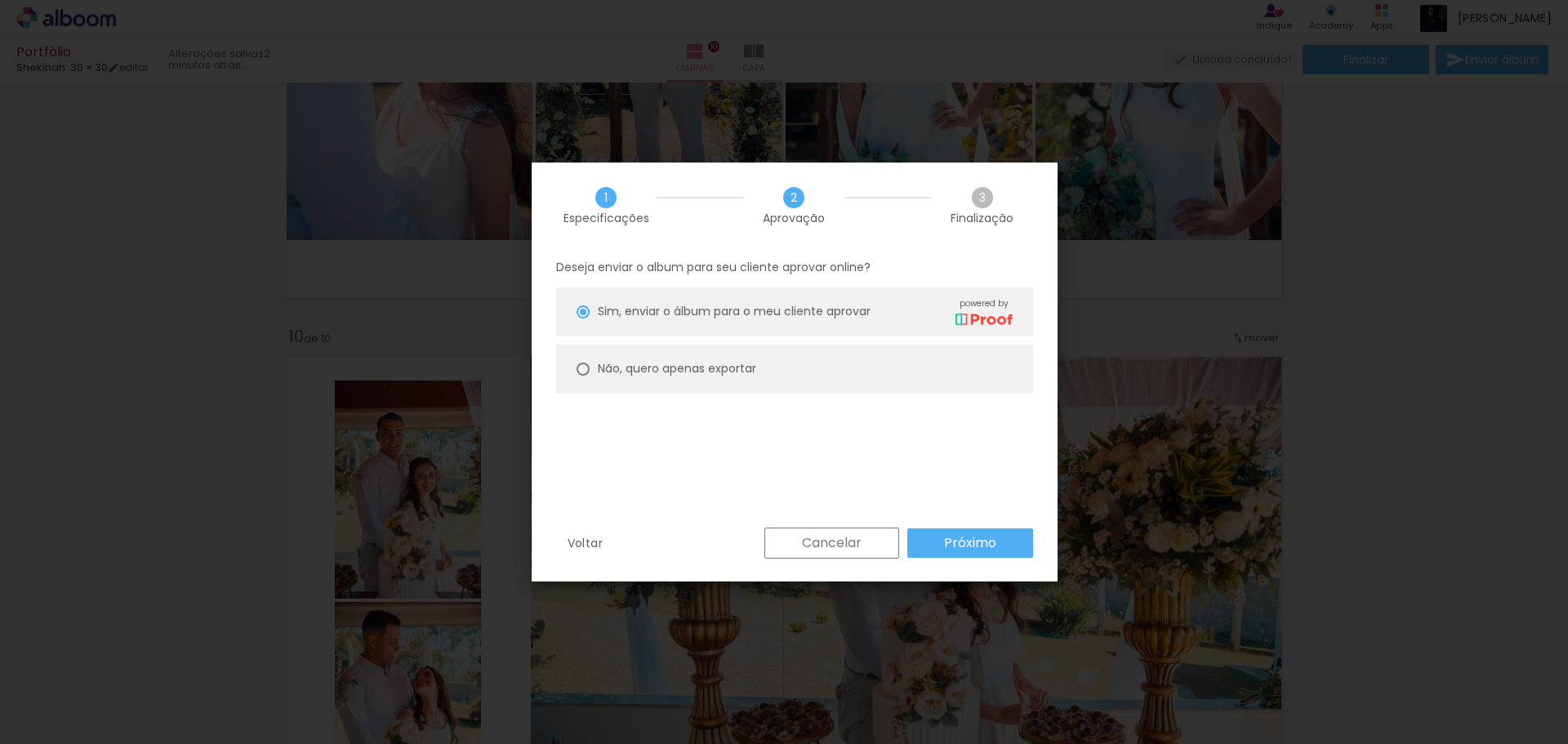
click at [765, 372] on paper-radio-button "Não, quero apenas exportar" at bounding box center [794, 368] width 477 height 49
type paper-radio-button "on"
click at [0, 0] on slot "Próximo" at bounding box center [0, 0] width 0 height 0
type input "Alta, 300 DPI"
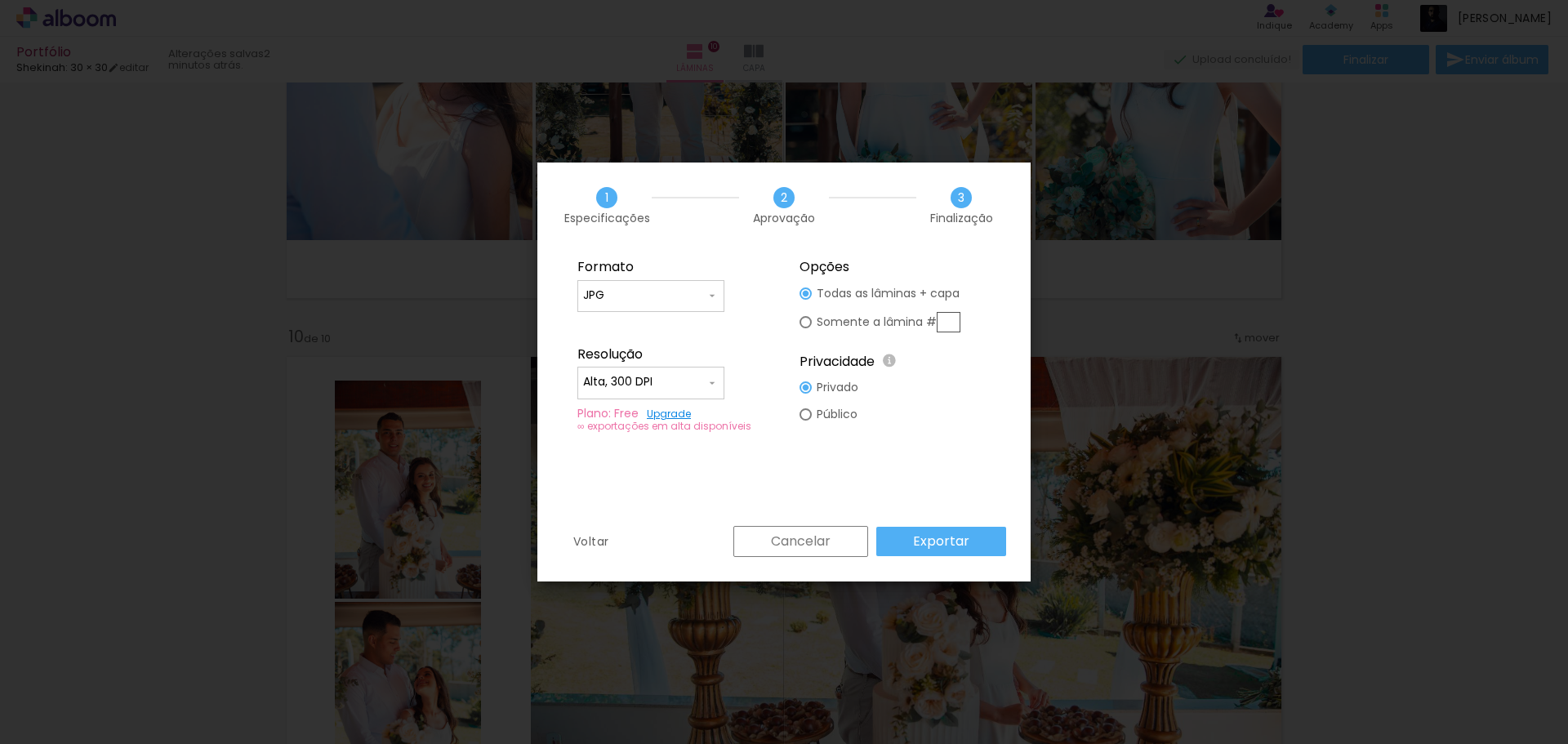
click at [581, 425] on div "∞ exportações em alta disponíveis" at bounding box center [672, 425] width 191 height 12
click at [0, 0] on slot "Exportar" at bounding box center [0, 0] width 0 height 0
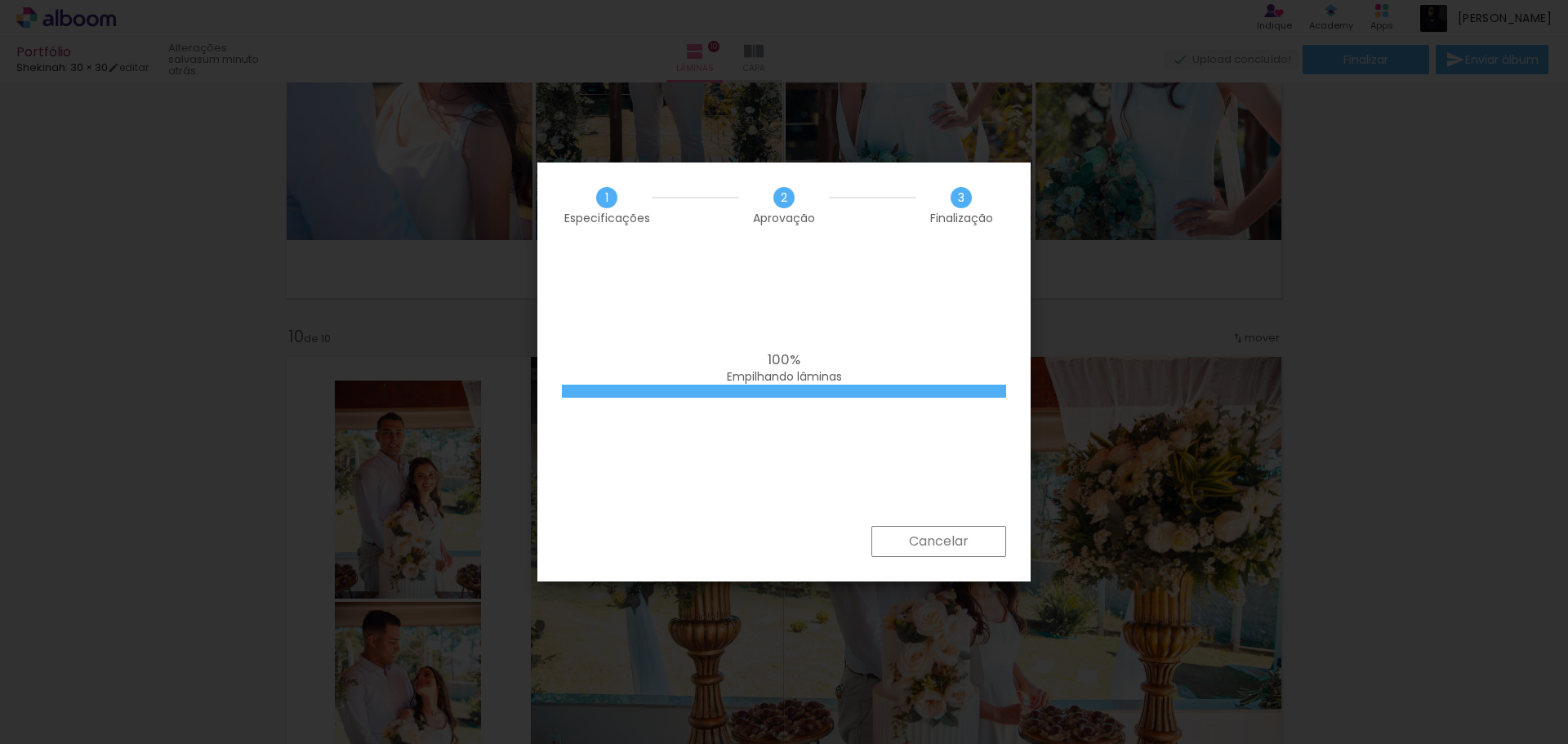
click at [894, 454] on div "100% Empilhando lâminas" at bounding box center [784, 387] width 493 height 277
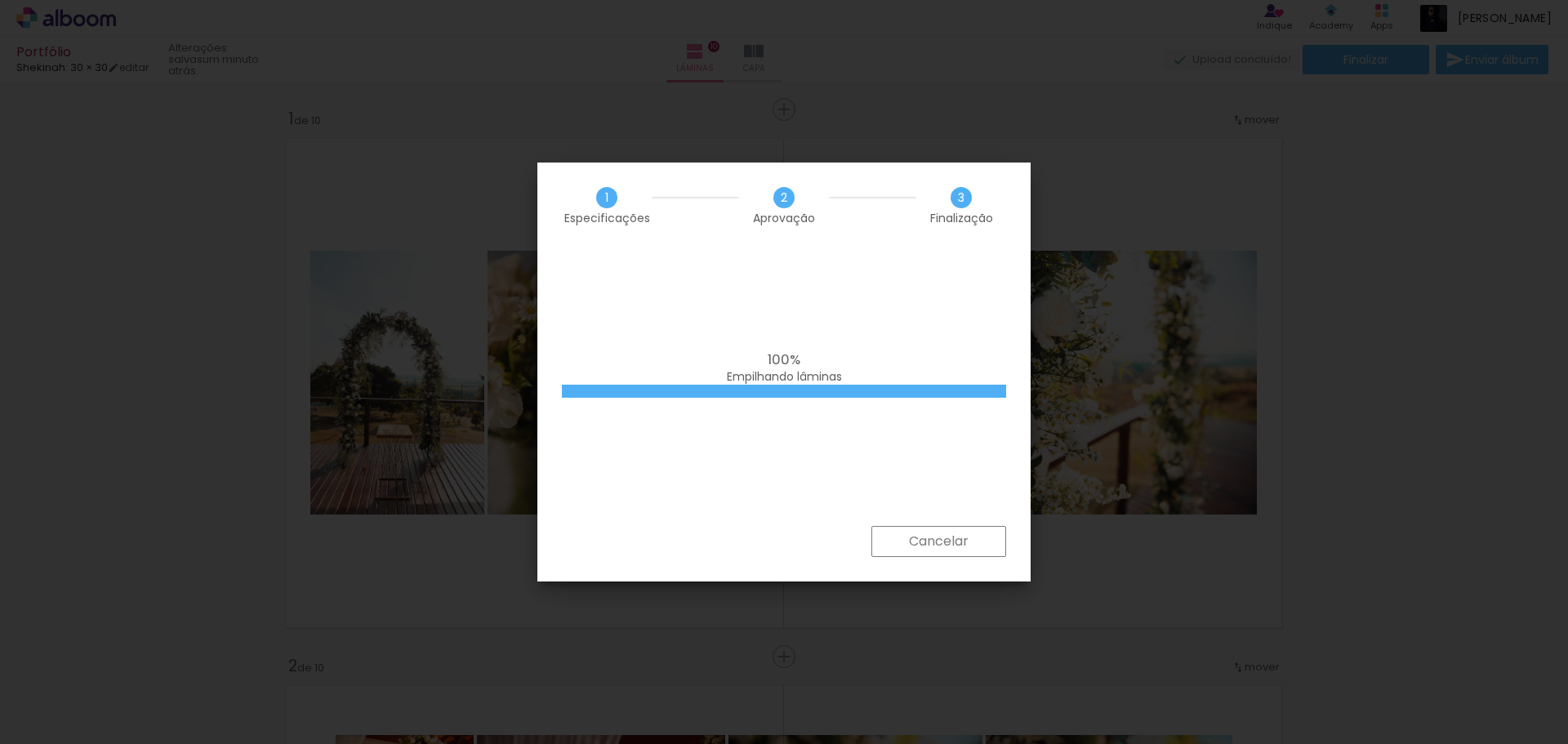
scroll to position [4705, 0]
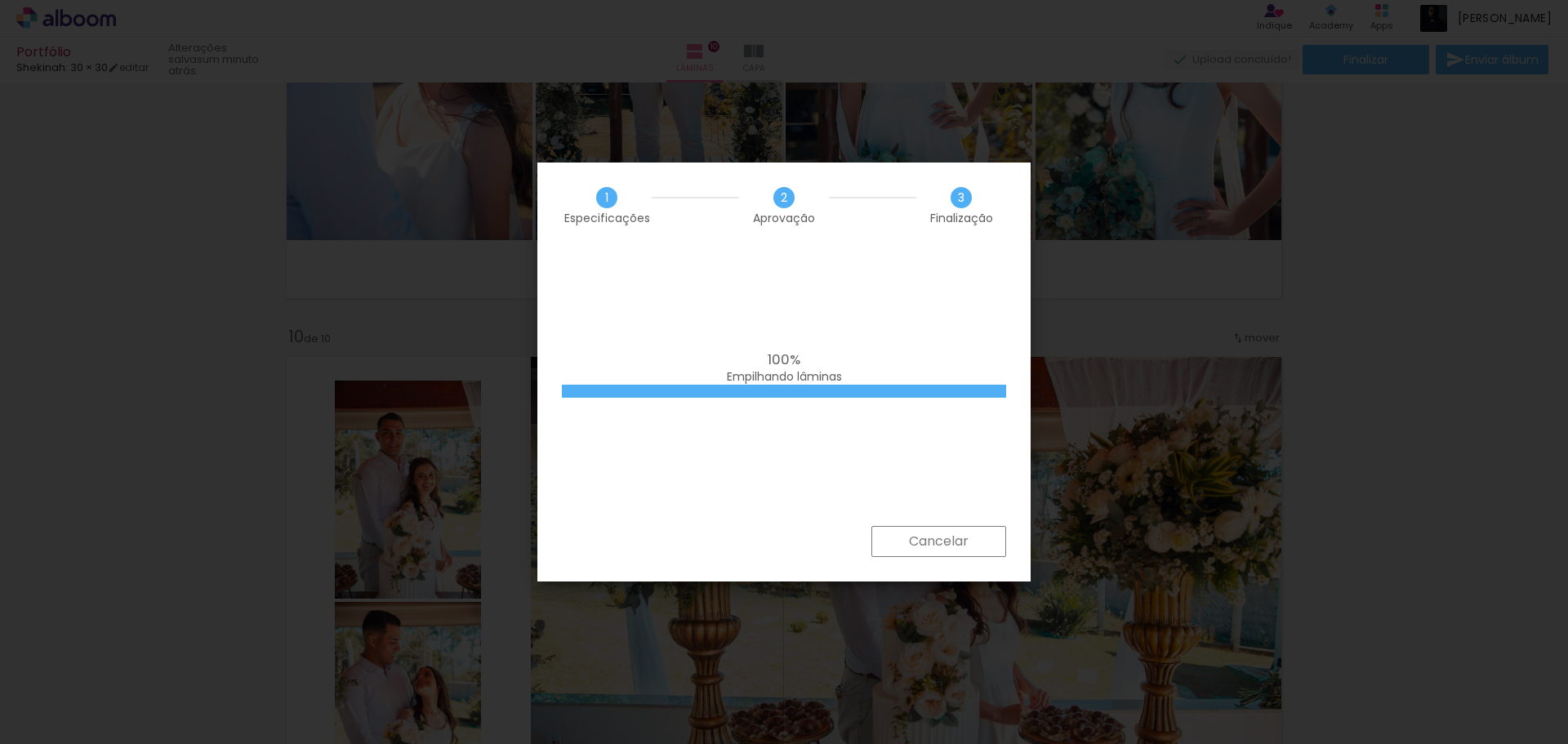
drag, startPoint x: 849, startPoint y: 246, endPoint x: 1033, endPoint y: 336, distance: 204.8
click at [897, 332] on div "1 Especificações 2 Aprovação 3 Finalização 100% Empilhando lâminas Cancelar" at bounding box center [784, 372] width 493 height 418
click at [1276, 427] on iron-overlay-backdrop at bounding box center [784, 372] width 1568 height 744
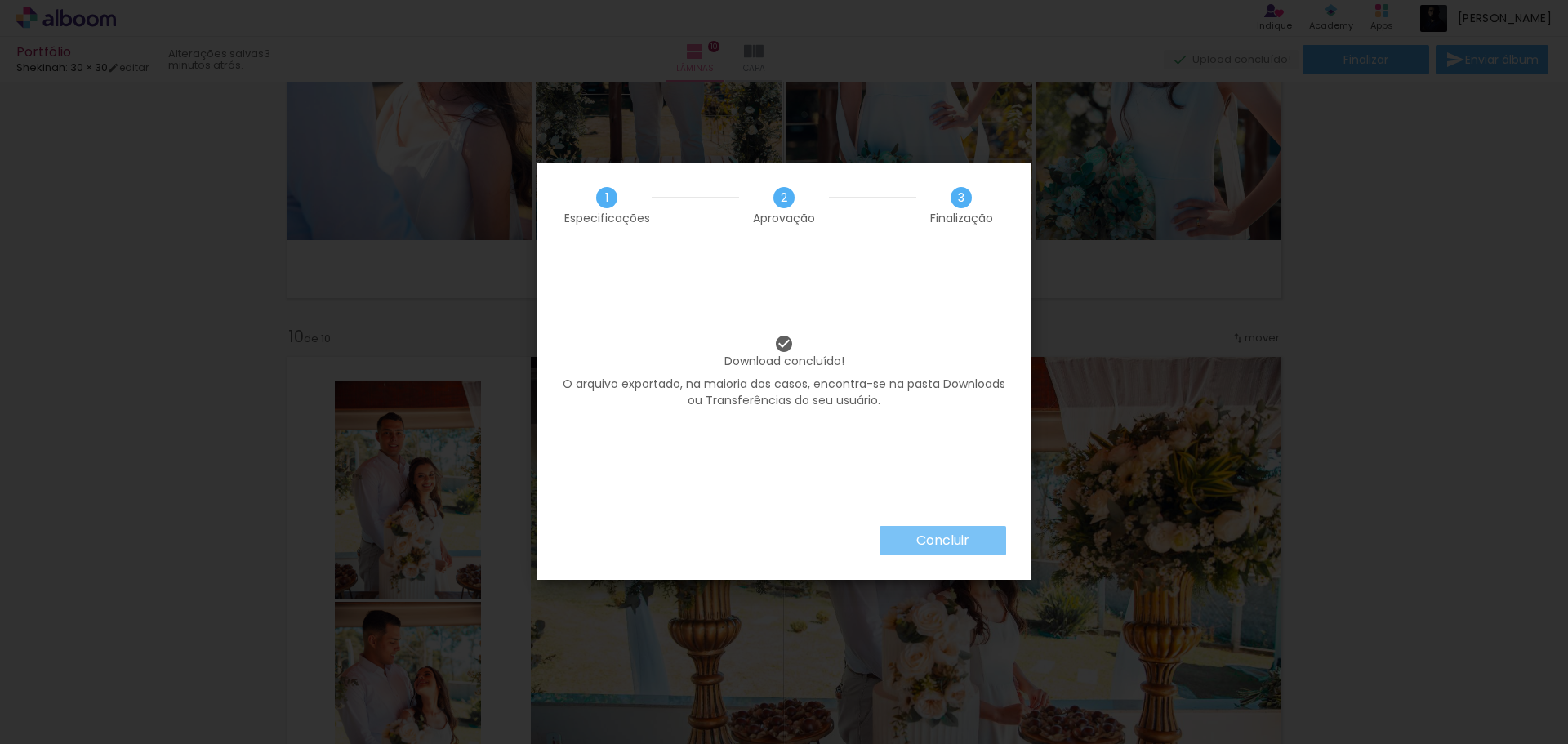
click at [0, 0] on slot "Concluir" at bounding box center [0, 0] width 0 height 0
